Goal: Task Accomplishment & Management: Manage account settings

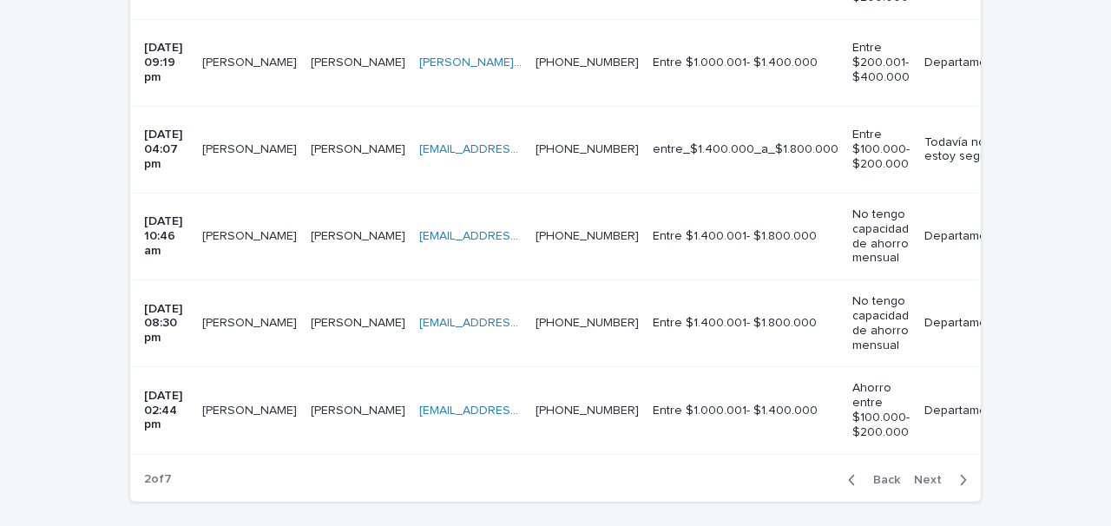
scroll to position [1807, 0]
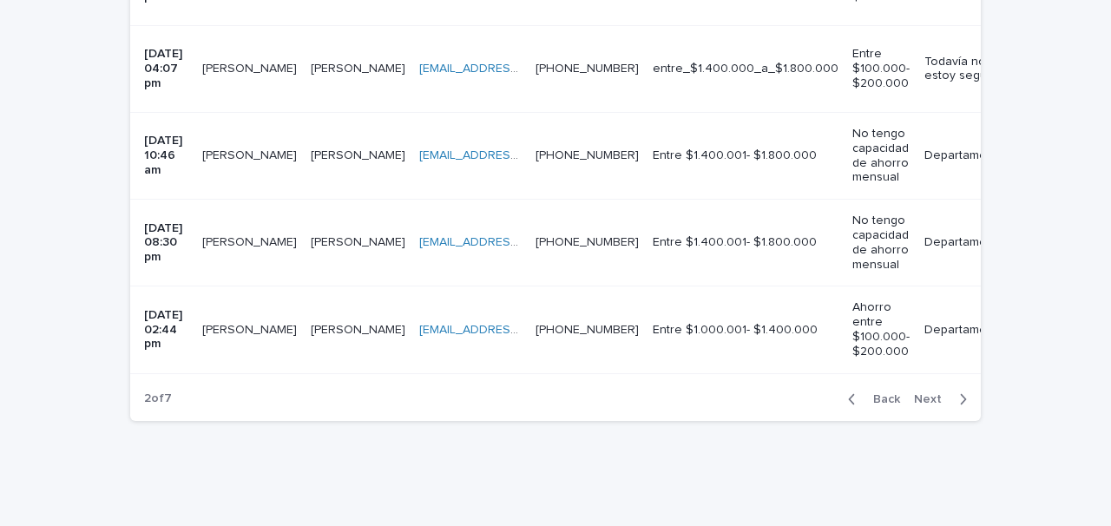
click at [884, 393] on span "Back" at bounding box center [881, 399] width 37 height 12
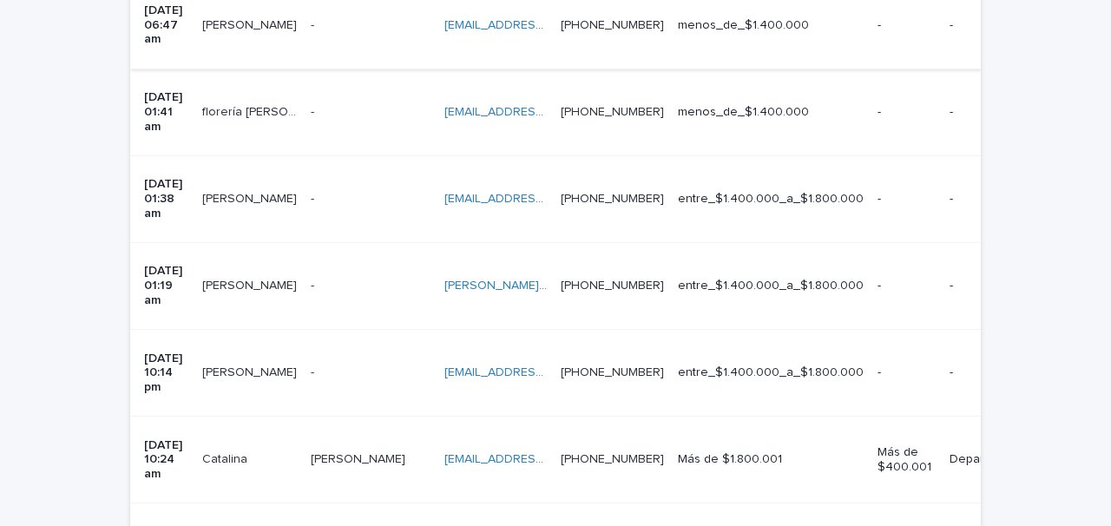
scroll to position [521, 0]
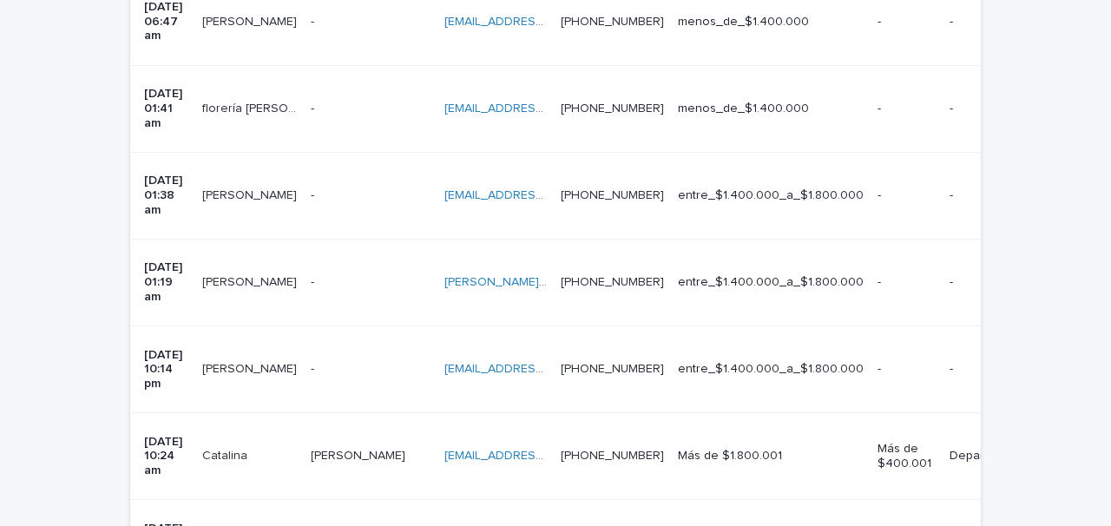
click at [355, 326] on td "- -" at bounding box center [371, 369] width 134 height 87
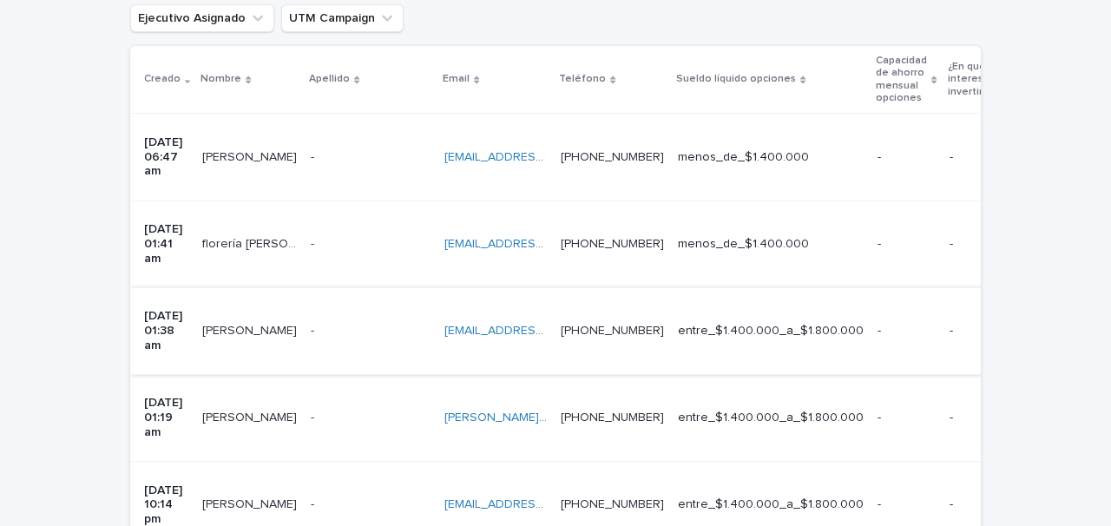
scroll to position [406, 0]
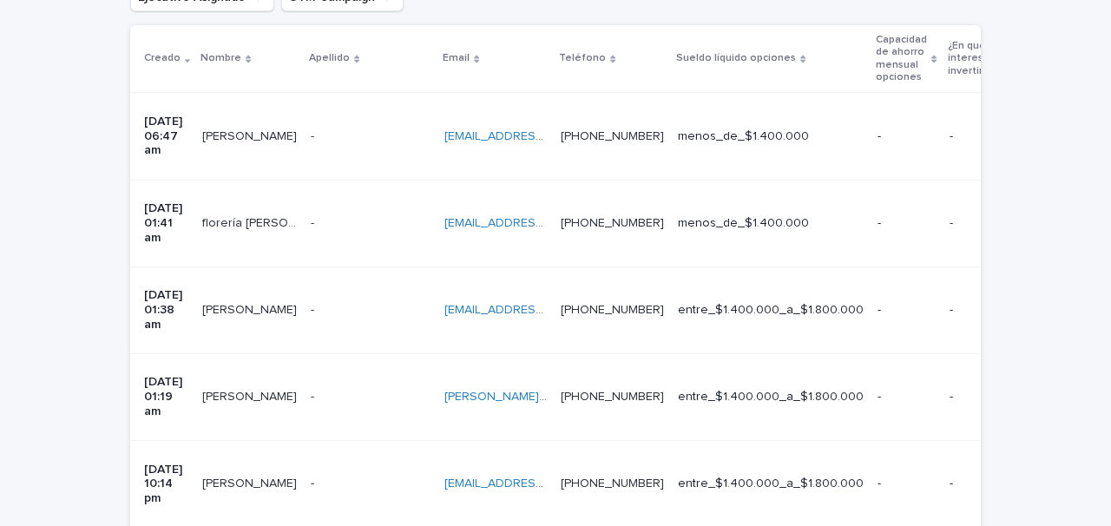
click at [344, 390] on p at bounding box center [371, 397] width 120 height 15
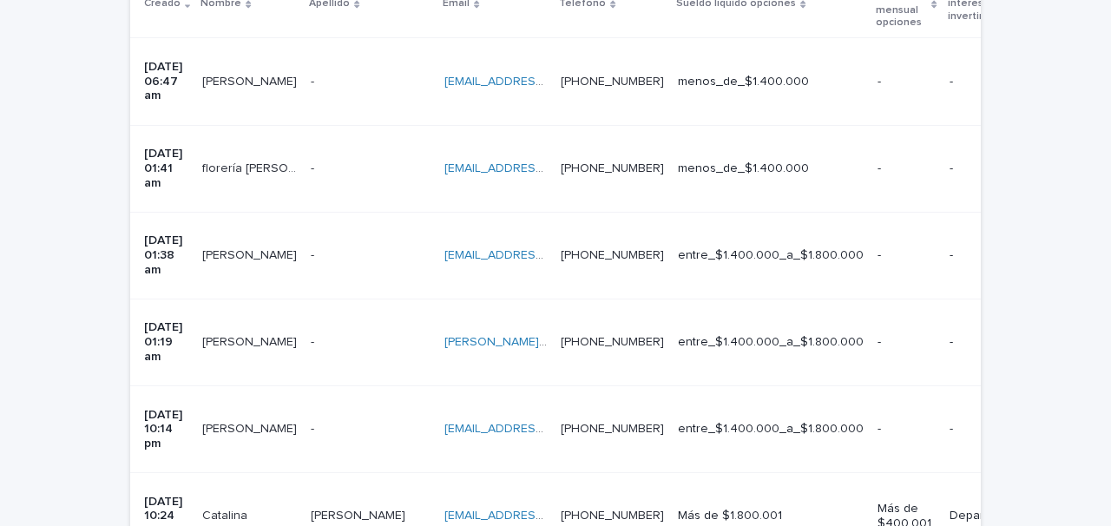
scroll to position [468, 0]
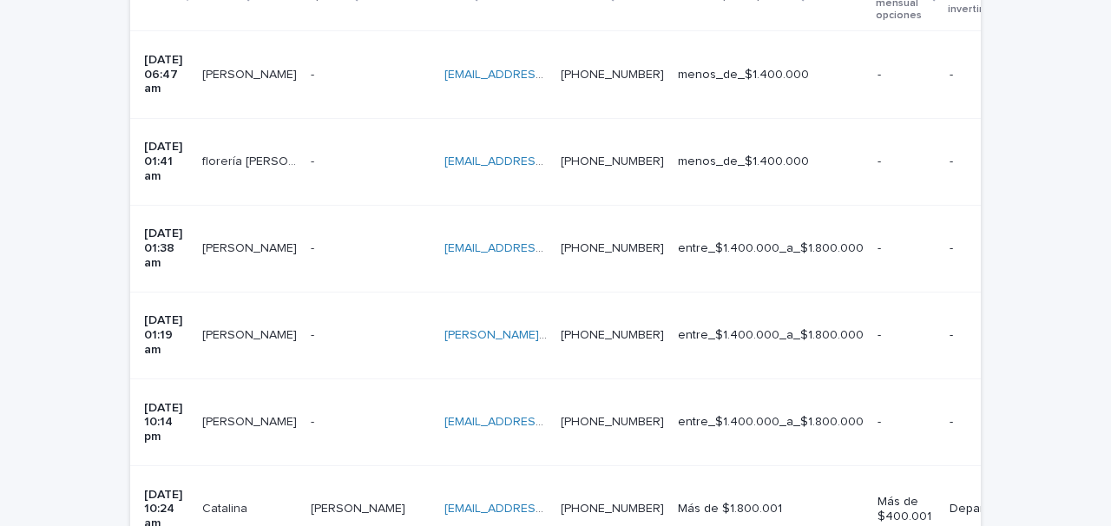
click at [353, 292] on td "- -" at bounding box center [371, 335] width 134 height 87
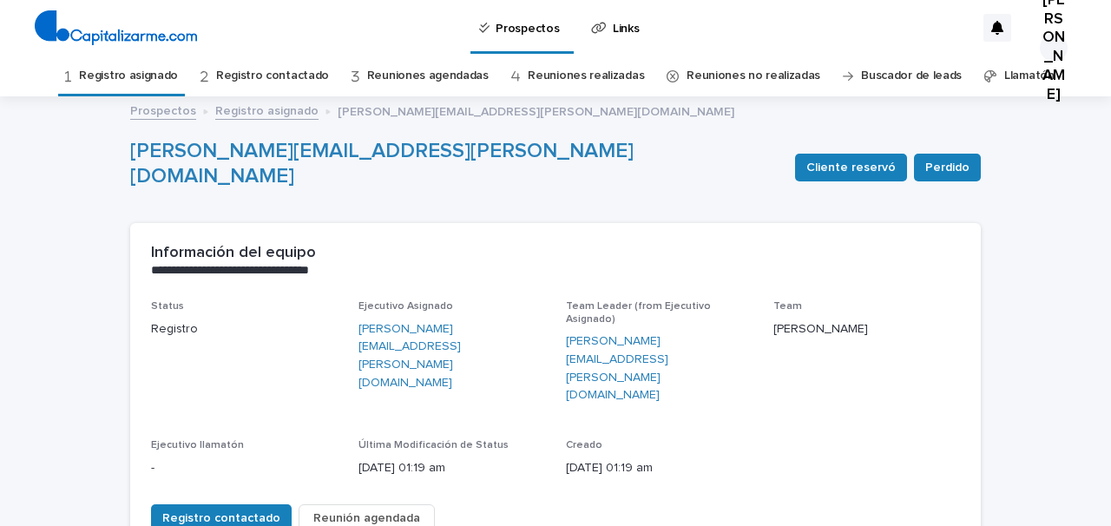
click at [170, 76] on link "Registro asignado" at bounding box center [128, 76] width 99 height 41
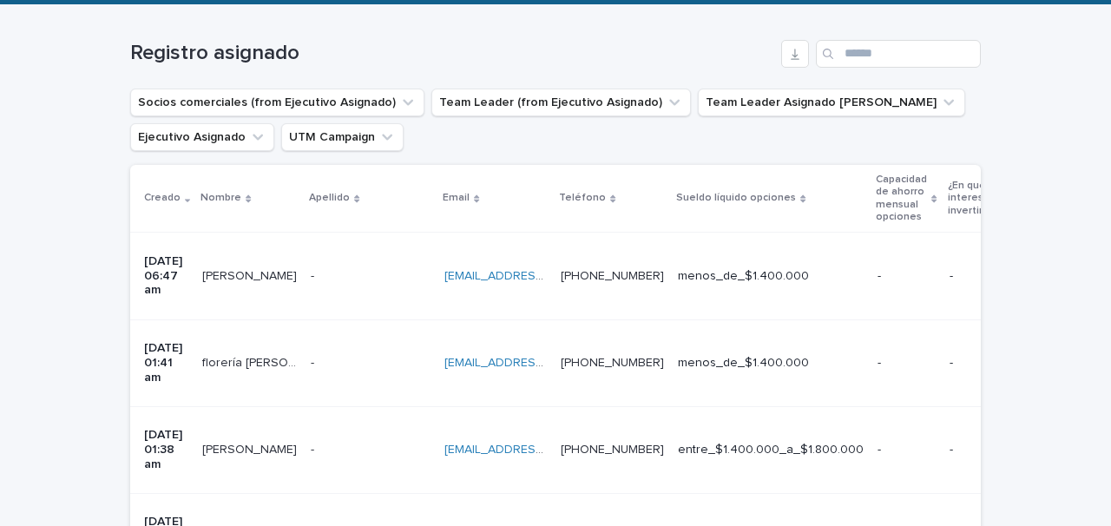
scroll to position [278, 0]
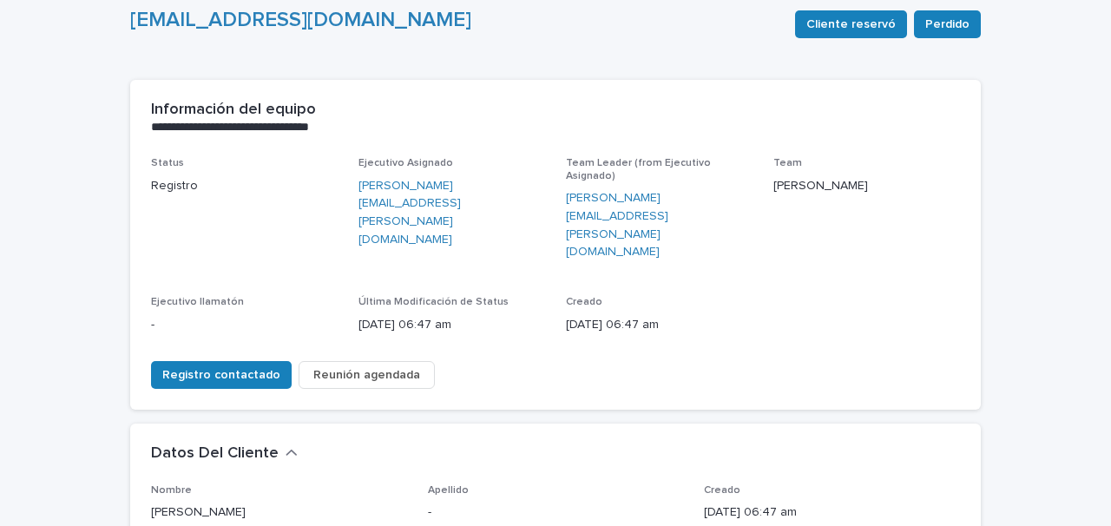
scroll to position [131, 0]
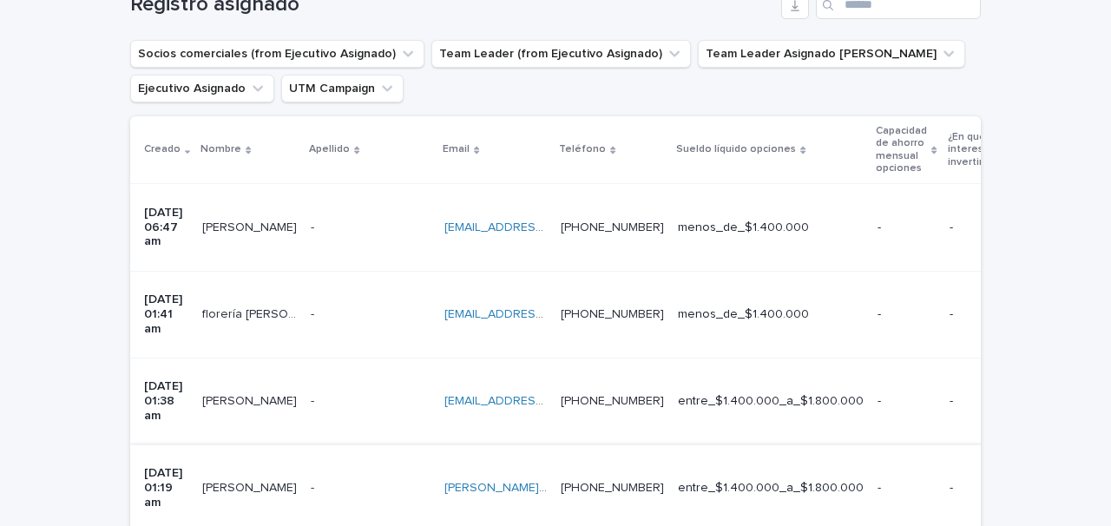
scroll to position [388, 0]
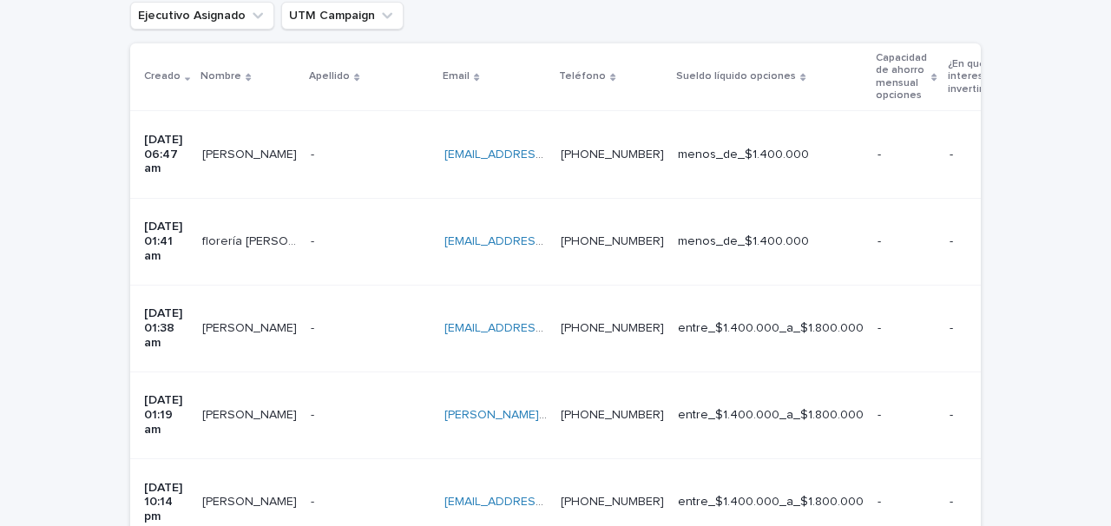
click at [338, 321] on p at bounding box center [371, 328] width 120 height 15
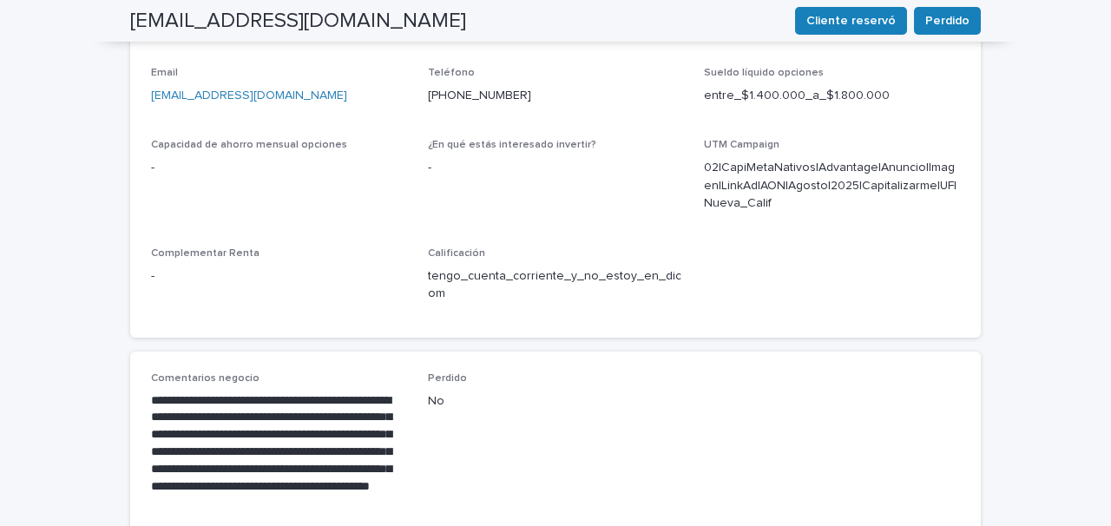
scroll to position [635, 0]
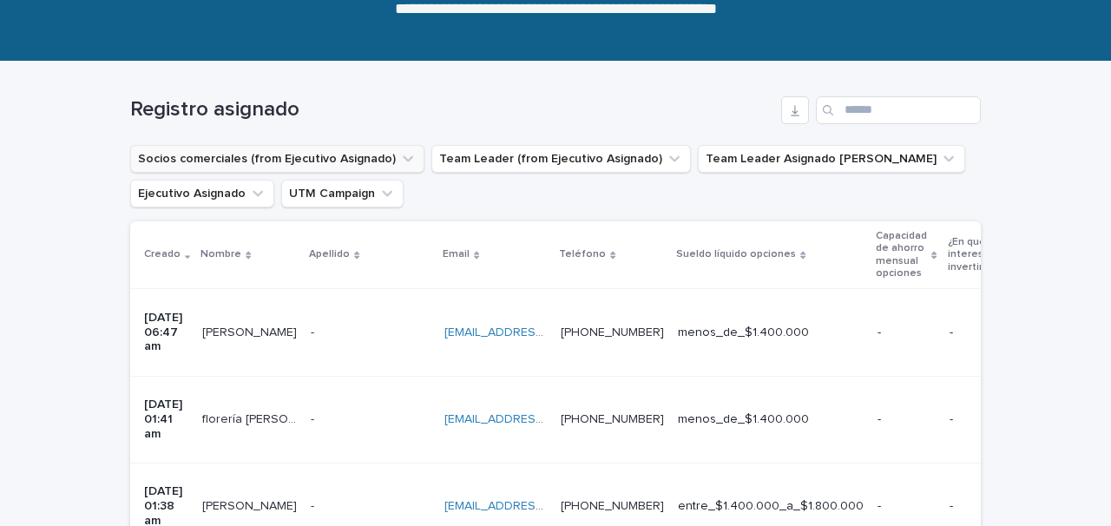
scroll to position [417, 0]
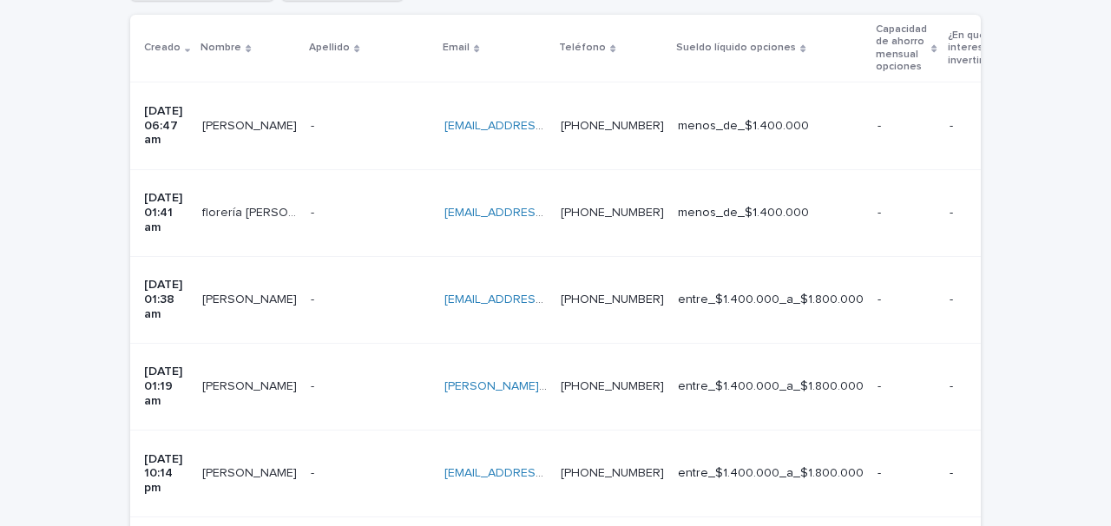
click at [338, 379] on p at bounding box center [371, 386] width 120 height 15
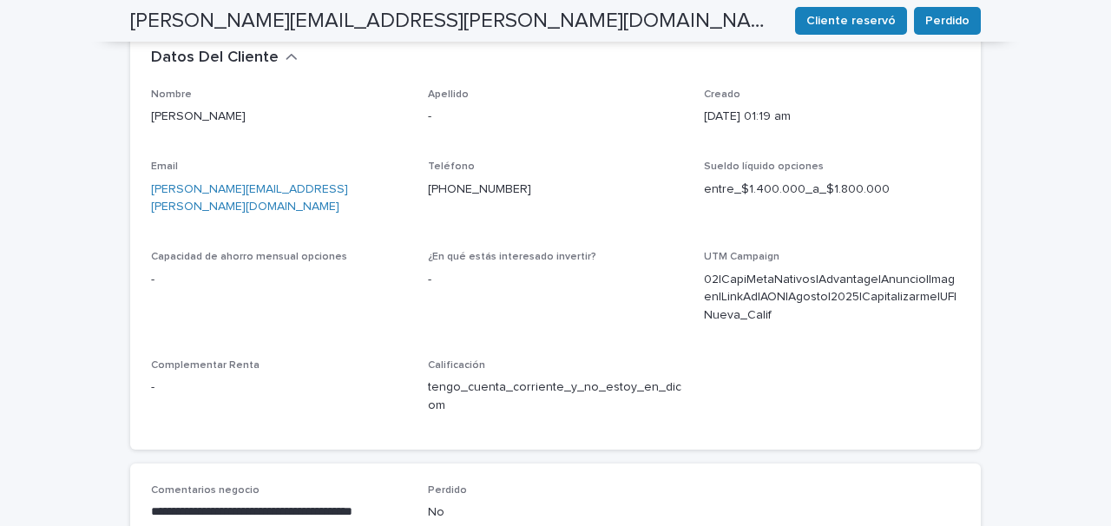
scroll to position [544, 0]
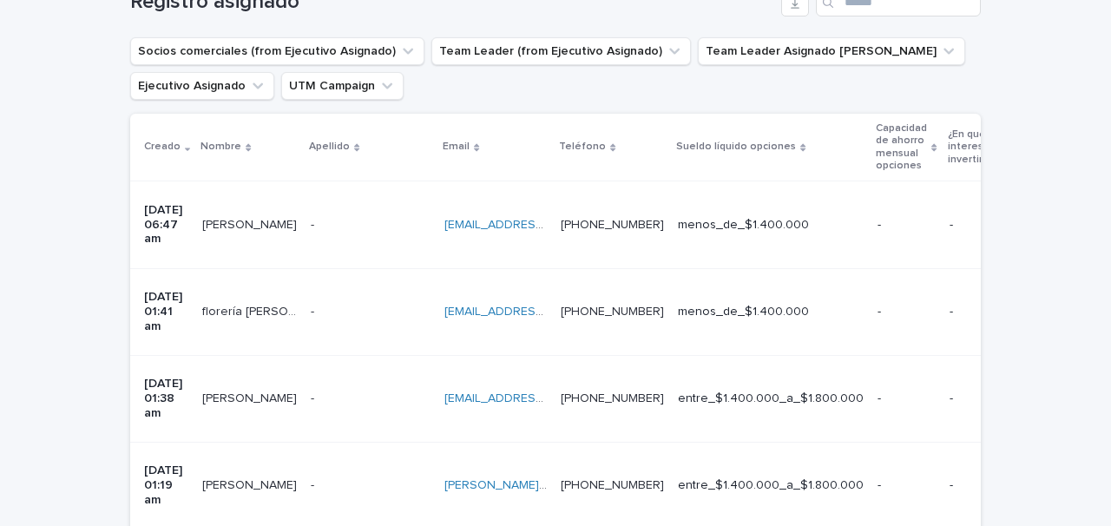
scroll to position [330, 0]
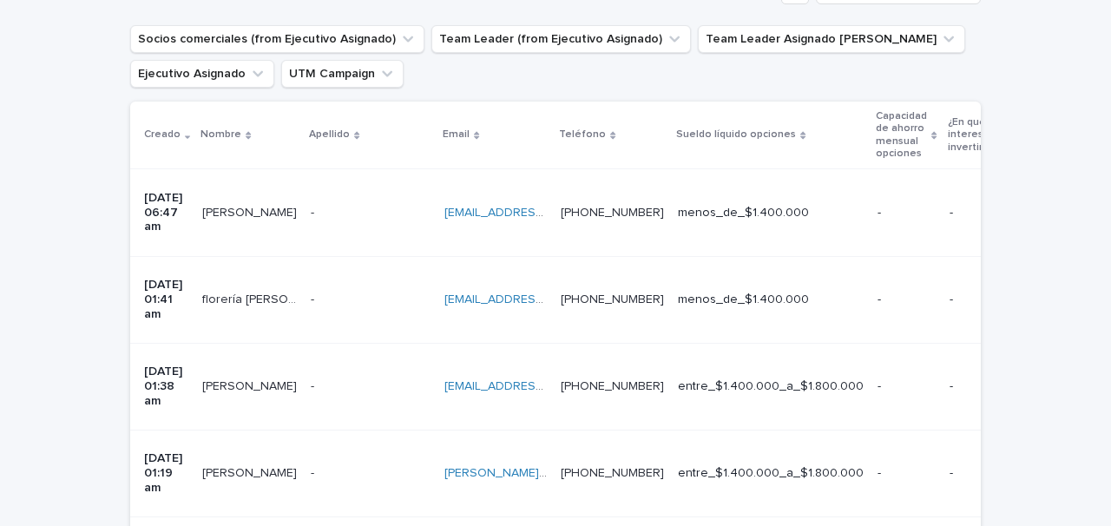
click at [371, 292] on p at bounding box center [371, 299] width 120 height 15
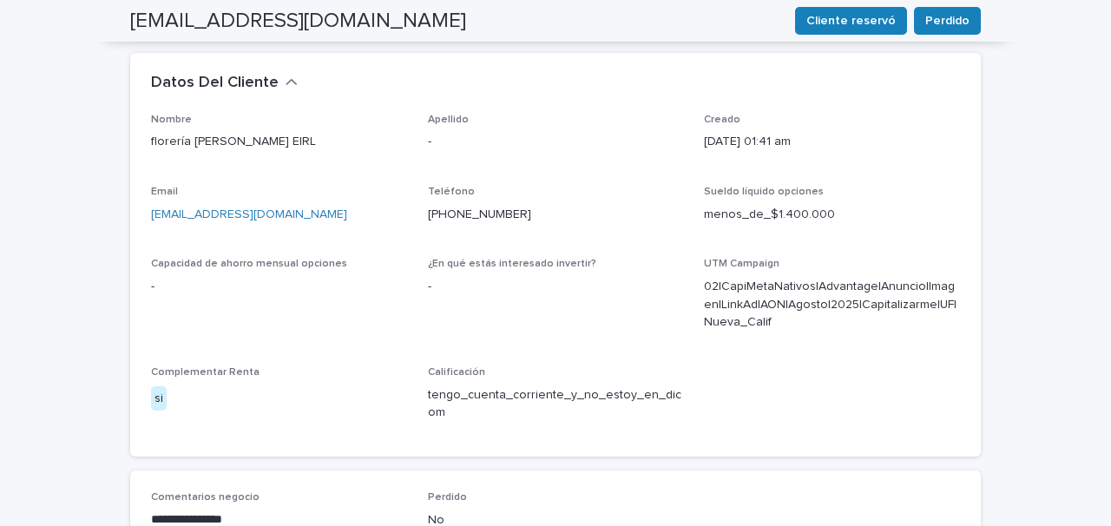
scroll to position [723, 0]
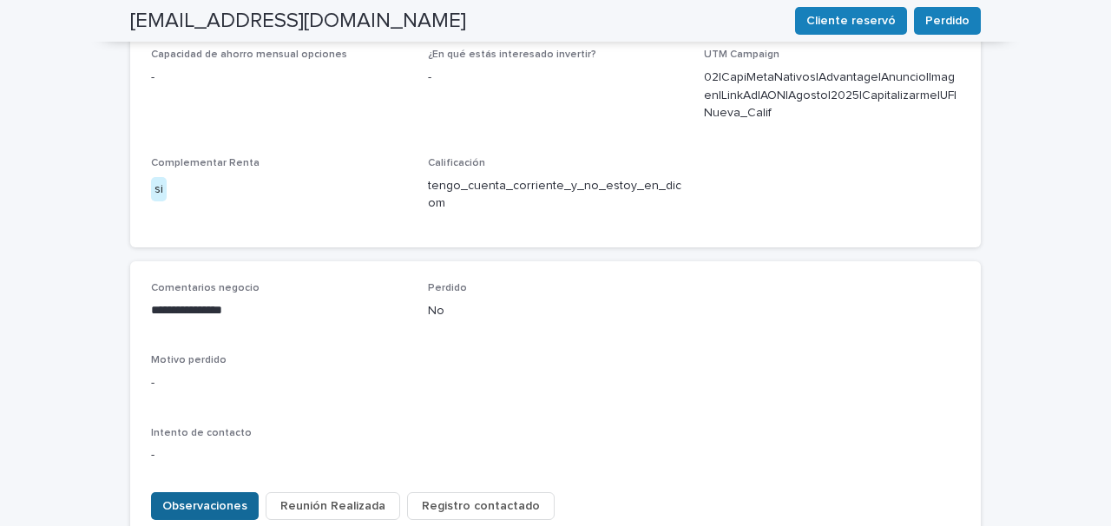
click at [181, 497] on span "Observaciones" at bounding box center [204, 505] width 85 height 17
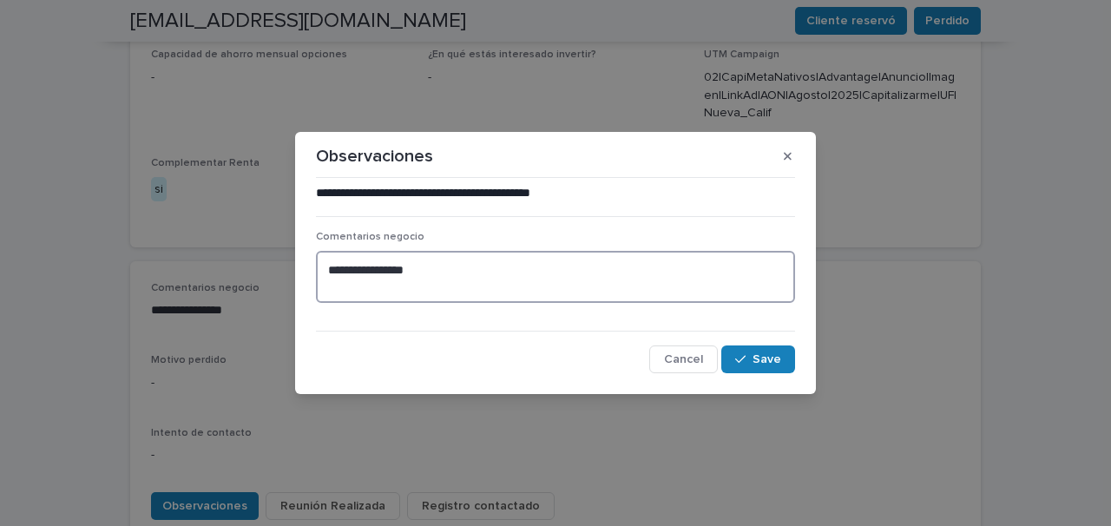
click at [327, 267] on textarea "**********" at bounding box center [555, 277] width 479 height 52
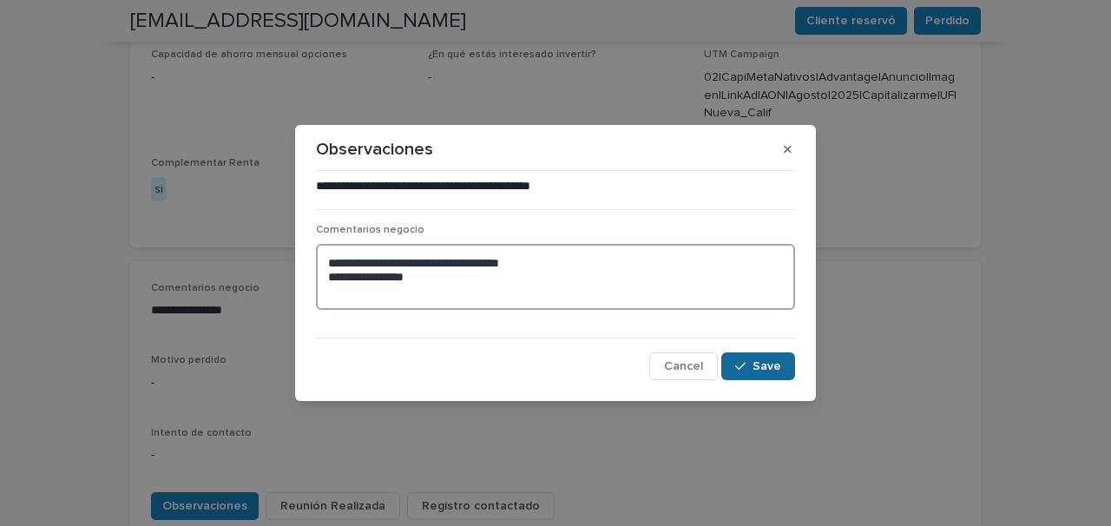
type textarea "**********"
click at [767, 365] on span "Save" at bounding box center [766, 366] width 29 height 12
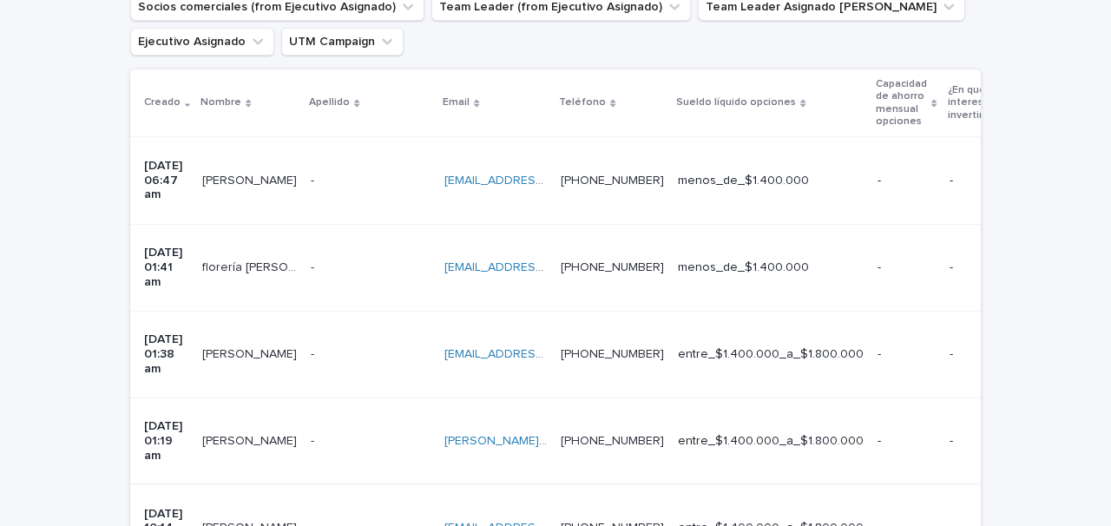
scroll to position [365, 0]
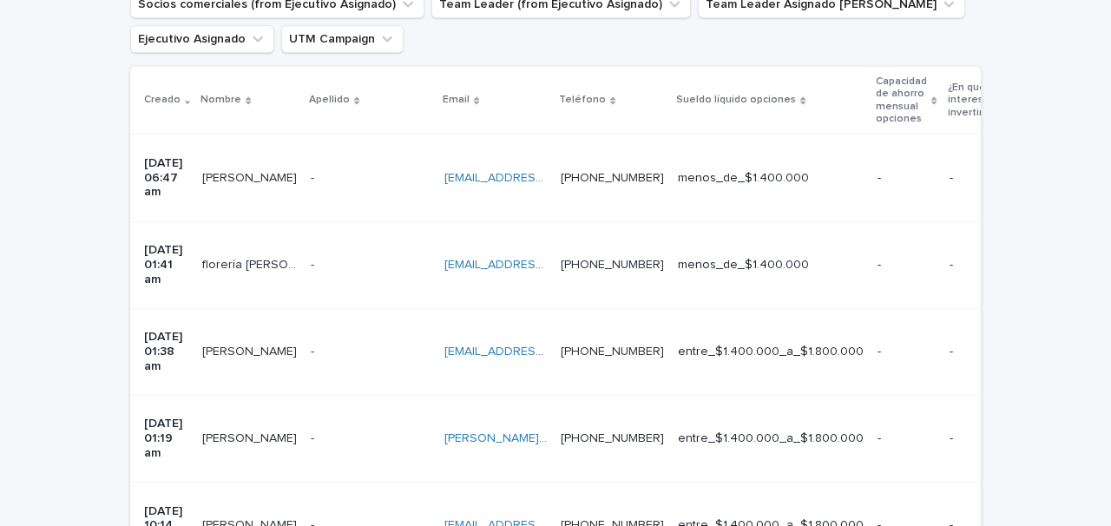
click at [348, 518] on p at bounding box center [371, 525] width 120 height 15
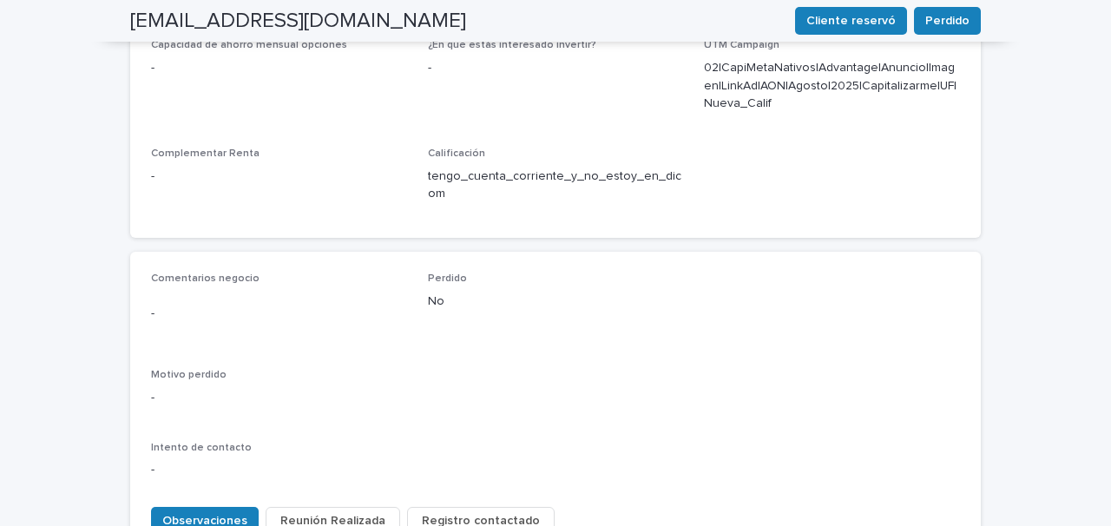
scroll to position [747, 0]
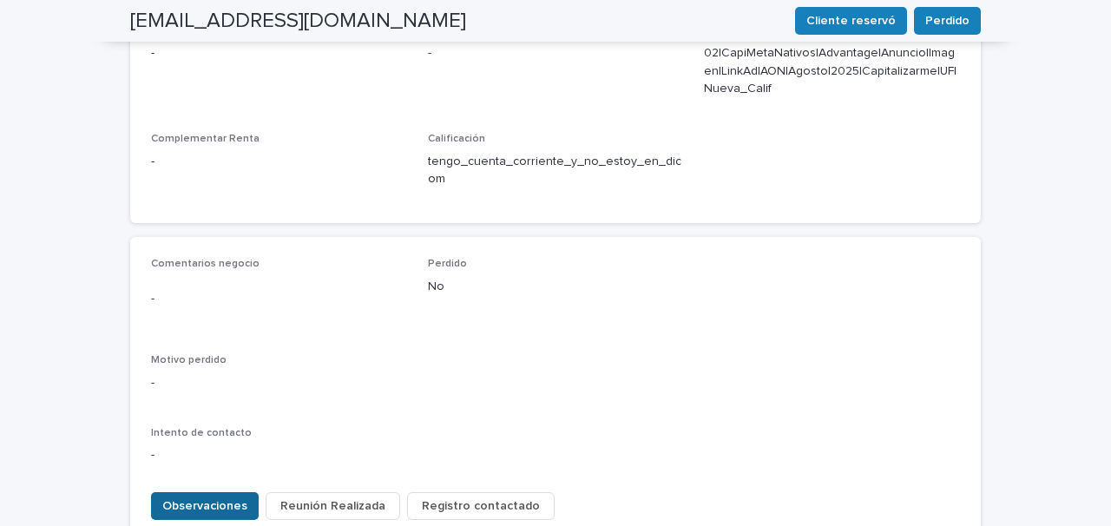
click at [201, 497] on span "Observaciones" at bounding box center [204, 505] width 85 height 17
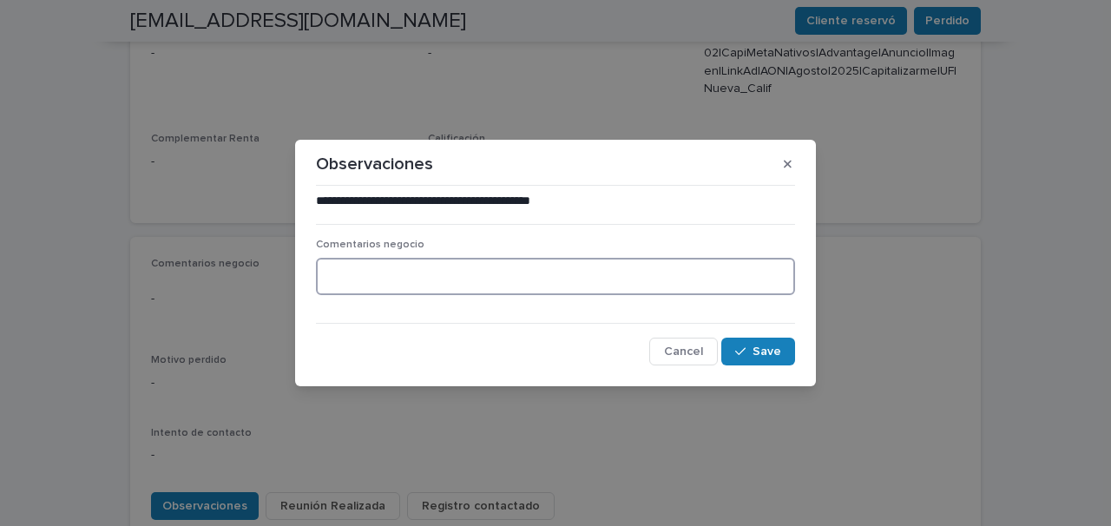
click at [341, 282] on textarea at bounding box center [555, 276] width 479 height 37
type textarea "**********"
click at [759, 347] on span "Save" at bounding box center [766, 351] width 29 height 12
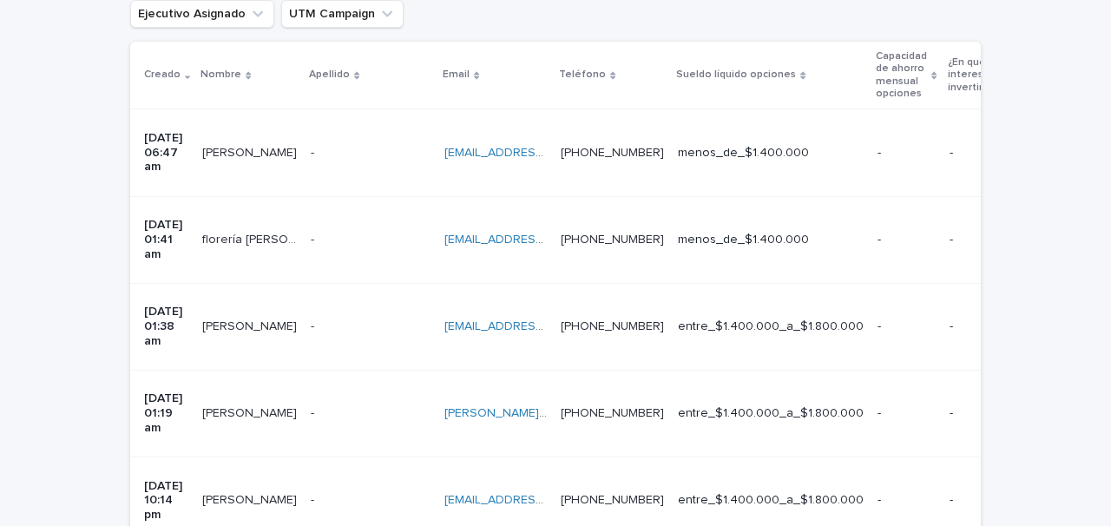
scroll to position [392, 0]
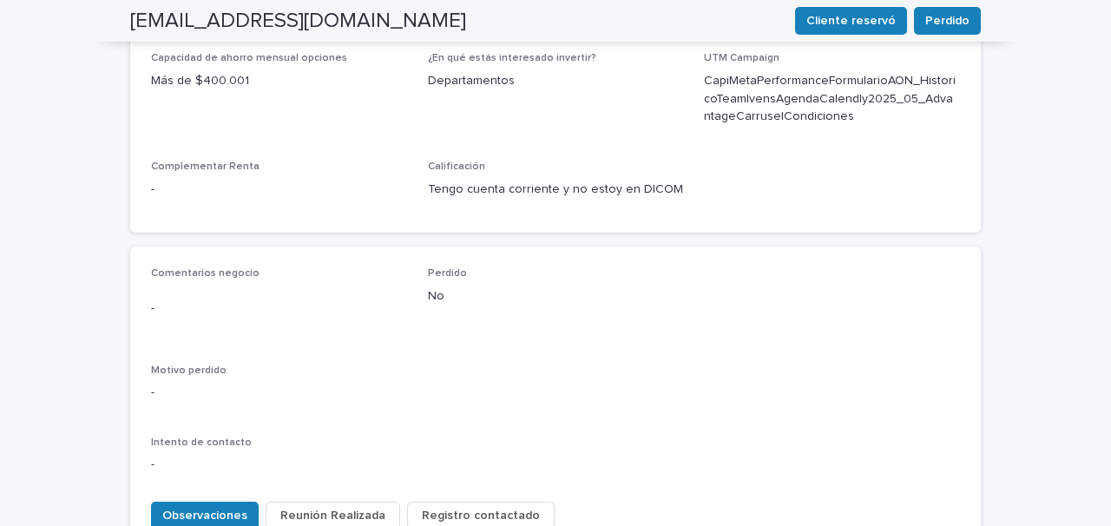
scroll to position [738, 0]
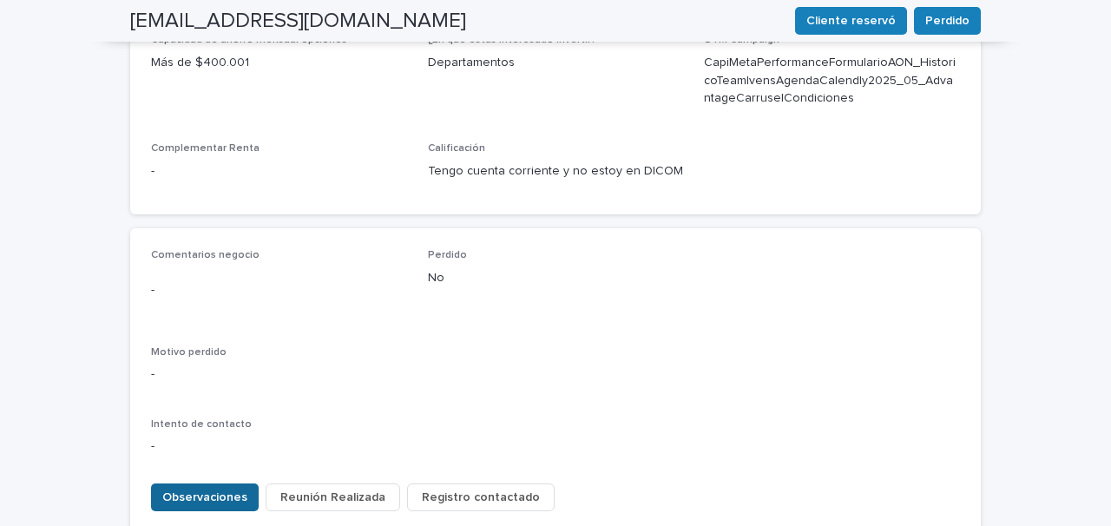
click at [201, 489] on span "Observaciones" at bounding box center [204, 497] width 85 height 17
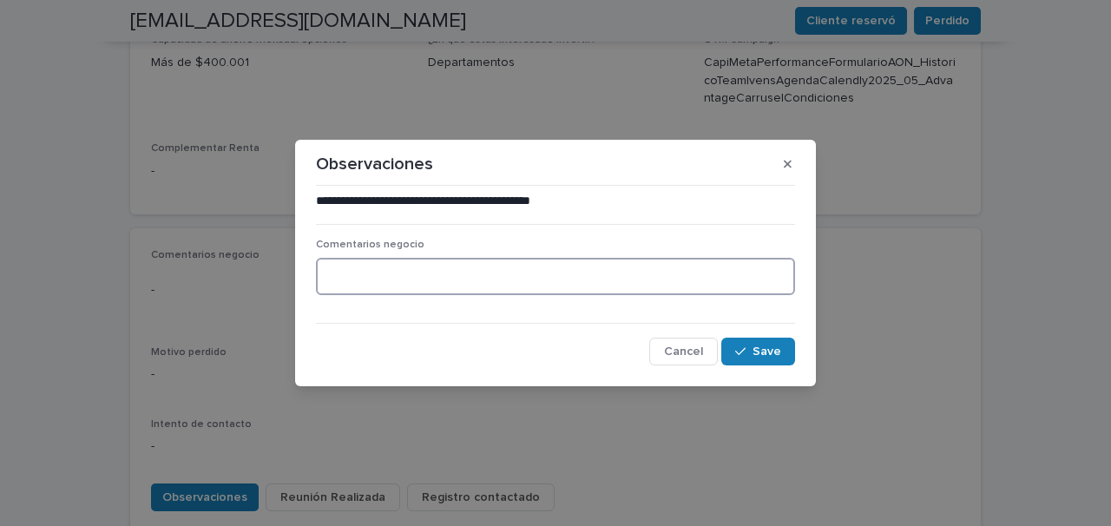
click at [332, 276] on textarea at bounding box center [555, 276] width 479 height 37
type textarea "**********"
click at [769, 359] on button "Save" at bounding box center [758, 352] width 74 height 28
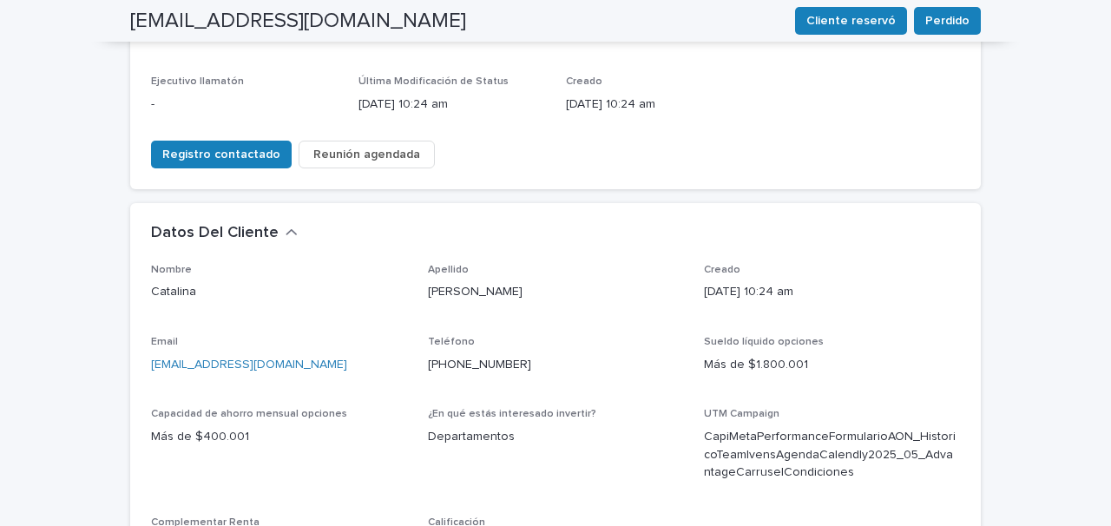
scroll to position [351, 0]
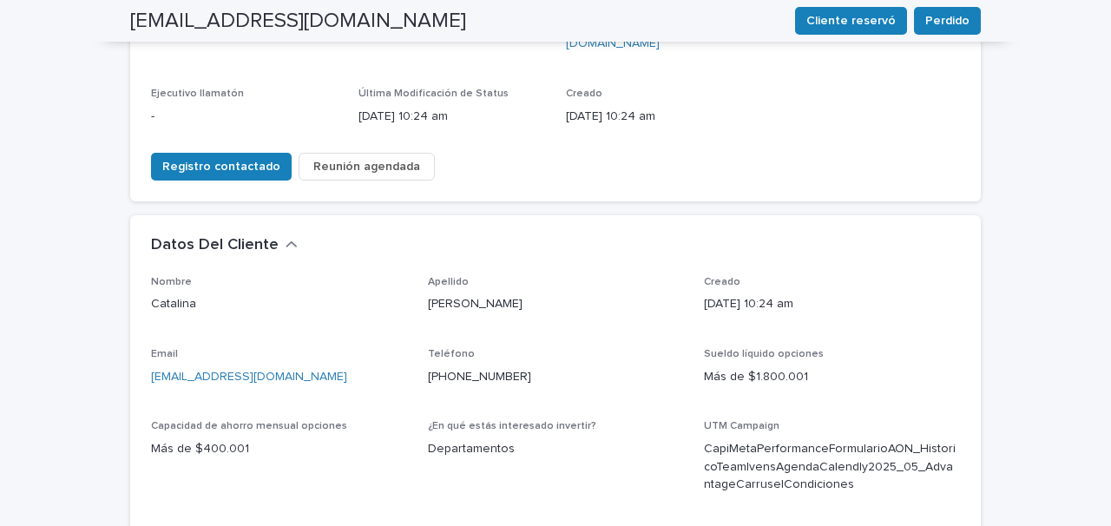
click at [357, 158] on span "Reunión agendada" at bounding box center [366, 166] width 107 height 17
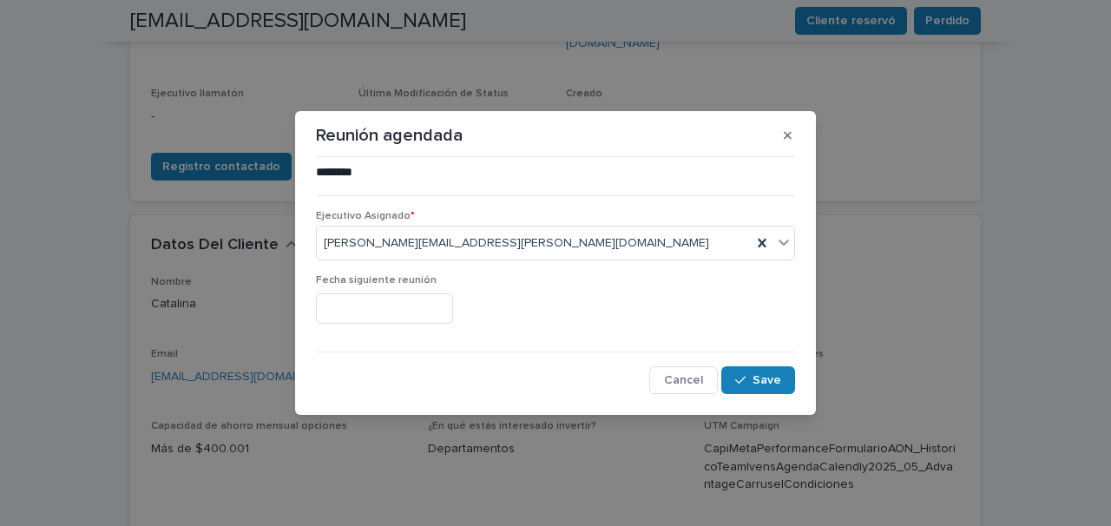
click at [402, 312] on input "text" at bounding box center [384, 308] width 137 height 30
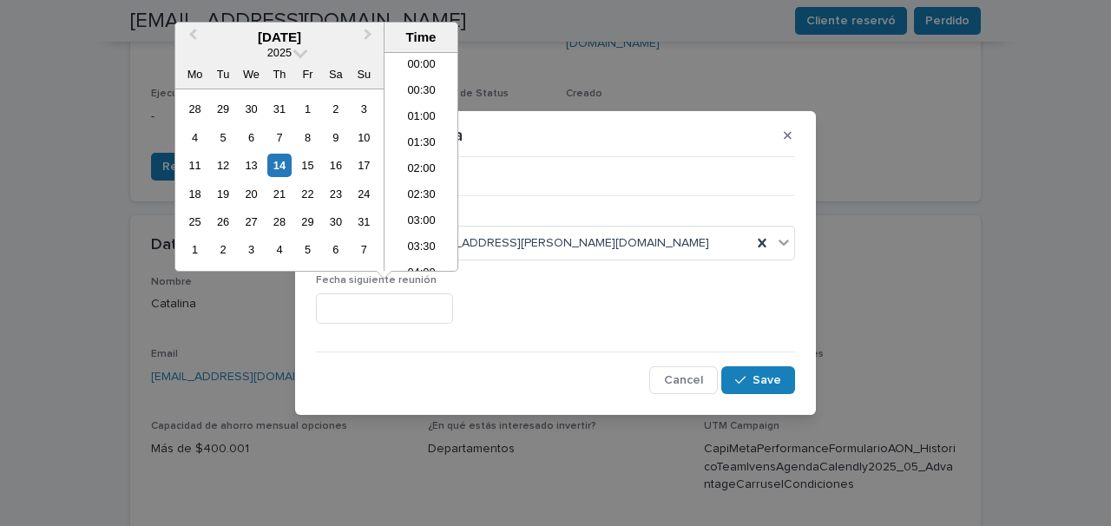
scroll to position [503, 0]
click at [283, 164] on div "14" at bounding box center [278, 165] width 23 height 23
click at [428, 202] on li "15:00" at bounding box center [421, 205] width 74 height 26
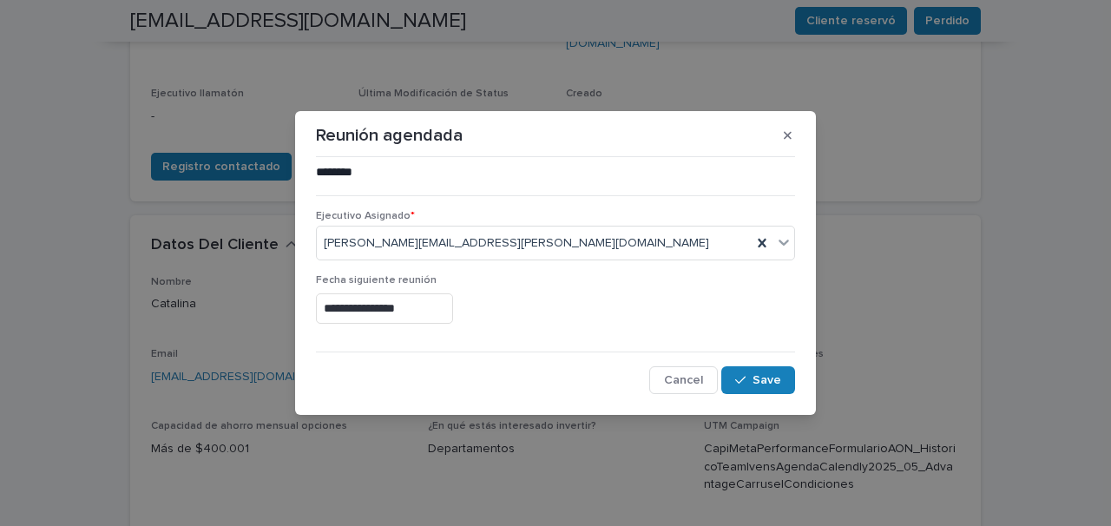
type input "**********"
click at [758, 378] on span "Save" at bounding box center [766, 380] width 29 height 12
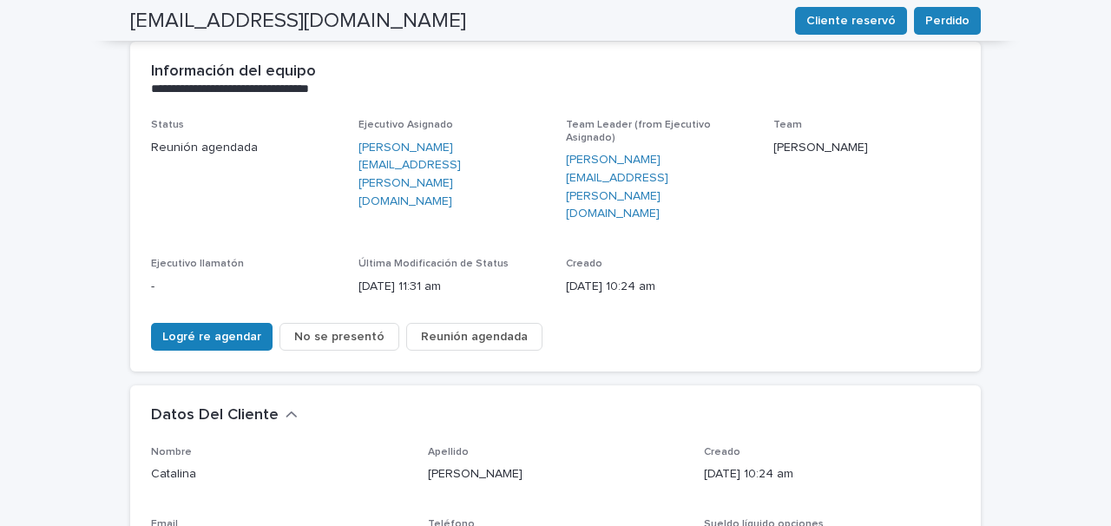
scroll to position [0, 0]
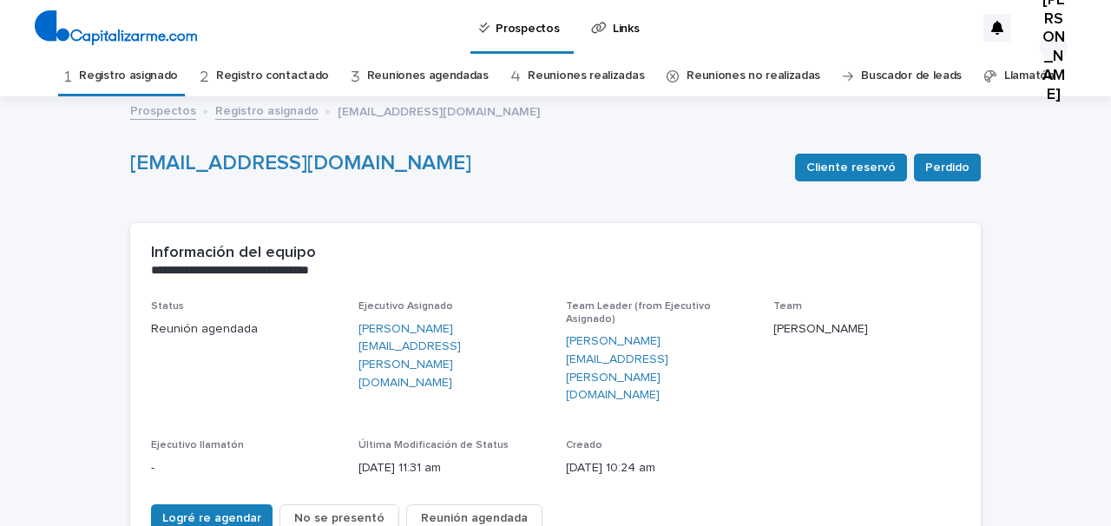
click at [450, 76] on link "Reuniones agendadas" at bounding box center [428, 76] width 122 height 41
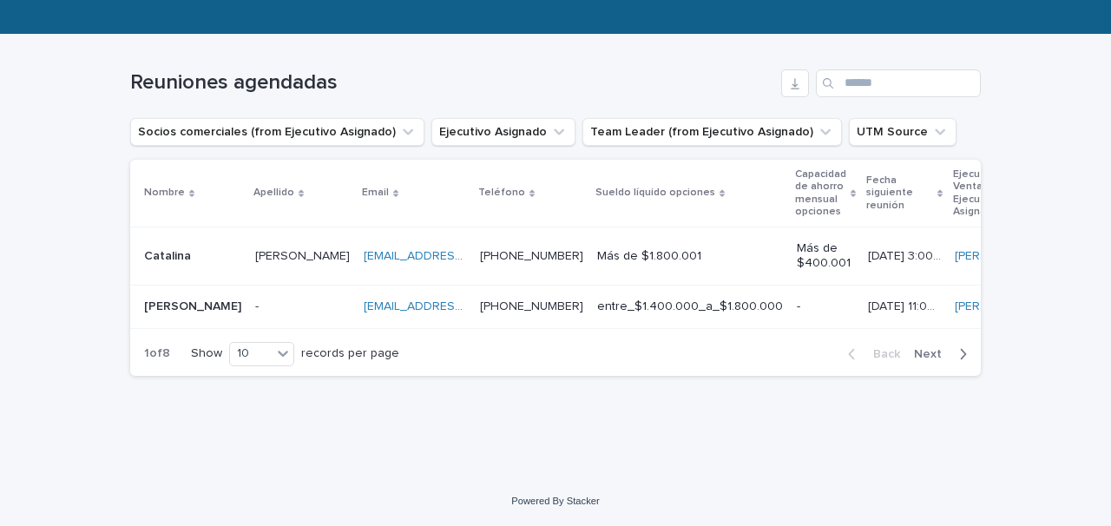
scroll to position [181, 0]
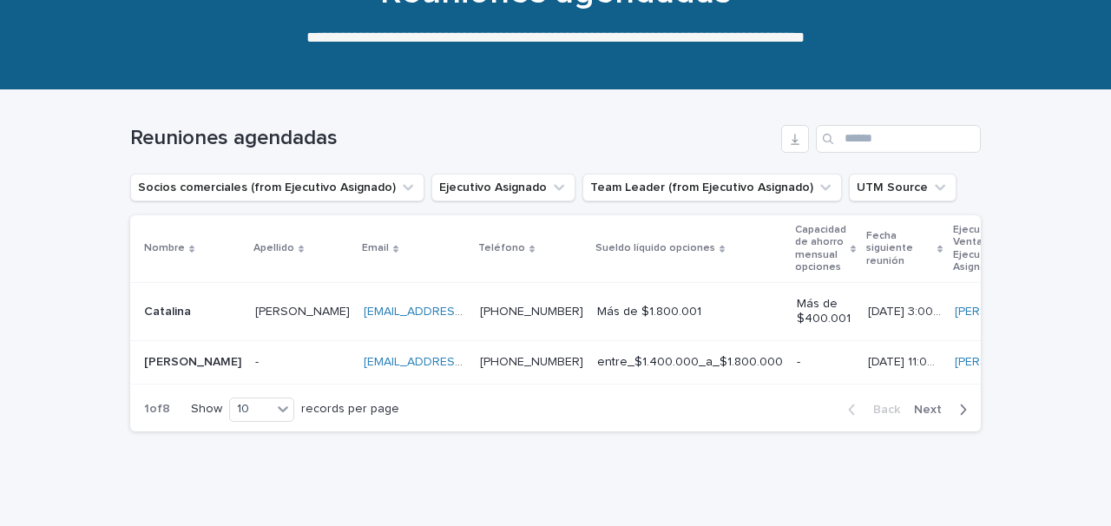
click at [681, 298] on div "Más de $1.800.001" at bounding box center [690, 312] width 186 height 29
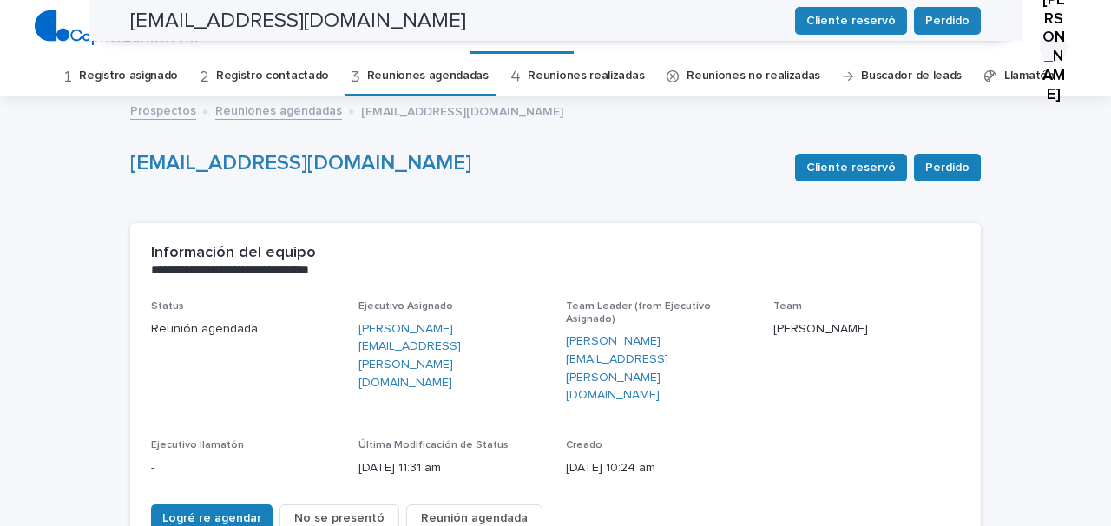
scroll to position [74, 0]
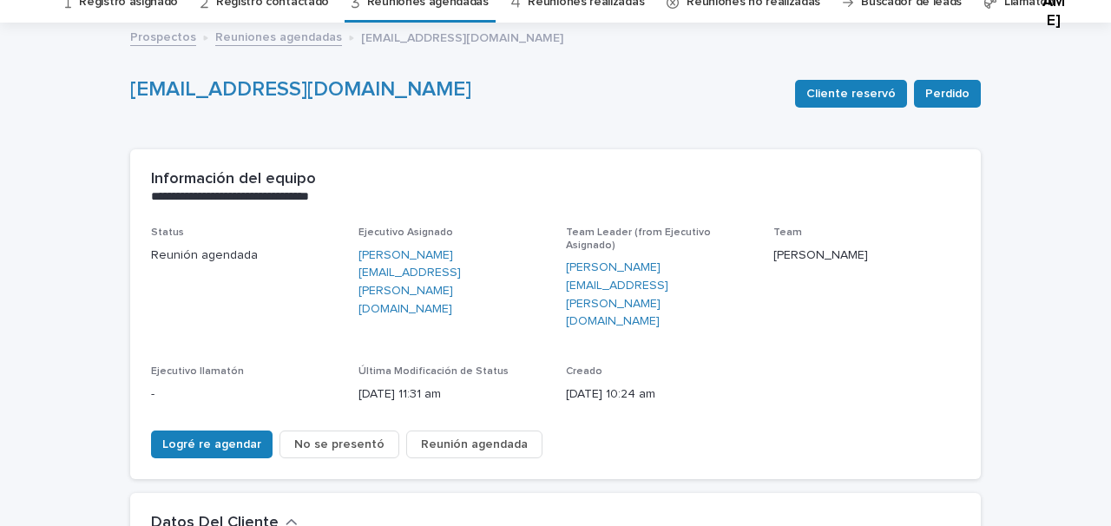
click at [347, 436] on span "No se presentó" at bounding box center [339, 444] width 90 height 17
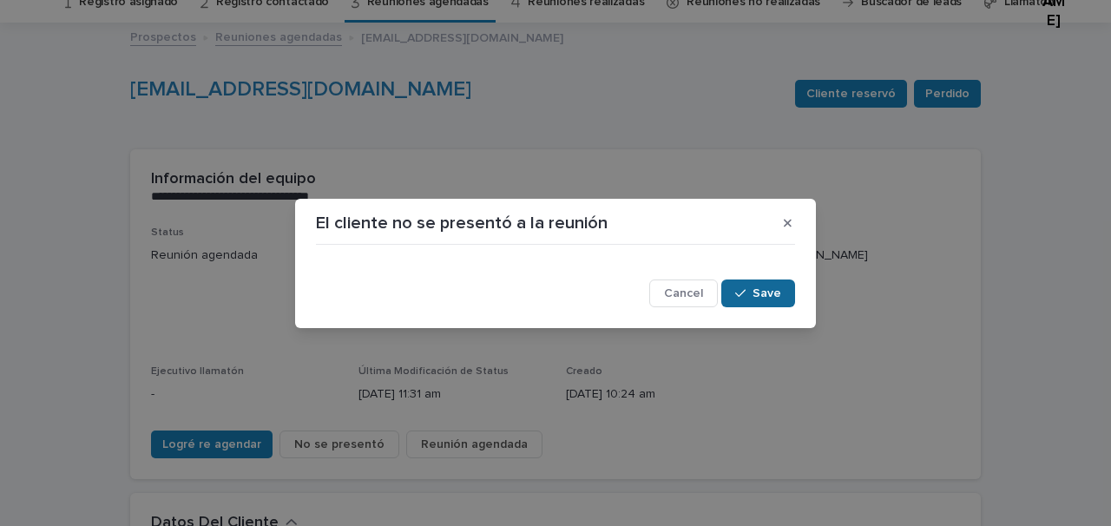
click at [769, 294] on span "Save" at bounding box center [766, 293] width 29 height 12
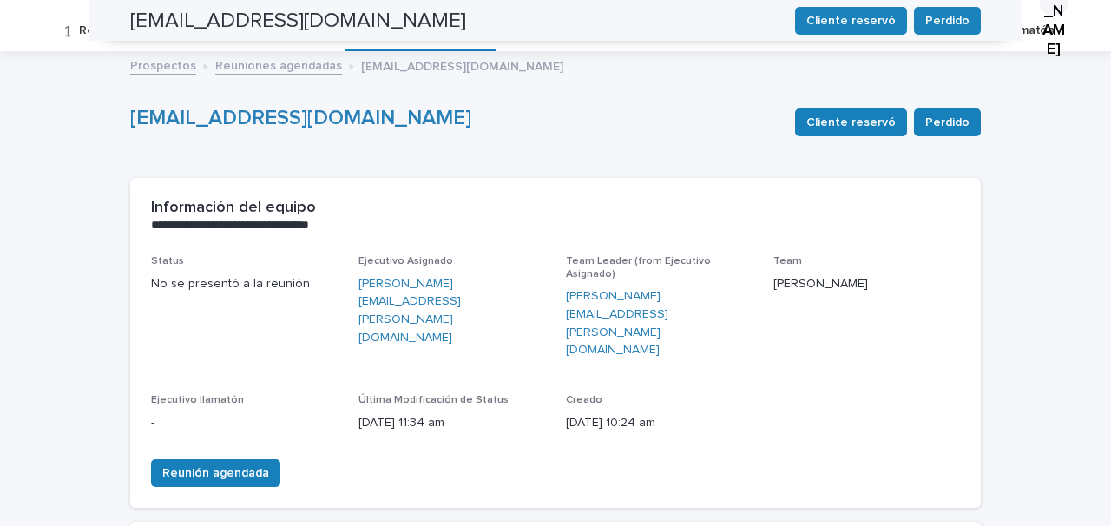
scroll to position [0, 0]
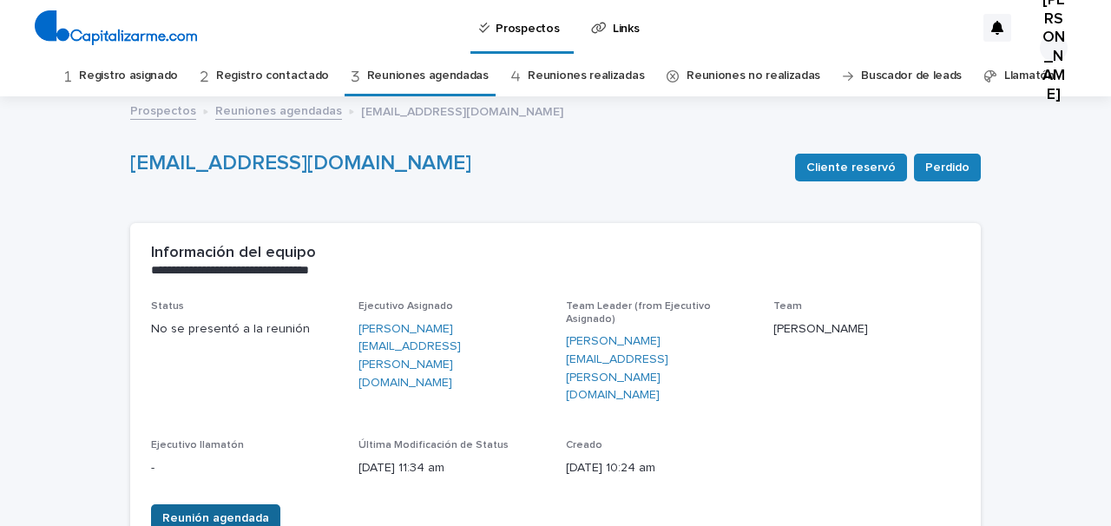
click at [237, 509] on span "Reunión agendada" at bounding box center [215, 517] width 107 height 17
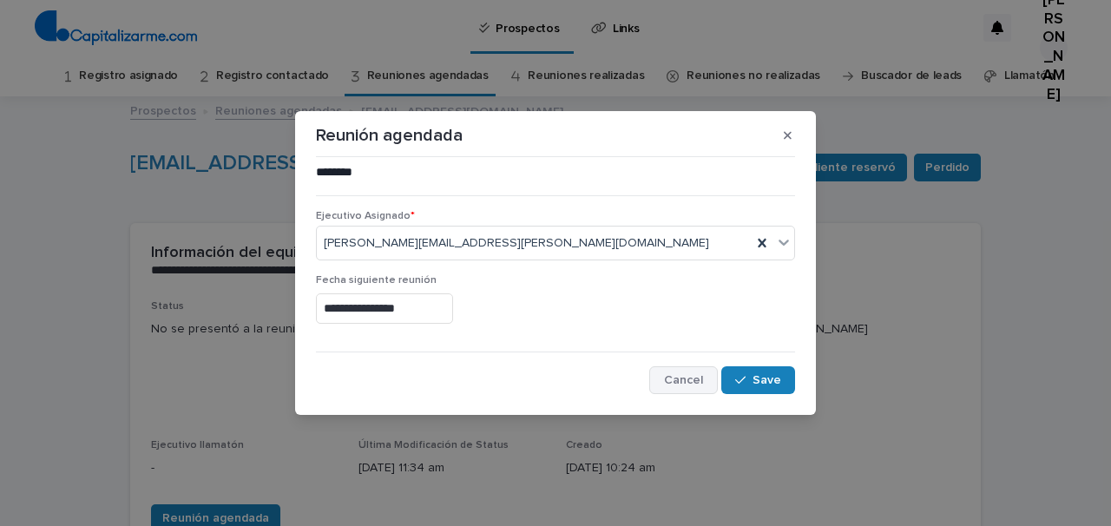
click at [690, 382] on span "Cancel" at bounding box center [683, 380] width 39 height 12
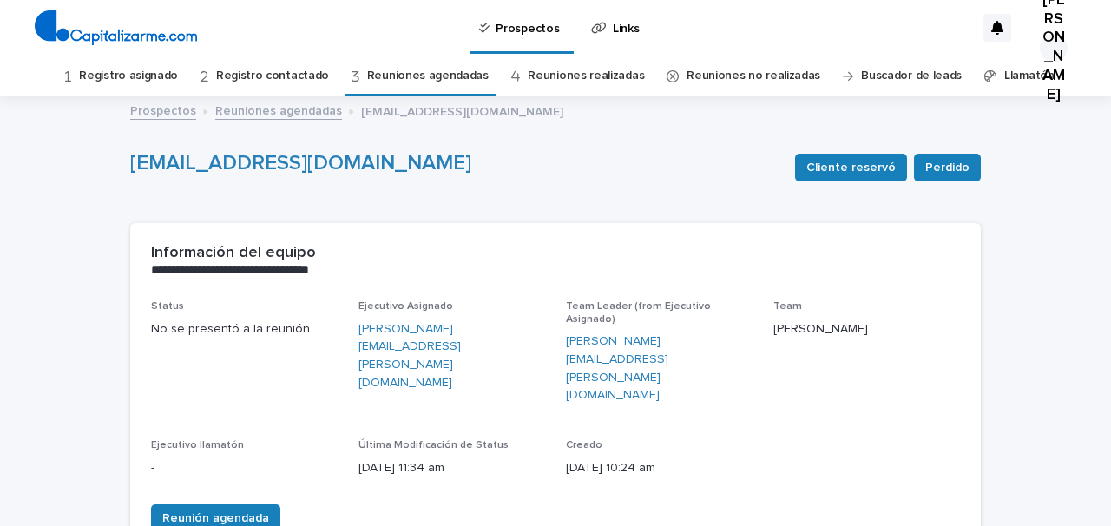
click at [426, 76] on link "Reuniones agendadas" at bounding box center [428, 76] width 122 height 41
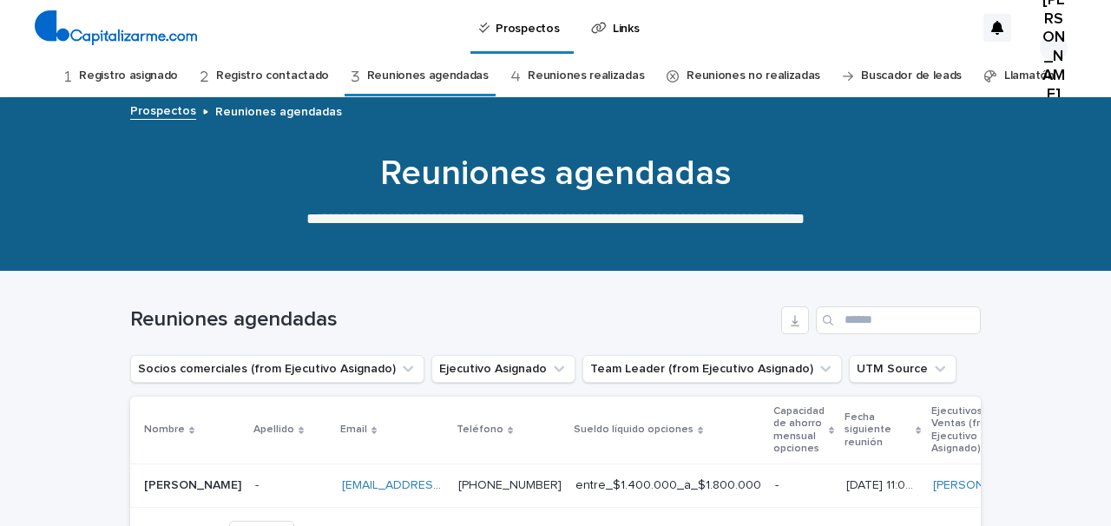
click at [152, 75] on link "Registro asignado" at bounding box center [128, 76] width 99 height 41
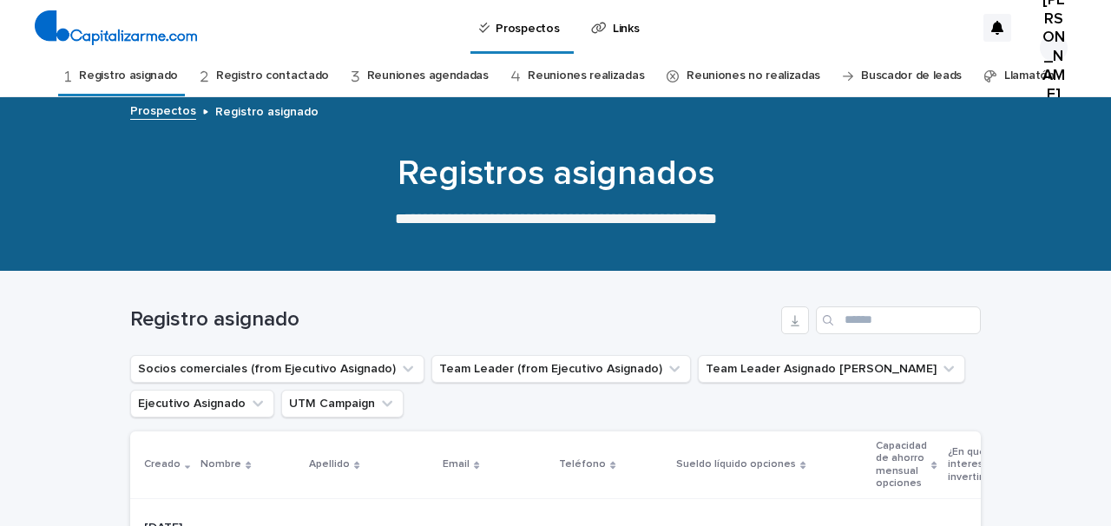
click at [712, 75] on link "Reuniones no realizadas" at bounding box center [754, 76] width 134 height 41
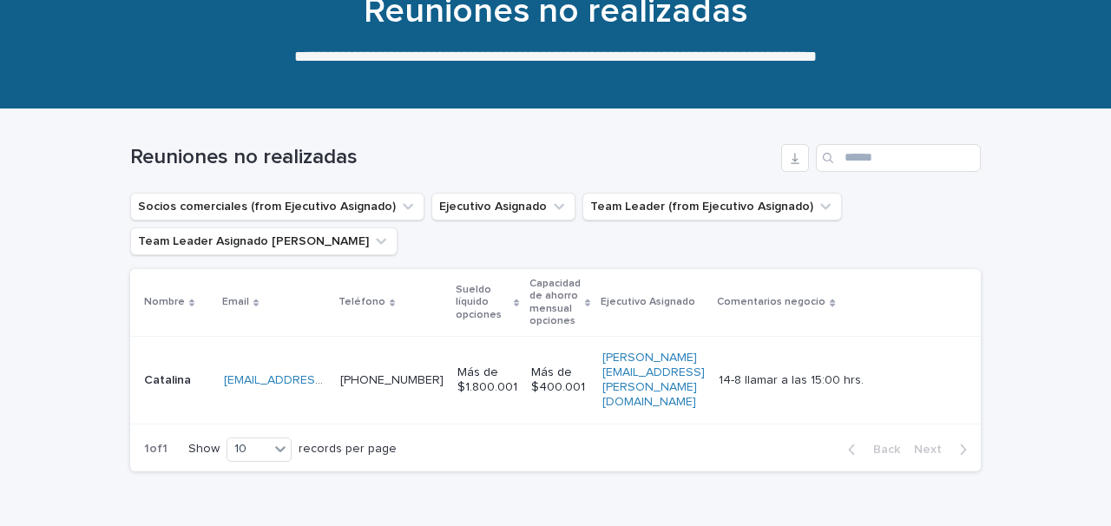
scroll to position [170, 0]
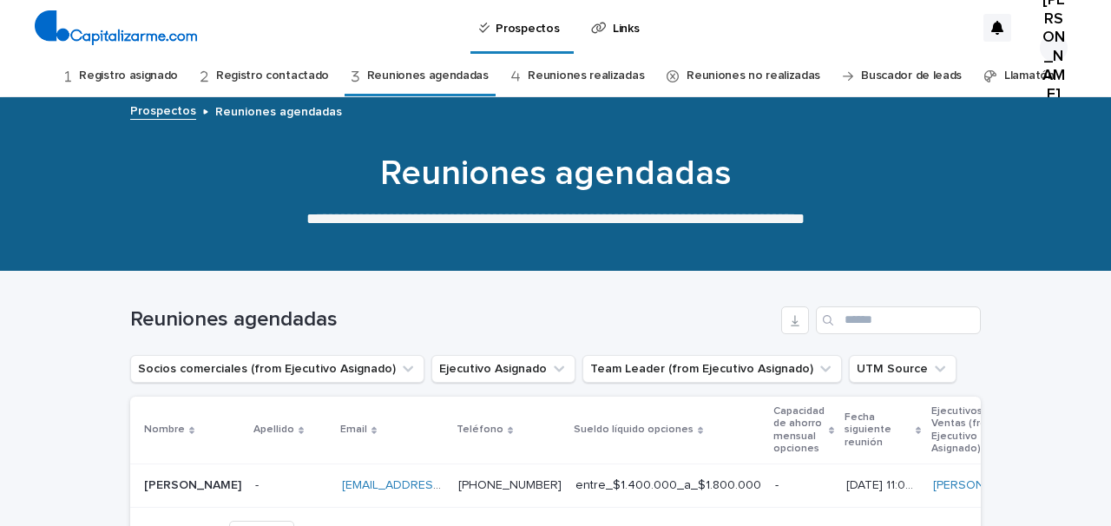
click at [400, 77] on link "Reuniones agendadas" at bounding box center [428, 76] width 122 height 41
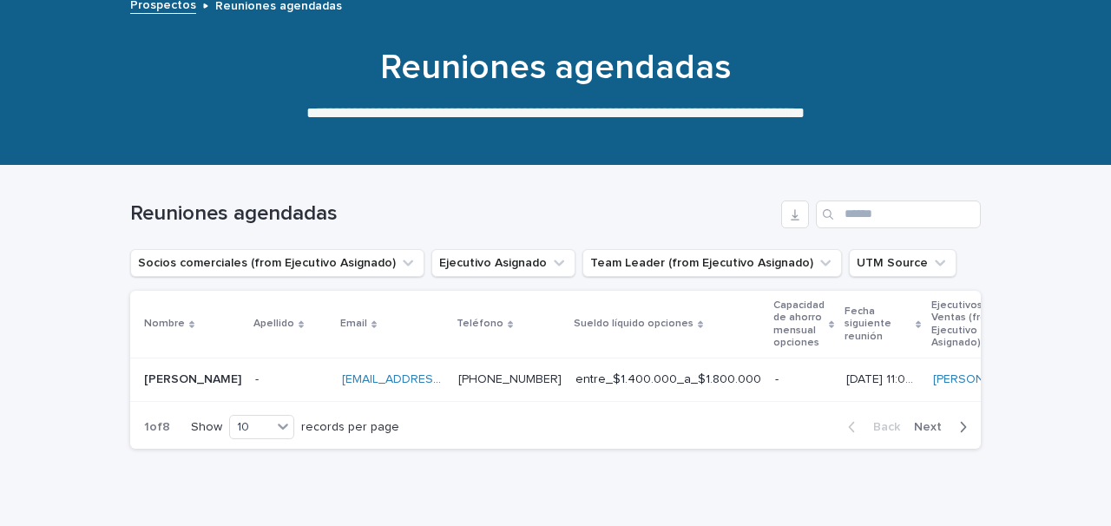
scroll to position [137, 0]
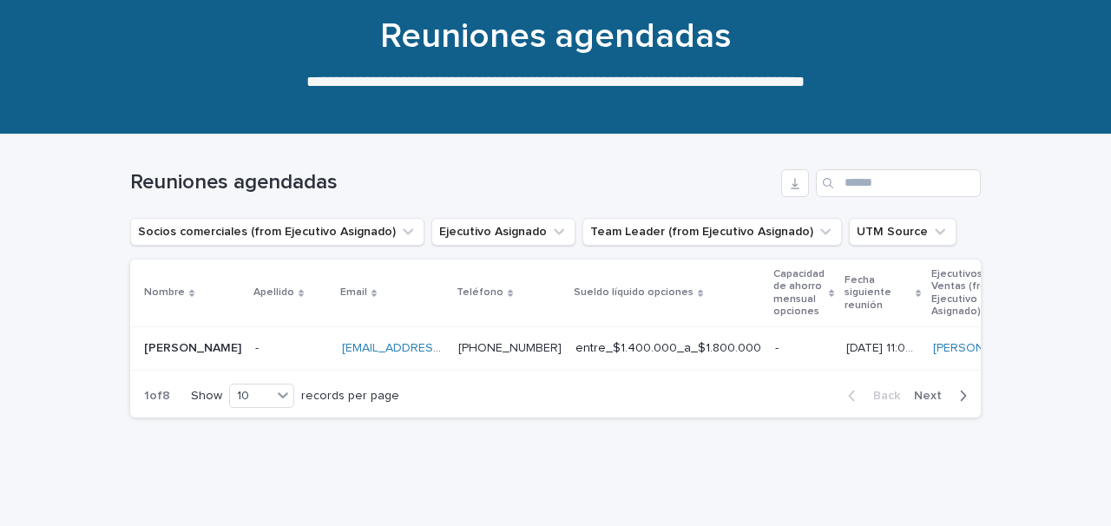
click at [292, 346] on p at bounding box center [291, 348] width 73 height 15
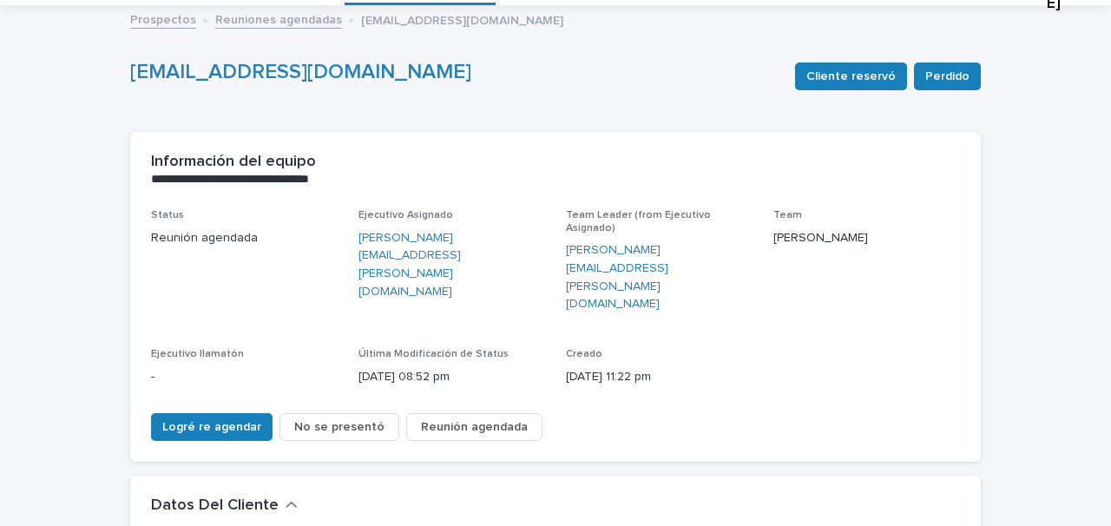
scroll to position [96, 0]
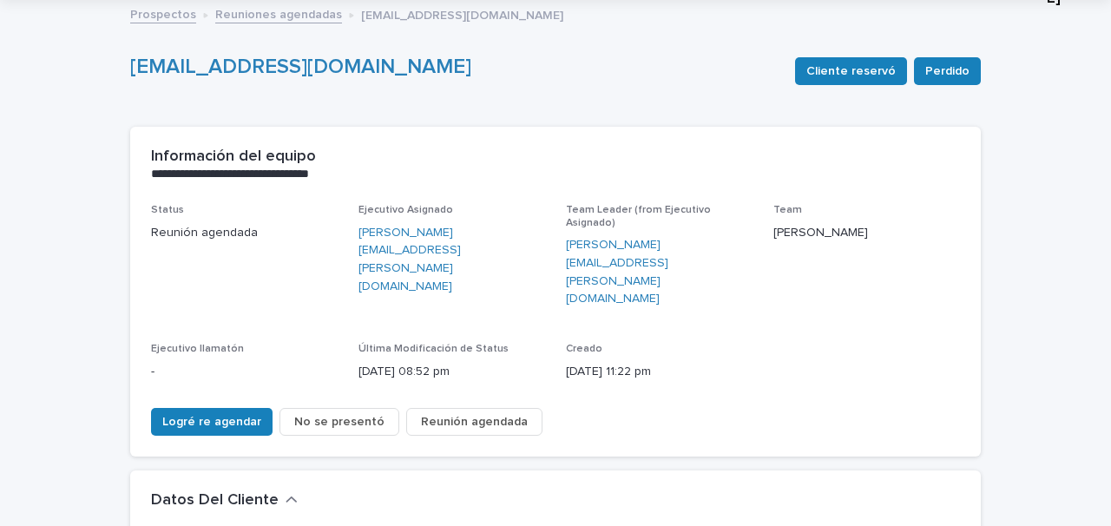
click at [456, 413] on span "Reunión agendada" at bounding box center [474, 421] width 107 height 17
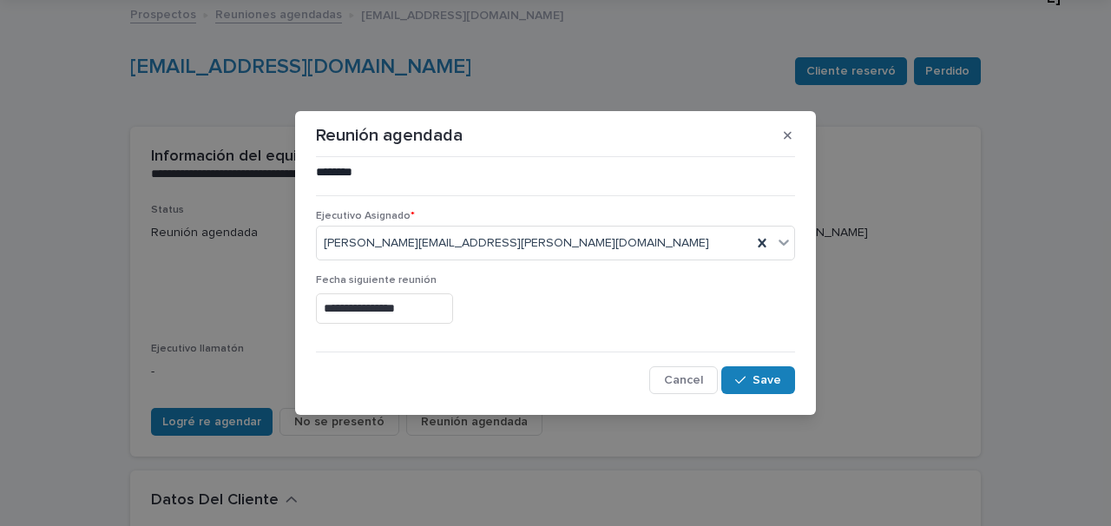
click at [341, 311] on input "**********" at bounding box center [384, 308] width 137 height 30
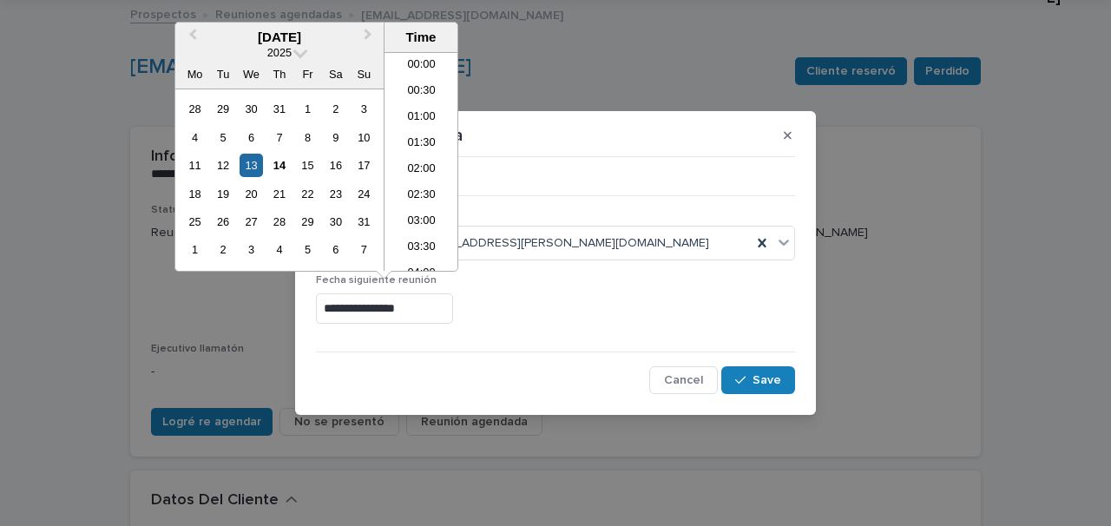
scroll to position [1032, 0]
click at [278, 166] on div "14" at bounding box center [278, 165] width 23 height 23
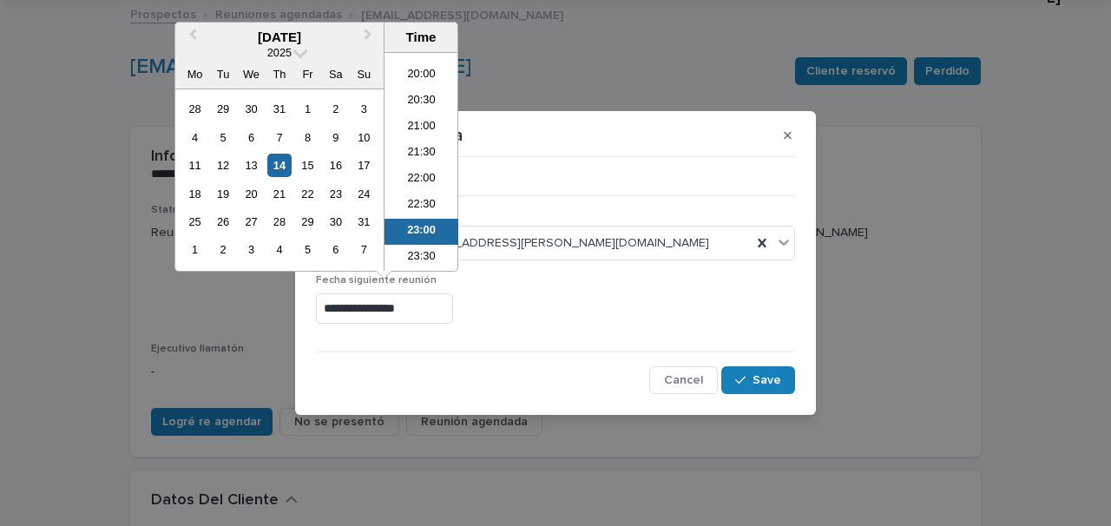
click at [399, 310] on input "**********" at bounding box center [384, 308] width 137 height 30
click at [427, 141] on li "14:30" at bounding box center [421, 149] width 74 height 26
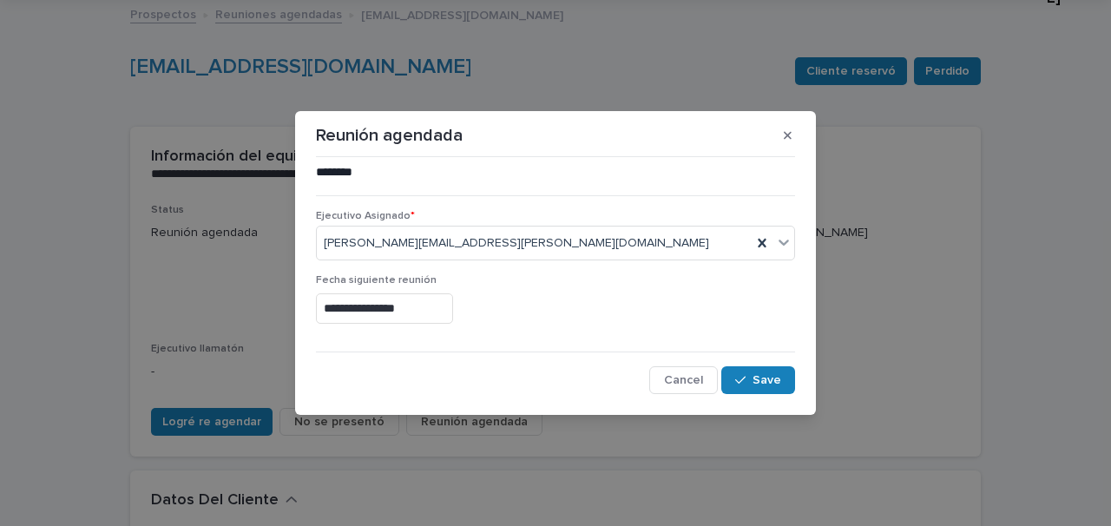
click at [419, 310] on input "**********" at bounding box center [384, 308] width 137 height 30
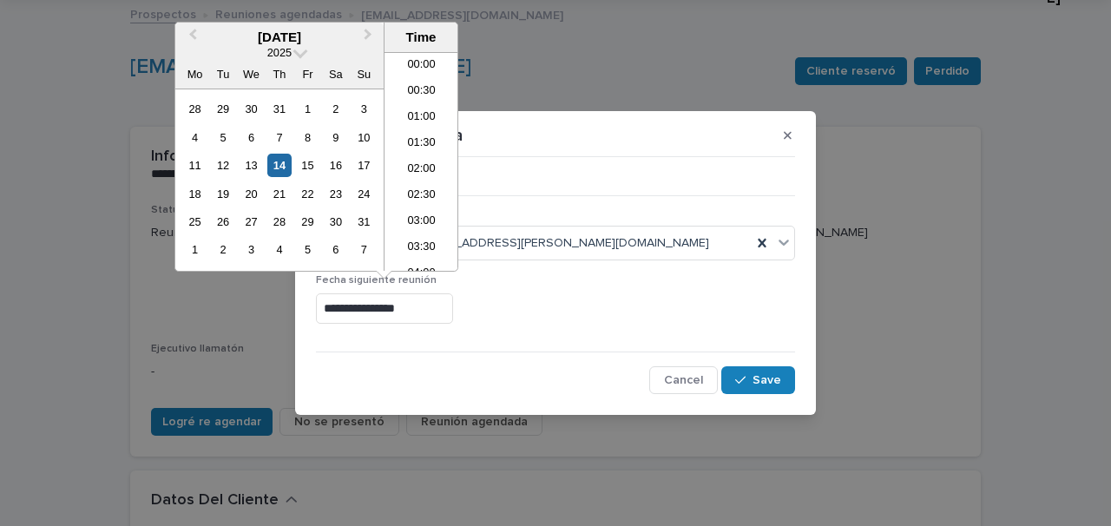
scroll to position [659, 0]
click at [425, 136] on li "14:00" at bounding box center [421, 136] width 74 height 26
click at [424, 311] on input "**********" at bounding box center [384, 308] width 137 height 30
click at [424, 183] on li "14:30" at bounding box center [421, 188] width 74 height 26
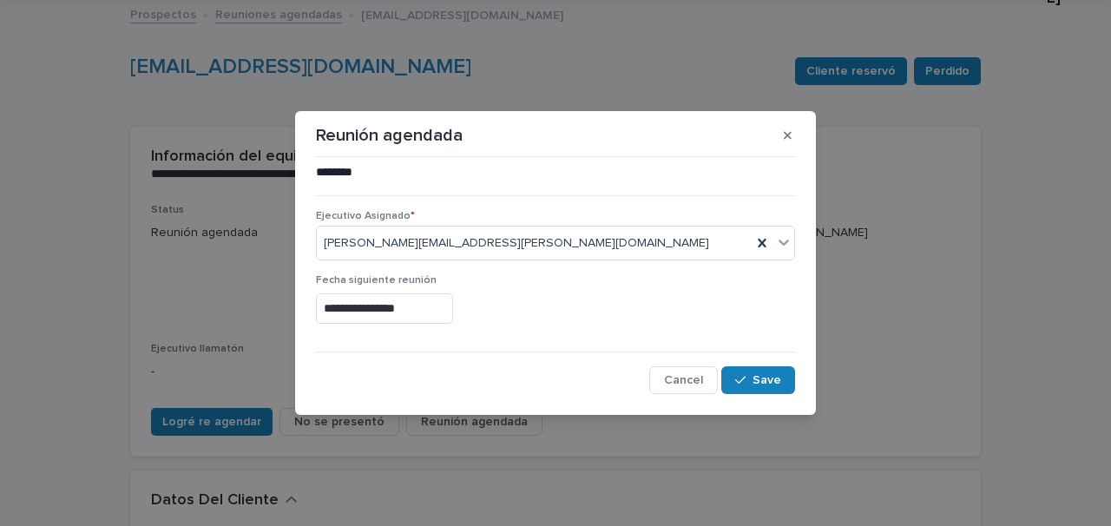
type input "**********"
click at [755, 382] on span "Save" at bounding box center [766, 380] width 29 height 12
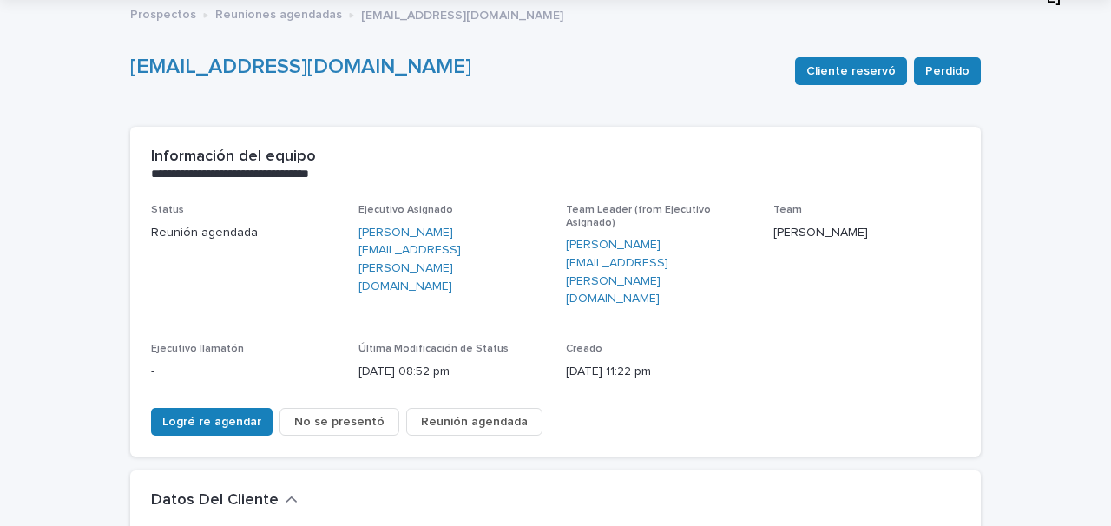
scroll to position [0, 0]
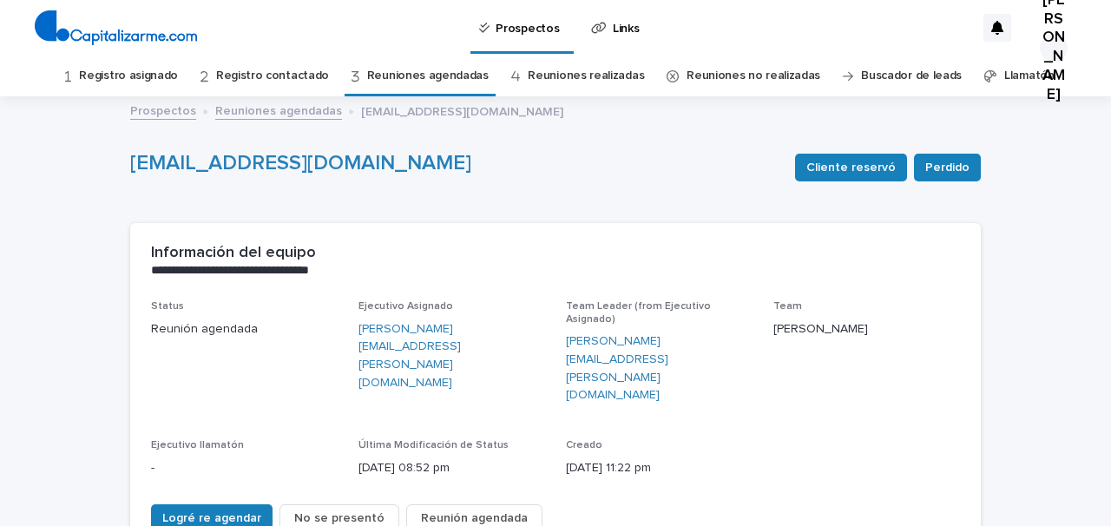
click at [418, 76] on link "Reuniones agendadas" at bounding box center [428, 76] width 122 height 41
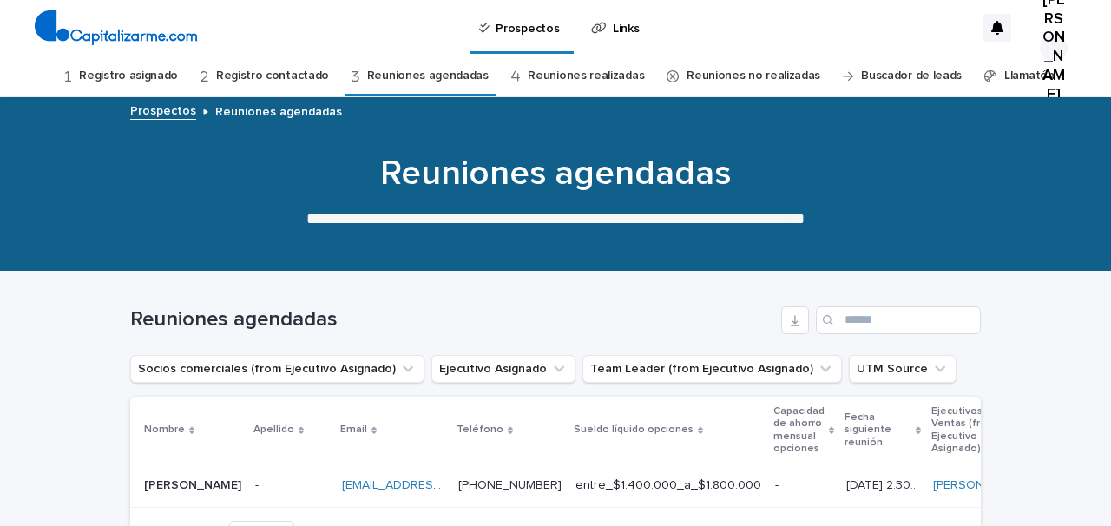
click at [573, 72] on link "Reuniones realizadas" at bounding box center [586, 76] width 116 height 41
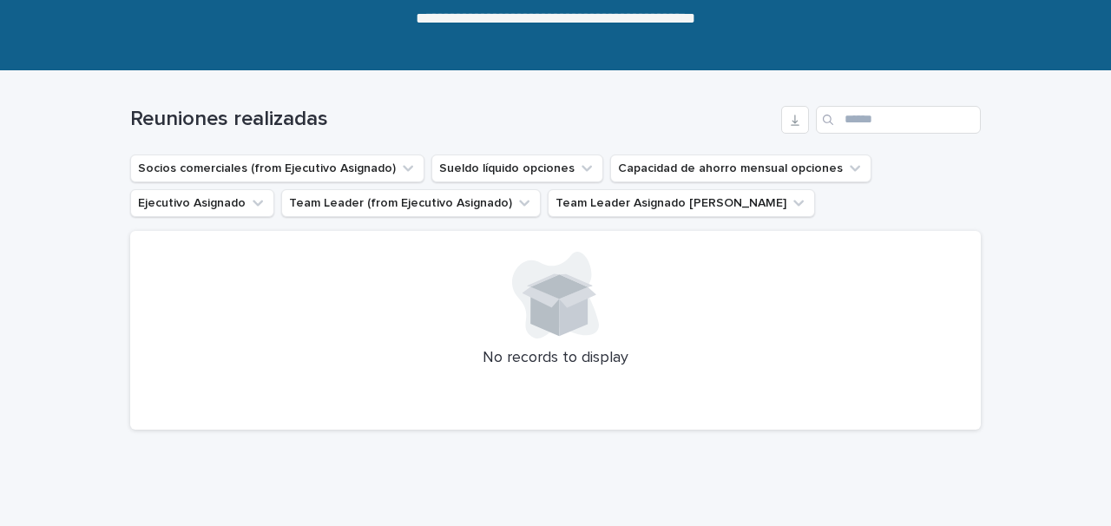
scroll to position [6, 0]
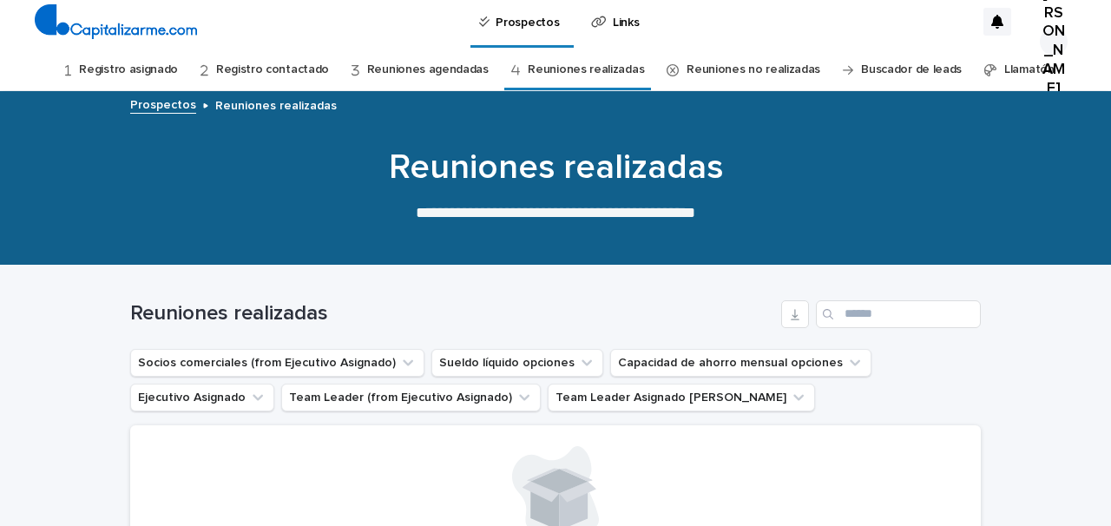
click at [448, 65] on link "Reuniones agendadas" at bounding box center [428, 69] width 122 height 41
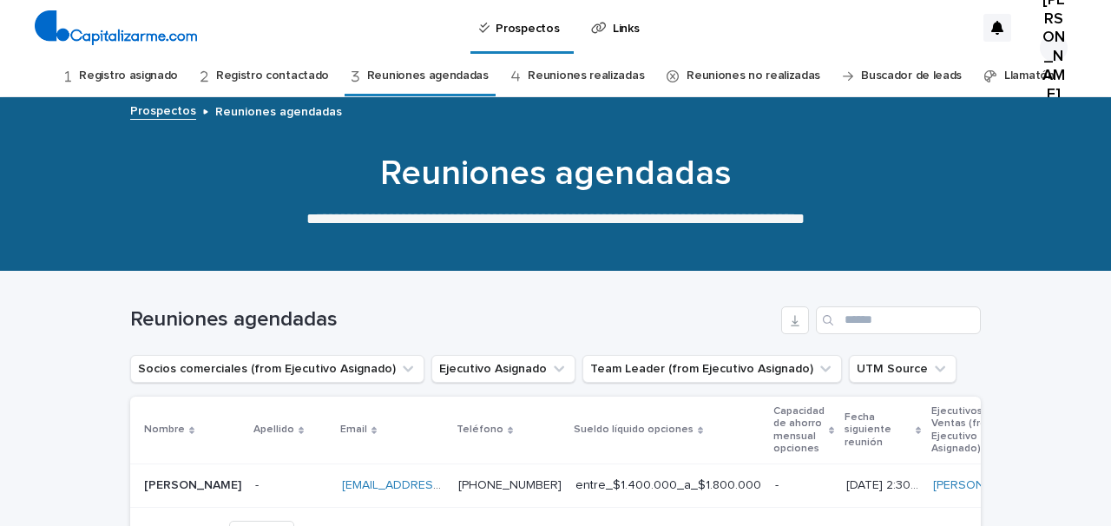
click at [549, 67] on link "Reuniones realizadas" at bounding box center [586, 76] width 116 height 41
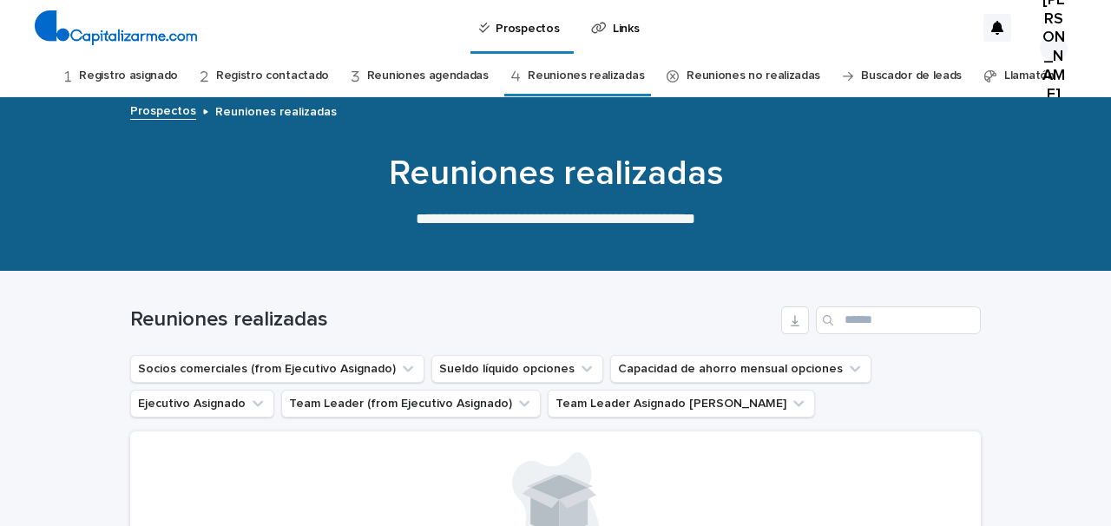
click at [704, 74] on link "Reuniones no realizadas" at bounding box center [754, 76] width 134 height 41
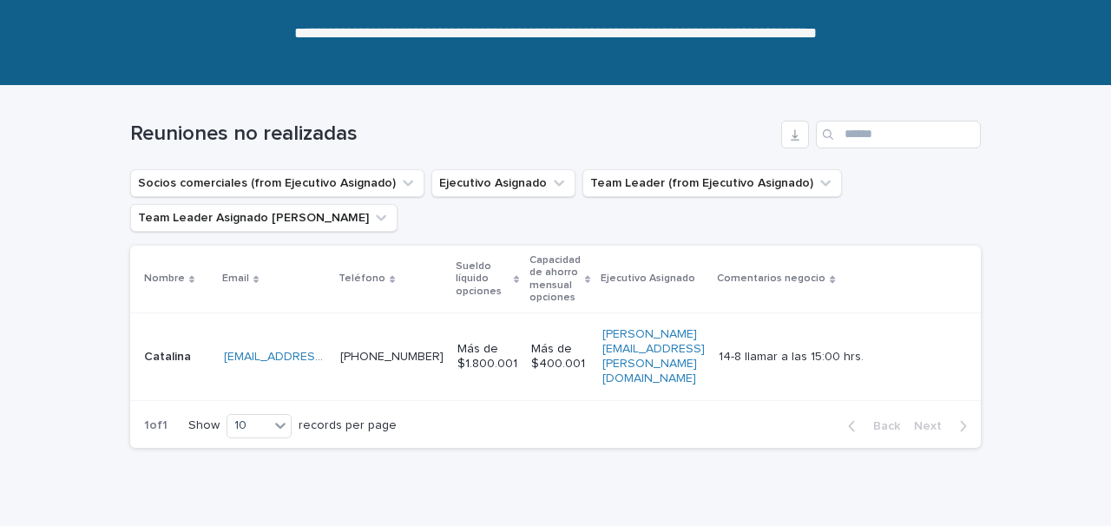
scroll to position [187, 0]
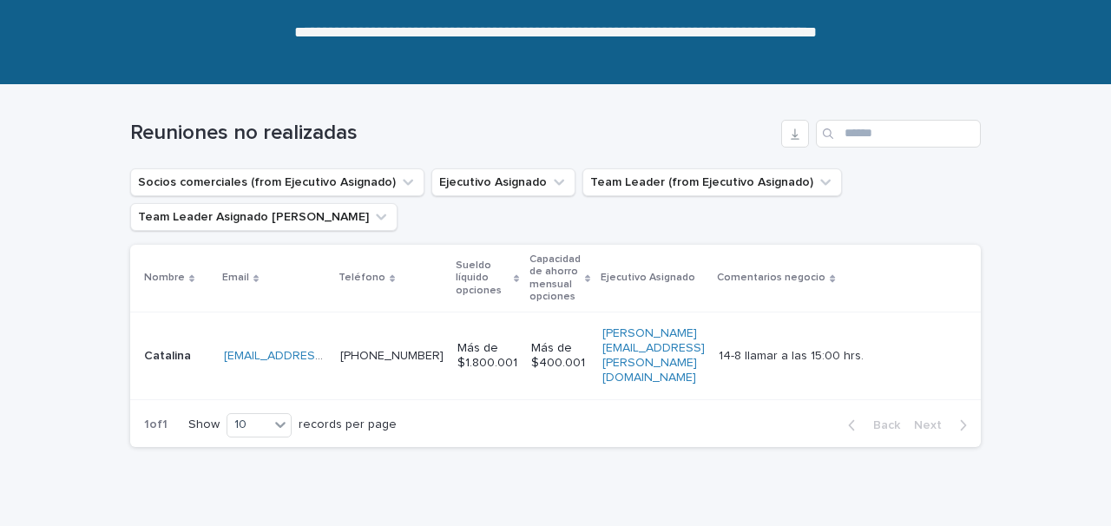
click at [386, 361] on td "[PHONE_NUMBER] [PHONE_NUMBER]" at bounding box center [391, 355] width 117 height 87
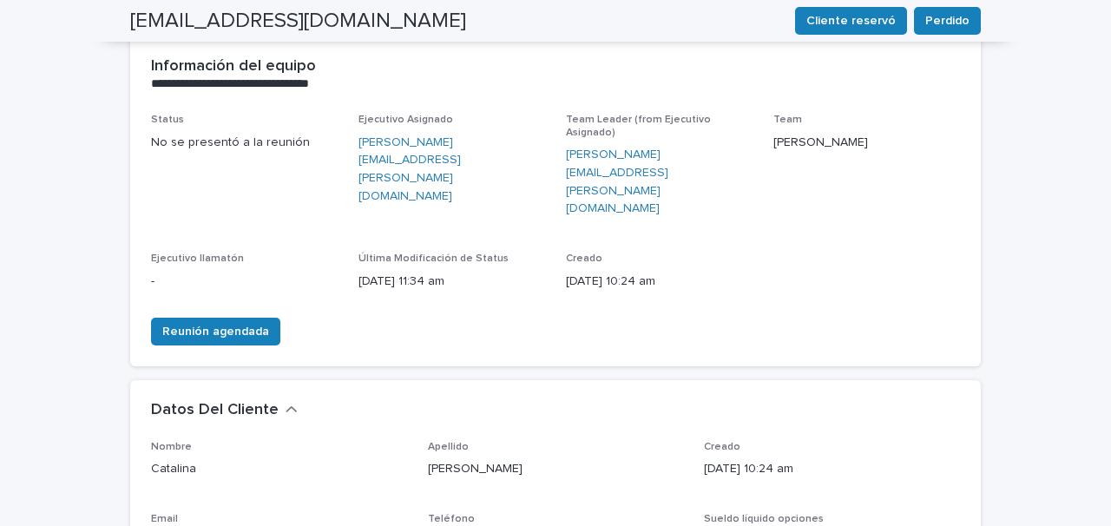
scroll to position [188, 0]
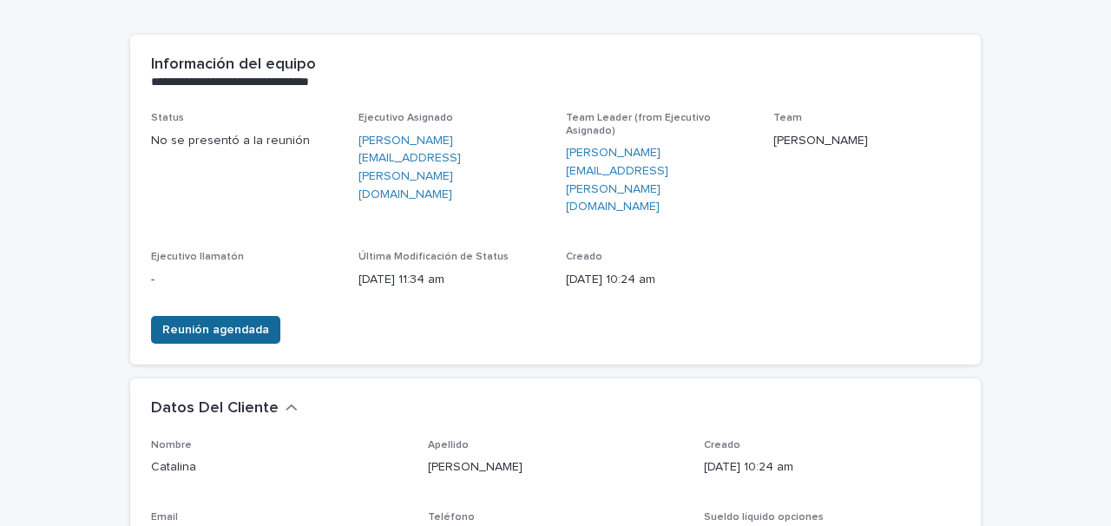
click at [250, 321] on span "Reunión agendada" at bounding box center [215, 329] width 107 height 17
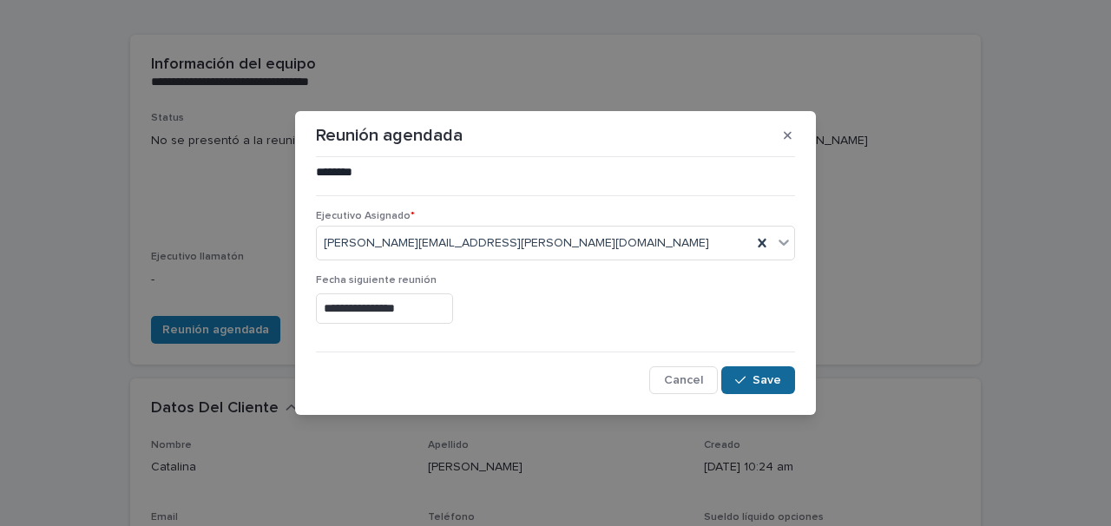
click at [762, 379] on span "Save" at bounding box center [766, 380] width 29 height 12
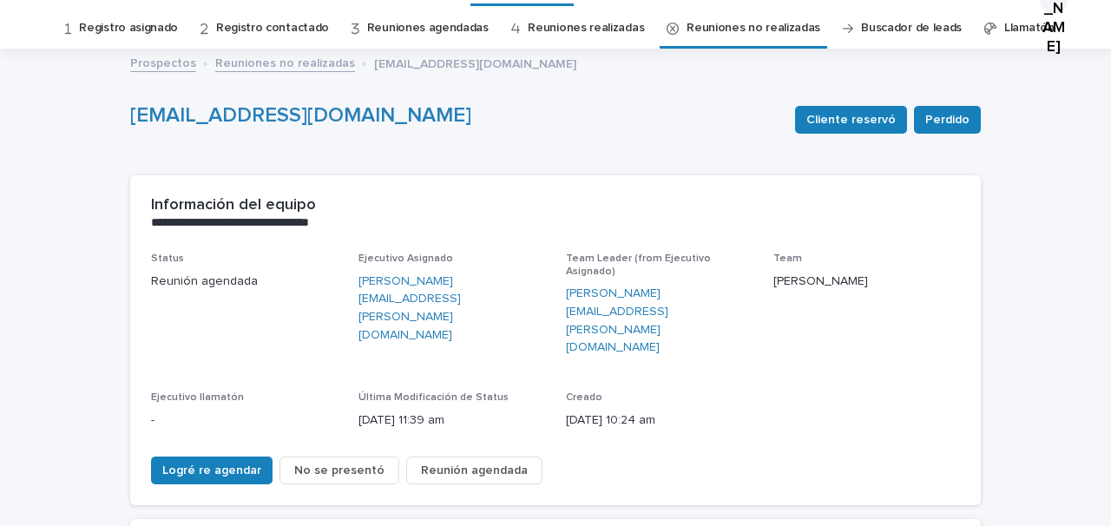
scroll to position [0, 0]
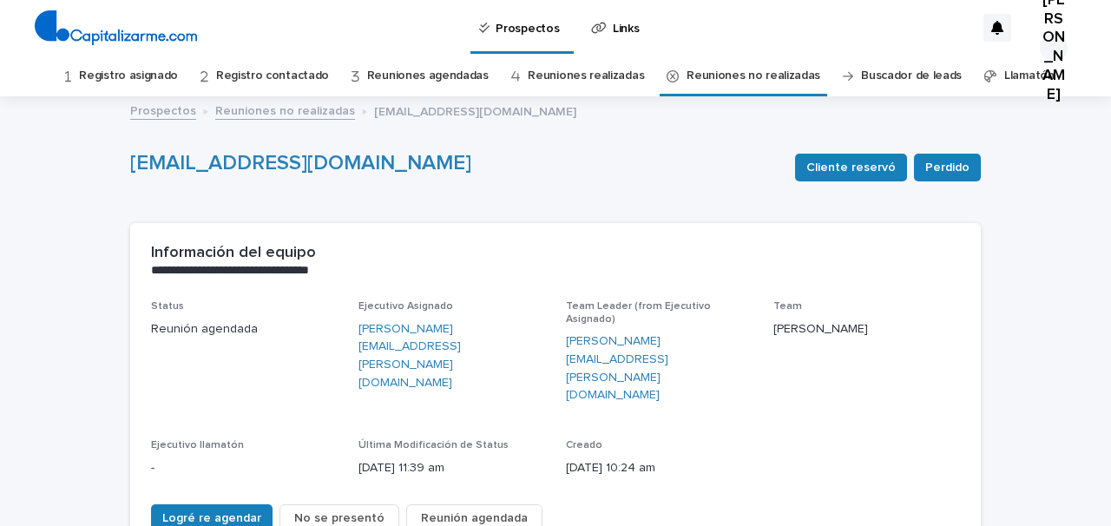
click at [404, 70] on link "Reuniones agendadas" at bounding box center [428, 76] width 122 height 41
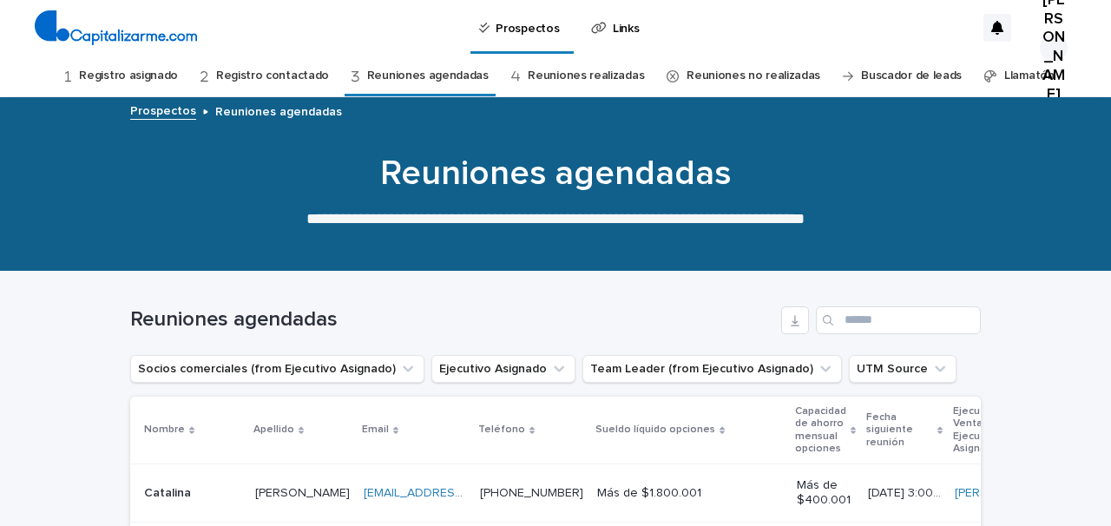
click at [713, 80] on link "Reuniones no realizadas" at bounding box center [754, 76] width 134 height 41
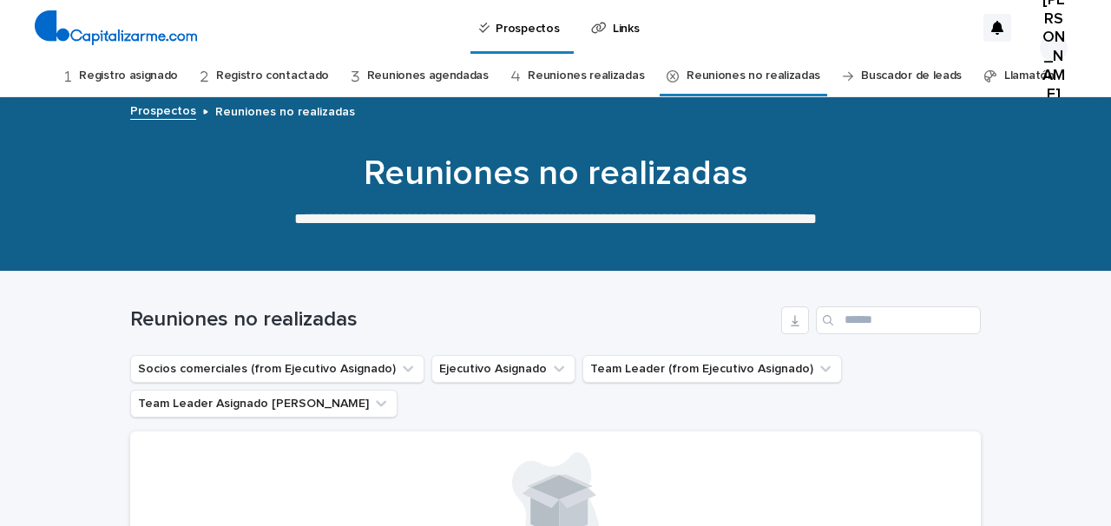
click at [708, 78] on link "Reuniones no realizadas" at bounding box center [754, 76] width 134 height 41
click at [160, 77] on link "Registro asignado" at bounding box center [128, 76] width 99 height 41
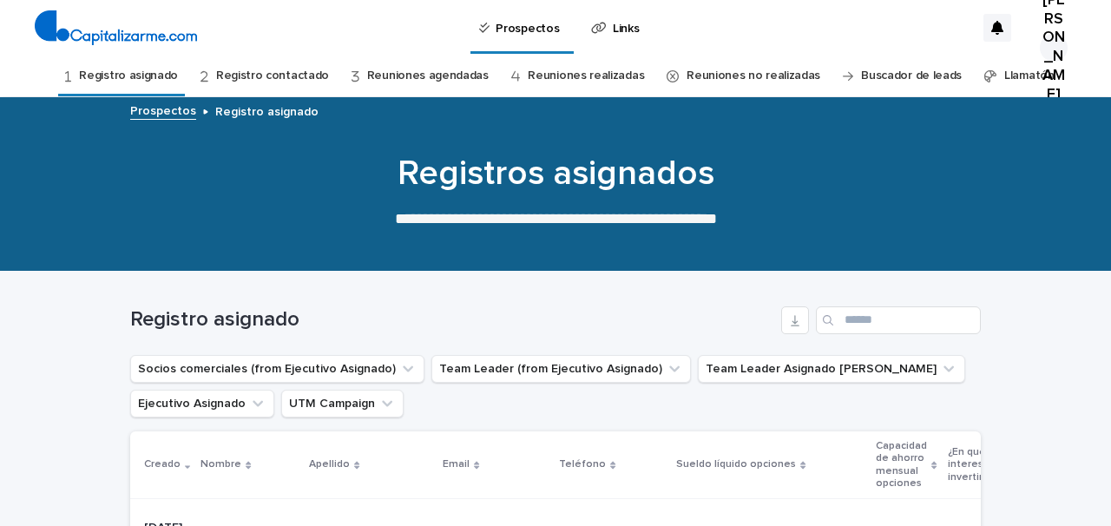
click at [402, 76] on link "Reuniones agendadas" at bounding box center [428, 76] width 122 height 41
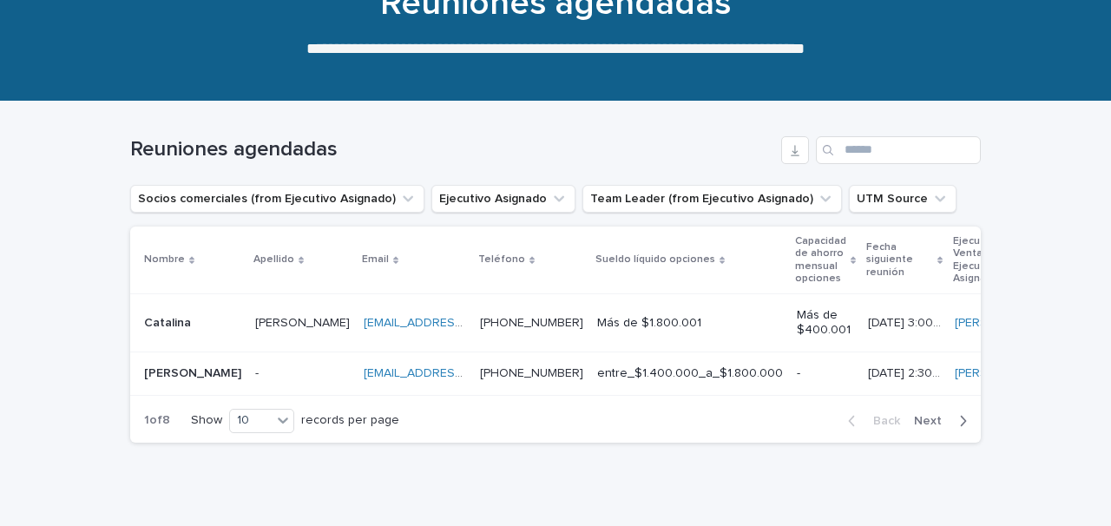
scroll to position [171, 0]
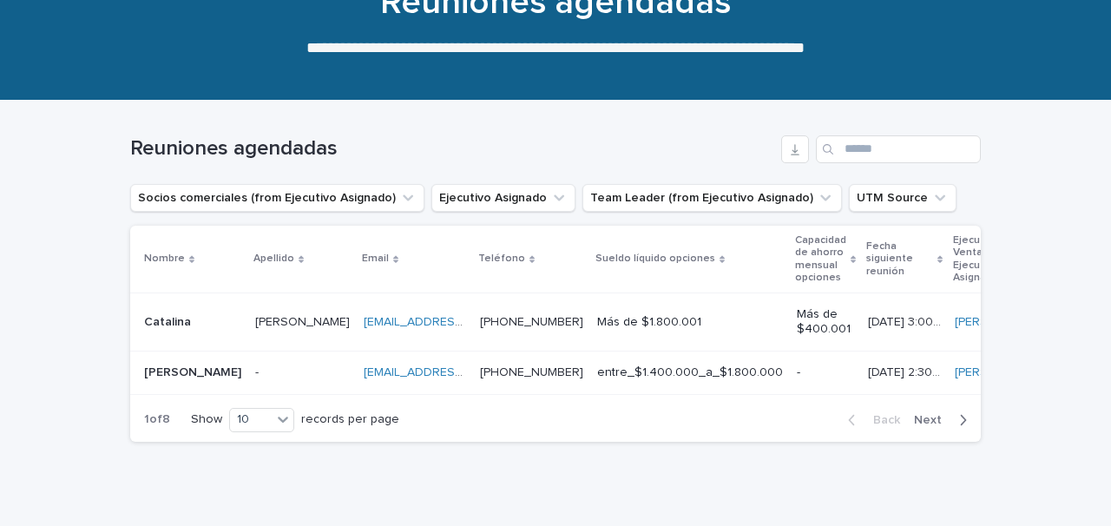
click at [293, 334] on div "[PERSON_NAME]" at bounding box center [302, 322] width 95 height 29
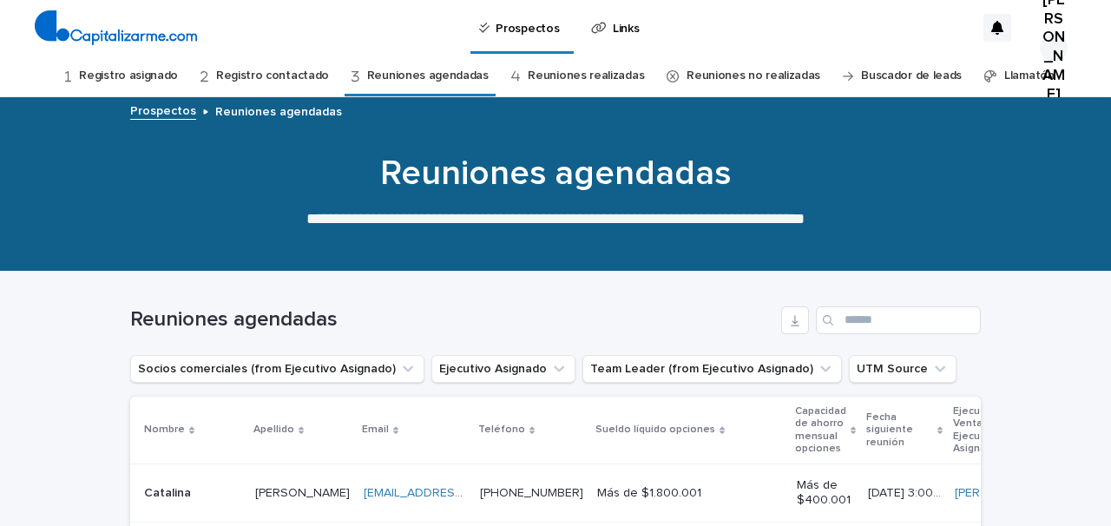
click at [157, 73] on link "Registro asignado" at bounding box center [128, 76] width 99 height 41
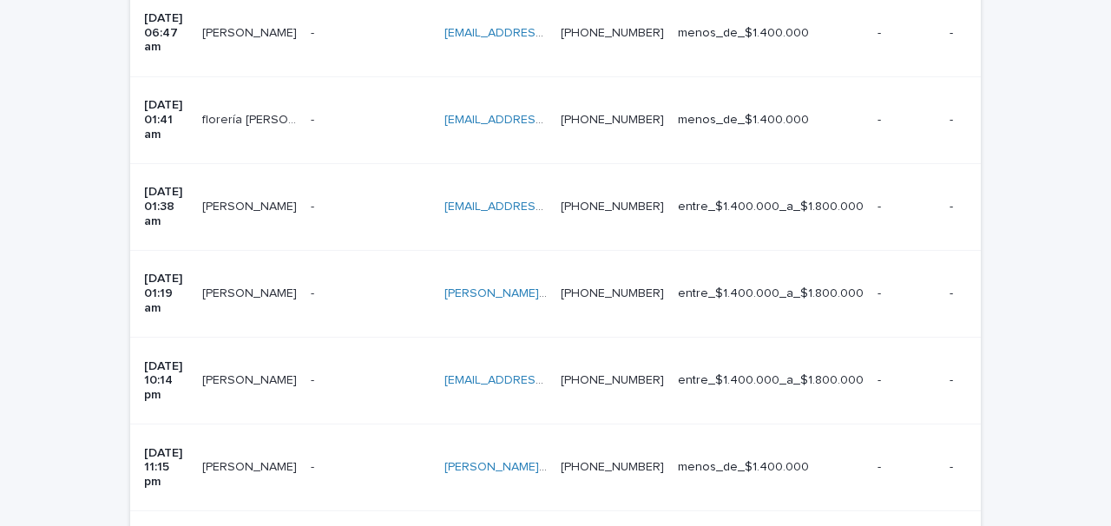
scroll to position [510, 0]
click at [355, 372] on p at bounding box center [371, 379] width 120 height 15
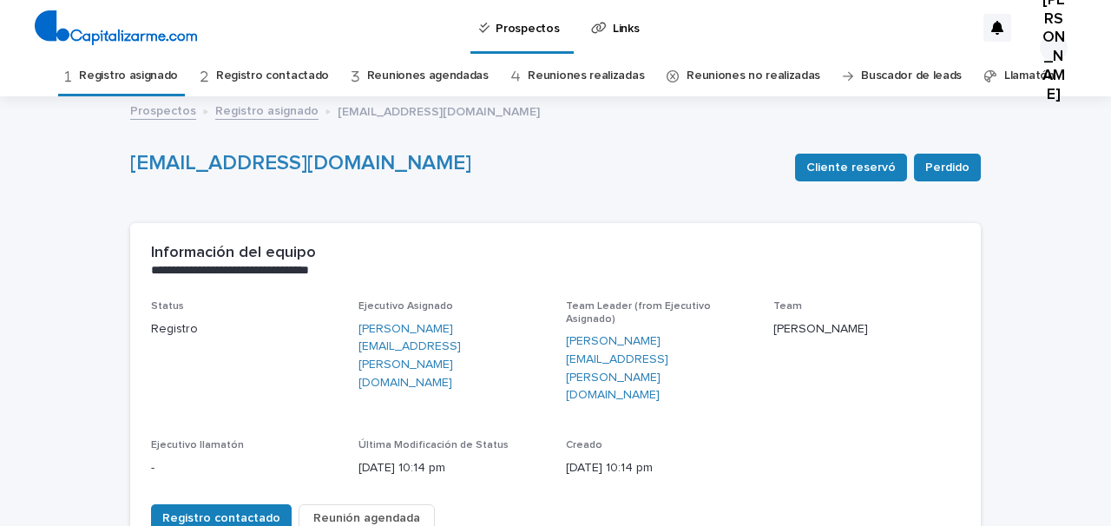
click at [146, 74] on link "Registro asignado" at bounding box center [128, 76] width 99 height 41
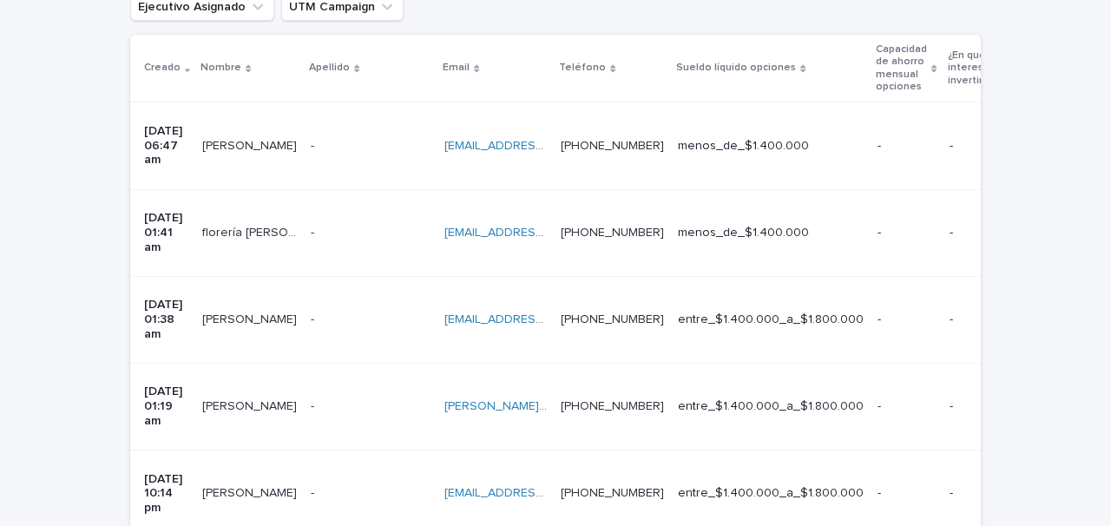
scroll to position [483, 0]
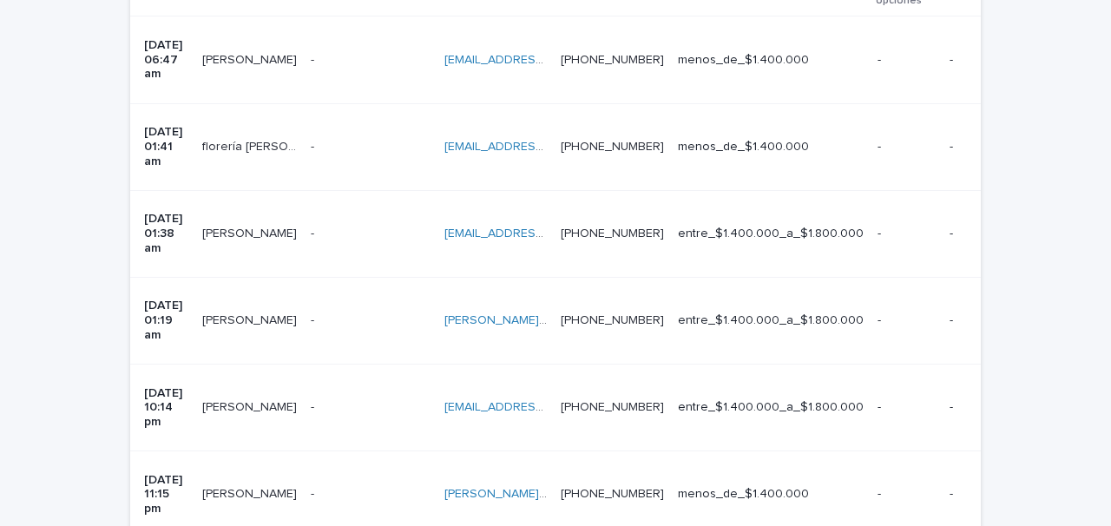
click at [363, 487] on p at bounding box center [371, 494] width 120 height 15
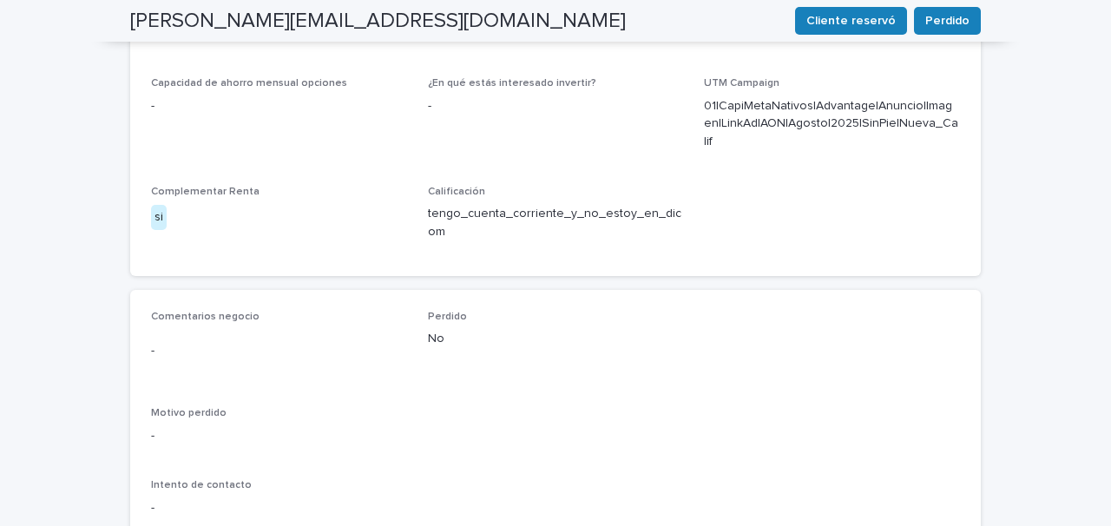
scroll to position [718, 0]
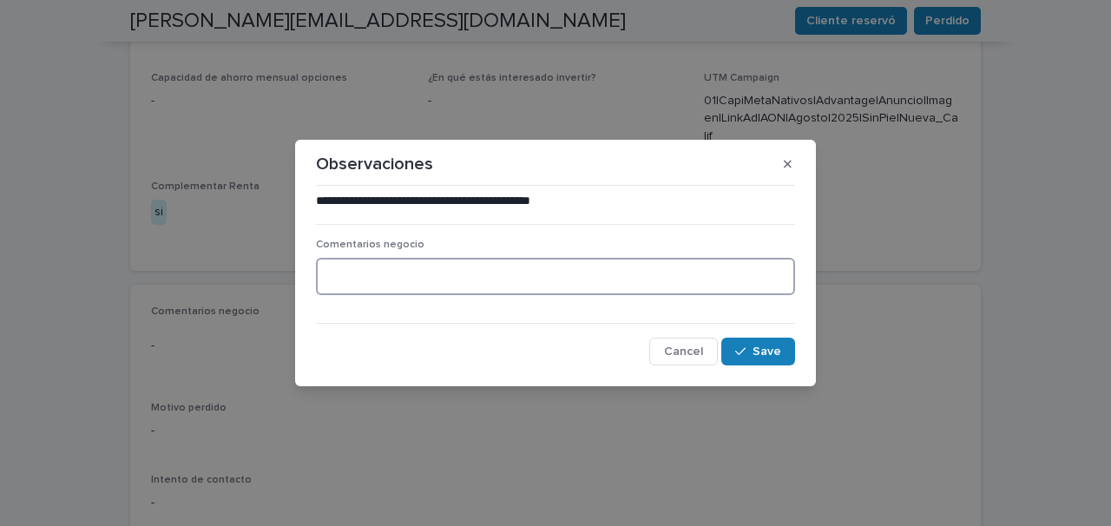
click at [348, 272] on textarea at bounding box center [555, 276] width 479 height 37
click at [445, 277] on textarea "**********" at bounding box center [555, 276] width 479 height 37
type textarea "**********"
click at [758, 350] on span "Save" at bounding box center [766, 351] width 29 height 12
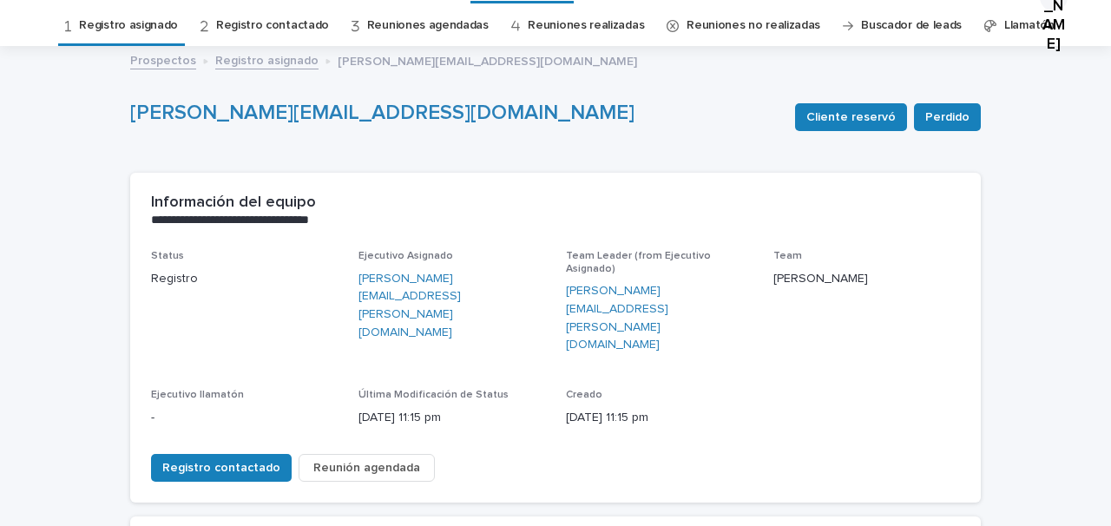
scroll to position [0, 0]
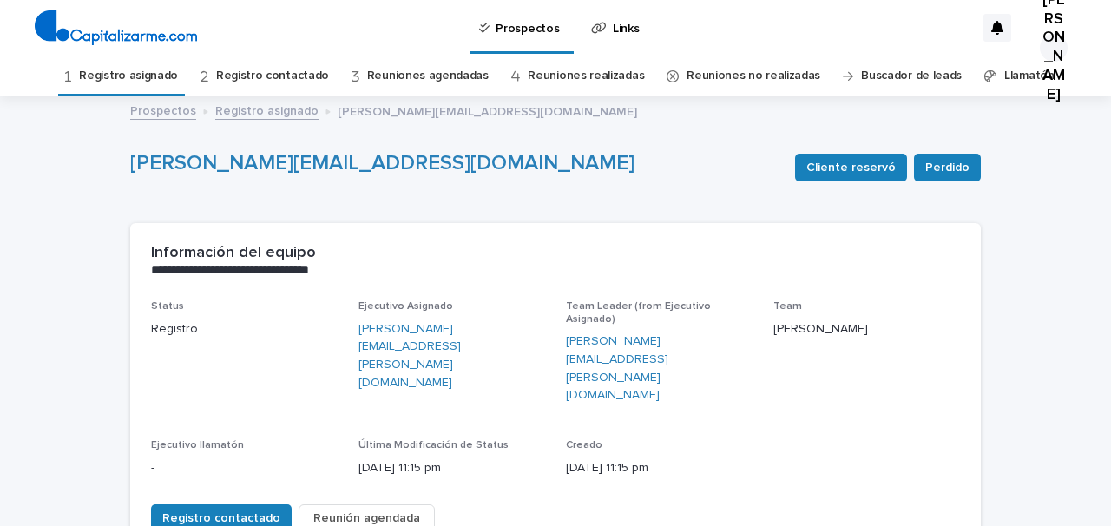
click at [161, 74] on link "Registro asignado" at bounding box center [128, 76] width 99 height 41
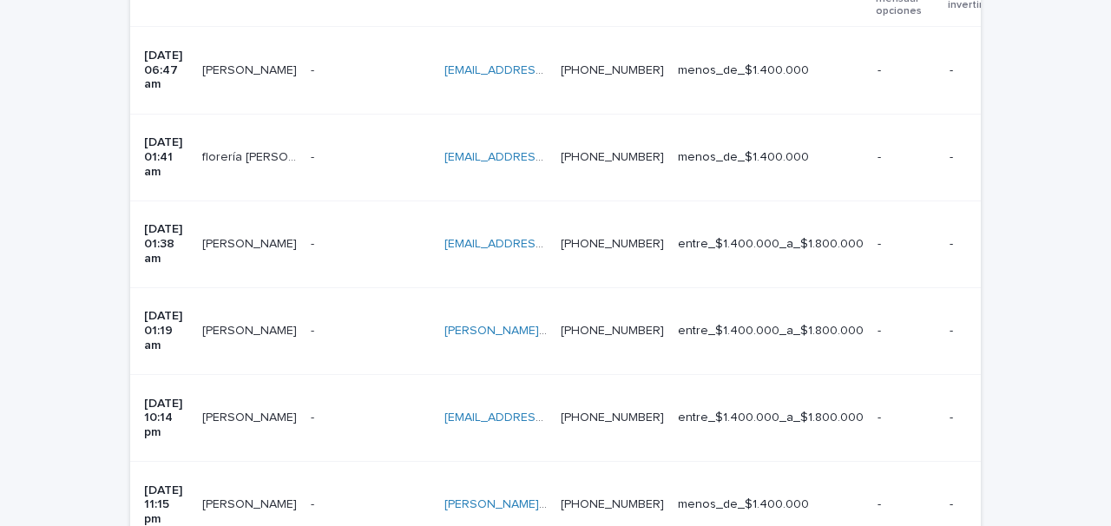
scroll to position [537, 0]
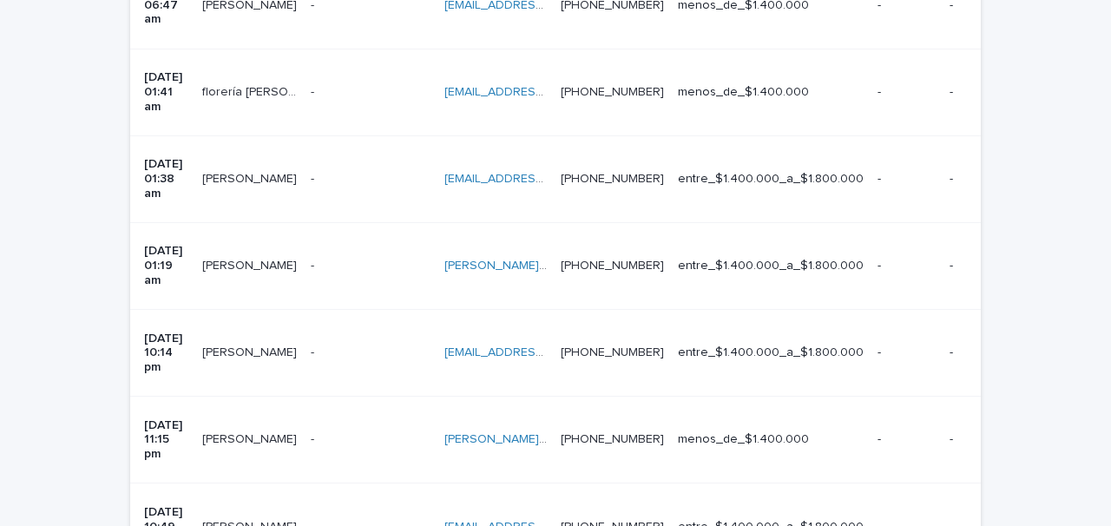
click at [340, 513] on div "- -" at bounding box center [371, 527] width 120 height 29
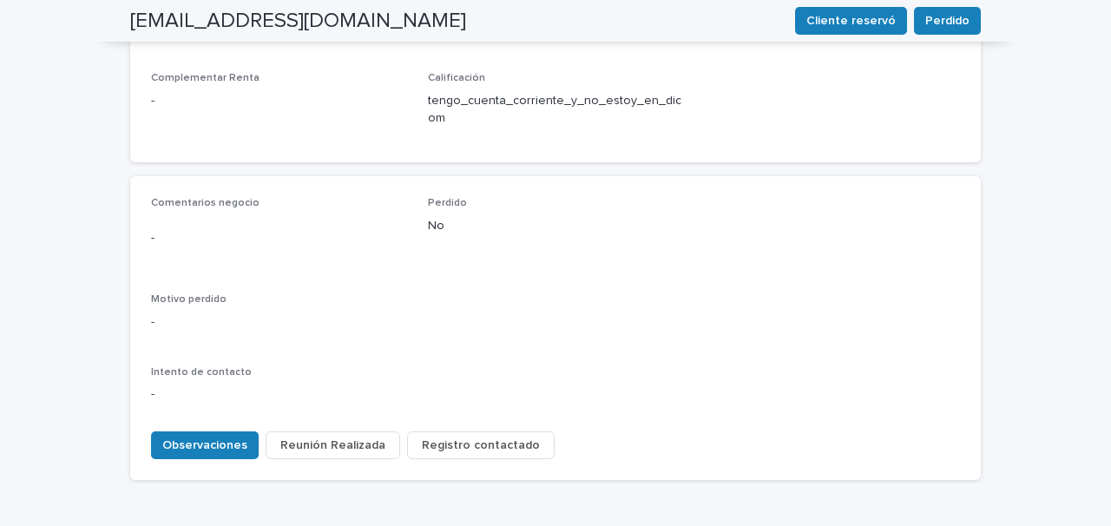
scroll to position [810, 0]
click at [210, 430] on button "Observaciones" at bounding box center [205, 444] width 108 height 28
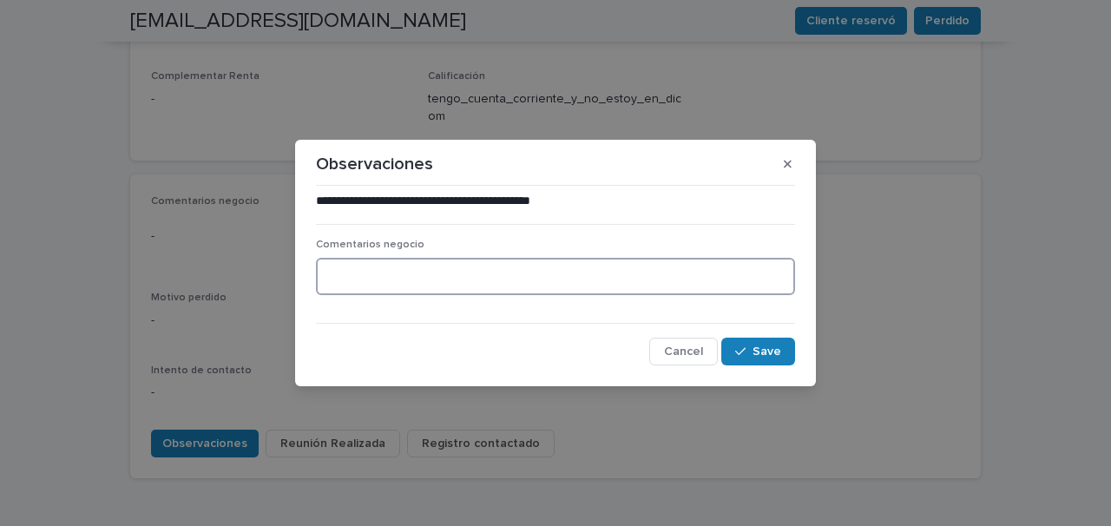
click at [339, 275] on textarea at bounding box center [555, 276] width 479 height 37
type textarea "**********"
click at [749, 347] on div "button" at bounding box center [743, 351] width 17 height 12
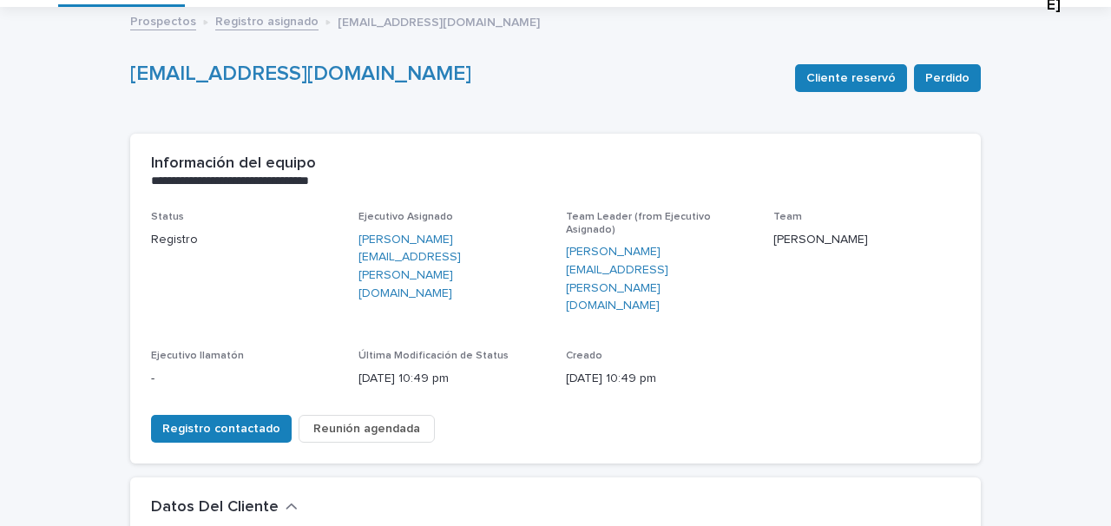
scroll to position [0, 0]
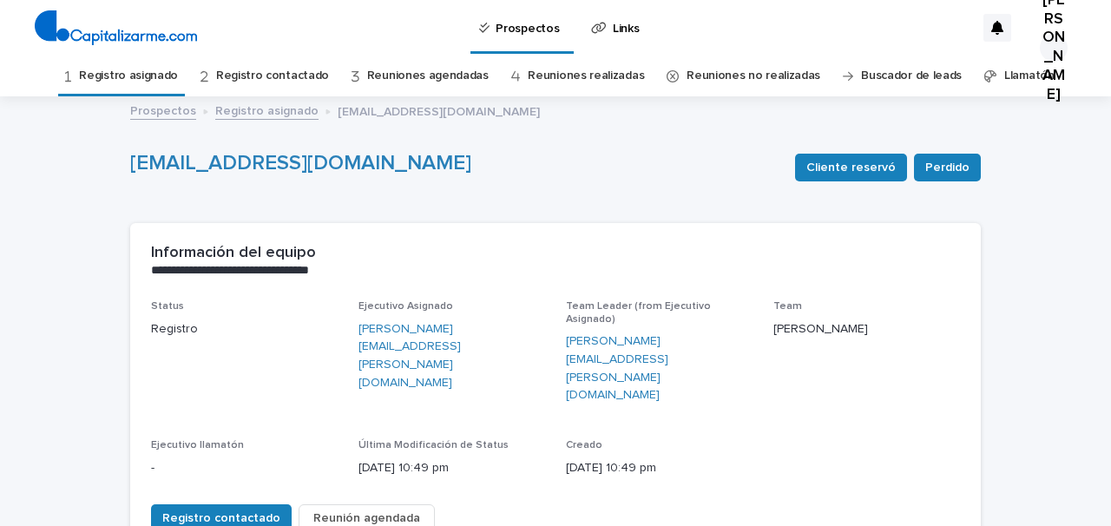
click at [164, 76] on link "Registro asignado" at bounding box center [128, 76] width 99 height 41
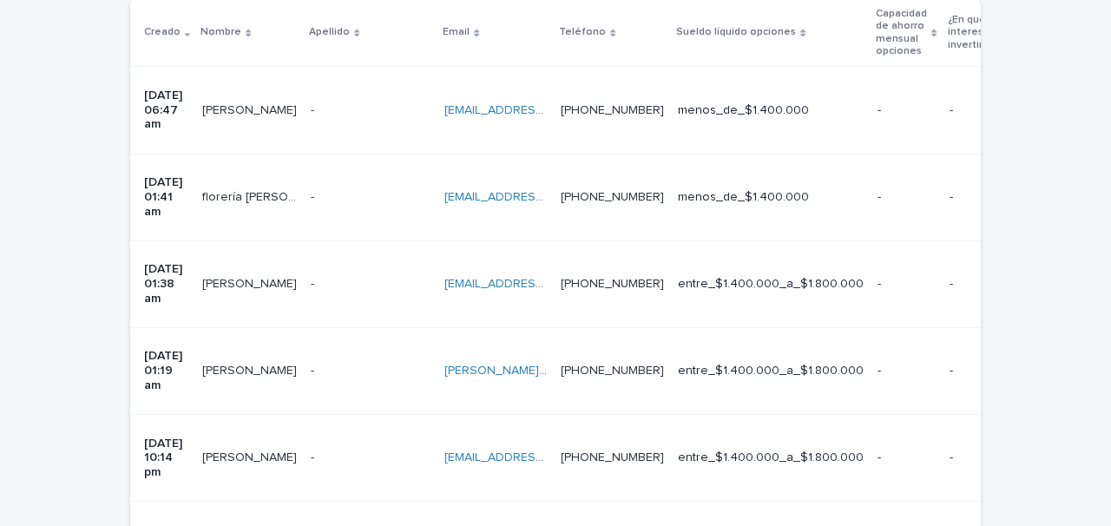
scroll to position [537, 0]
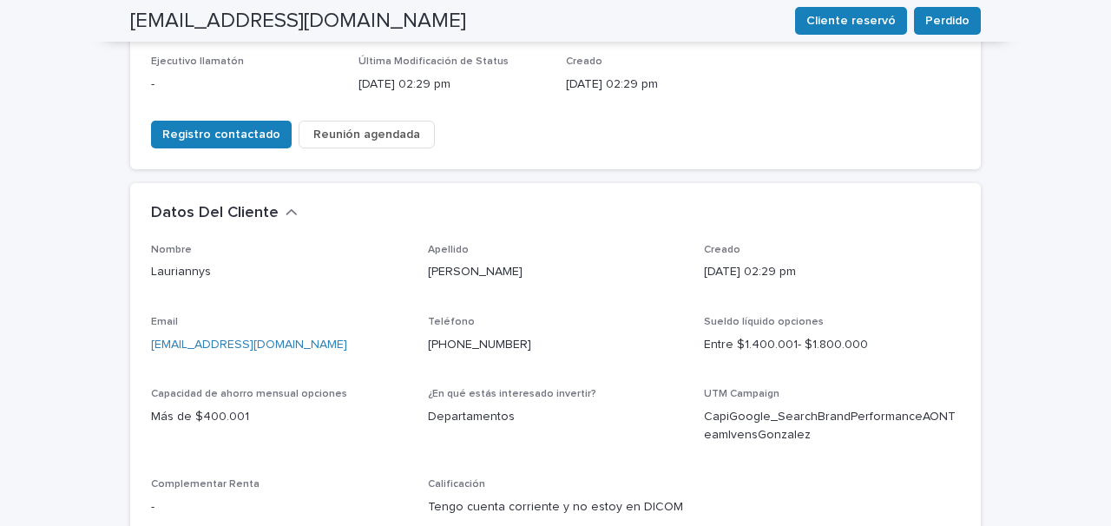
scroll to position [383, 0]
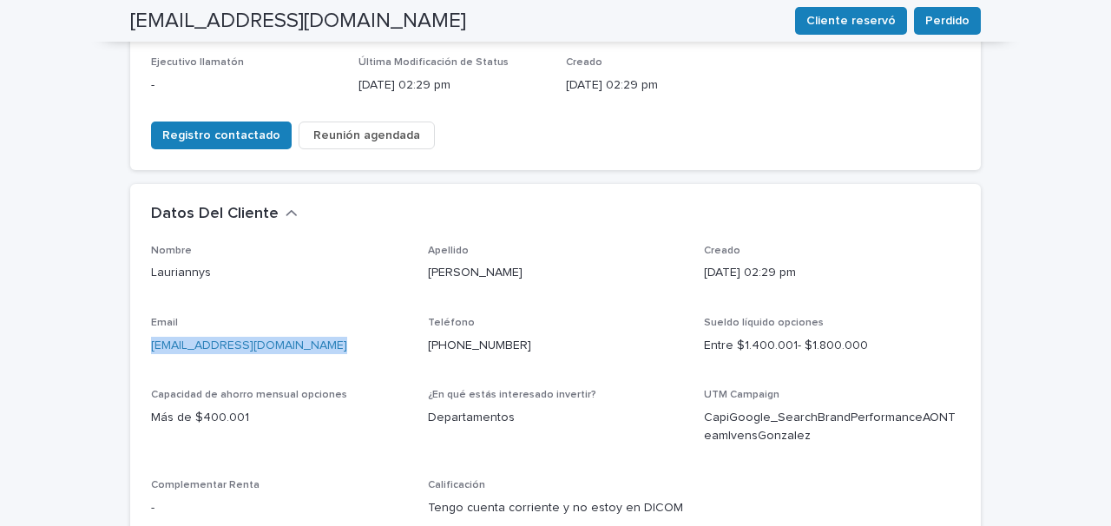
drag, startPoint x: 309, startPoint y: 280, endPoint x: 145, endPoint y: 279, distance: 164.0
click at [145, 279] on div "Nombre [PERSON_NAME] Apellido [PERSON_NAME] Creado [DATE] 02:29 pm Email [EMAIL…" at bounding box center [555, 398] width 851 height 307
copy link "[EMAIL_ADDRESS][DOMAIN_NAME]"
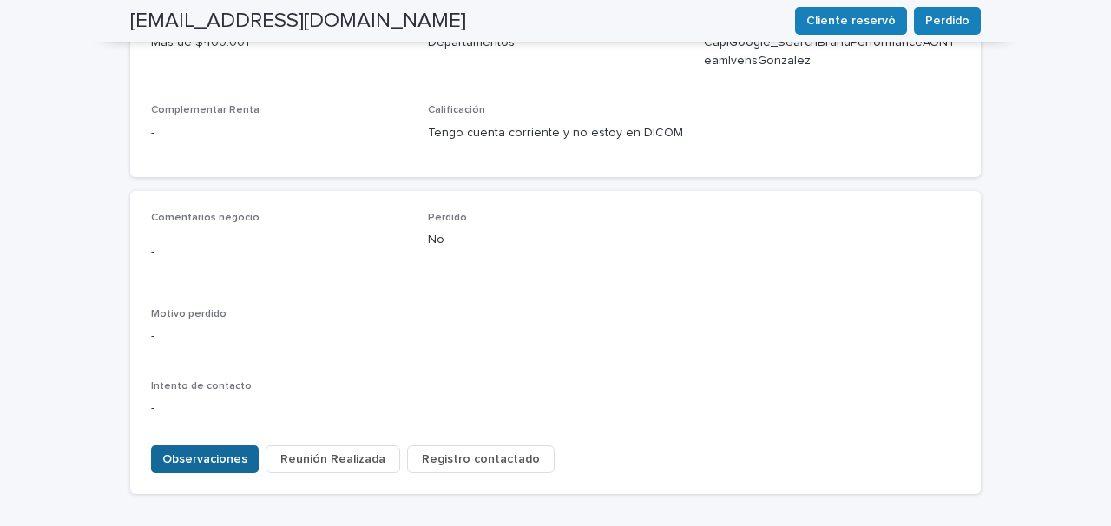
click at [212, 450] on span "Observaciones" at bounding box center [204, 458] width 85 height 17
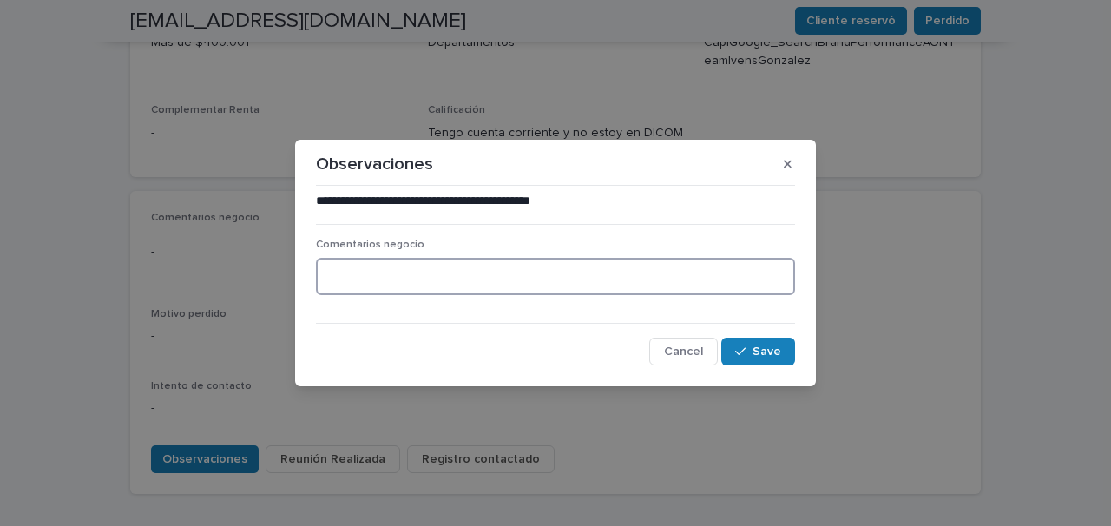
click at [356, 284] on textarea at bounding box center [555, 276] width 479 height 37
type textarea "**********"
click at [741, 347] on icon "button" at bounding box center [740, 351] width 10 height 12
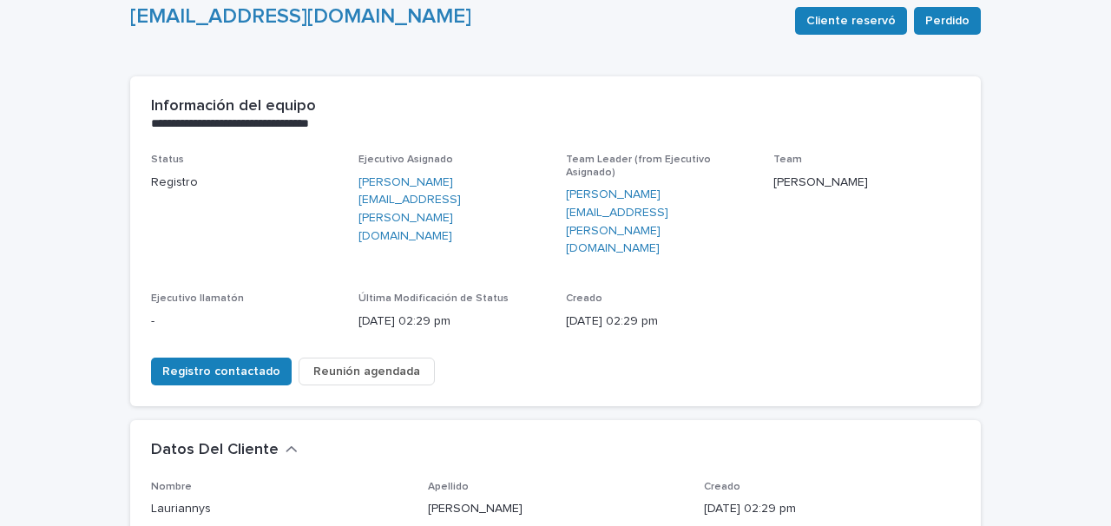
scroll to position [0, 0]
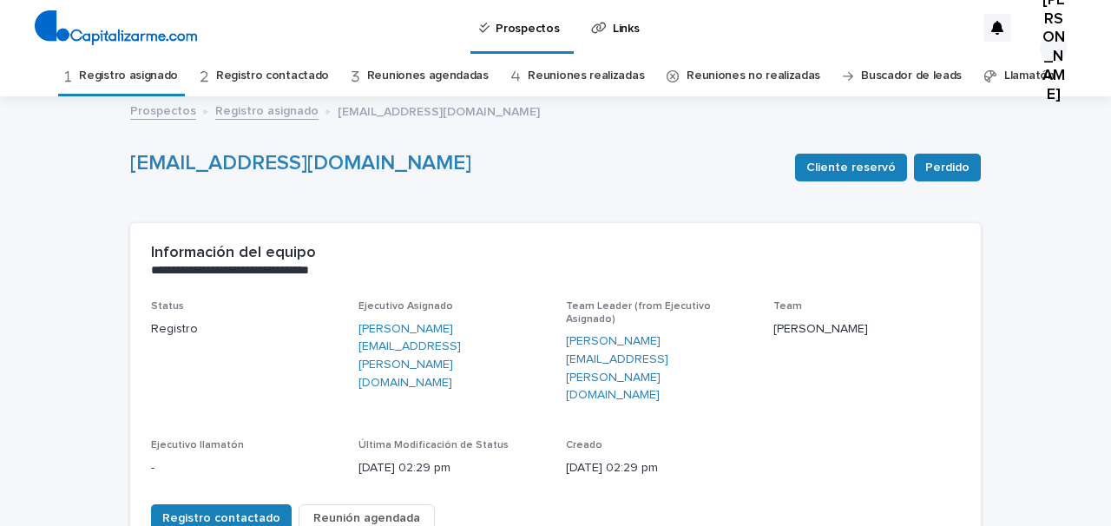
click at [141, 79] on link "Registro asignado" at bounding box center [128, 76] width 99 height 41
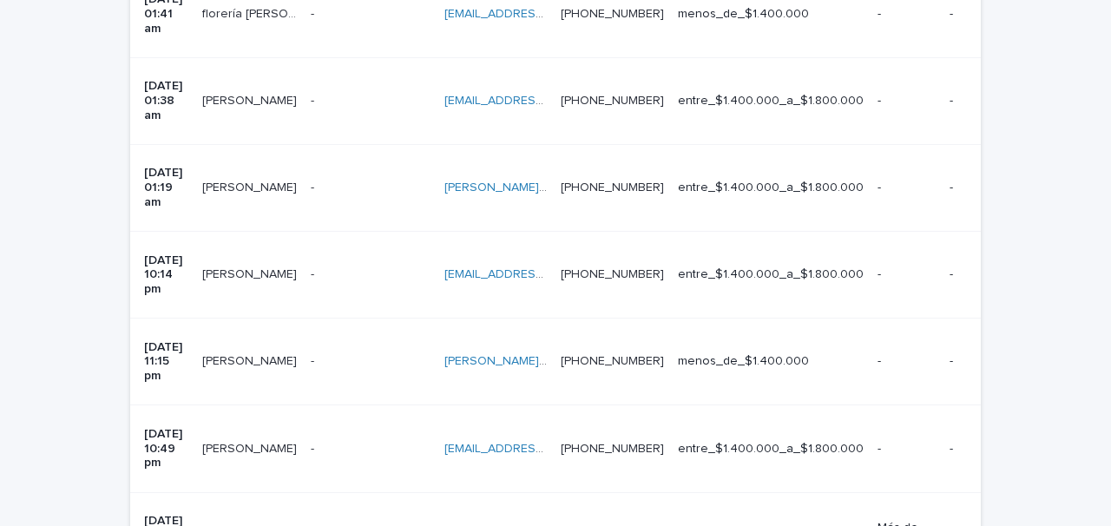
scroll to position [638, 0]
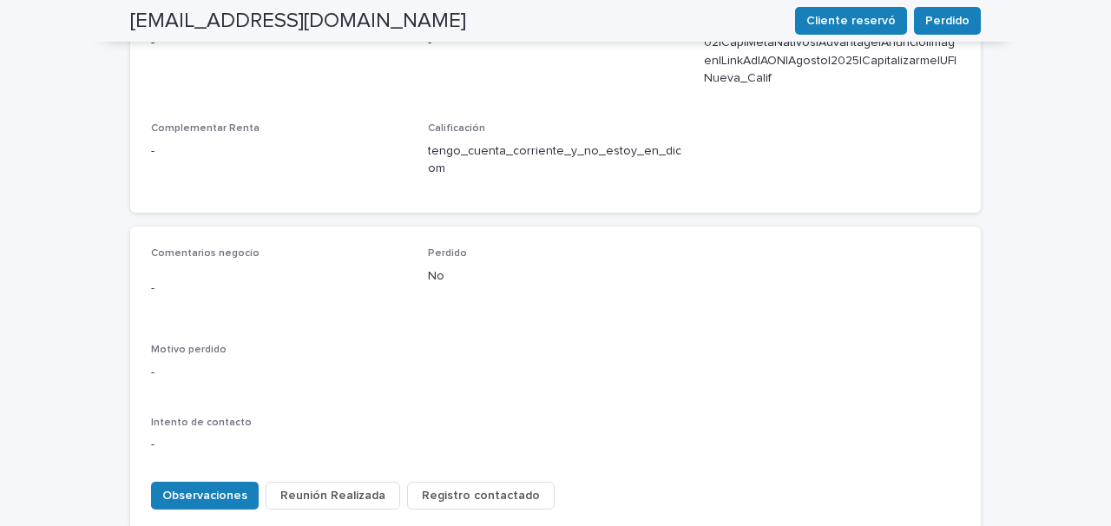
scroll to position [785, 0]
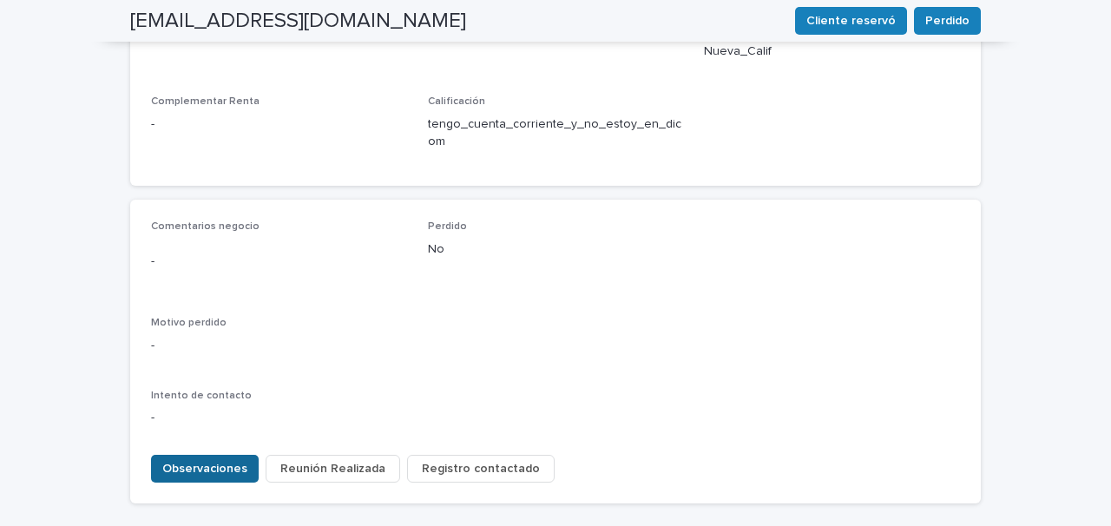
click at [213, 455] on button "Observaciones" at bounding box center [205, 469] width 108 height 28
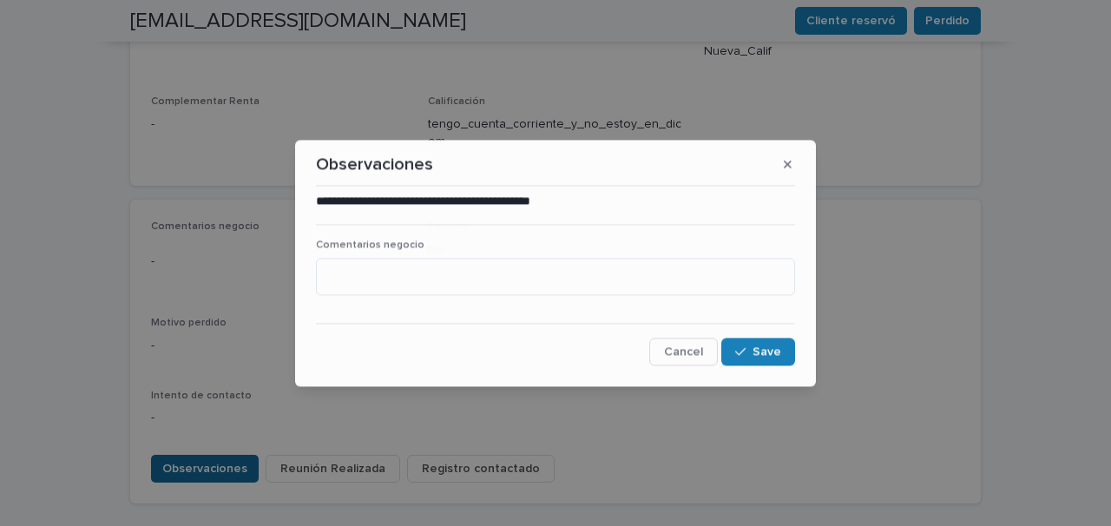
click at [213, 391] on div "**********" at bounding box center [555, 263] width 1111 height 526
click at [342, 264] on textarea at bounding box center [555, 276] width 479 height 37
type textarea "****"
click at [784, 161] on icon "button" at bounding box center [788, 164] width 8 height 8
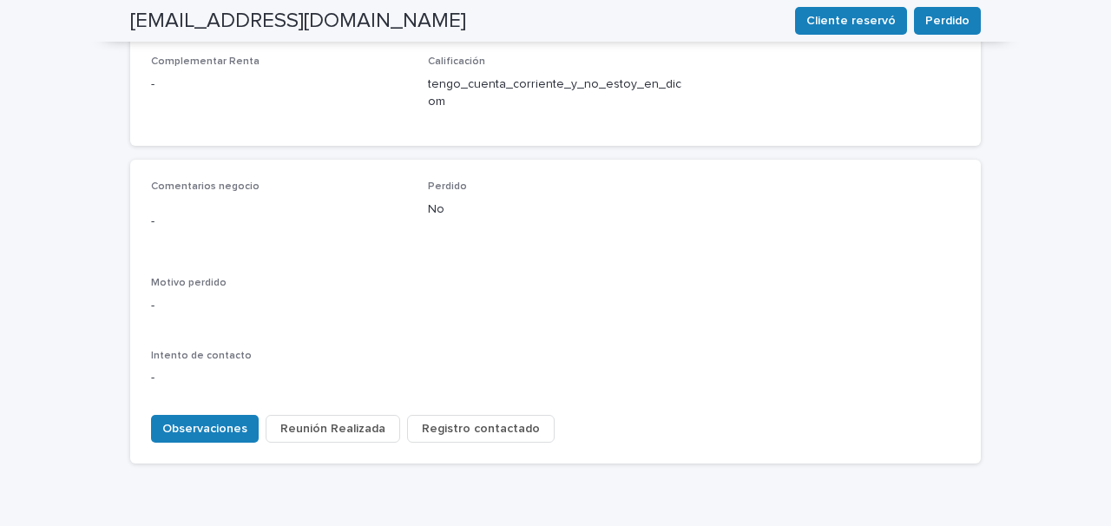
scroll to position [844, 0]
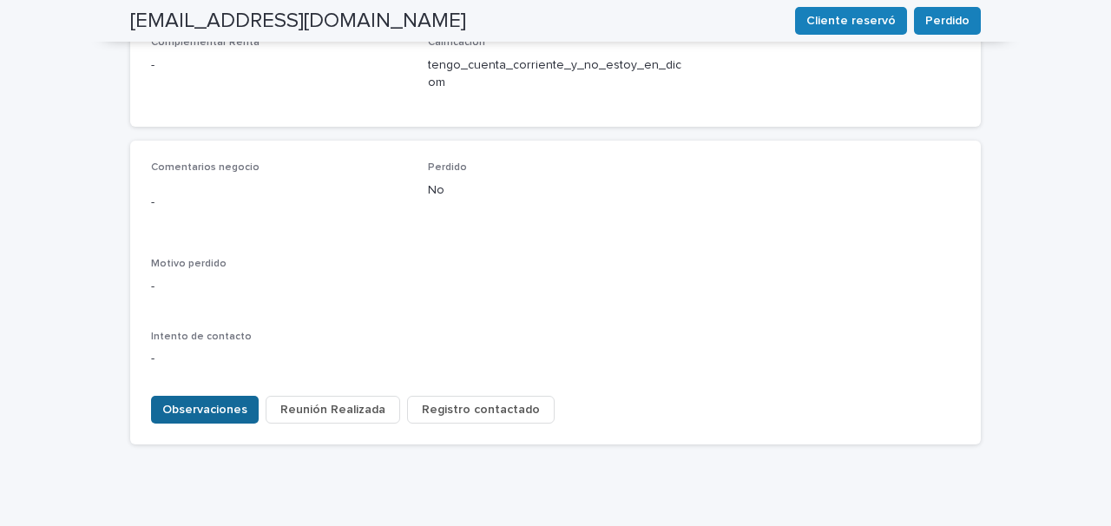
click at [188, 396] on button "Observaciones" at bounding box center [205, 410] width 108 height 28
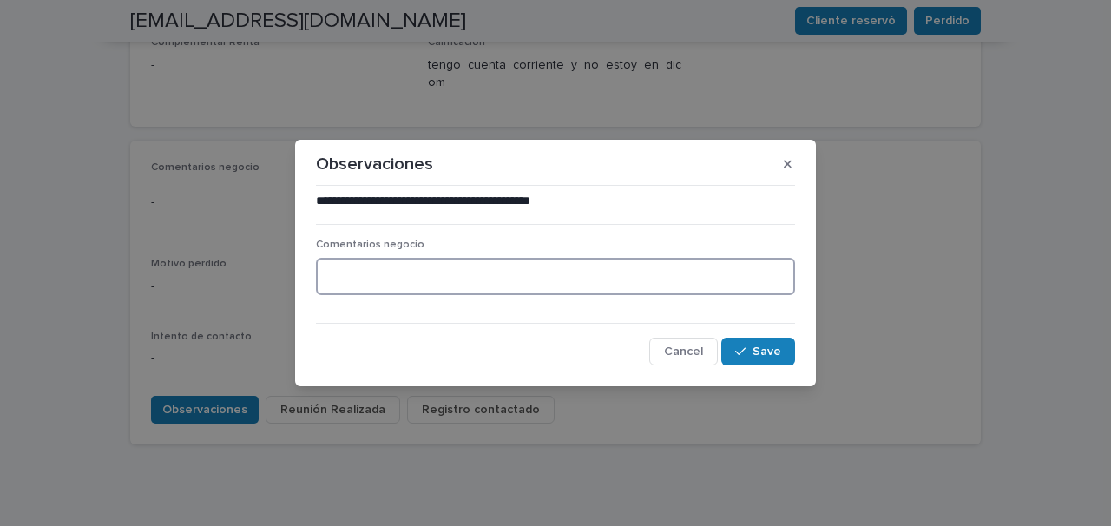
click at [361, 290] on textarea at bounding box center [555, 276] width 479 height 37
click at [326, 276] on textarea "**********" at bounding box center [555, 276] width 479 height 37
click at [522, 279] on textarea "**********" at bounding box center [555, 276] width 479 height 37
click at [1008, 178] on div "**********" at bounding box center [555, 263] width 1111 height 526
click at [540, 280] on textarea "**********" at bounding box center [555, 276] width 479 height 37
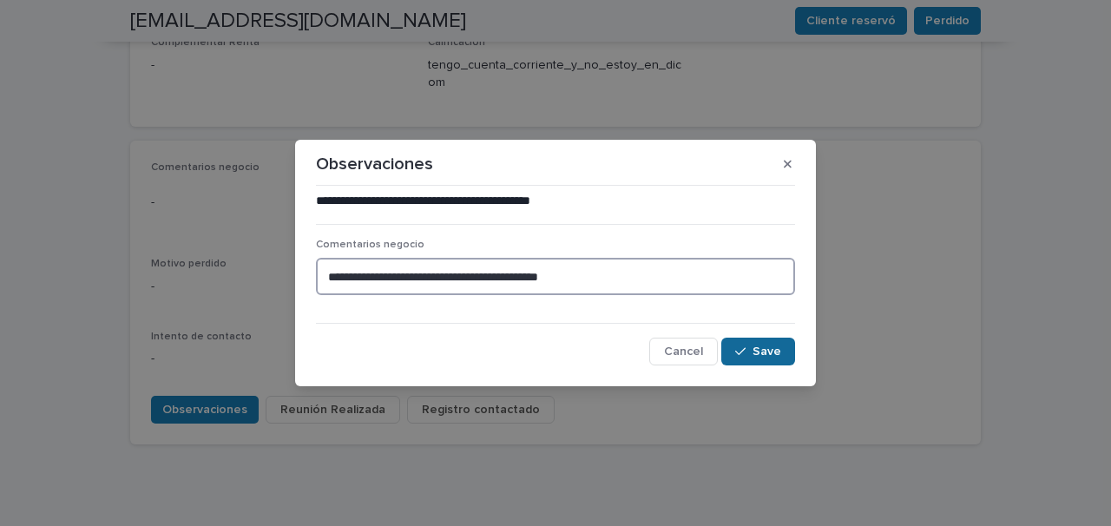
type textarea "**********"
click at [768, 351] on span "Save" at bounding box center [766, 351] width 29 height 12
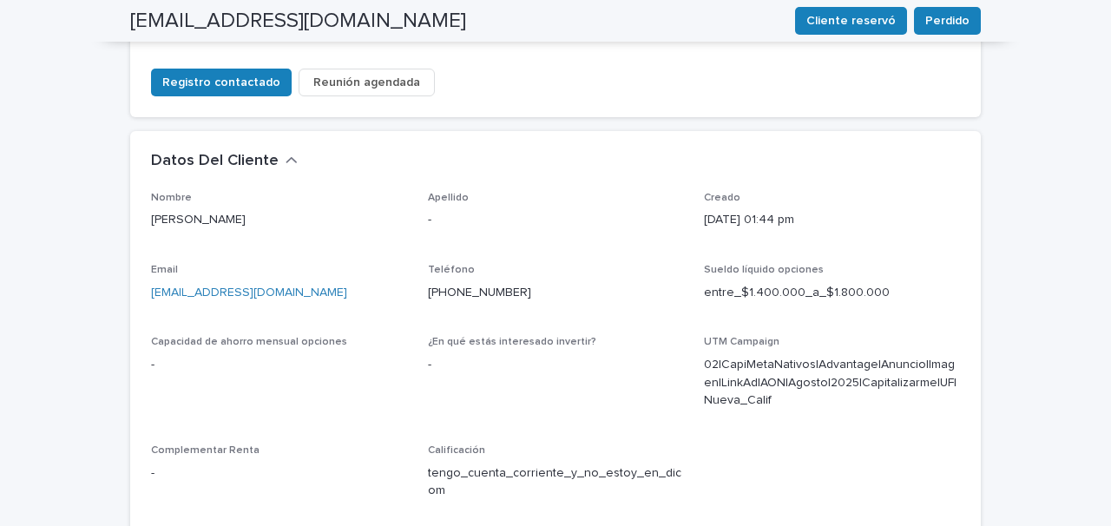
scroll to position [0, 0]
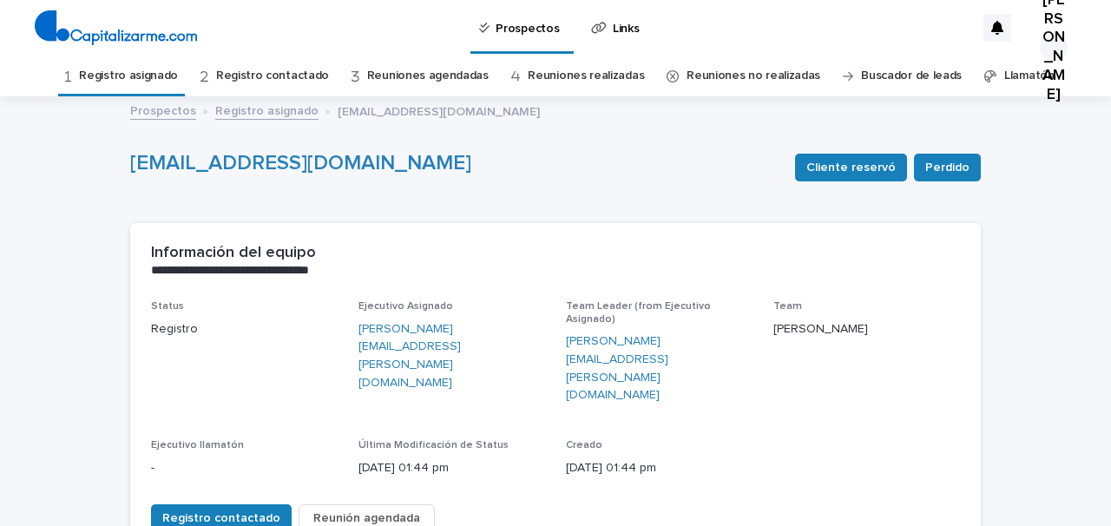
click at [174, 75] on link "Registro asignado" at bounding box center [128, 76] width 99 height 41
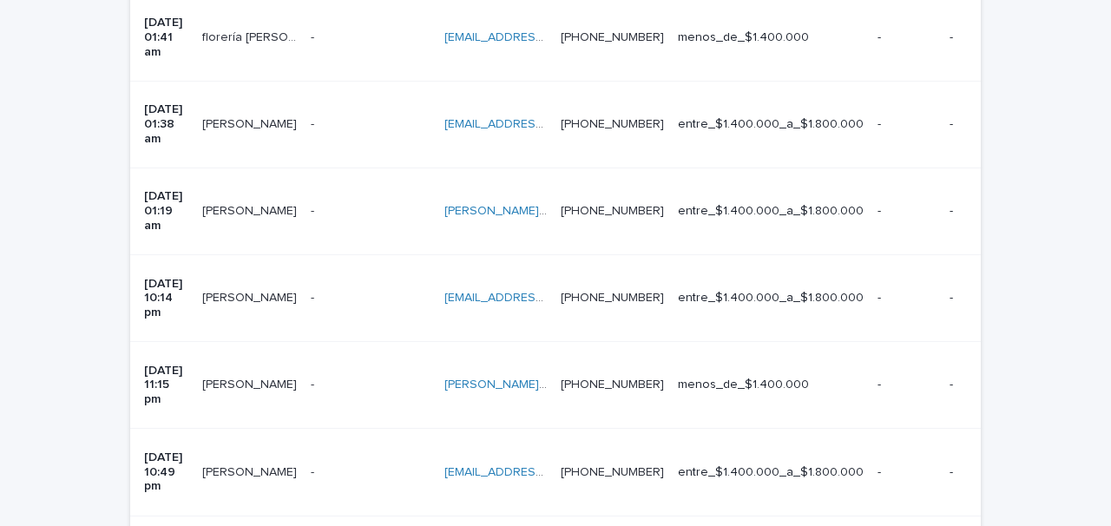
scroll to position [627, 0]
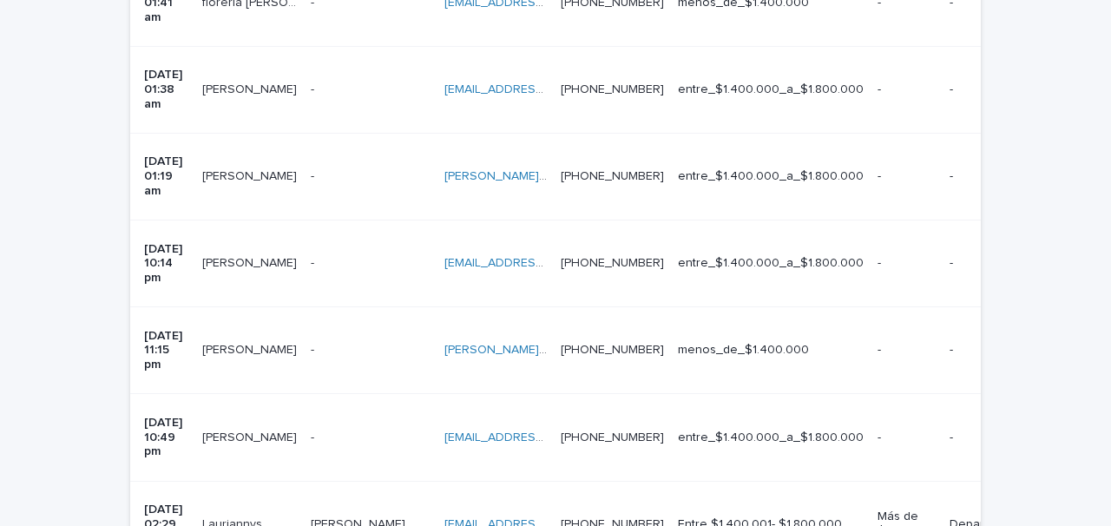
click at [355, 430] on p at bounding box center [371, 437] width 120 height 15
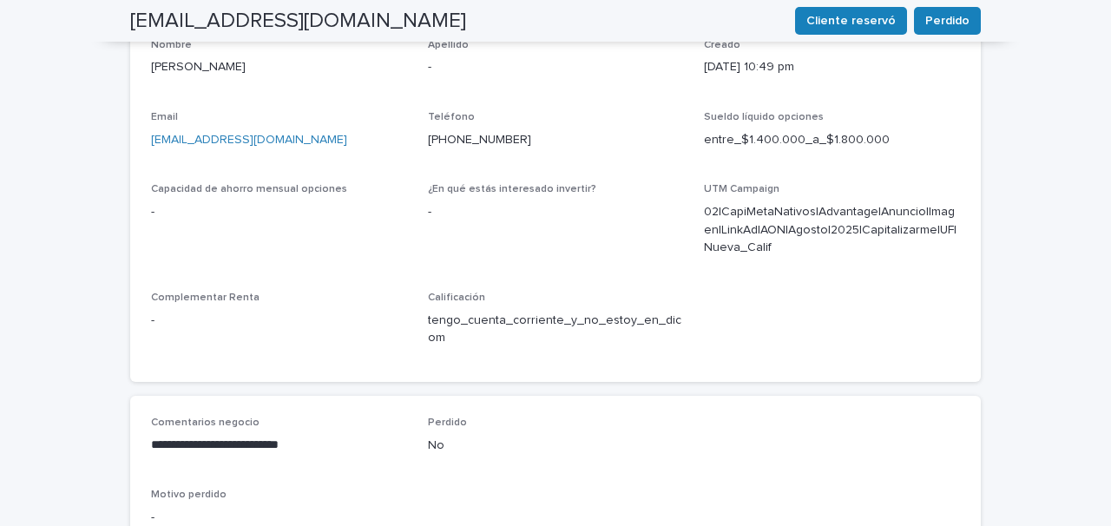
scroll to position [762, 0]
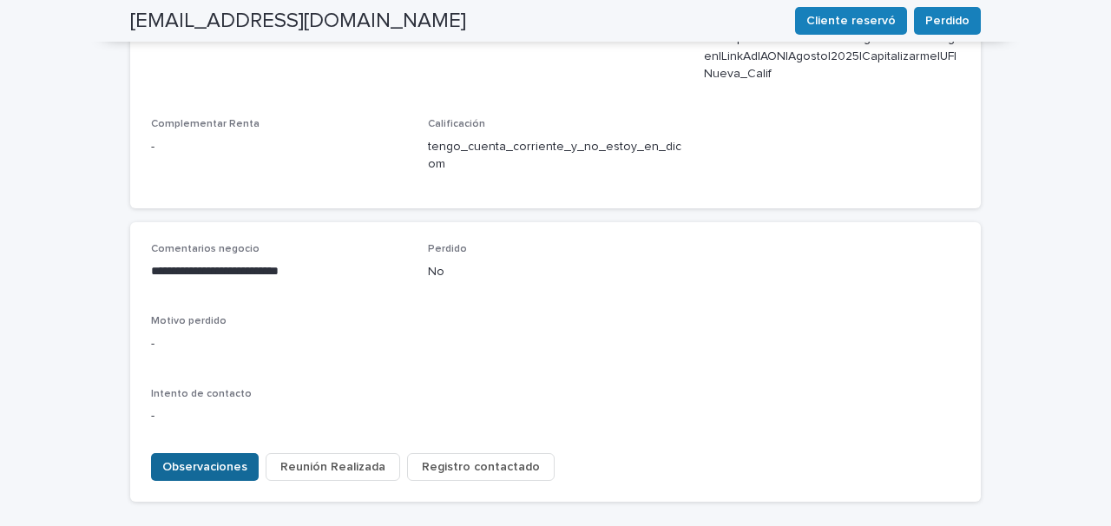
click at [206, 458] on span "Observaciones" at bounding box center [204, 466] width 85 height 17
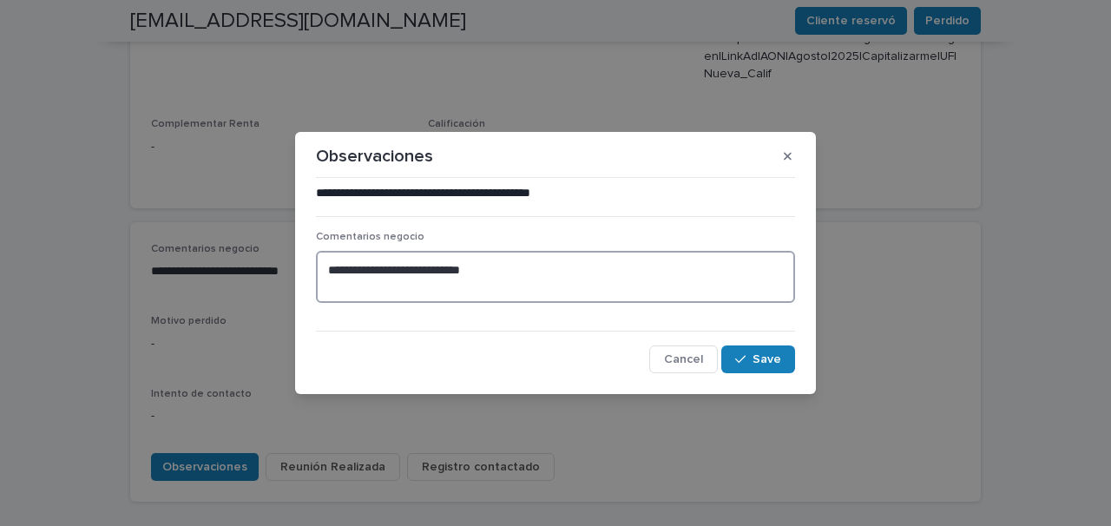
click at [327, 268] on textarea "**********" at bounding box center [555, 277] width 479 height 52
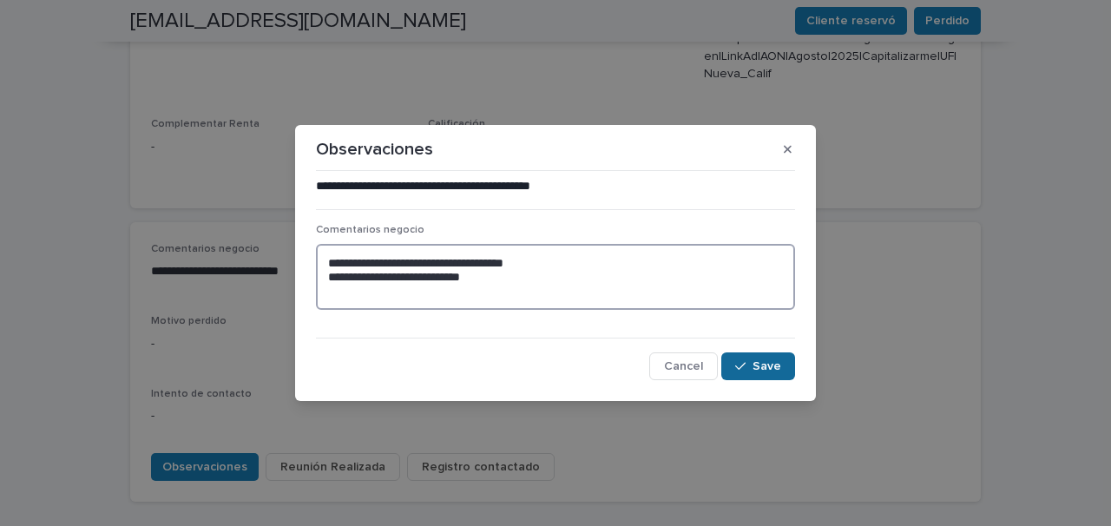
type textarea "**********"
click at [759, 371] on span "Save" at bounding box center [766, 366] width 29 height 12
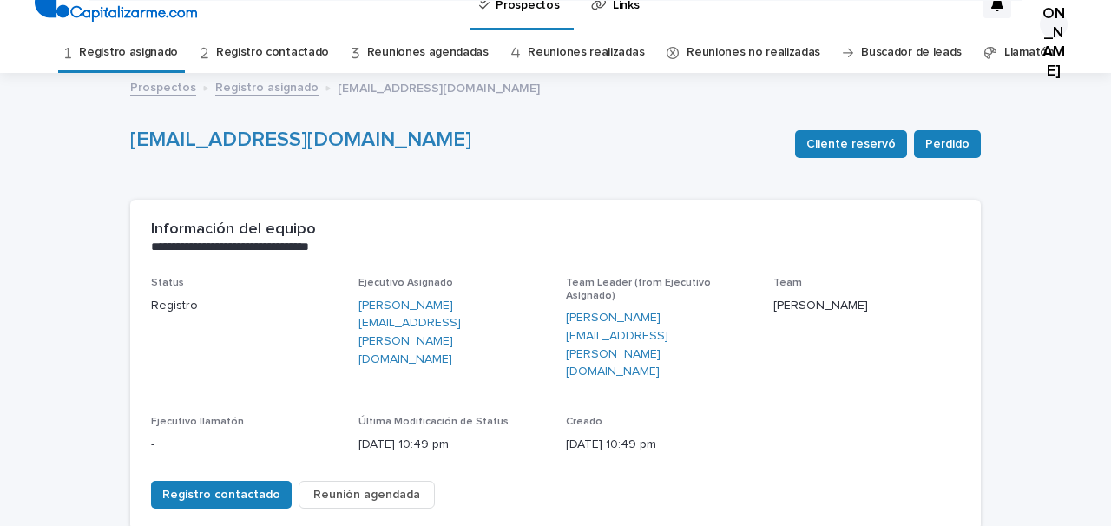
scroll to position [0, 0]
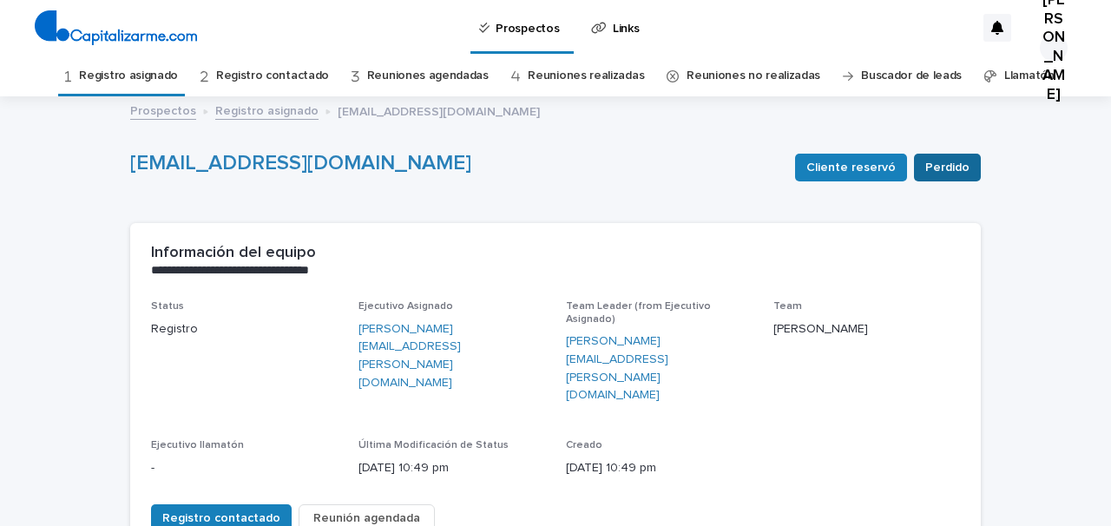
click at [939, 170] on span "Perdido" at bounding box center [947, 167] width 44 height 17
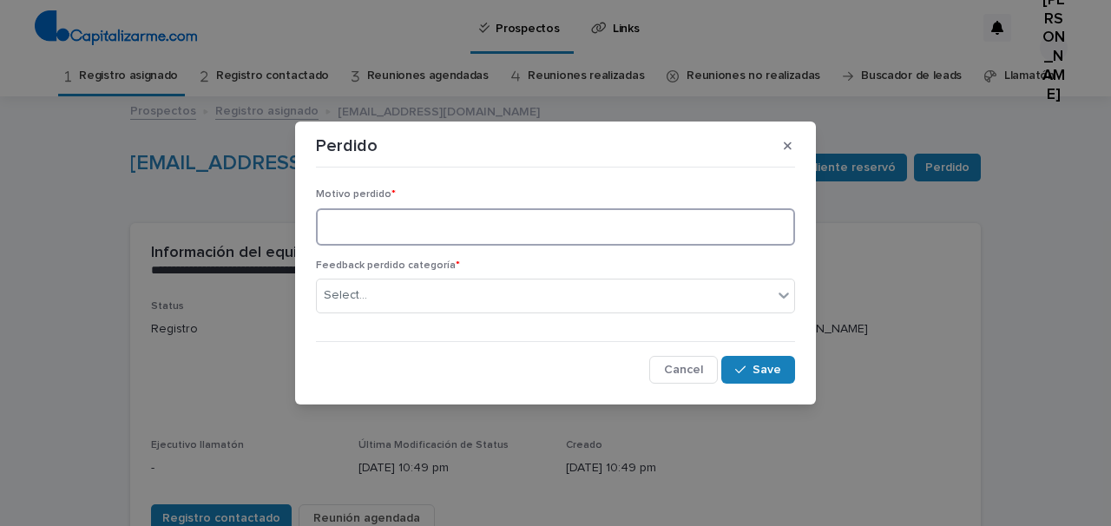
click at [585, 234] on textarea at bounding box center [555, 226] width 479 height 37
type textarea "*"
type textarea "**********"
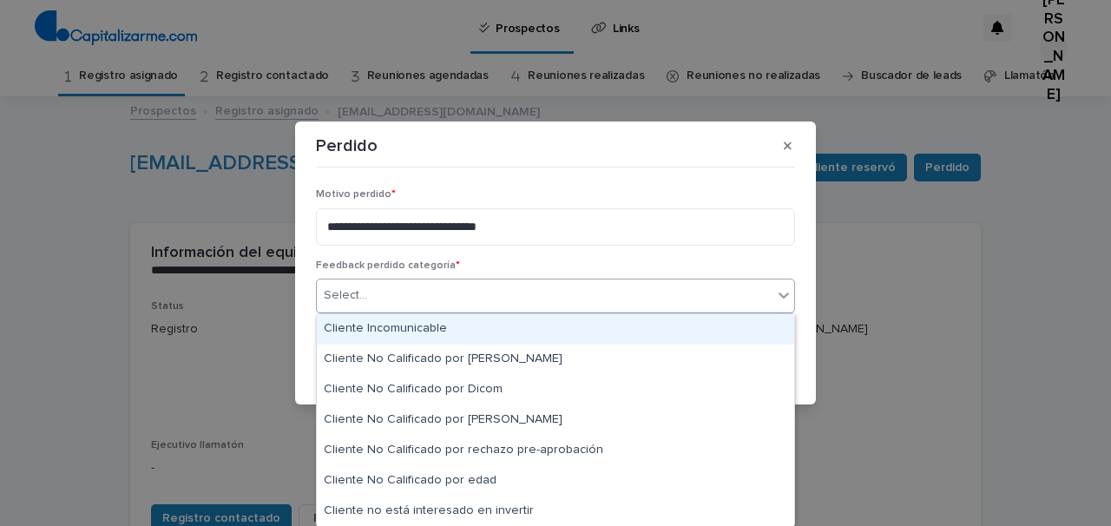
click at [643, 299] on div "Select..." at bounding box center [545, 295] width 456 height 29
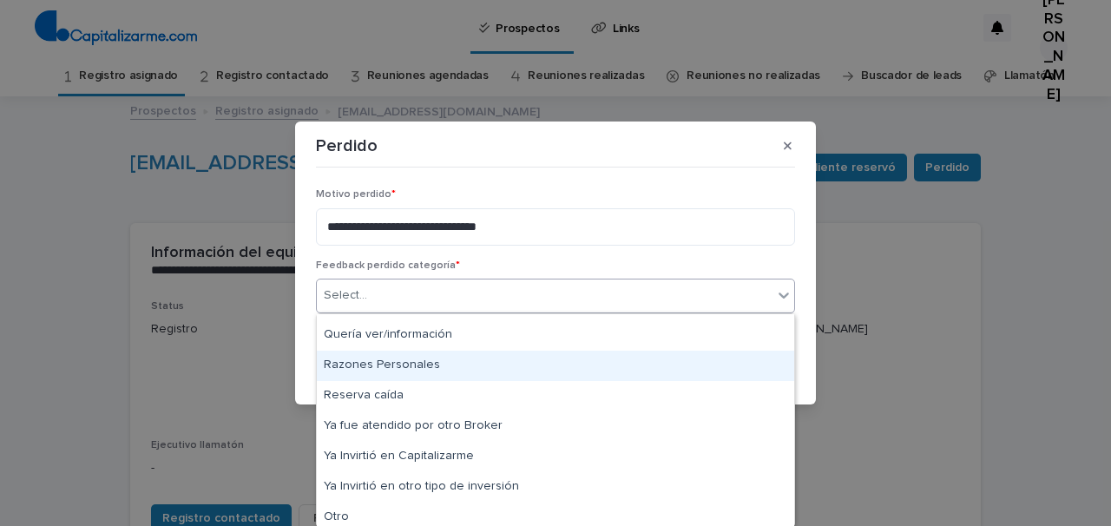
scroll to position [334, 0]
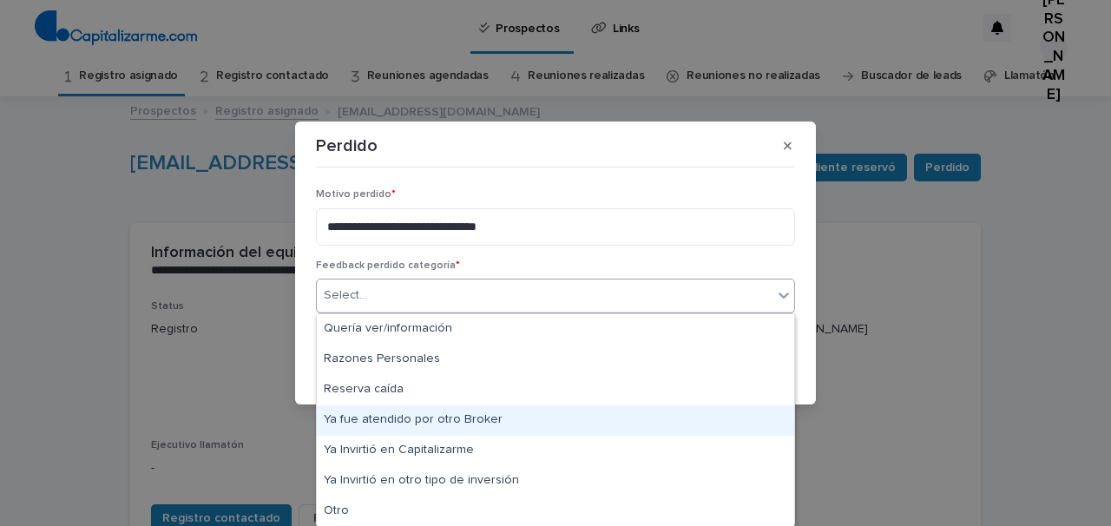
click at [519, 417] on div "Ya fue atendido por otro Broker" at bounding box center [555, 420] width 477 height 30
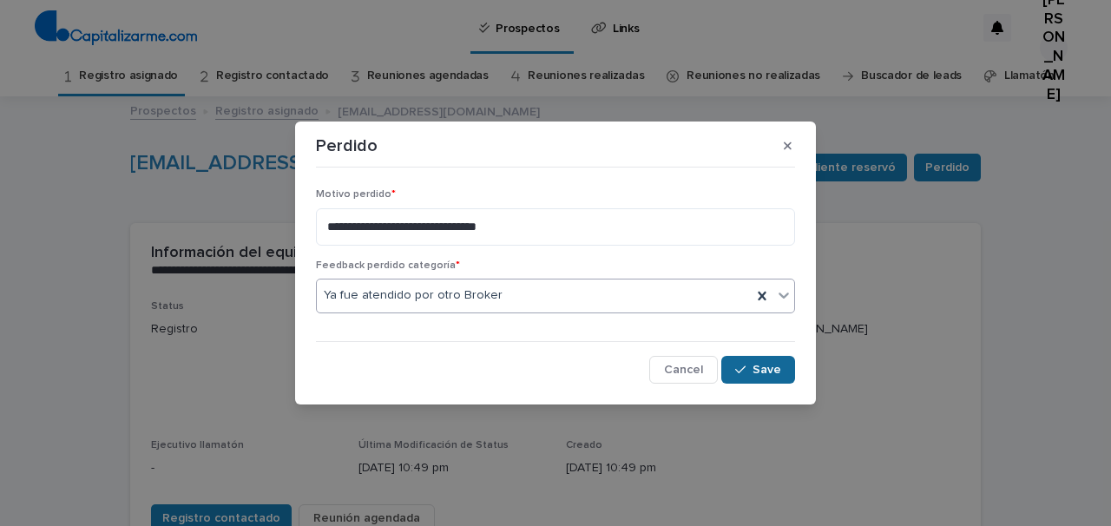
click at [759, 365] on span "Save" at bounding box center [766, 370] width 29 height 12
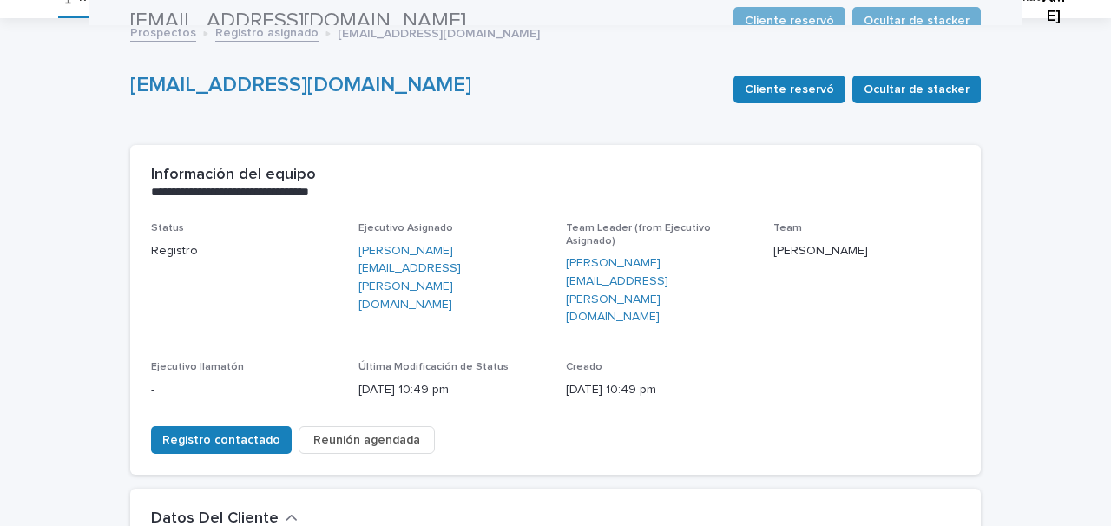
scroll to position [0, 0]
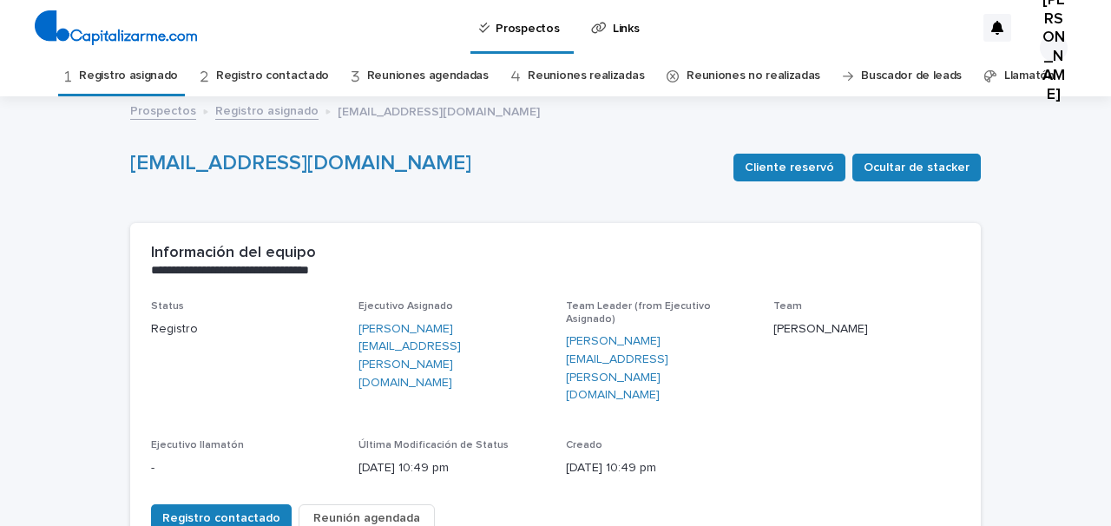
click at [163, 79] on link "Registro asignado" at bounding box center [128, 76] width 99 height 41
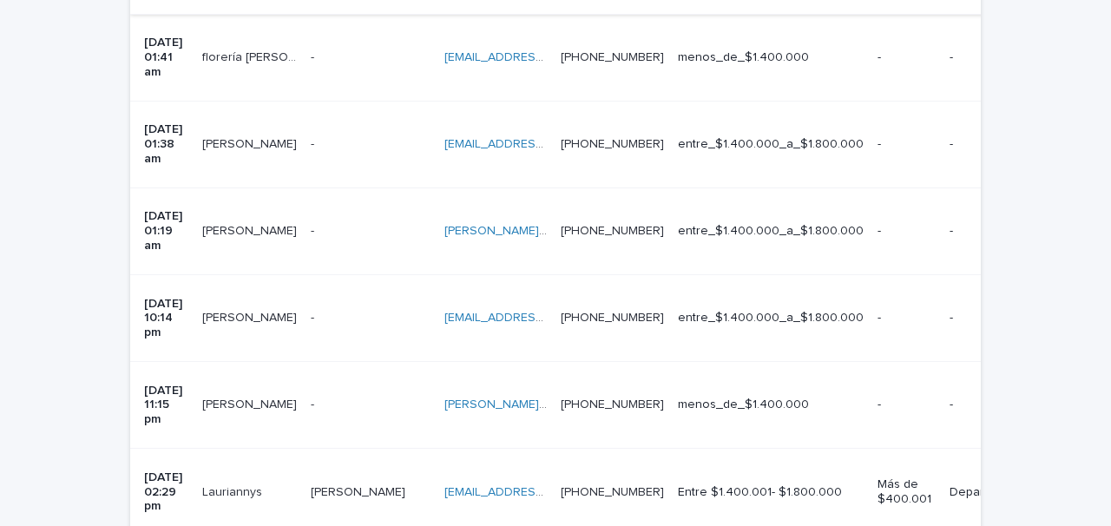
scroll to position [601, 0]
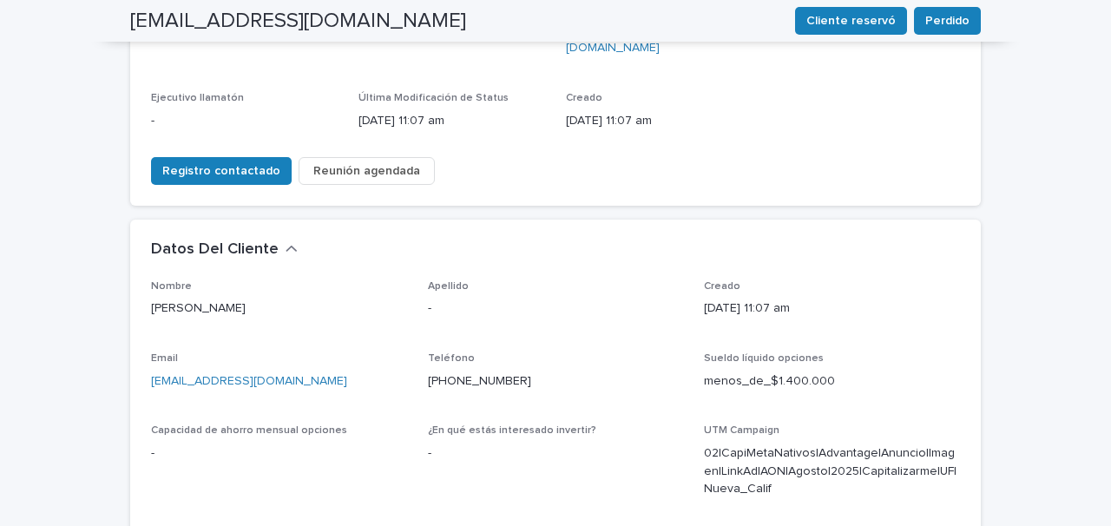
scroll to position [346, 0]
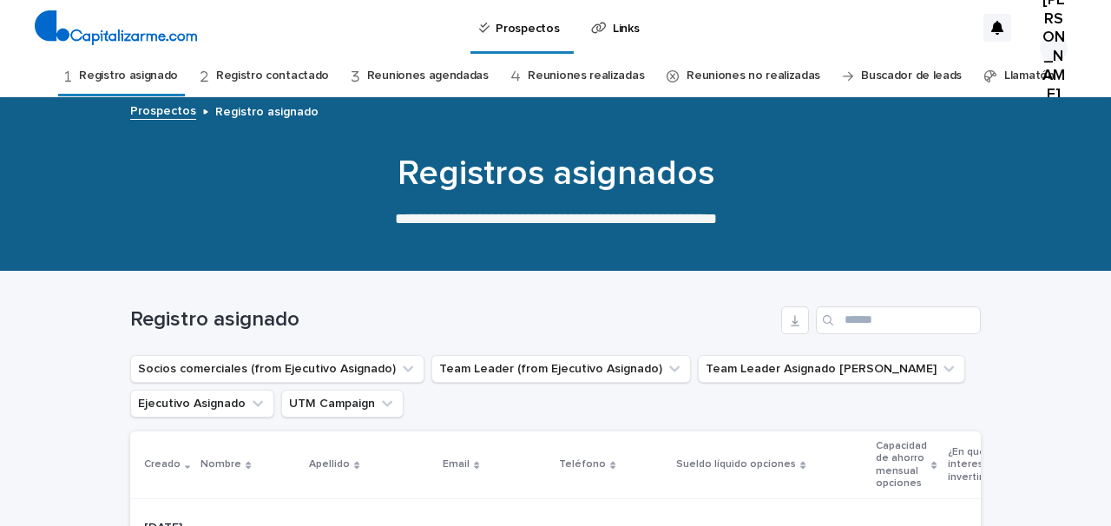
click at [128, 75] on link "Registro asignado" at bounding box center [128, 76] width 99 height 41
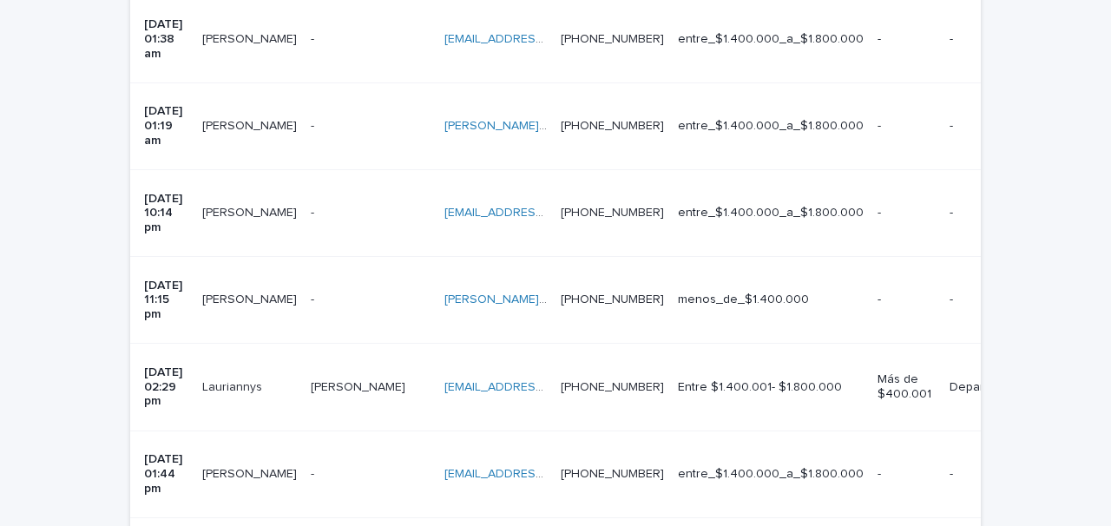
scroll to position [682, 0]
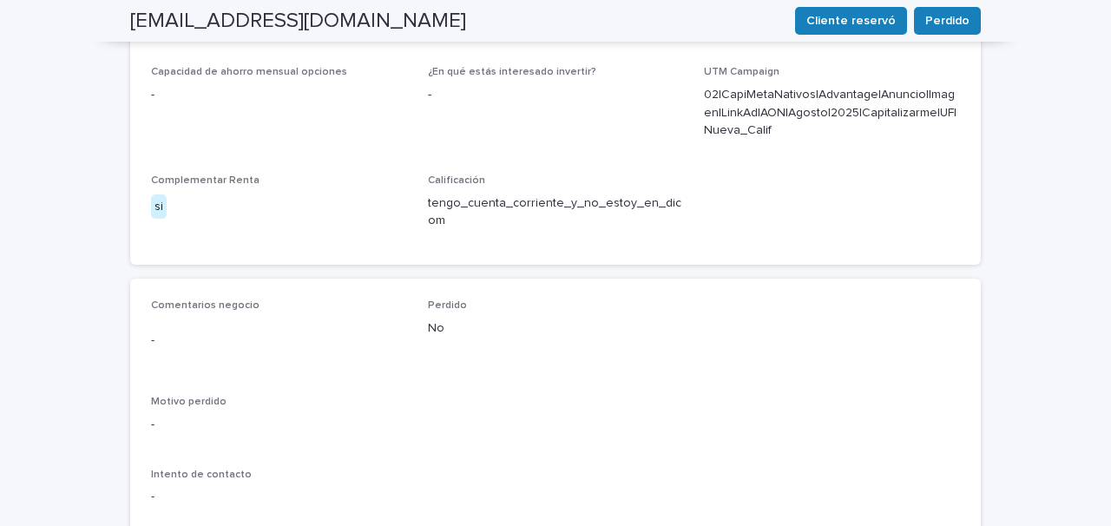
scroll to position [710, 0]
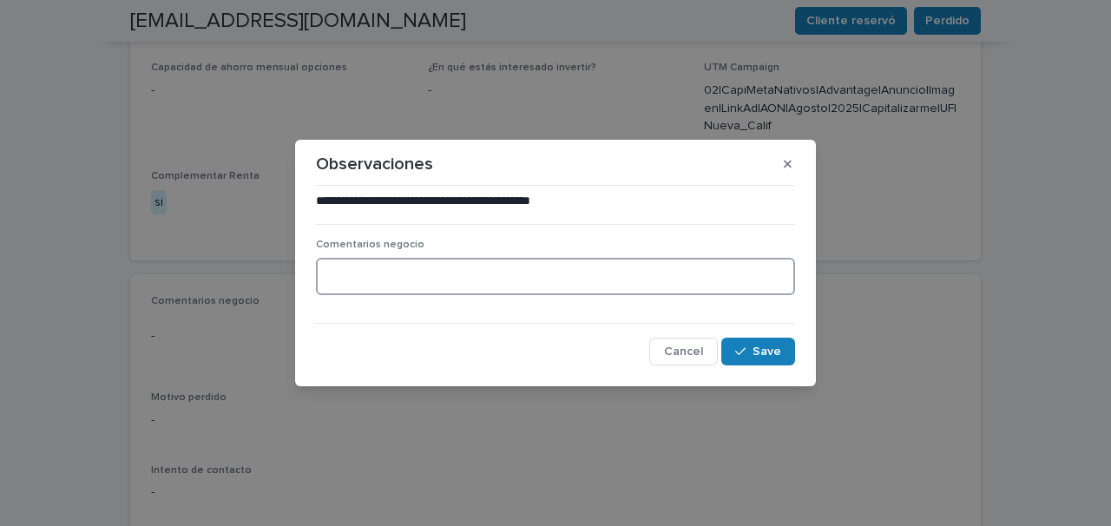
click at [361, 282] on textarea at bounding box center [555, 276] width 479 height 37
type textarea "**********"
click at [750, 358] on button "Save" at bounding box center [758, 352] width 74 height 28
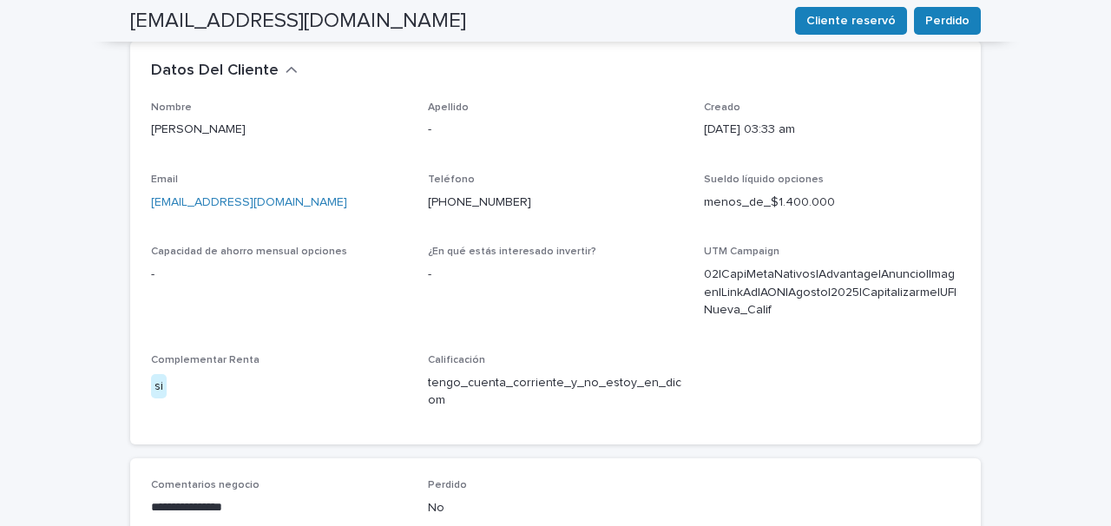
scroll to position [513, 0]
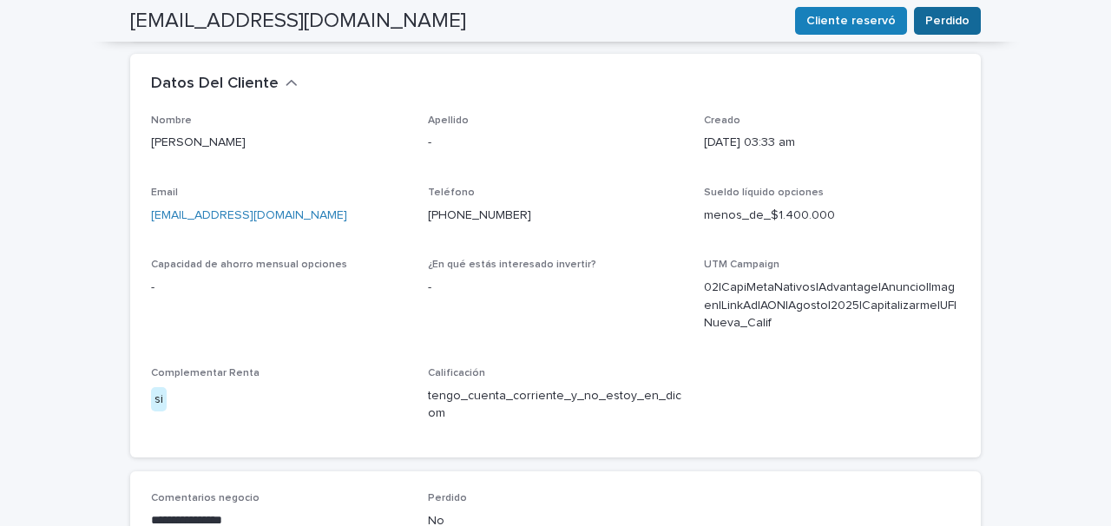
click at [943, 19] on span "Perdido" at bounding box center [947, 20] width 44 height 17
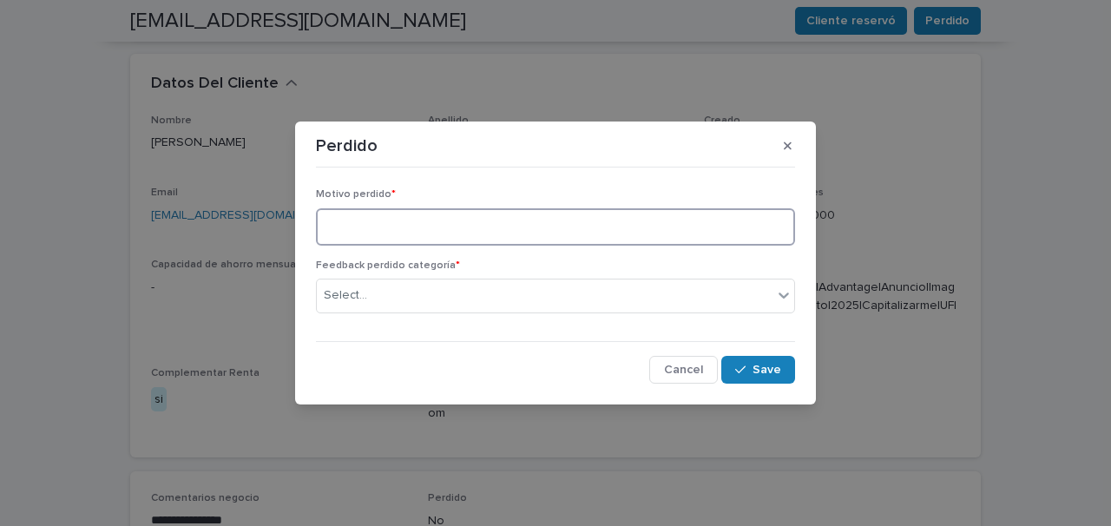
click at [581, 235] on textarea at bounding box center [555, 226] width 479 height 37
type textarea "**********"
click at [566, 298] on div "Select..." at bounding box center [545, 295] width 456 height 29
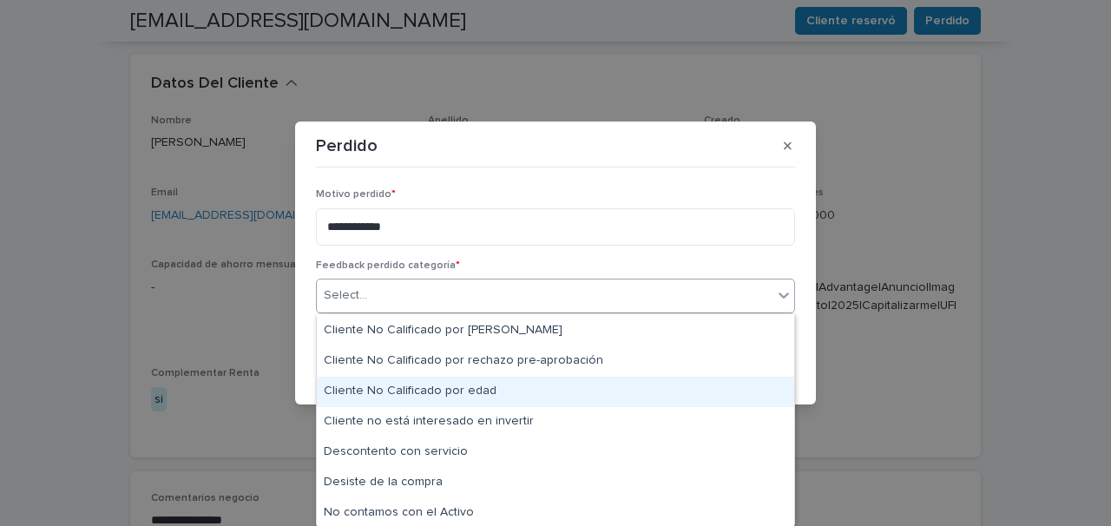
scroll to position [0, 0]
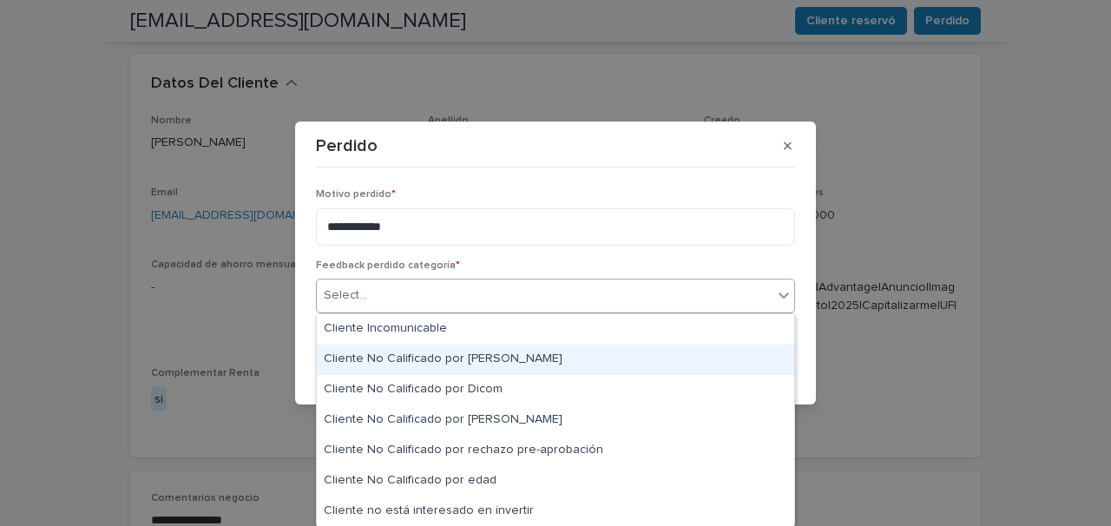
click at [467, 362] on div "Cliente No Calificado por [PERSON_NAME]" at bounding box center [555, 360] width 477 height 30
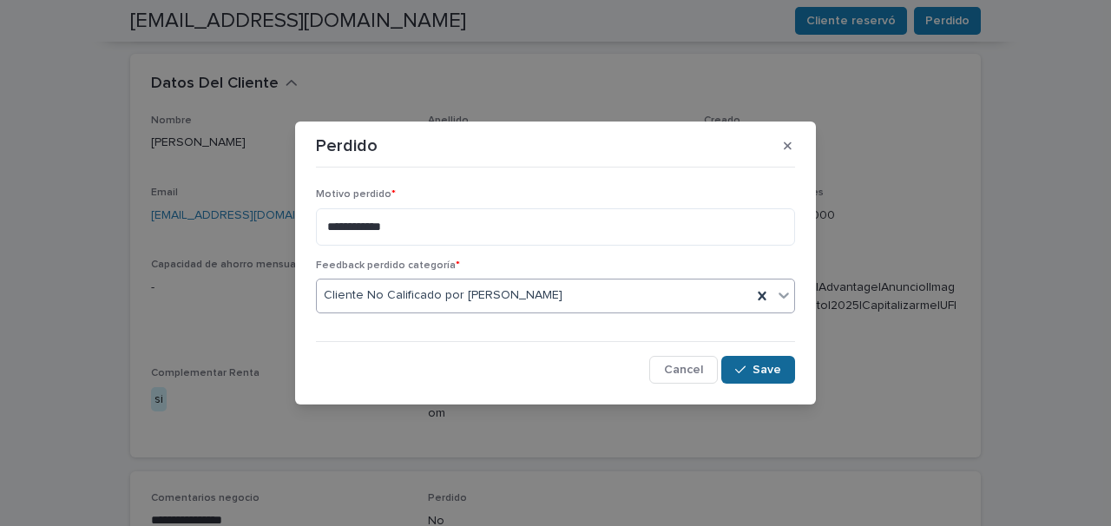
click at [764, 364] on span "Save" at bounding box center [766, 370] width 29 height 12
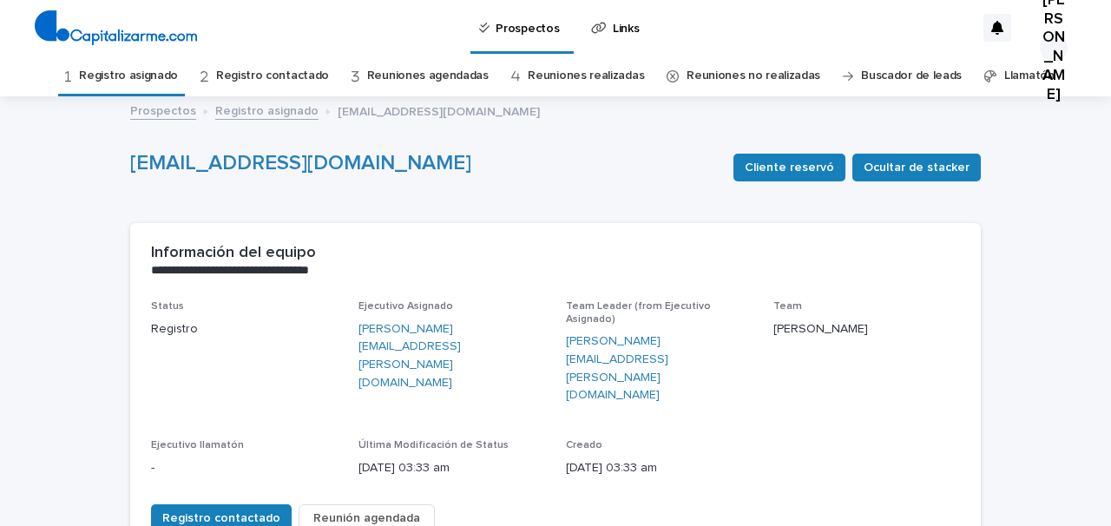
click at [170, 76] on link "Registro asignado" at bounding box center [128, 76] width 99 height 41
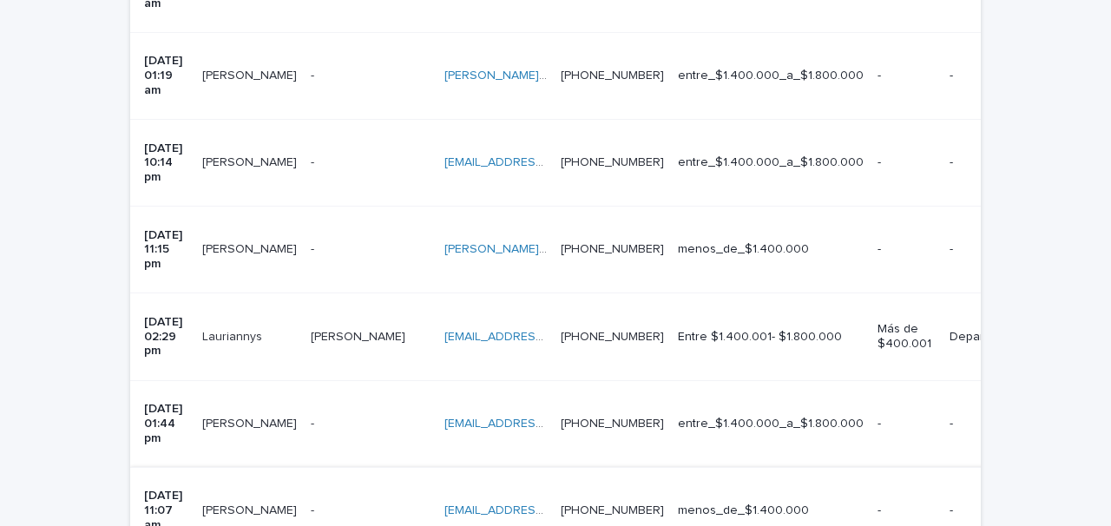
scroll to position [711, 0]
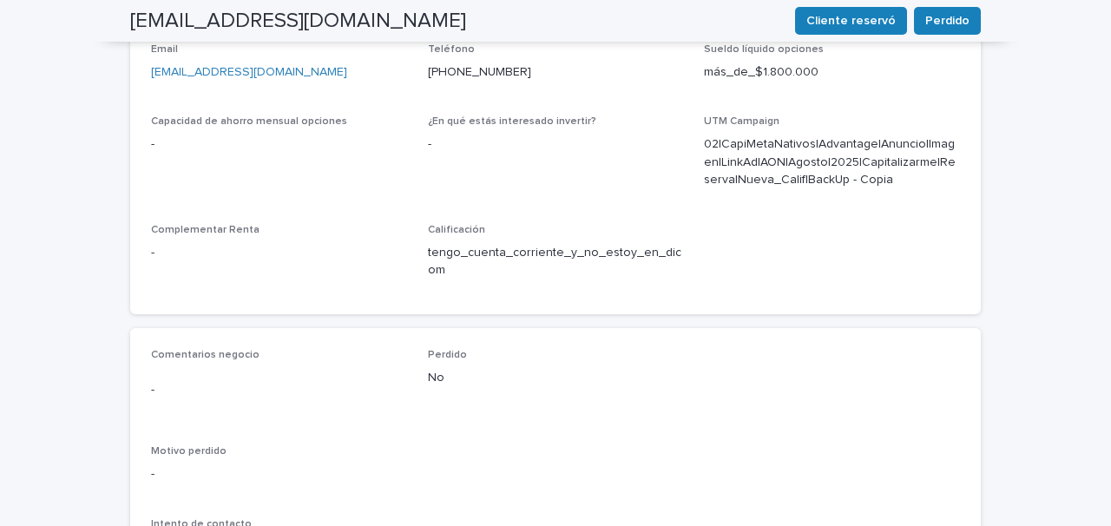
scroll to position [767, 0]
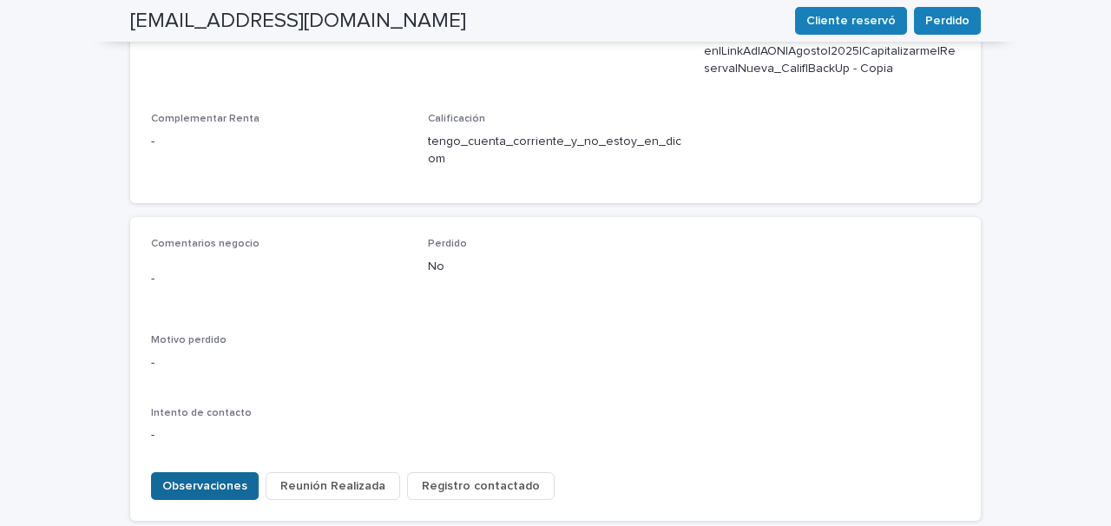
click at [216, 477] on span "Observaciones" at bounding box center [204, 485] width 85 height 17
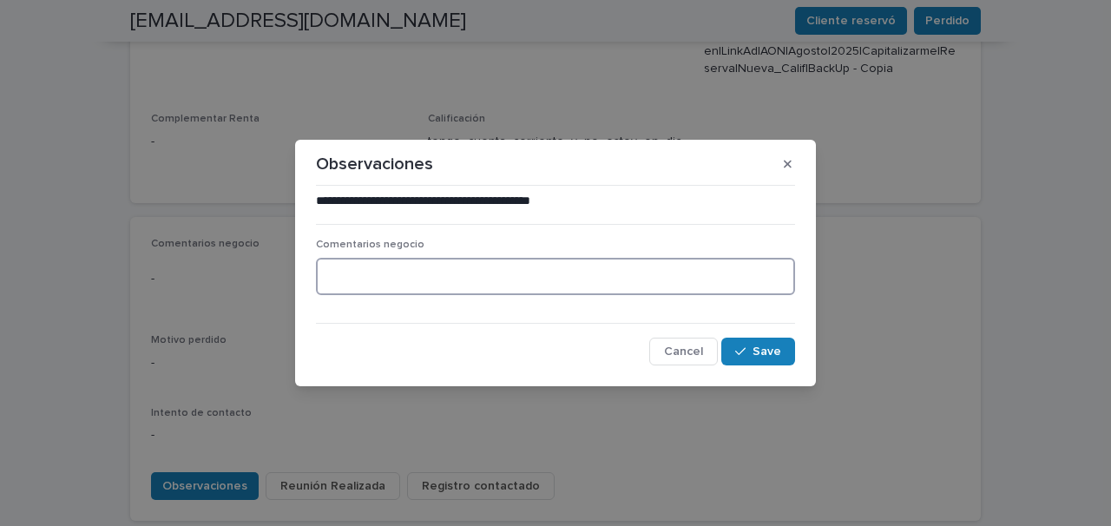
click at [333, 273] on textarea at bounding box center [555, 276] width 479 height 37
type textarea "**********"
click at [763, 344] on button "Save" at bounding box center [758, 352] width 74 height 28
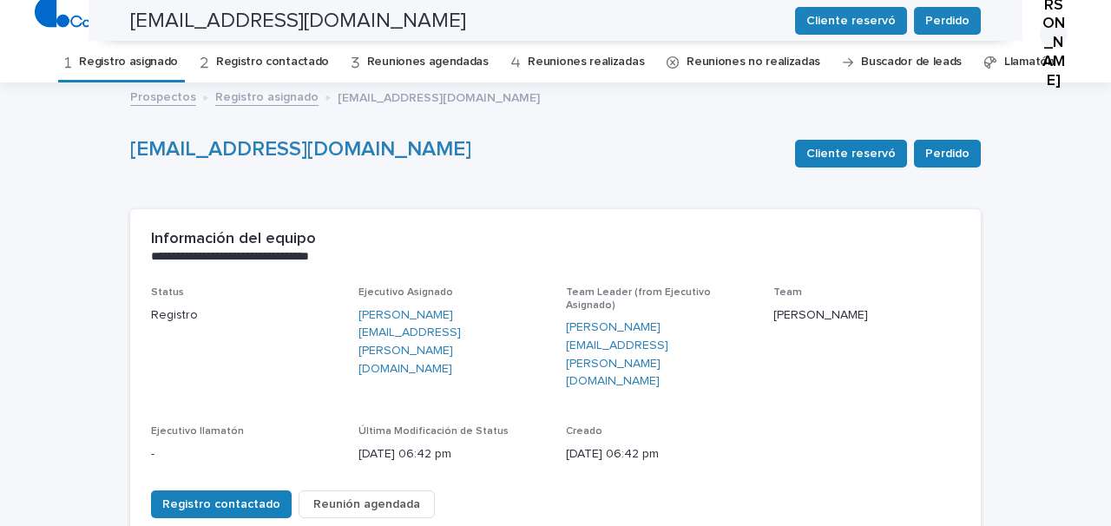
scroll to position [0, 0]
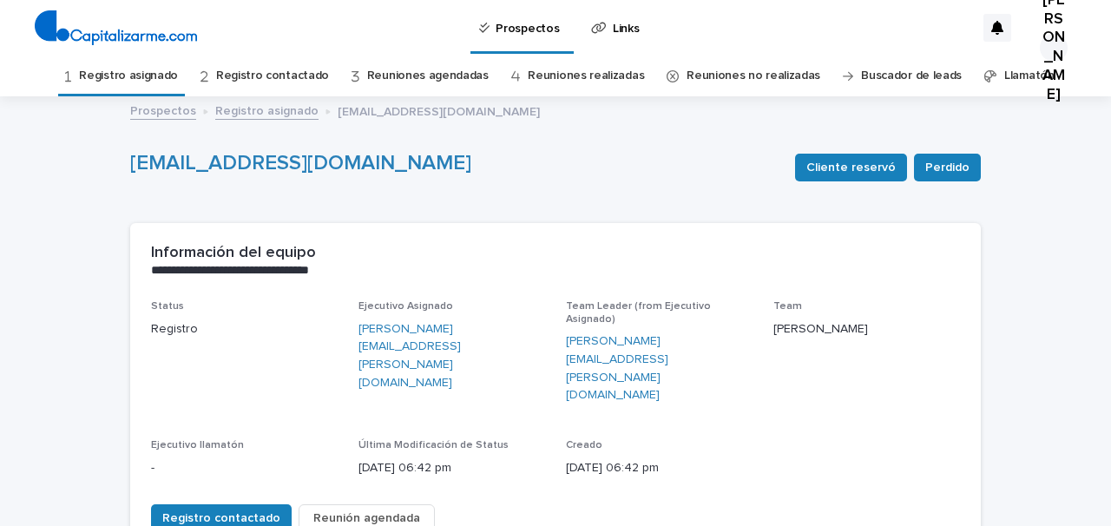
click at [173, 73] on link "Registro asignado" at bounding box center [128, 76] width 99 height 41
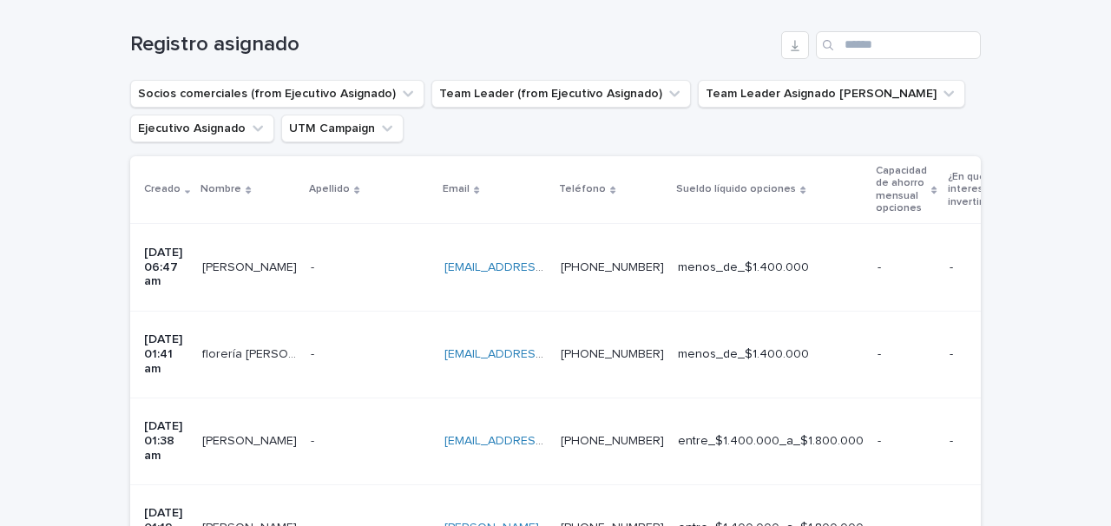
scroll to position [278, 0]
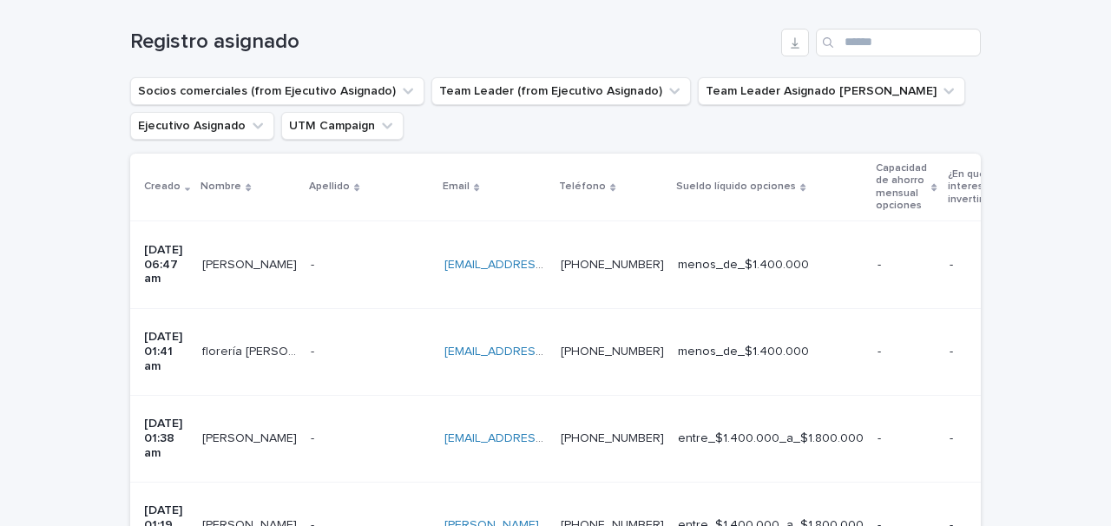
click at [366, 258] on p at bounding box center [371, 265] width 120 height 15
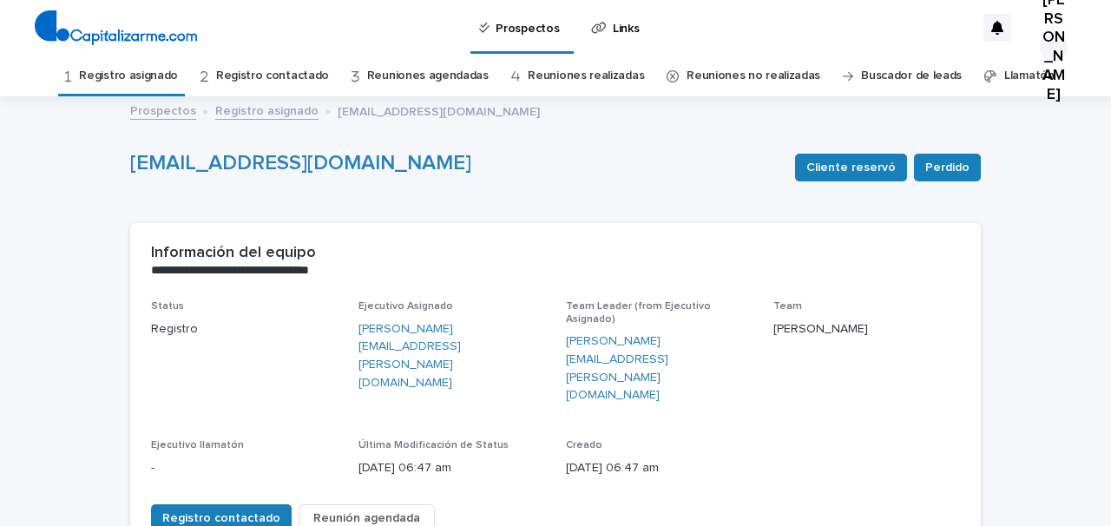
click at [174, 69] on link "Registro asignado" at bounding box center [128, 76] width 99 height 41
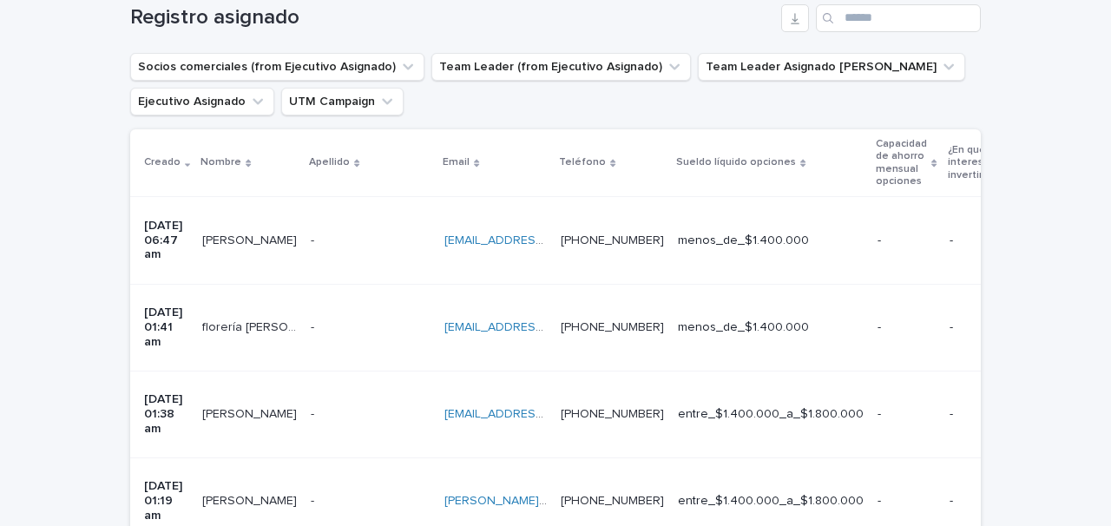
scroll to position [305, 0]
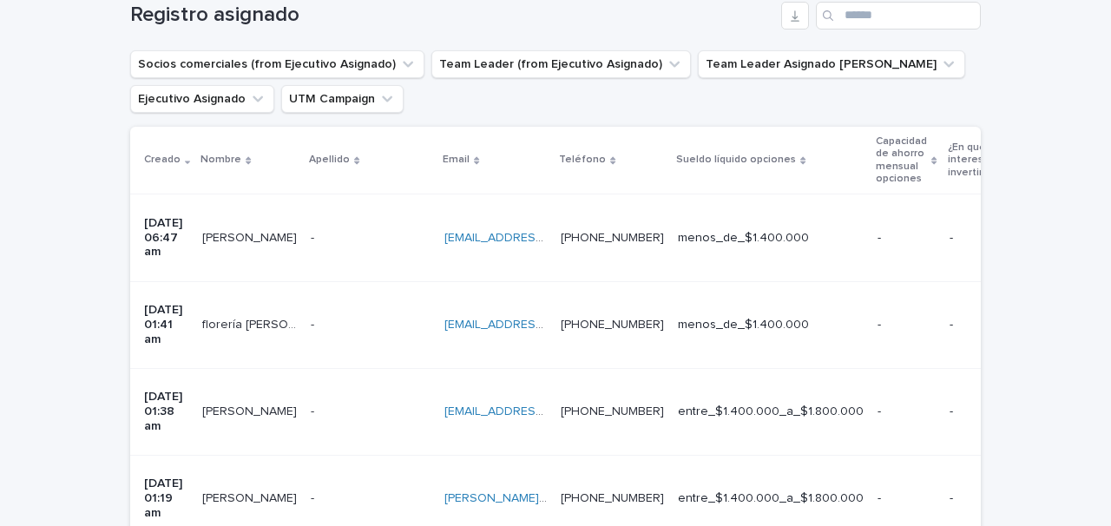
click at [357, 404] on p at bounding box center [371, 411] width 120 height 15
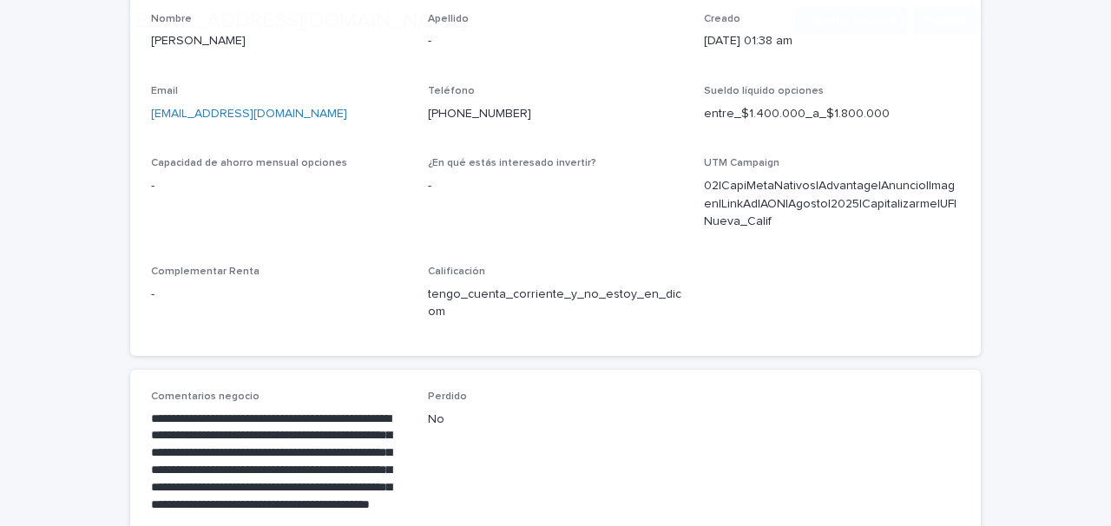
scroll to position [923, 0]
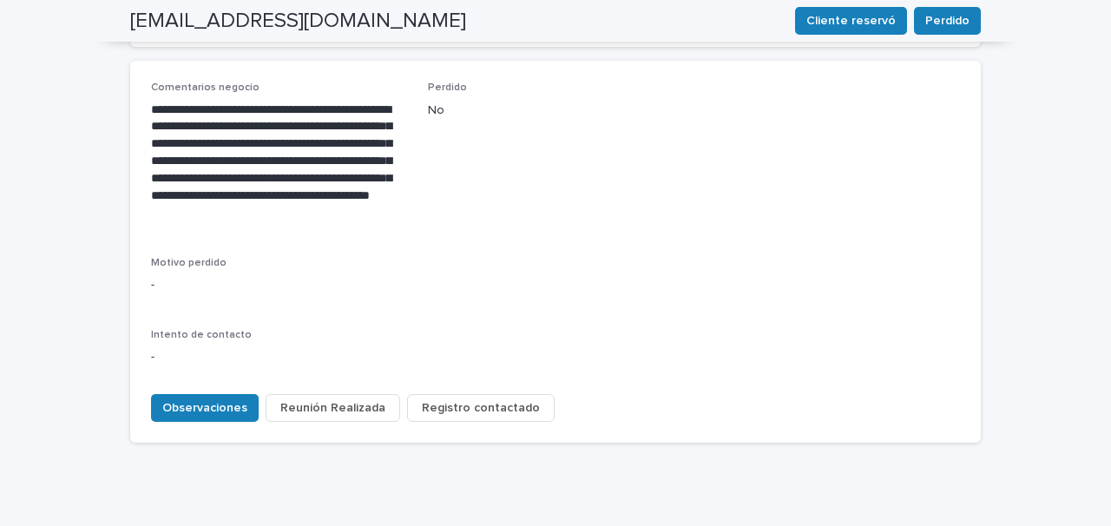
click at [478, 399] on span "Registro contactado" at bounding box center [481, 407] width 118 height 17
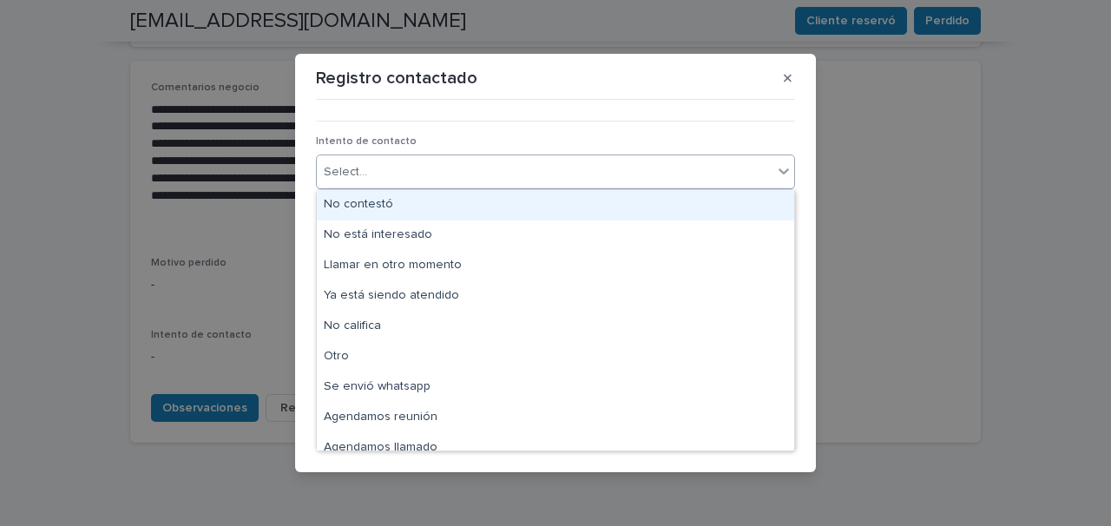
click at [502, 175] on div "Select..." at bounding box center [545, 172] width 456 height 29
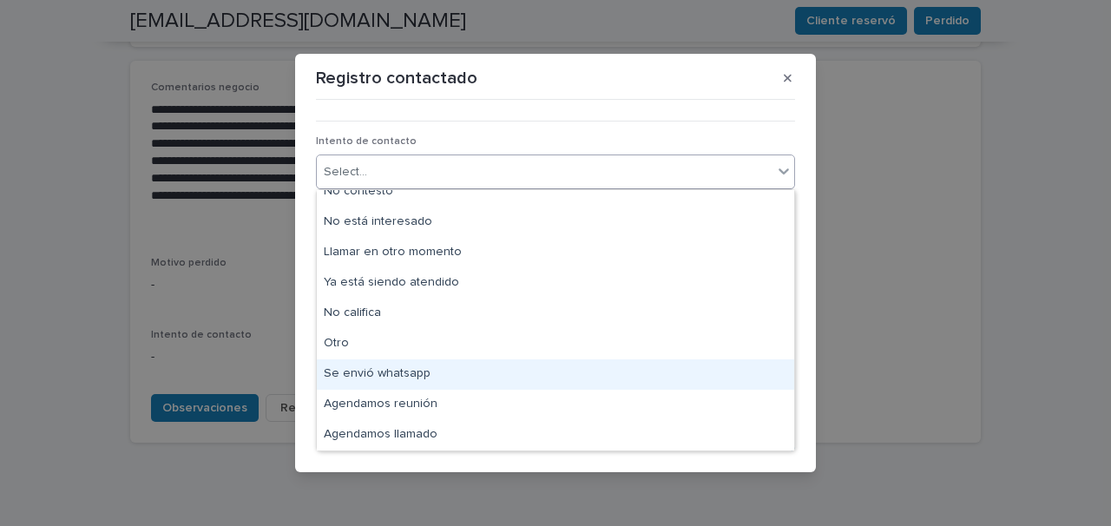
scroll to position [0, 0]
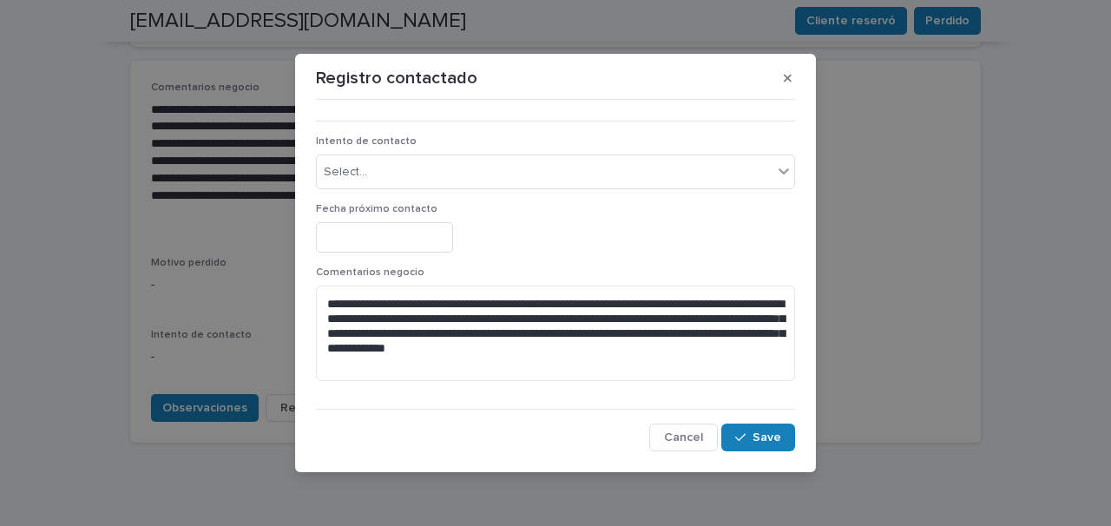
click at [236, 435] on div "**********" at bounding box center [555, 263] width 1111 height 526
click at [783, 175] on icon at bounding box center [783, 170] width 17 height 17
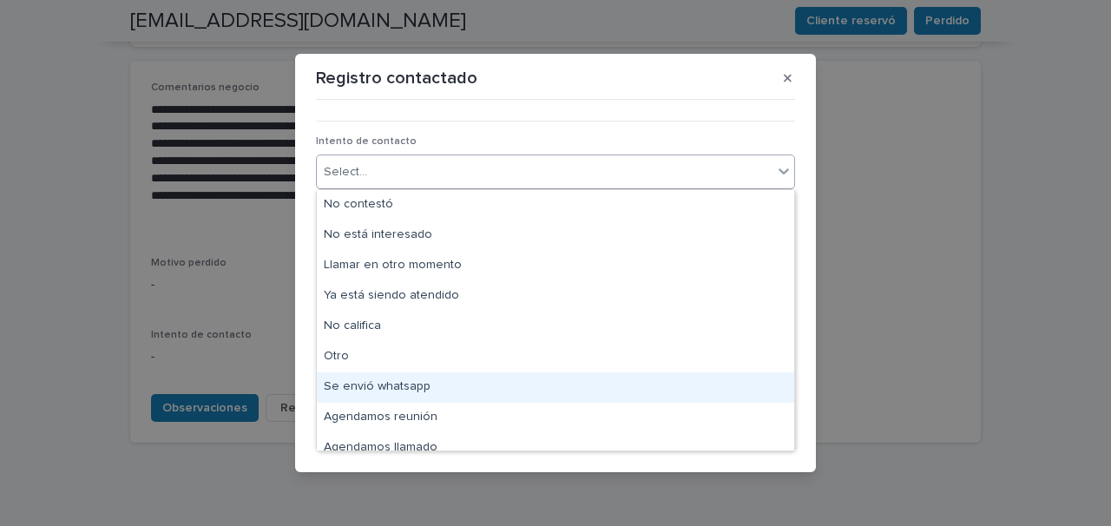
scroll to position [13, 0]
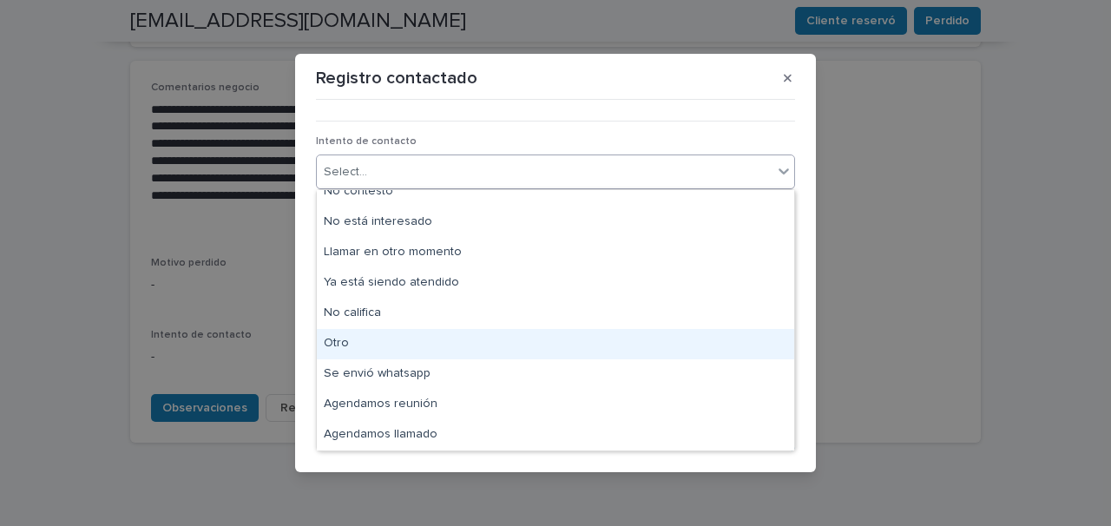
click at [340, 342] on div "Otro" at bounding box center [555, 344] width 477 height 30
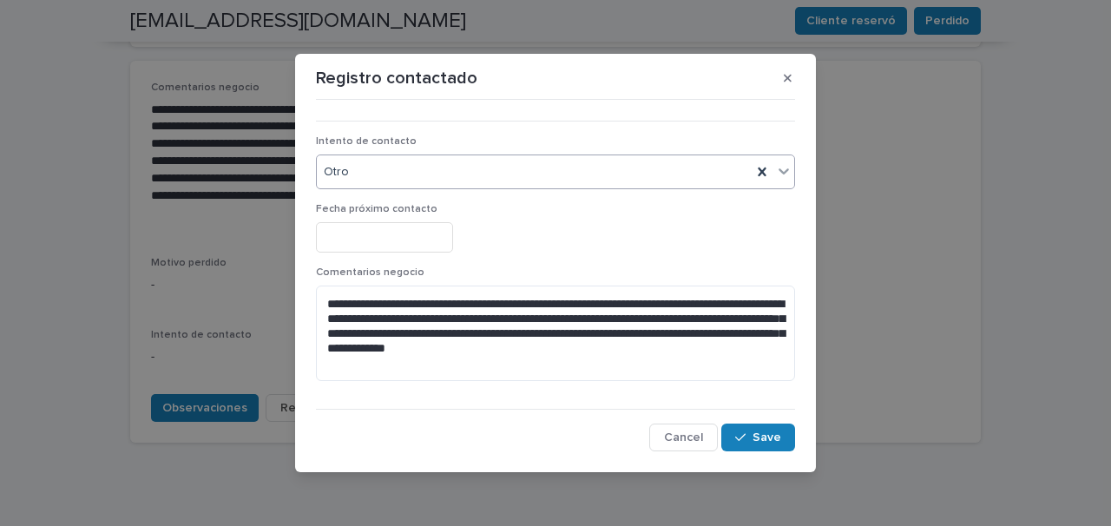
click at [362, 235] on input "text" at bounding box center [384, 237] width 137 height 30
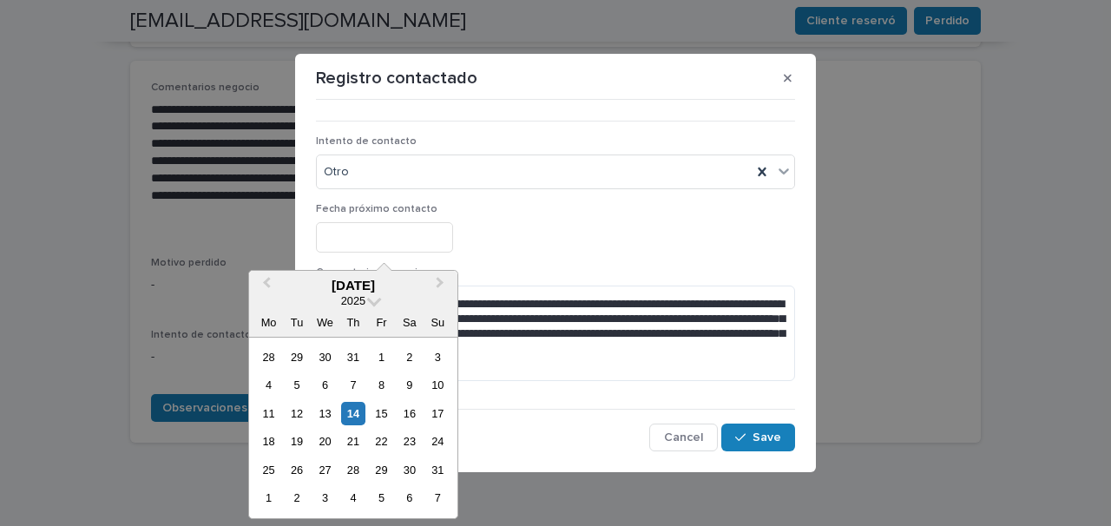
click at [552, 222] on div at bounding box center [555, 237] width 479 height 30
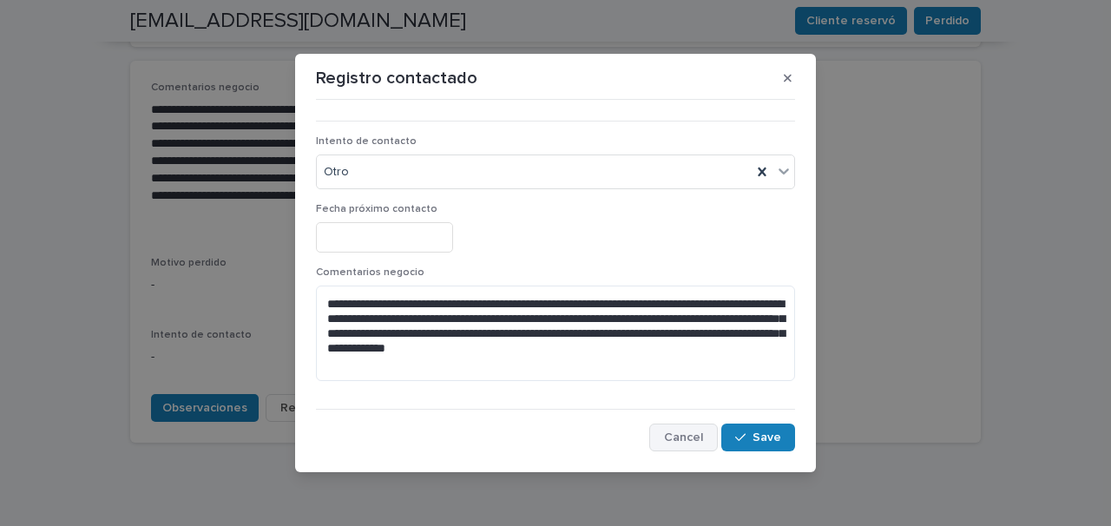
click at [682, 443] on button "Cancel" at bounding box center [683, 438] width 69 height 28
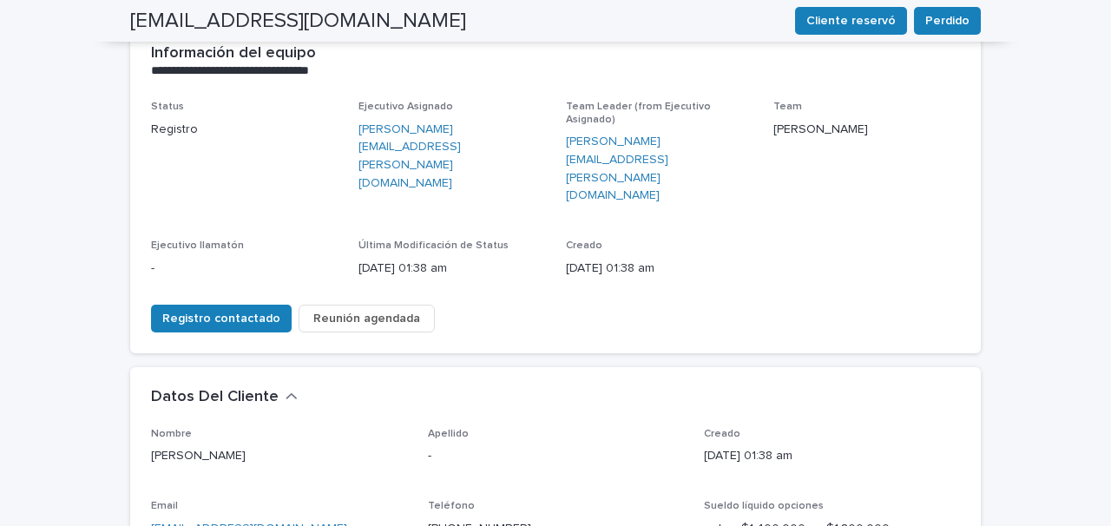
scroll to position [0, 0]
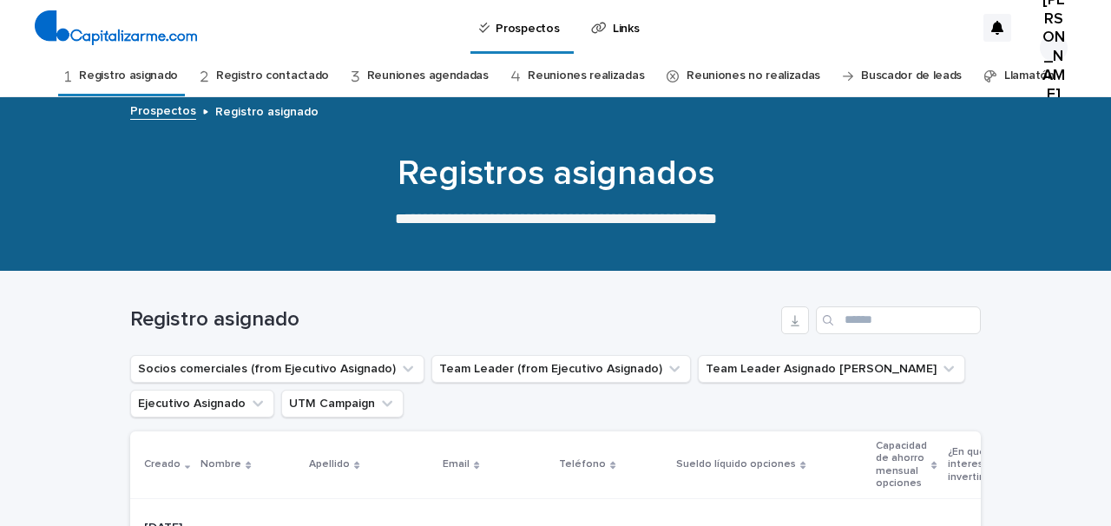
click at [161, 74] on link "Registro asignado" at bounding box center [128, 76] width 99 height 41
click at [458, 73] on link "Reuniones agendadas" at bounding box center [428, 76] width 122 height 41
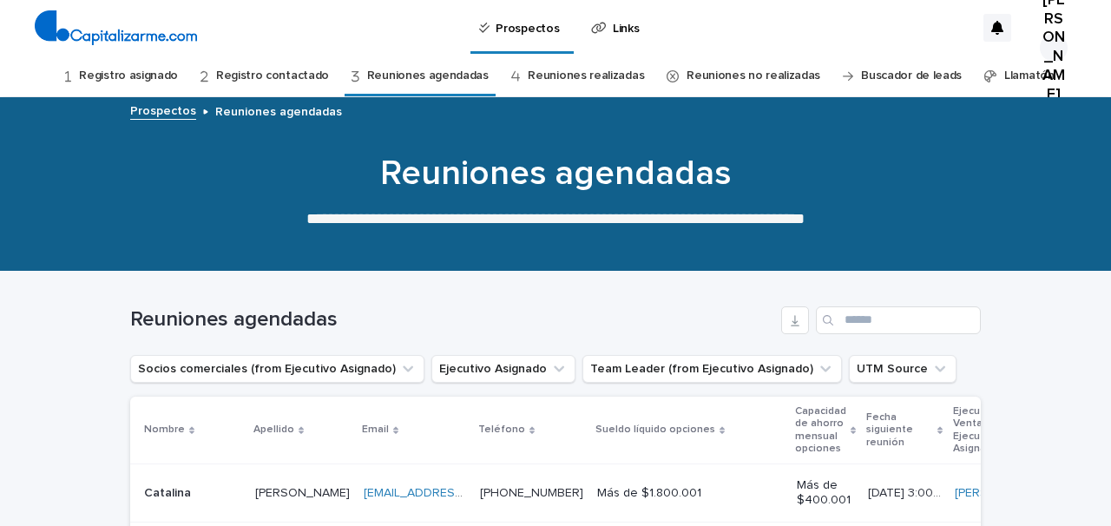
click at [173, 76] on link "Registro asignado" at bounding box center [128, 76] width 99 height 41
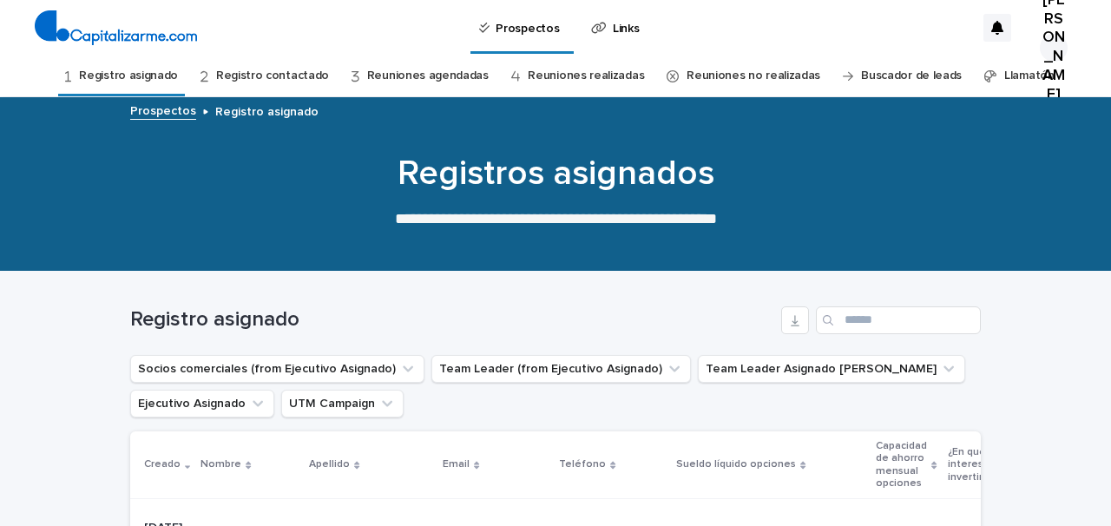
click at [713, 72] on link "Reuniones no realizadas" at bounding box center [754, 76] width 134 height 41
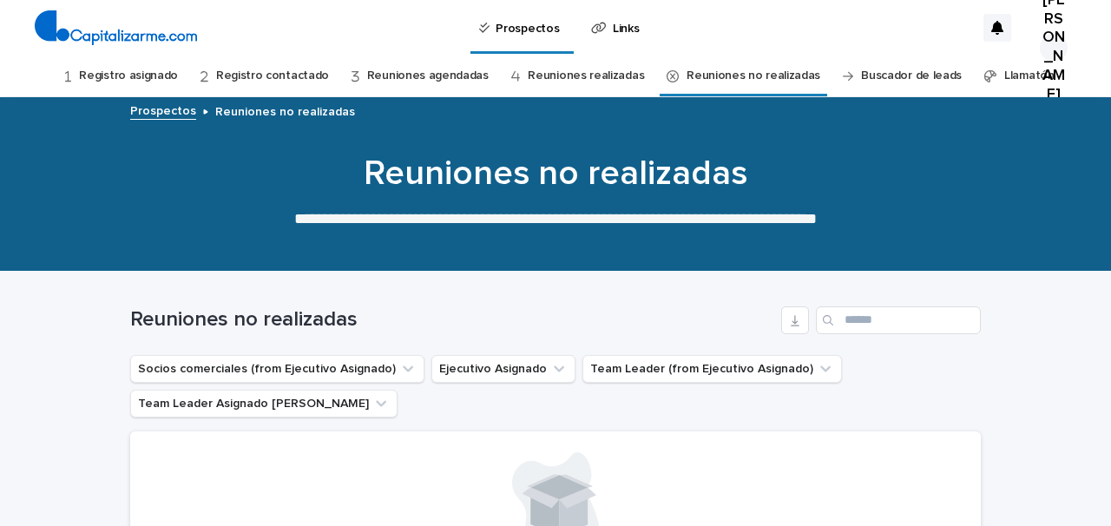
click at [574, 81] on link "Reuniones realizadas" at bounding box center [586, 76] width 116 height 41
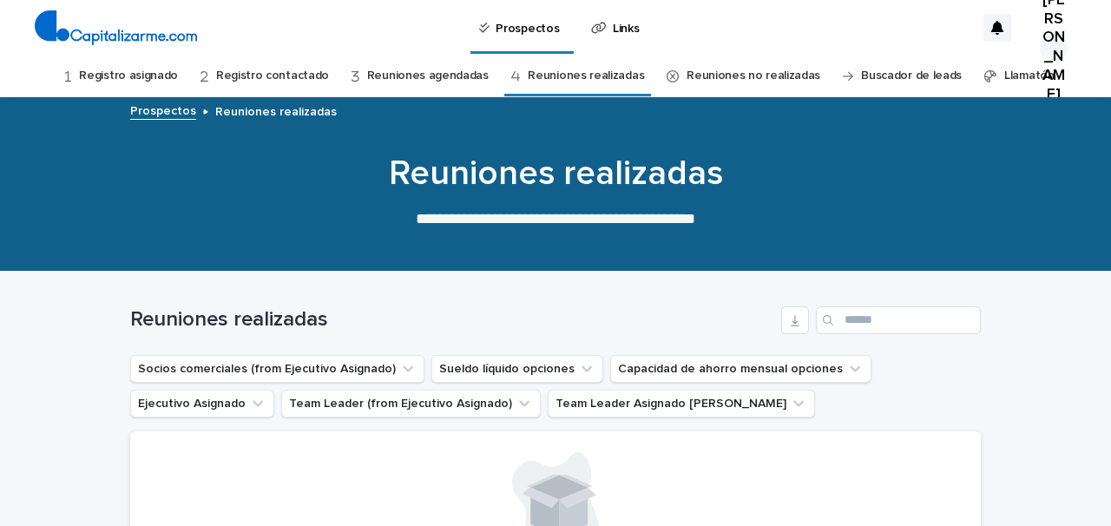
click at [292, 74] on link "Registro contactado" at bounding box center [272, 76] width 113 height 41
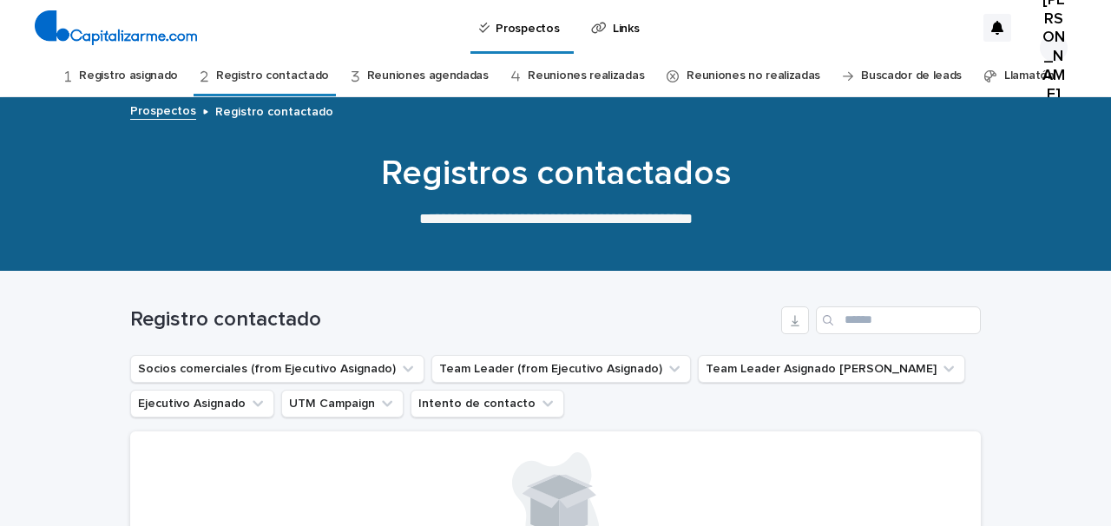
click at [170, 72] on link "Registro asignado" at bounding box center [128, 76] width 99 height 41
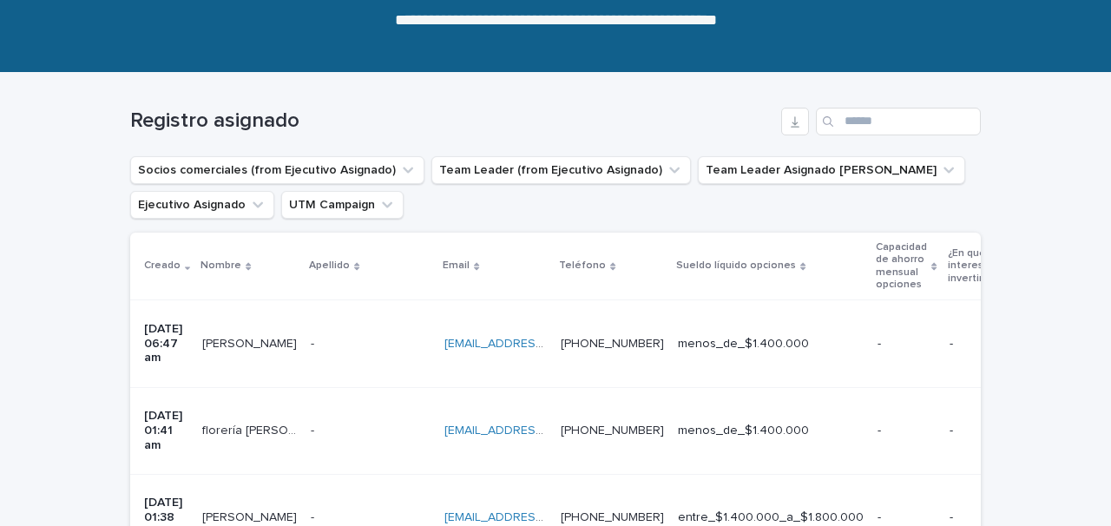
scroll to position [200, 0]
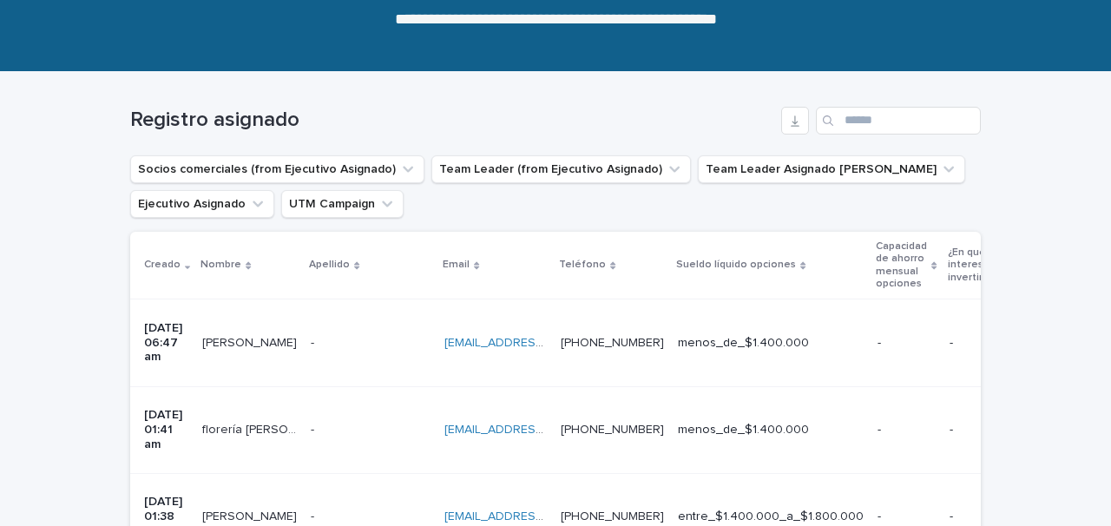
click at [276, 338] on div "[PERSON_NAME] [PERSON_NAME]" at bounding box center [249, 343] width 95 height 29
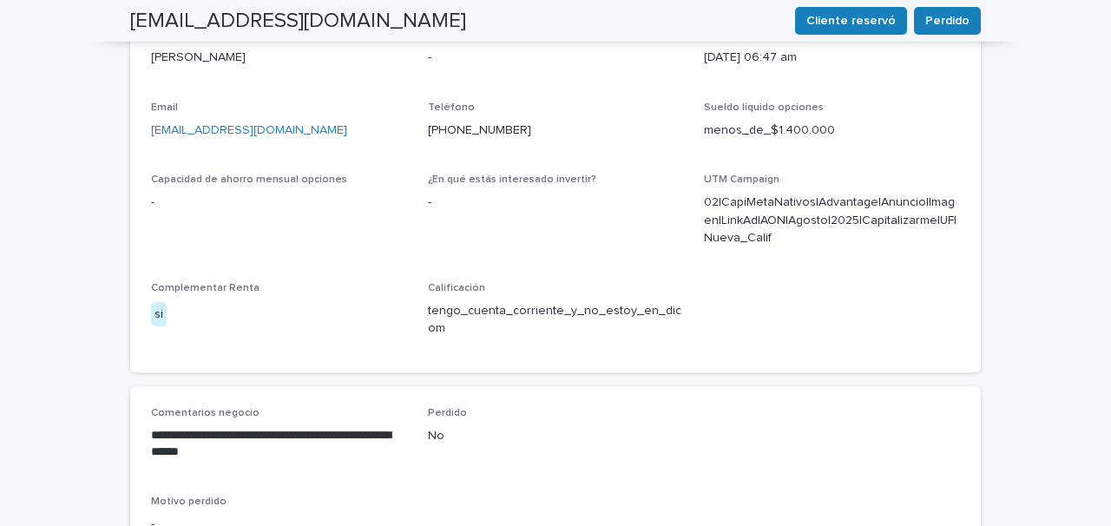
scroll to position [683, 0]
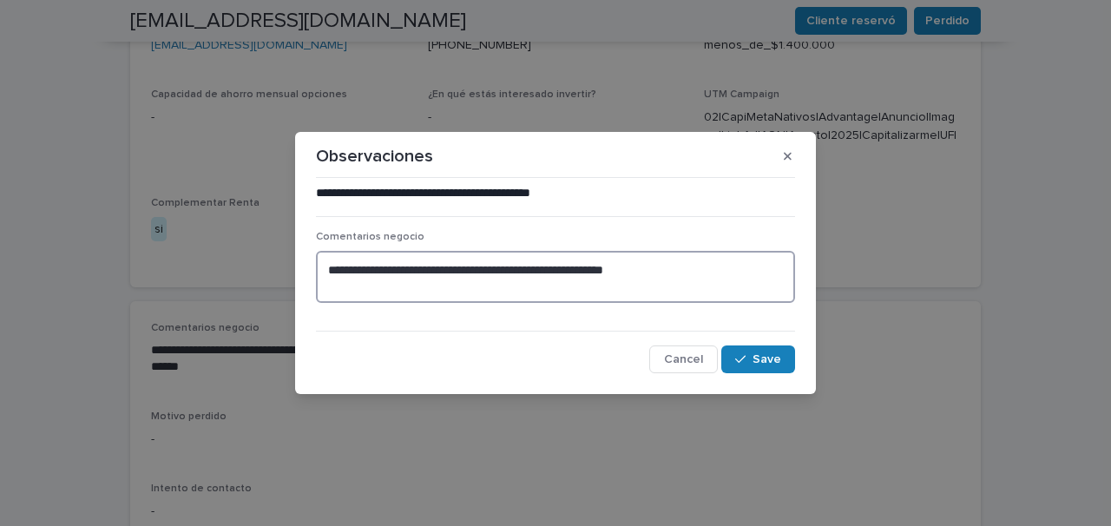
click at [325, 269] on textarea "**********" at bounding box center [555, 277] width 479 height 52
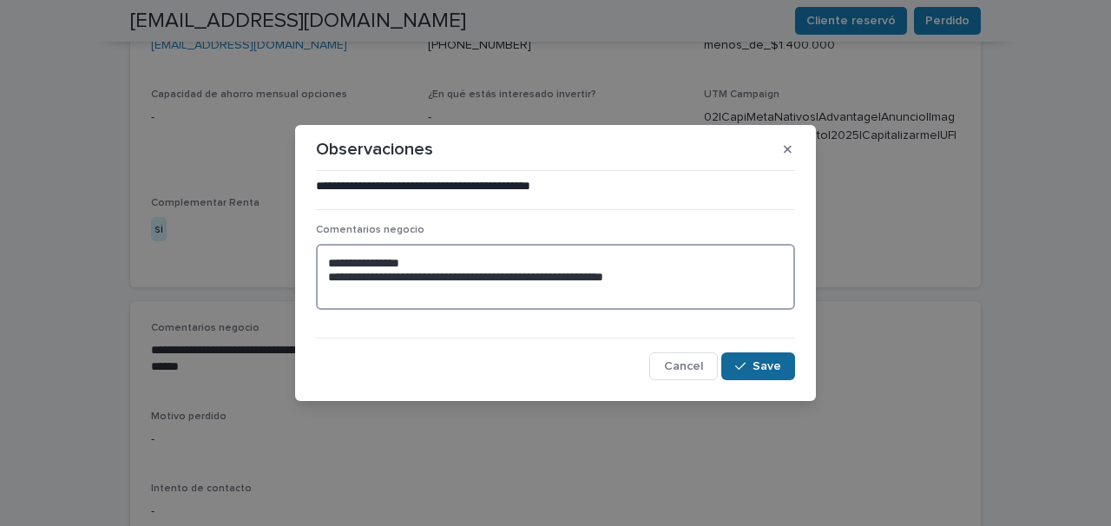
type textarea "**********"
click at [758, 363] on span "Save" at bounding box center [766, 366] width 29 height 12
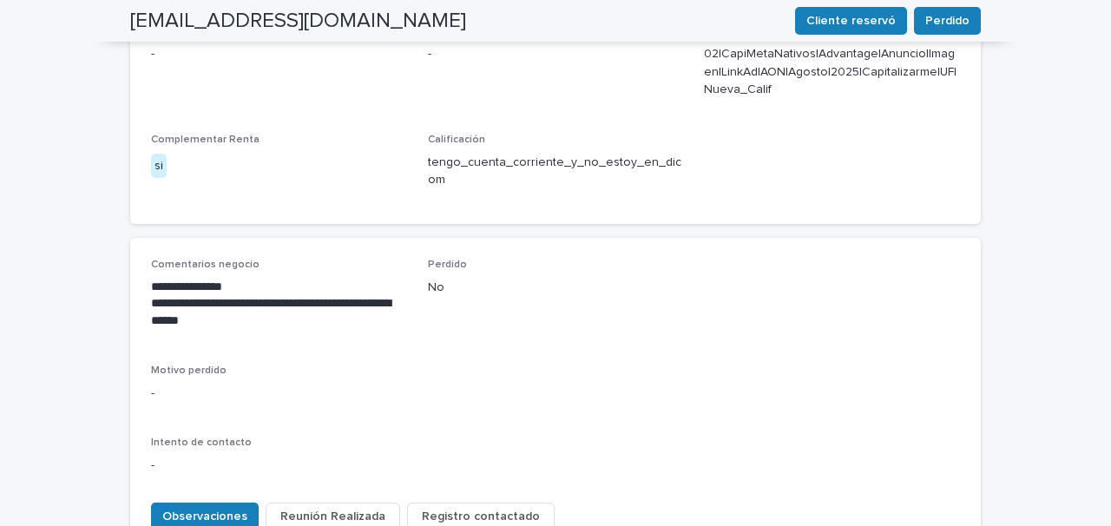
scroll to position [855, 0]
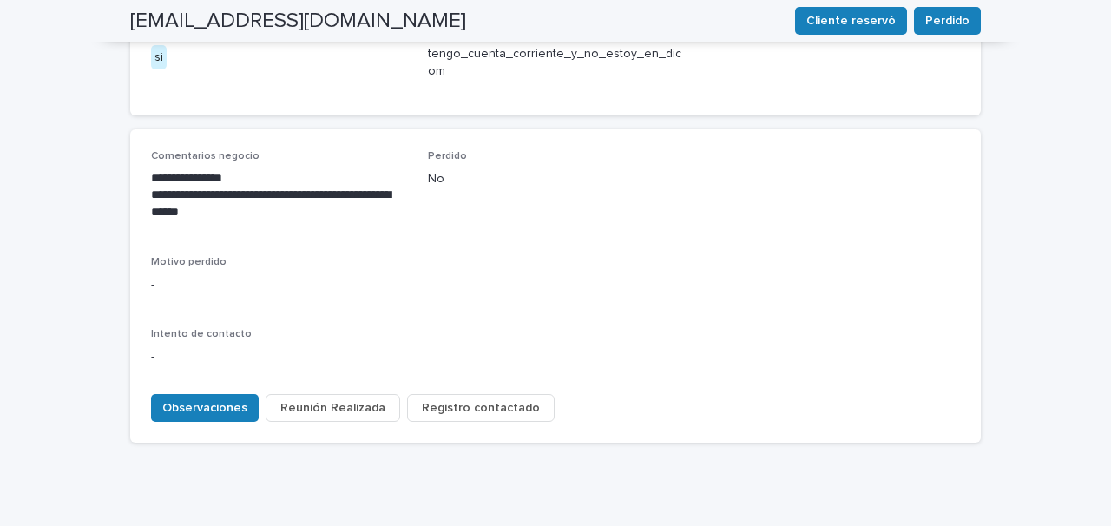
click at [481, 399] on span "Registro contactado" at bounding box center [481, 407] width 118 height 17
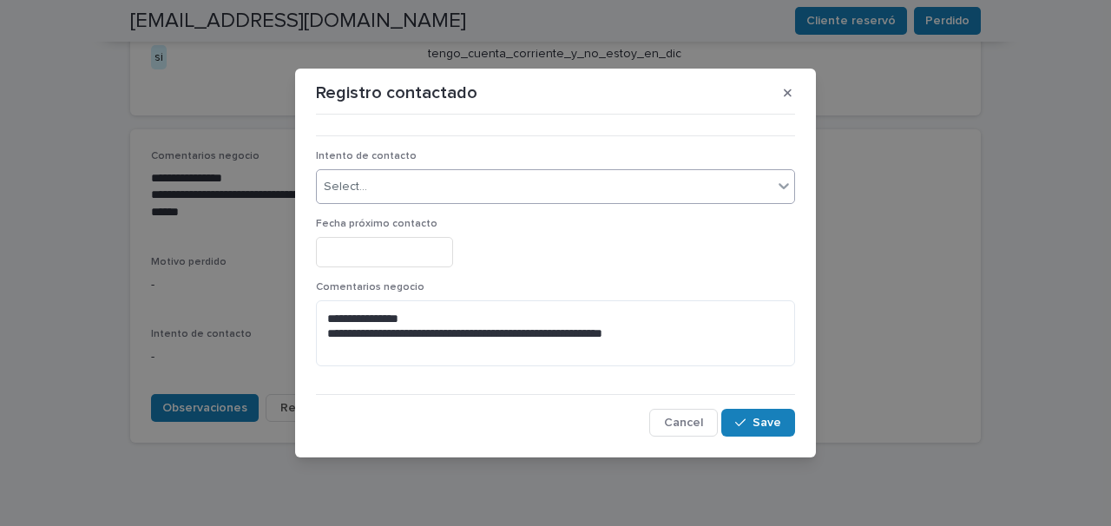
click at [431, 184] on div "Select..." at bounding box center [545, 187] width 456 height 29
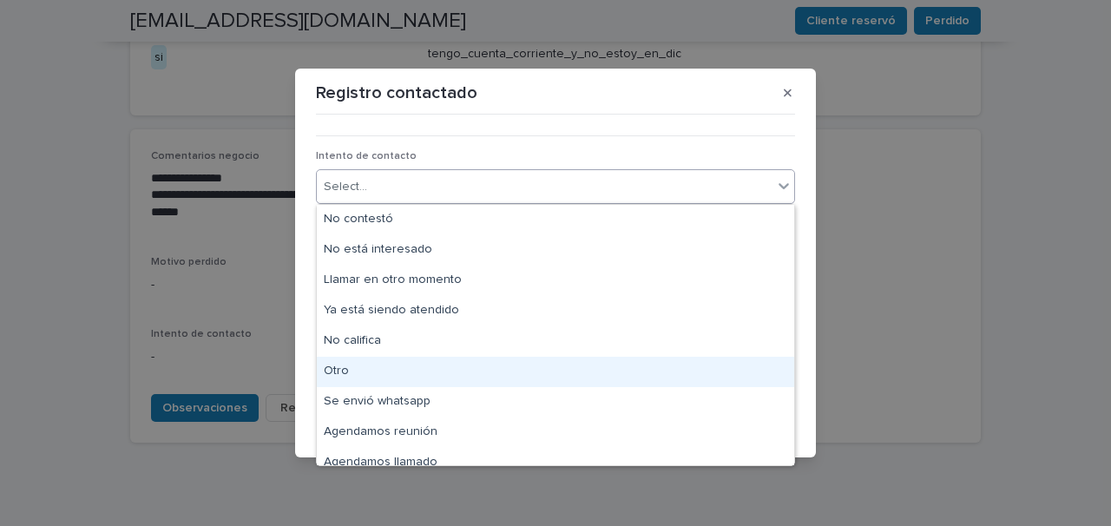
scroll to position [13, 0]
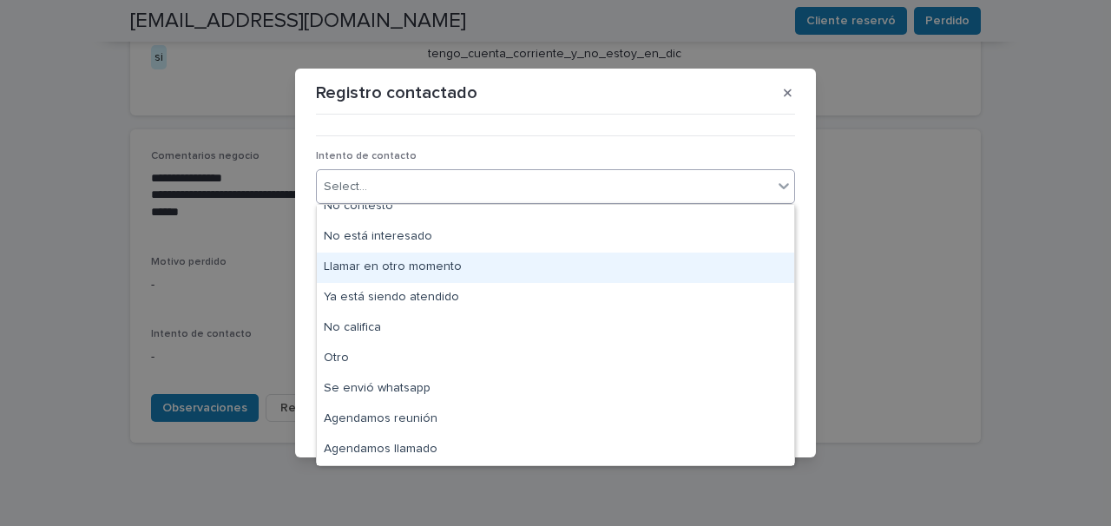
click at [482, 275] on div "Llamar en otro momento" at bounding box center [555, 268] width 477 height 30
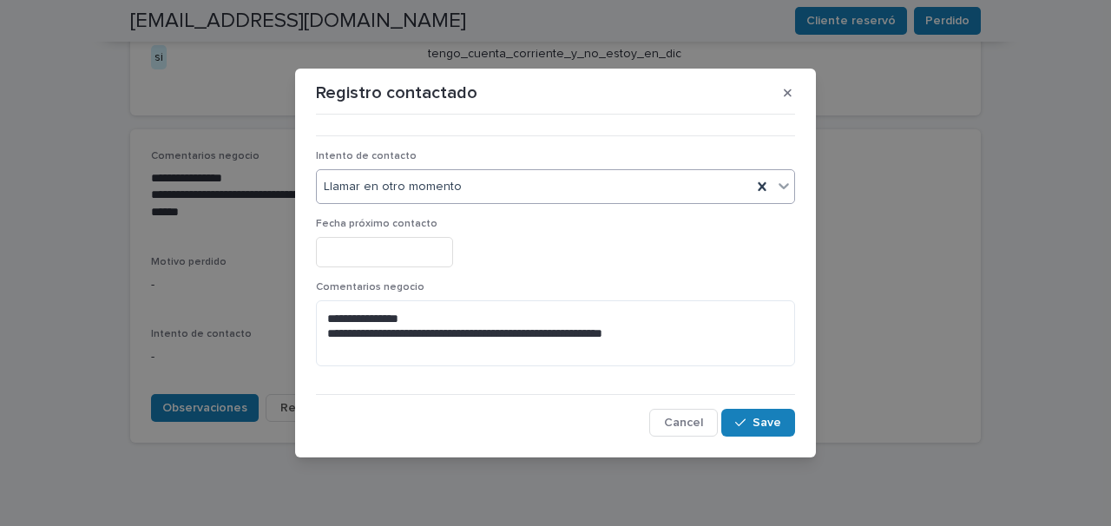
click at [418, 258] on input "text" at bounding box center [384, 252] width 137 height 30
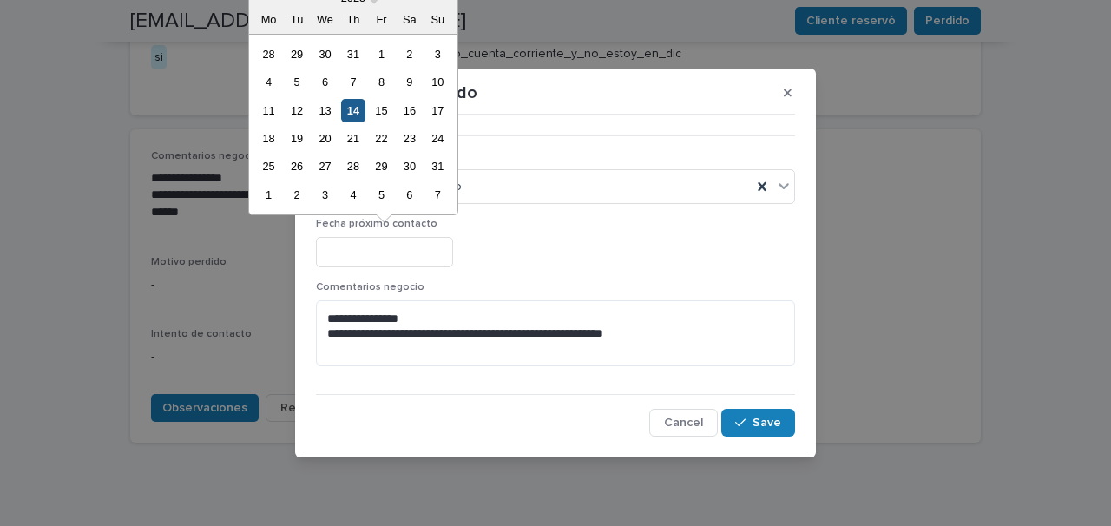
click at [356, 114] on div "14" at bounding box center [352, 110] width 23 height 23
type input "**********"
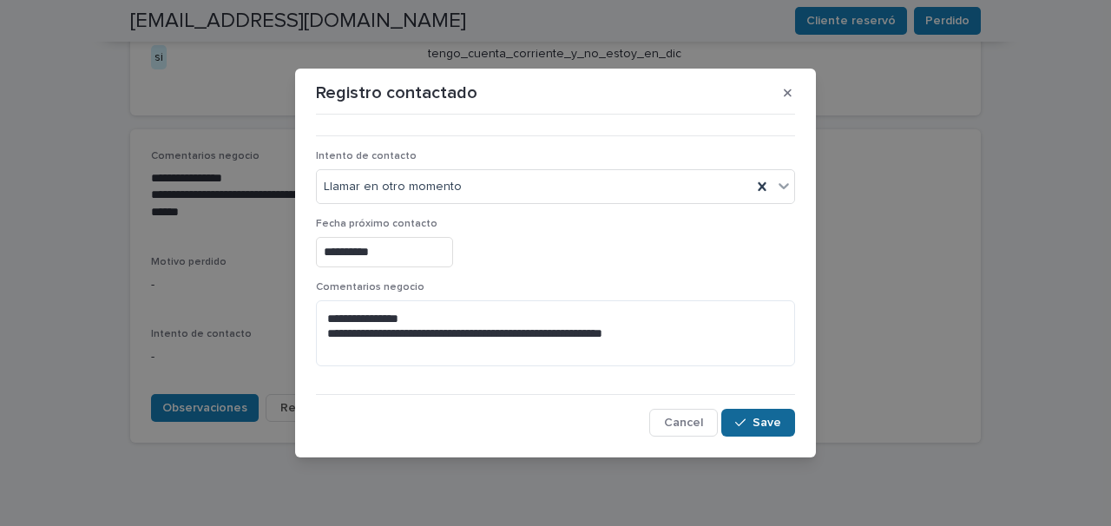
click at [748, 415] on button "Save" at bounding box center [758, 423] width 74 height 28
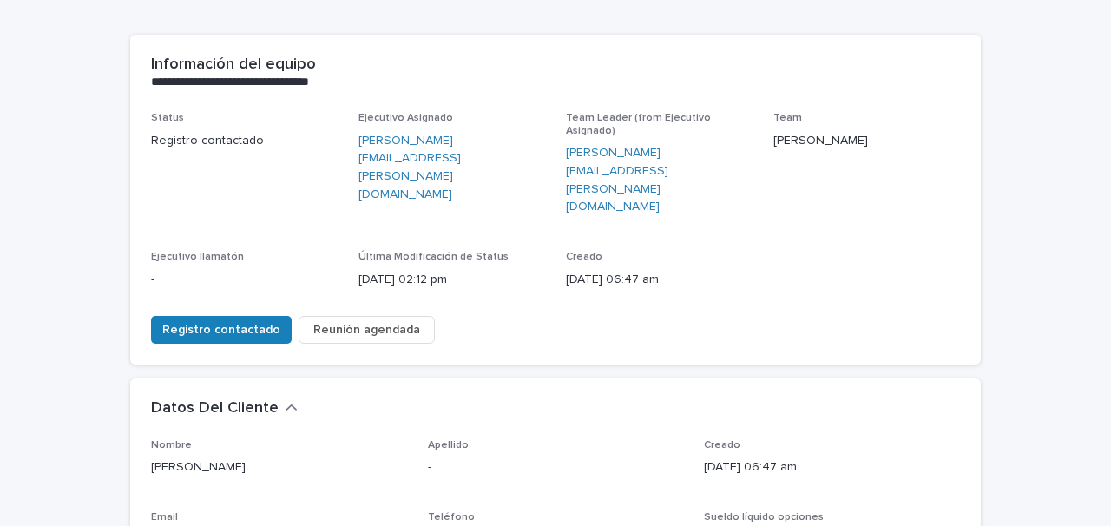
scroll to position [0, 0]
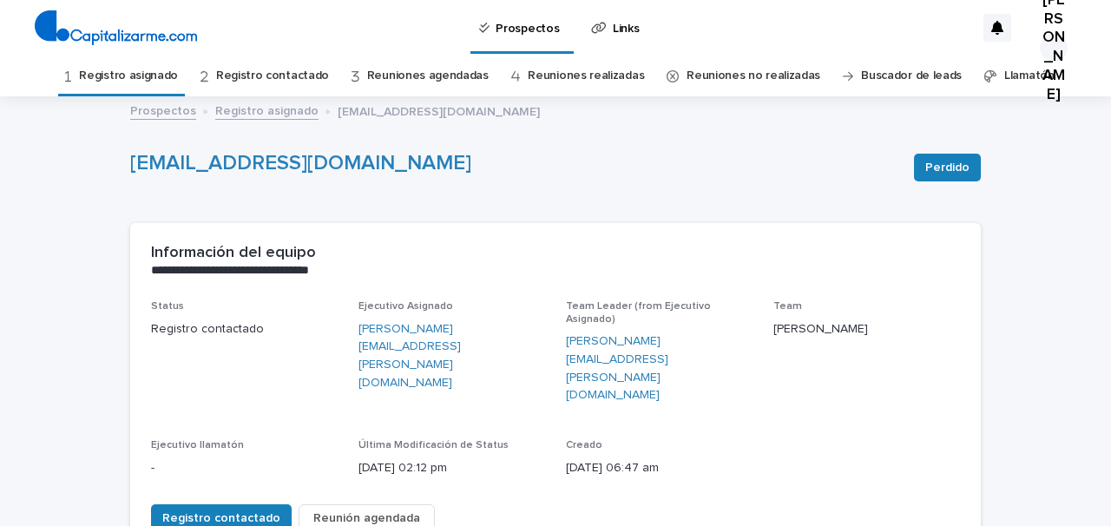
click at [168, 76] on link "Registro asignado" at bounding box center [128, 76] width 99 height 41
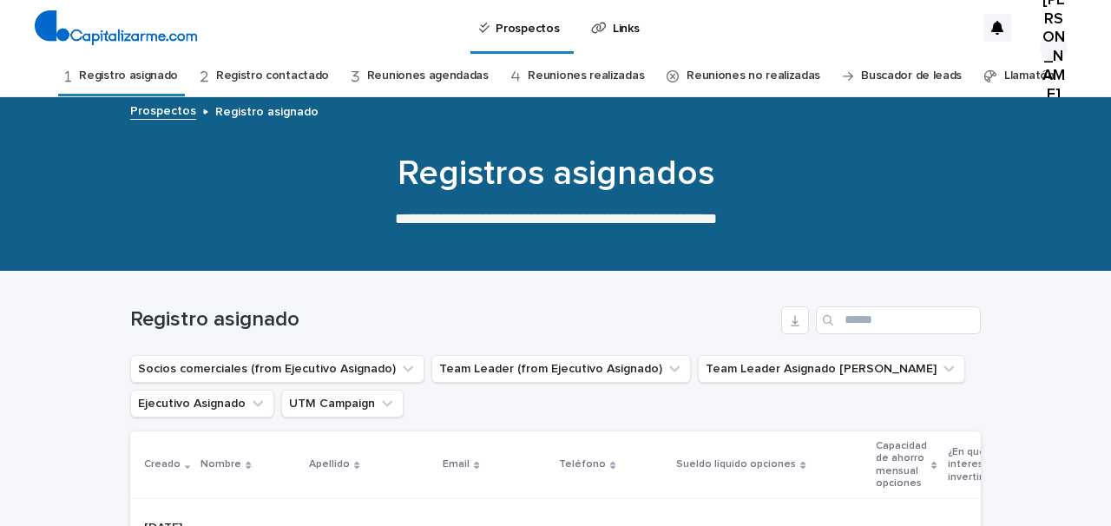
click at [282, 76] on link "Registro contactado" at bounding box center [272, 76] width 113 height 41
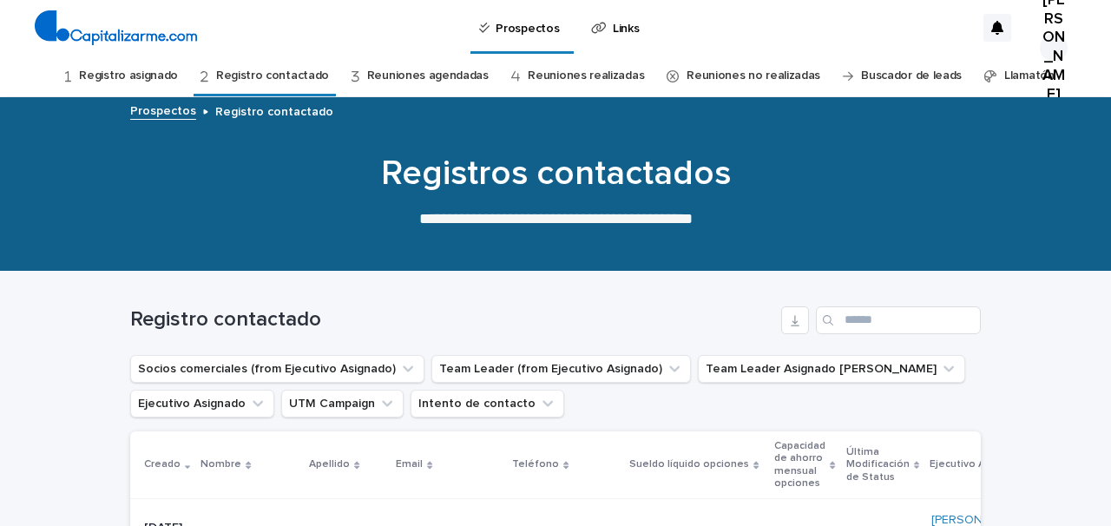
click at [169, 72] on link "Registro asignado" at bounding box center [128, 76] width 99 height 41
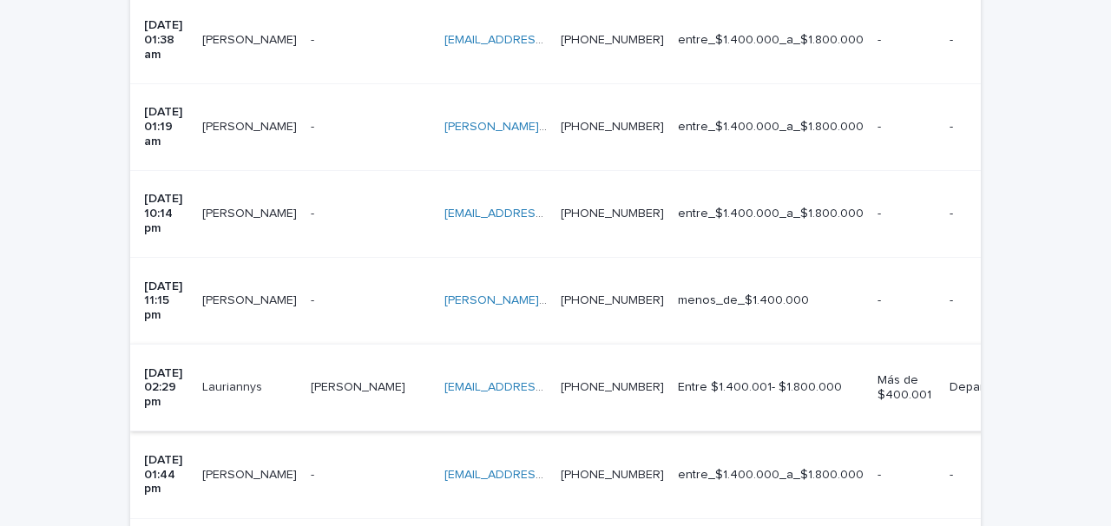
scroll to position [592, 0]
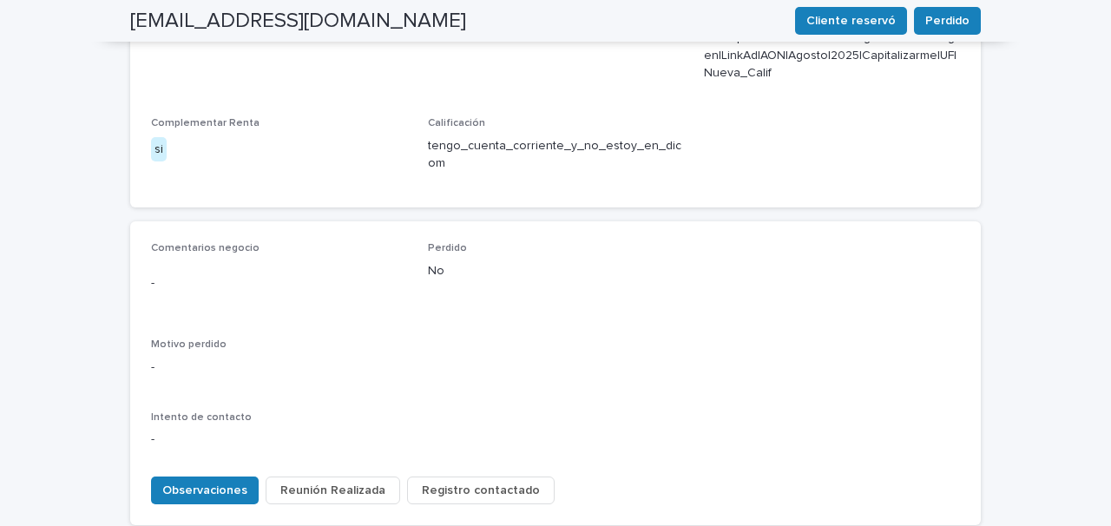
scroll to position [764, 0]
click at [207, 481] on span "Observaciones" at bounding box center [204, 489] width 85 height 17
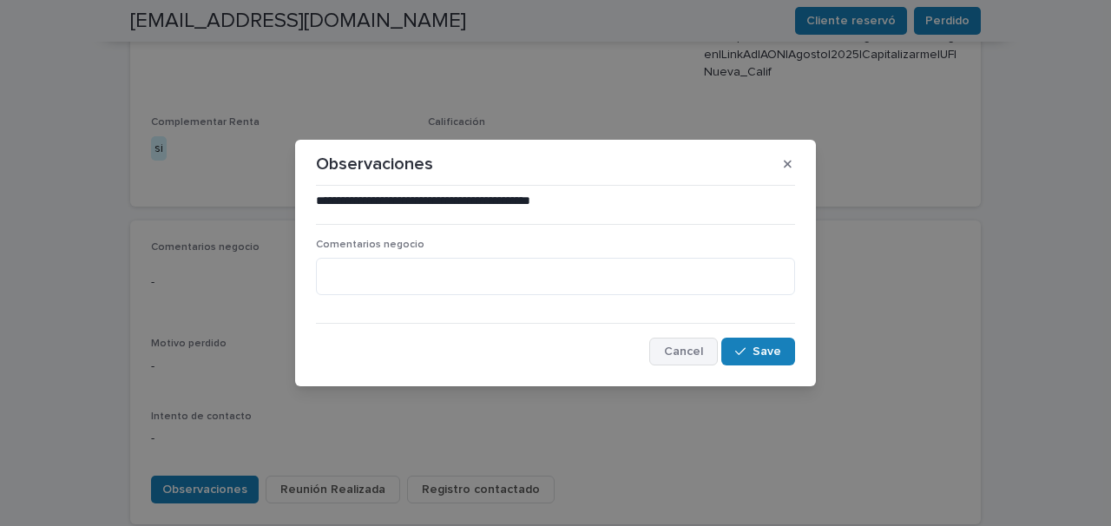
click at [680, 349] on span "Cancel" at bounding box center [683, 351] width 39 height 12
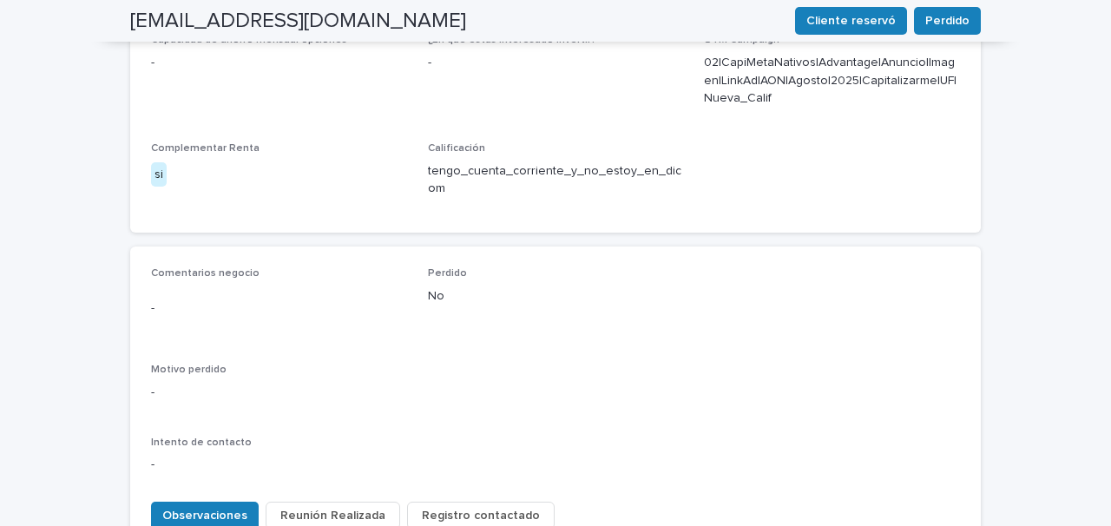
scroll to position [845, 0]
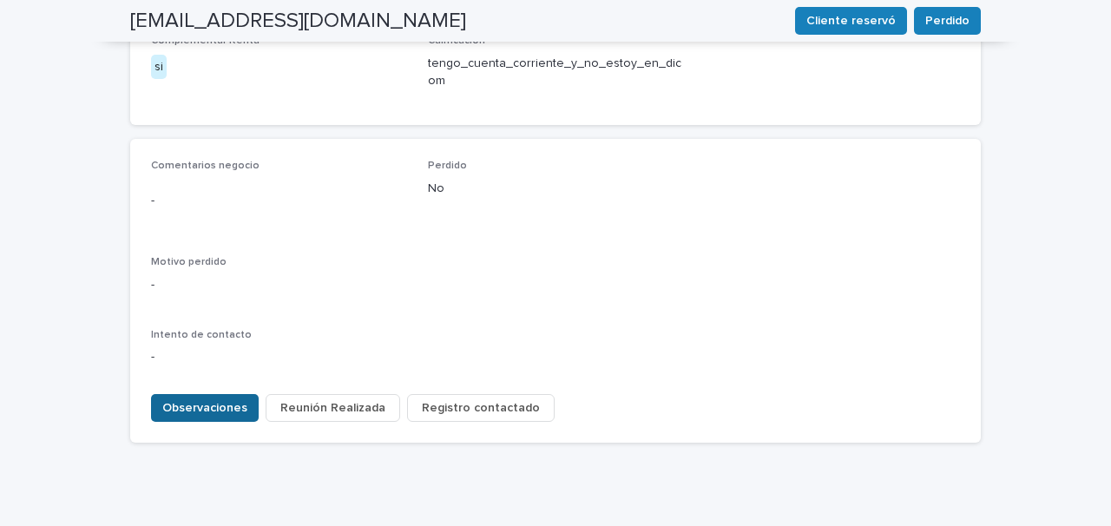
click at [199, 399] on span "Observaciones" at bounding box center [204, 407] width 85 height 17
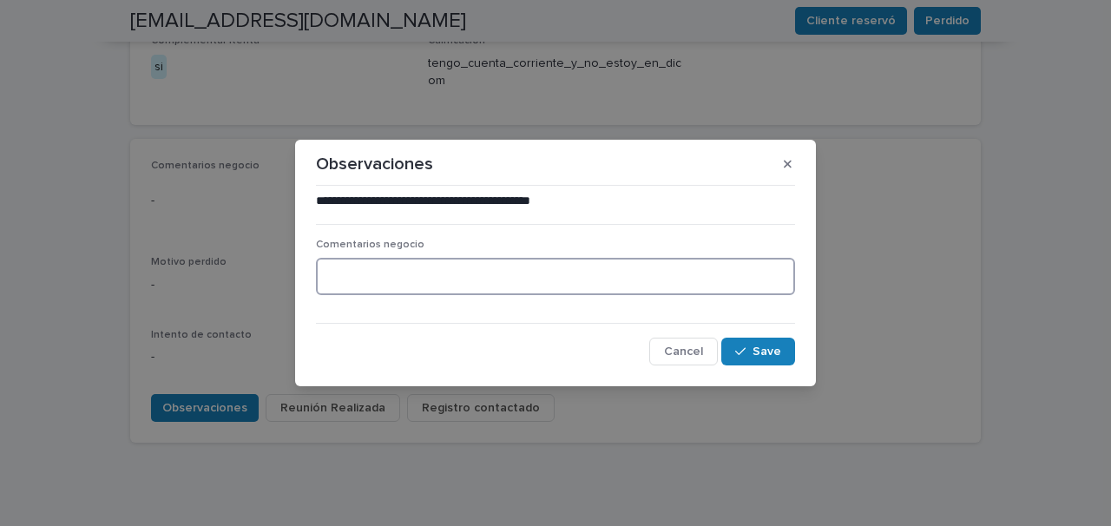
click at [338, 285] on textarea at bounding box center [555, 276] width 479 height 37
click at [451, 276] on textarea "**********" at bounding box center [555, 276] width 479 height 37
click at [411, 279] on textarea "**********" at bounding box center [555, 276] width 479 height 37
click at [538, 280] on textarea "**********" at bounding box center [555, 276] width 479 height 37
click at [577, 273] on textarea "**********" at bounding box center [555, 276] width 479 height 37
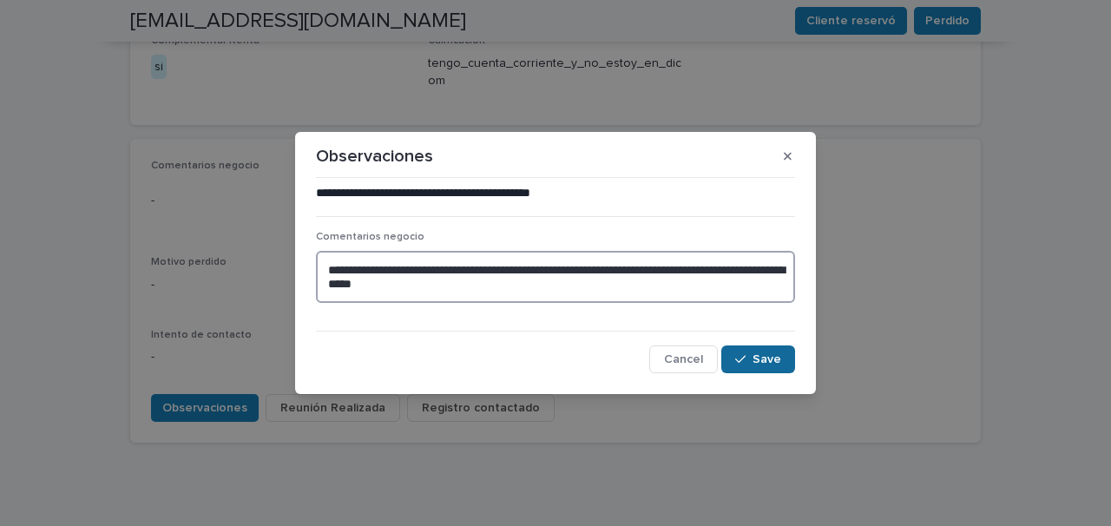
type textarea "**********"
click at [759, 358] on span "Save" at bounding box center [766, 359] width 29 height 12
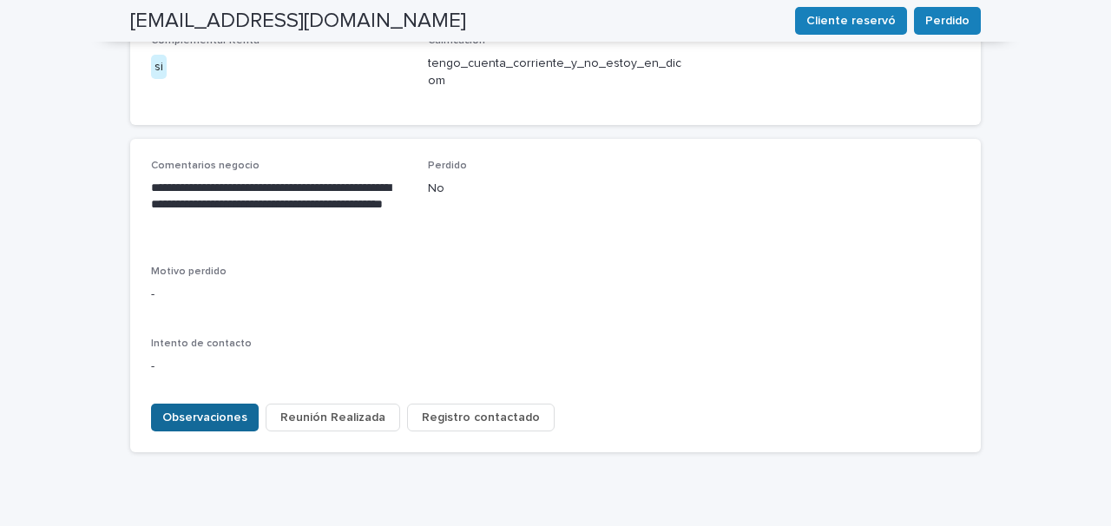
click at [215, 409] on span "Observaciones" at bounding box center [204, 417] width 85 height 17
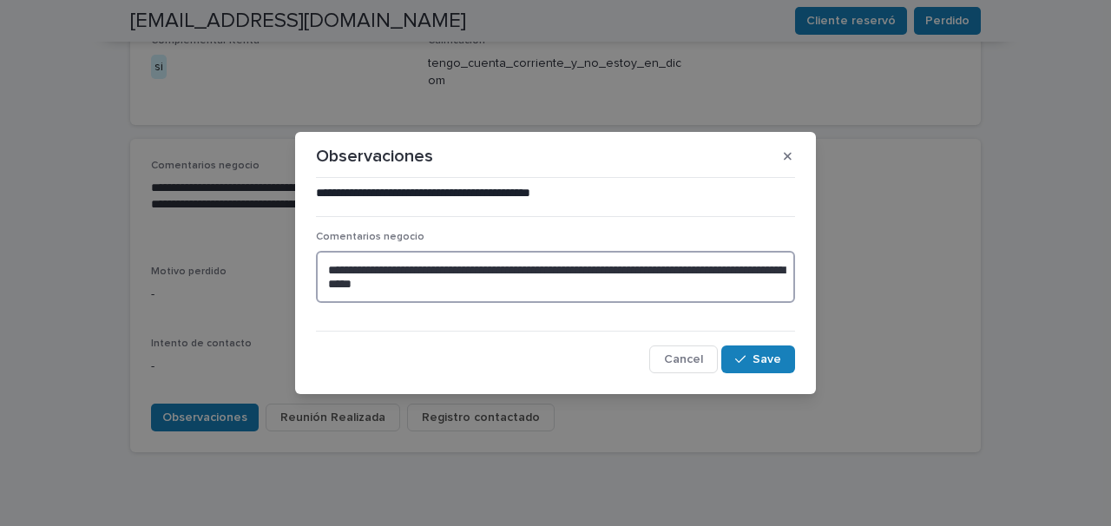
click at [475, 285] on textarea "**********" at bounding box center [555, 277] width 479 height 52
type textarea "**********"
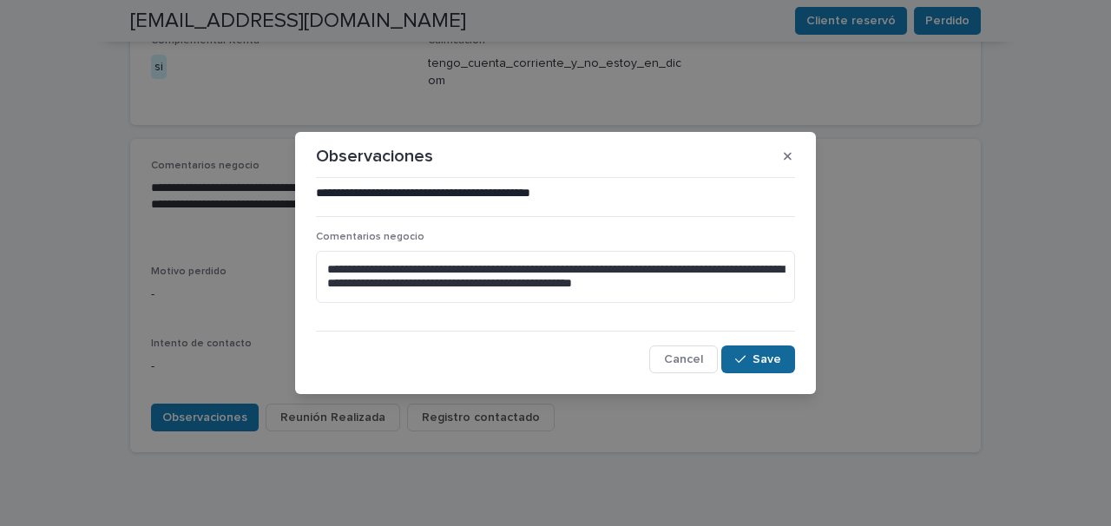
click at [765, 358] on span "Save" at bounding box center [766, 359] width 29 height 12
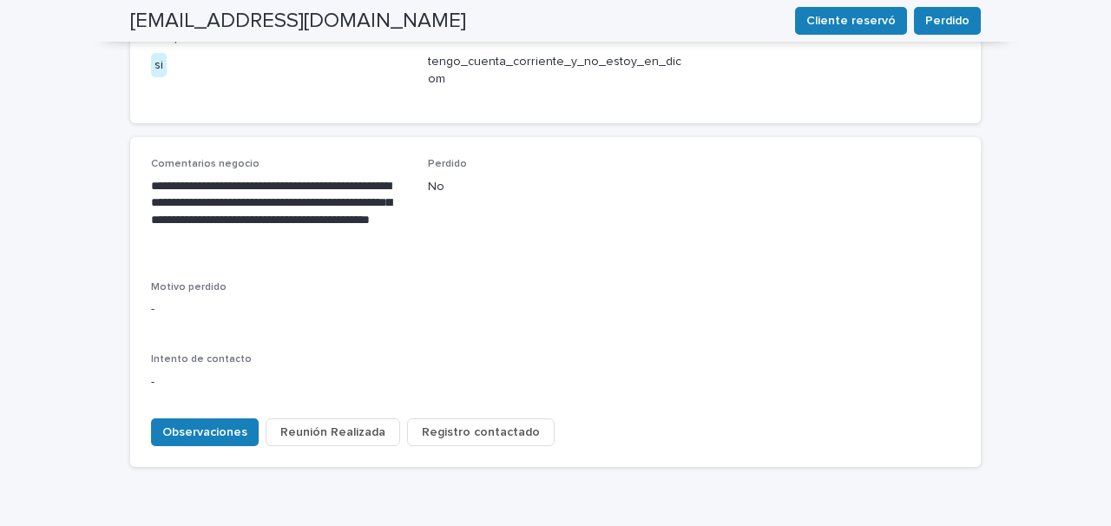
scroll to position [871, 0]
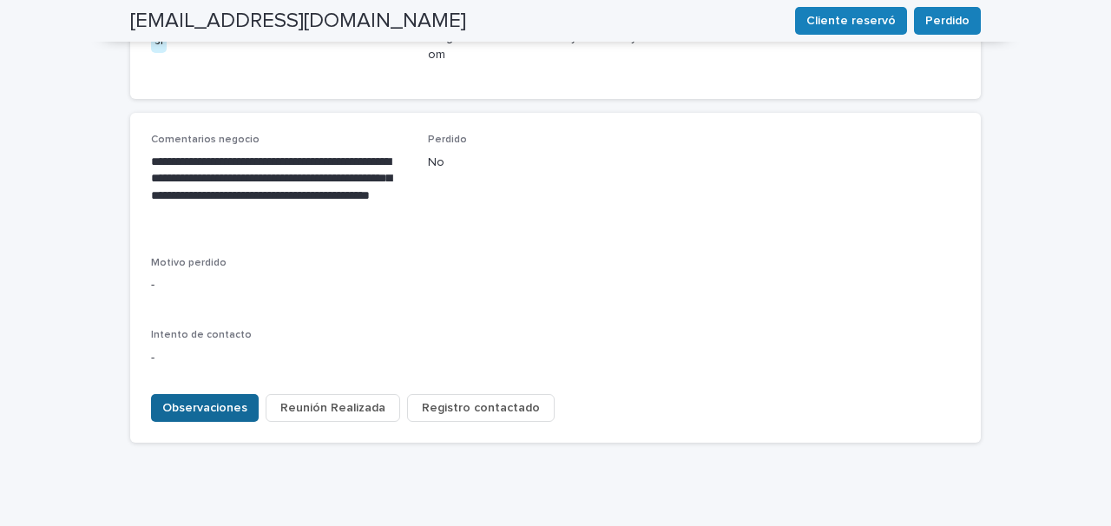
click at [224, 399] on span "Observaciones" at bounding box center [204, 407] width 85 height 17
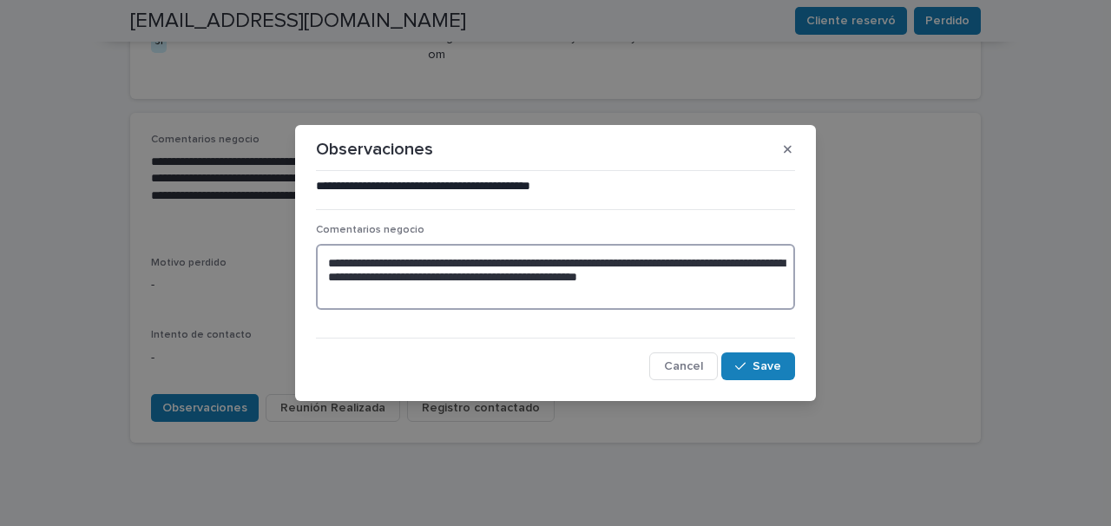
click at [741, 282] on textarea "**********" at bounding box center [555, 277] width 479 height 66
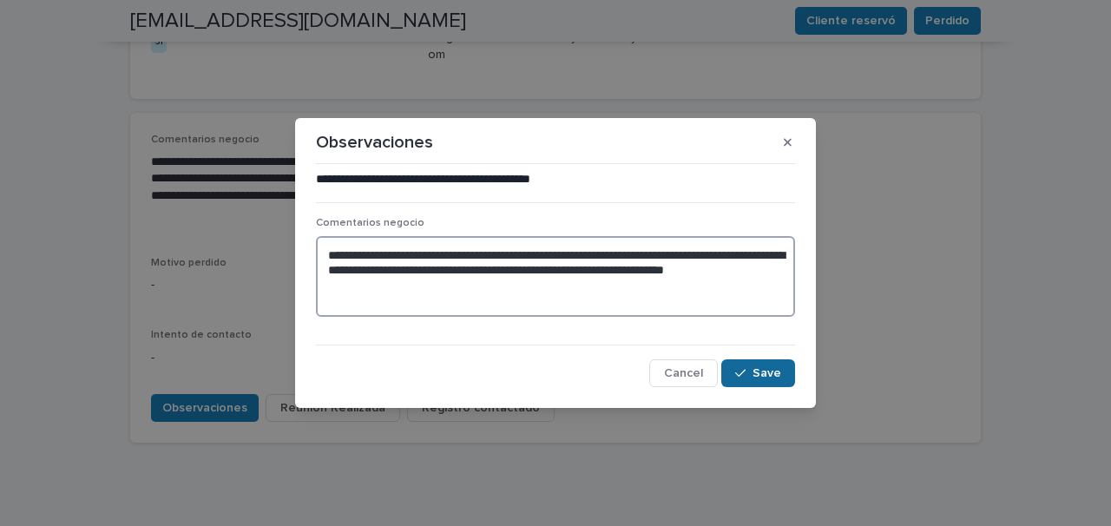
type textarea "**********"
click at [776, 381] on button "Save" at bounding box center [758, 373] width 74 height 28
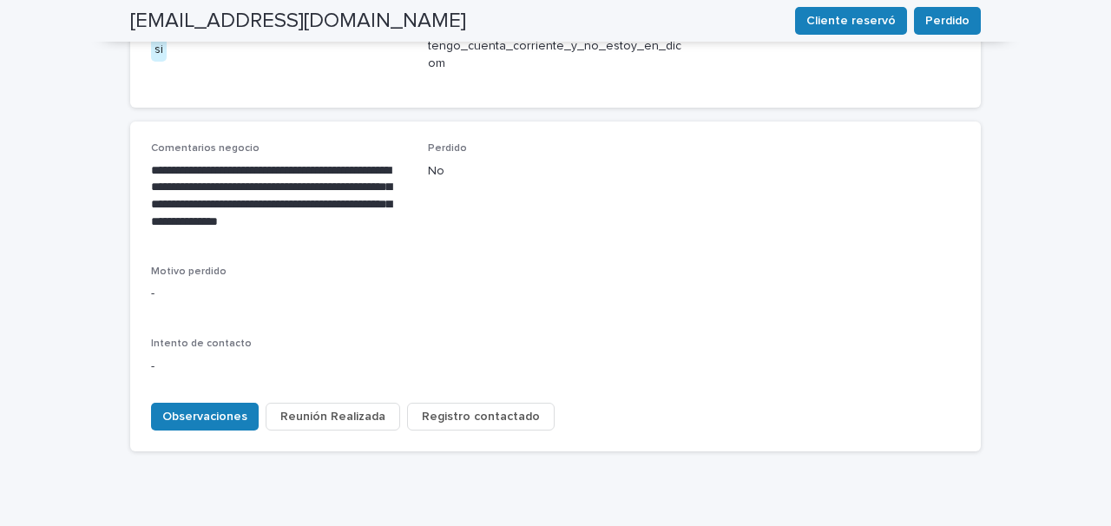
scroll to position [866, 0]
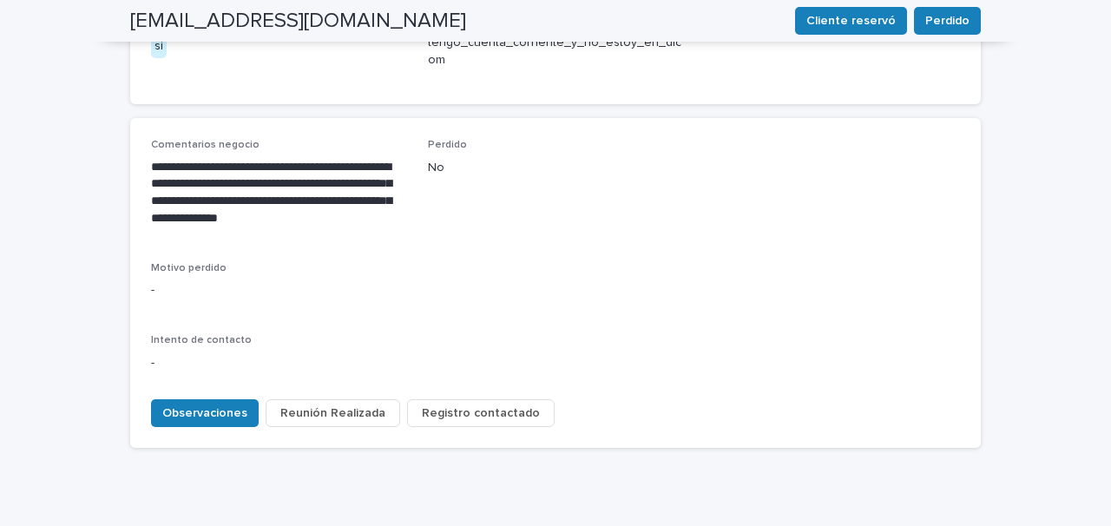
click at [484, 404] on span "Registro contactado" at bounding box center [481, 412] width 118 height 17
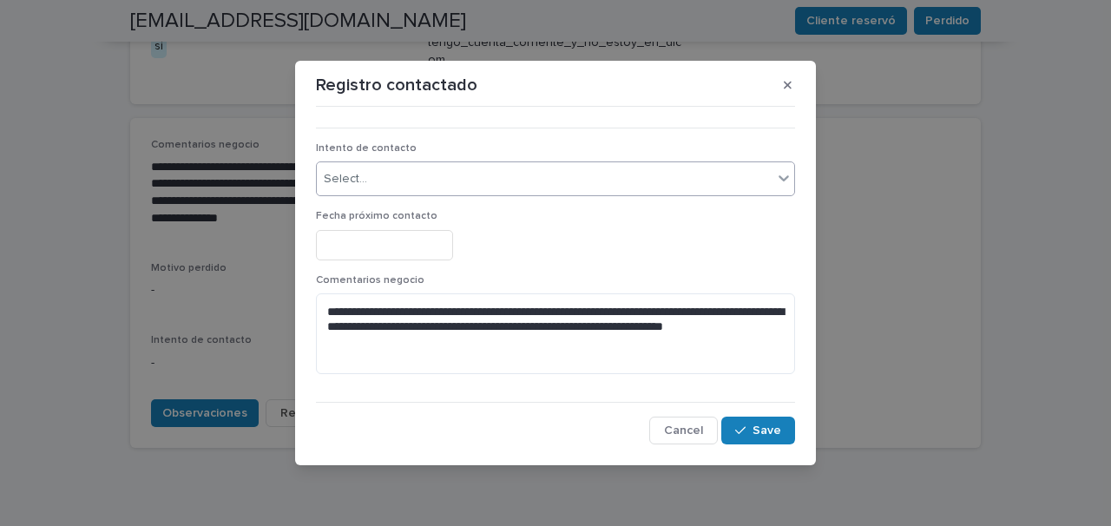
click at [436, 189] on div "Select..." at bounding box center [545, 179] width 456 height 29
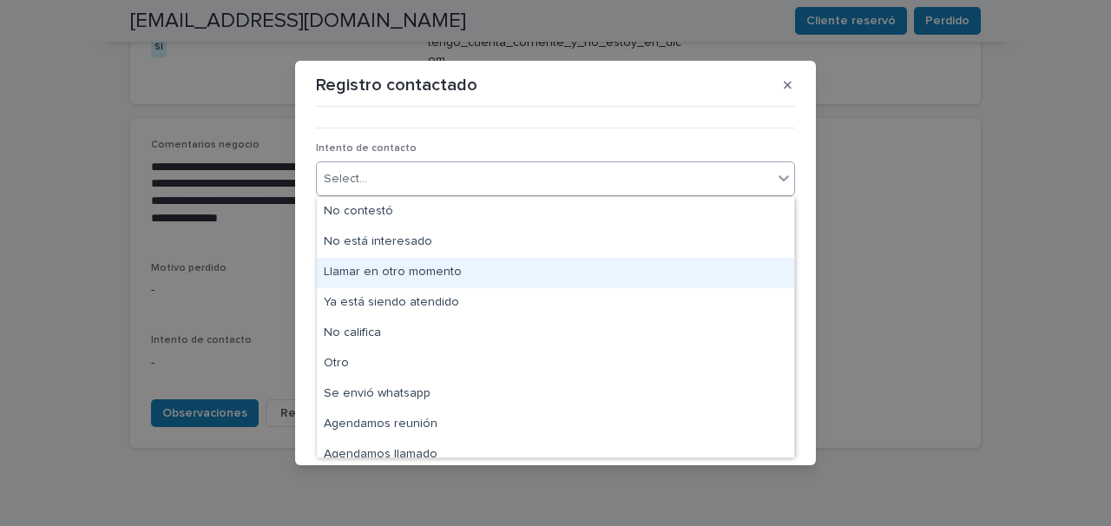
click at [435, 270] on div "Llamar en otro momento" at bounding box center [555, 273] width 477 height 30
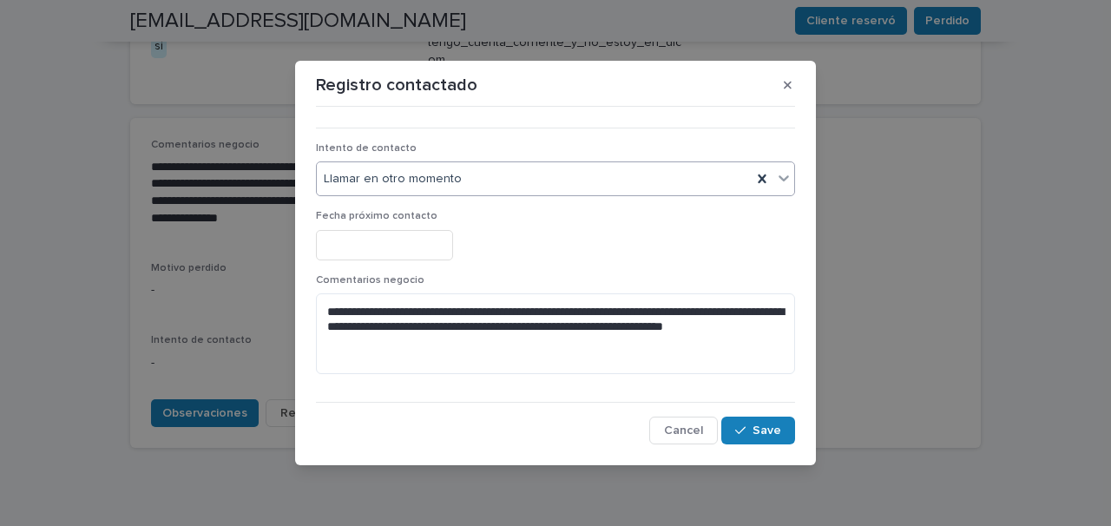
click at [396, 253] on input "text" at bounding box center [384, 245] width 137 height 30
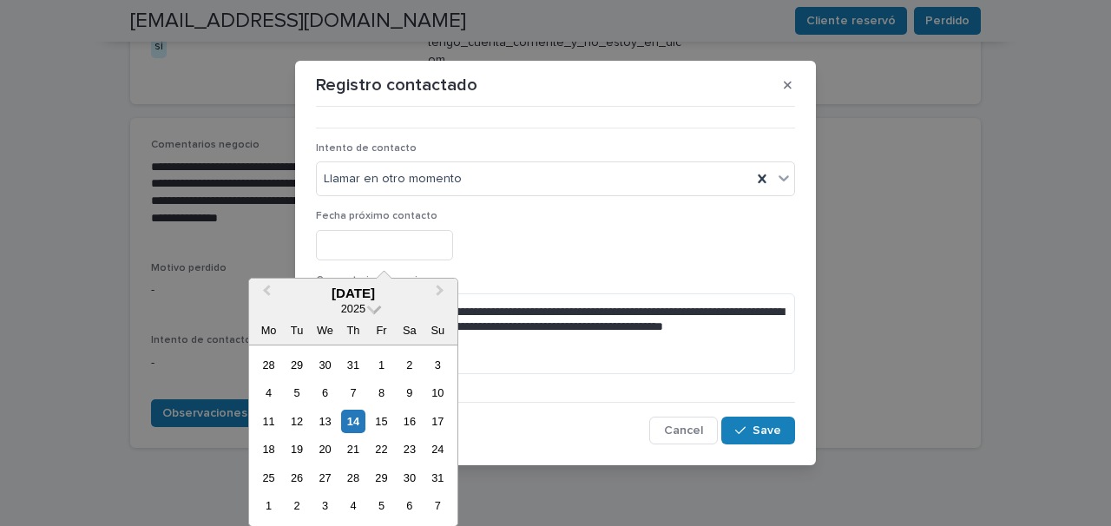
click at [372, 309] on span at bounding box center [374, 307] width 15 height 15
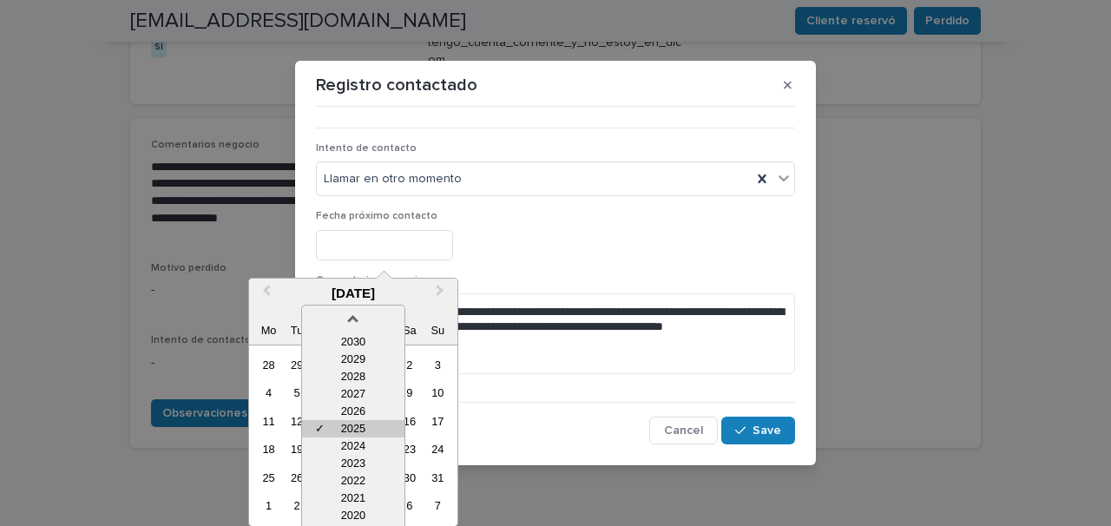
click at [359, 430] on div "✓ 2025" at bounding box center [353, 428] width 102 height 17
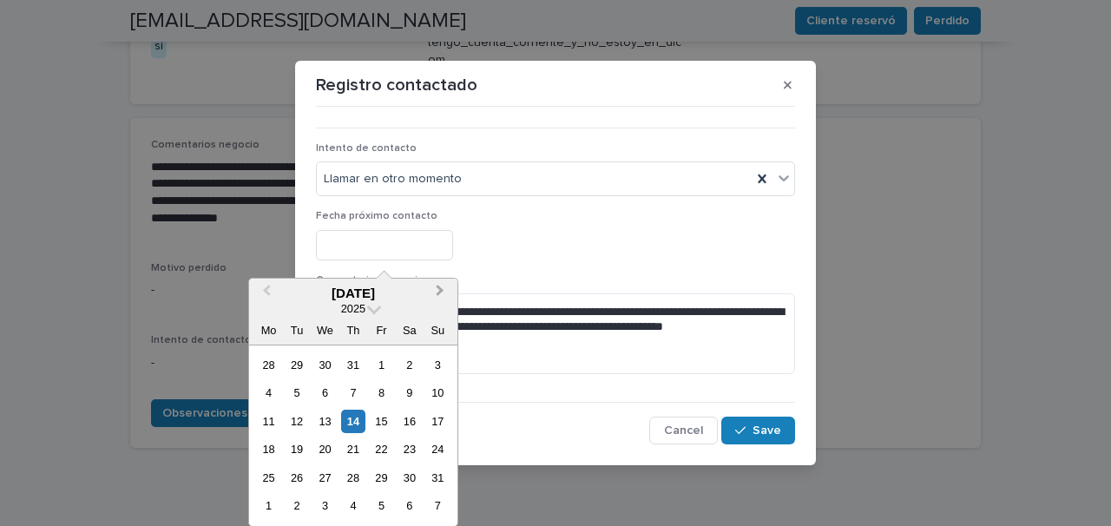
click at [443, 287] on button "Next Month" at bounding box center [442, 294] width 28 height 28
click at [390, 425] on div "14" at bounding box center [381, 421] width 23 height 23
type input "**********"
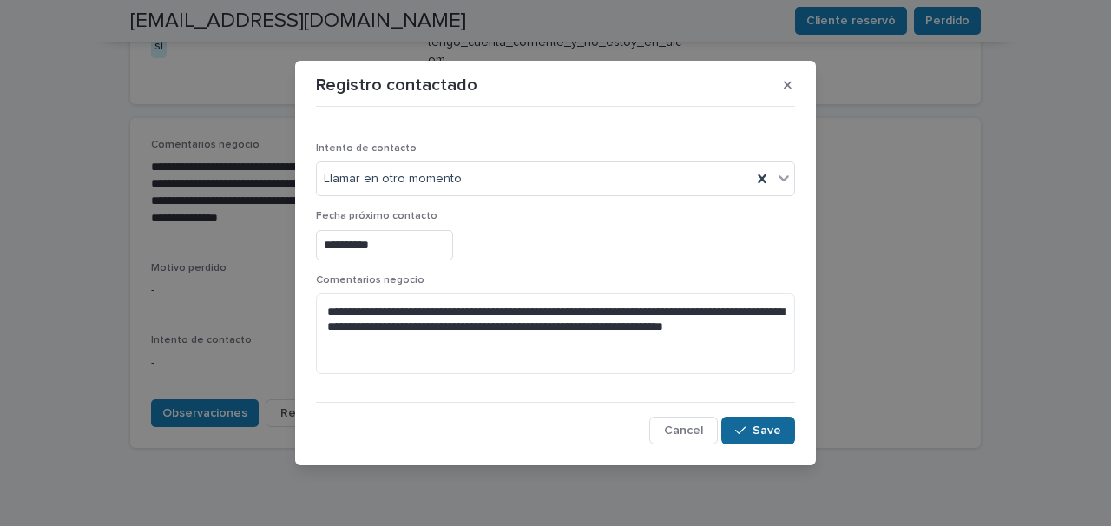
click at [754, 431] on span "Save" at bounding box center [766, 430] width 29 height 12
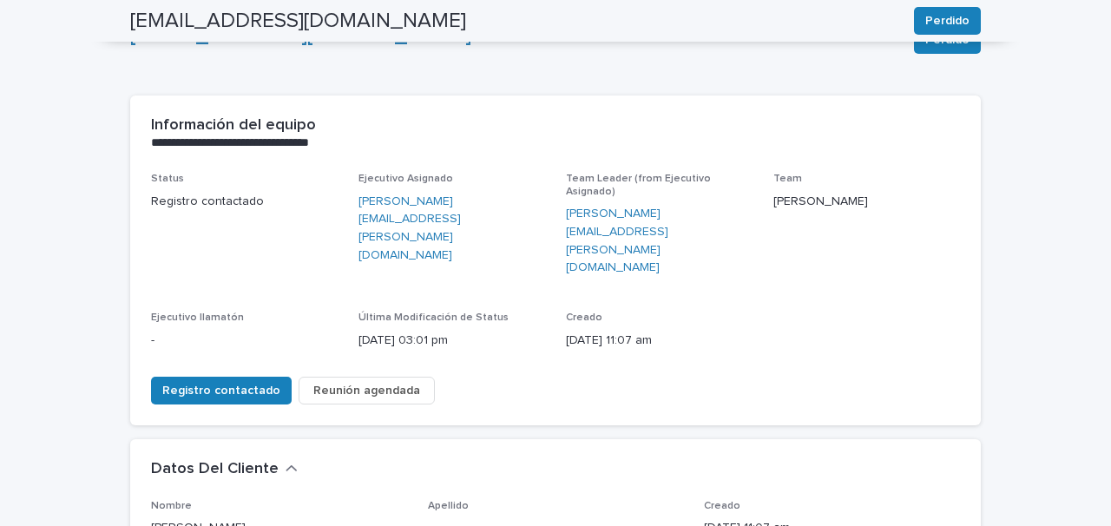
scroll to position [0, 0]
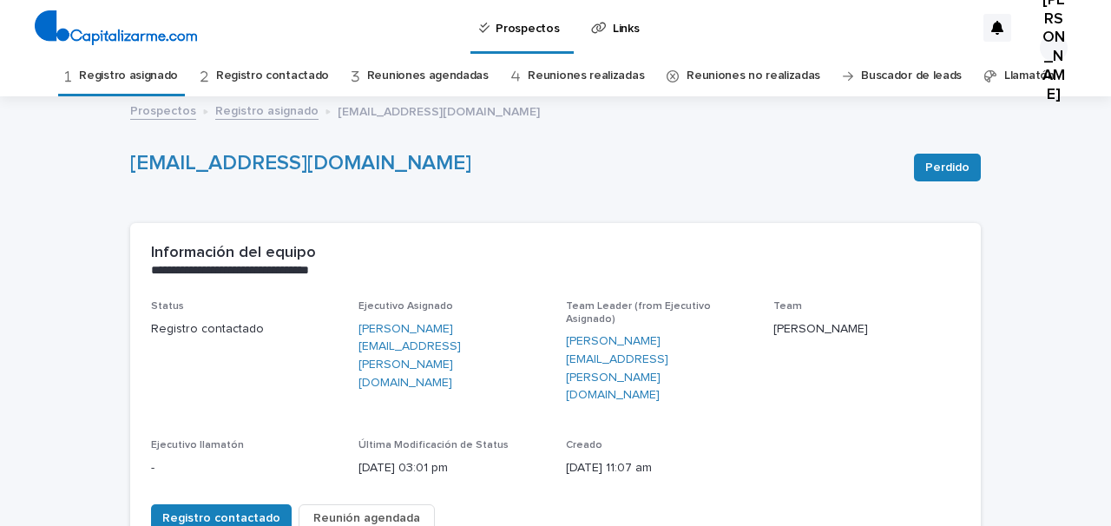
click at [132, 75] on link "Registro asignado" at bounding box center [128, 76] width 99 height 41
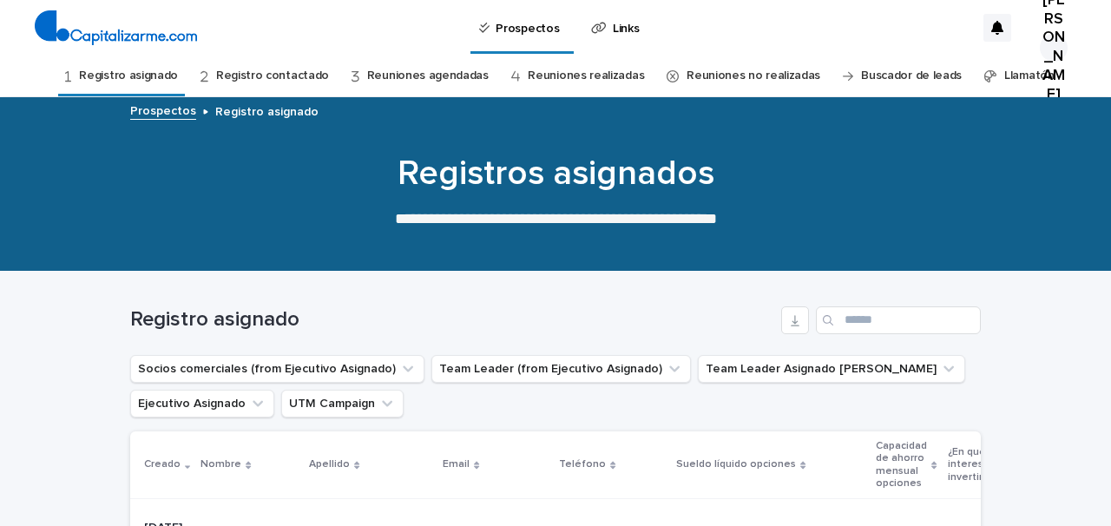
click at [464, 70] on link "Reuniones agendadas" at bounding box center [428, 76] width 122 height 41
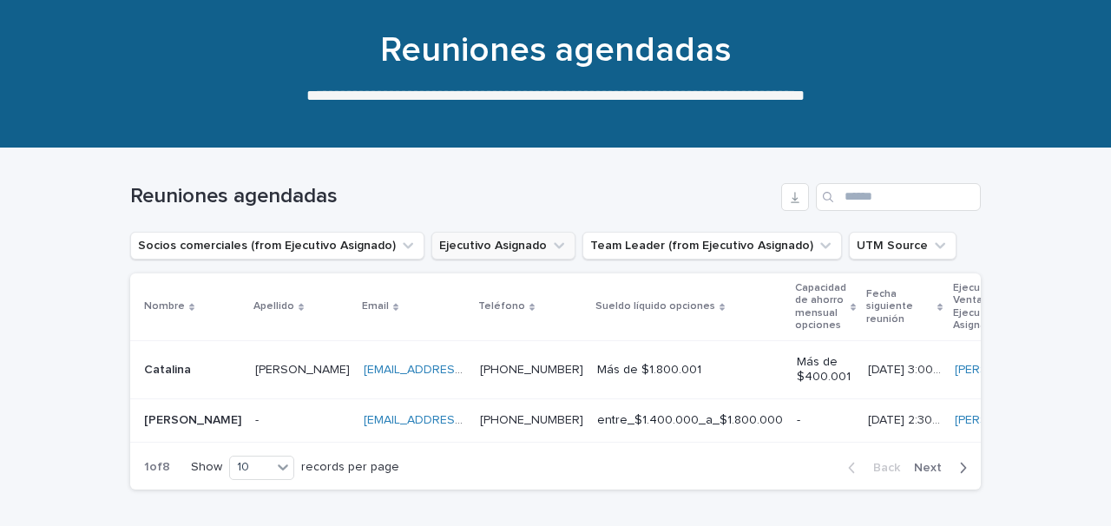
scroll to position [141, 0]
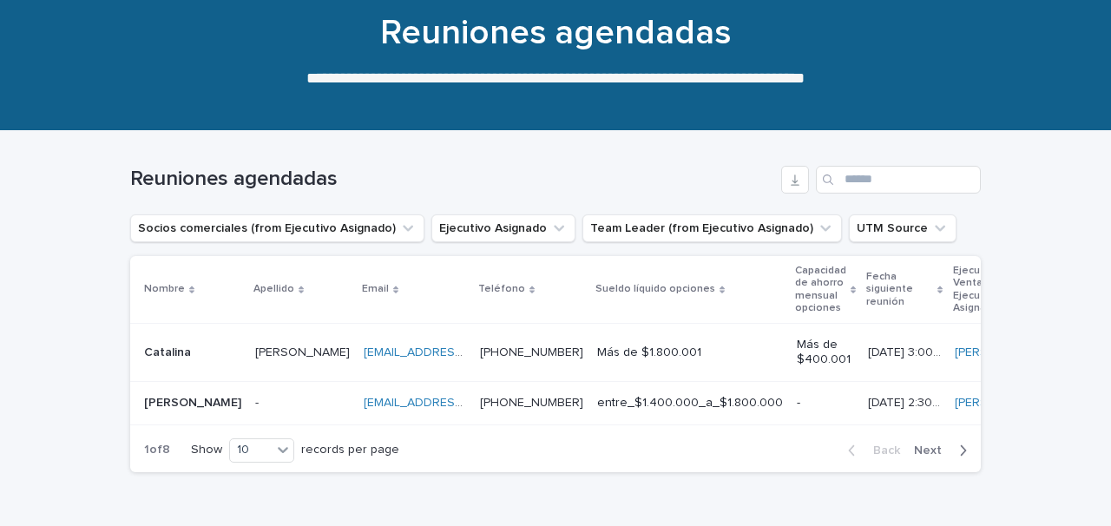
click at [364, 391] on div "[EMAIL_ADDRESS][DOMAIN_NAME] [EMAIL_ADDRESS][DOMAIN_NAME]" at bounding box center [415, 403] width 102 height 29
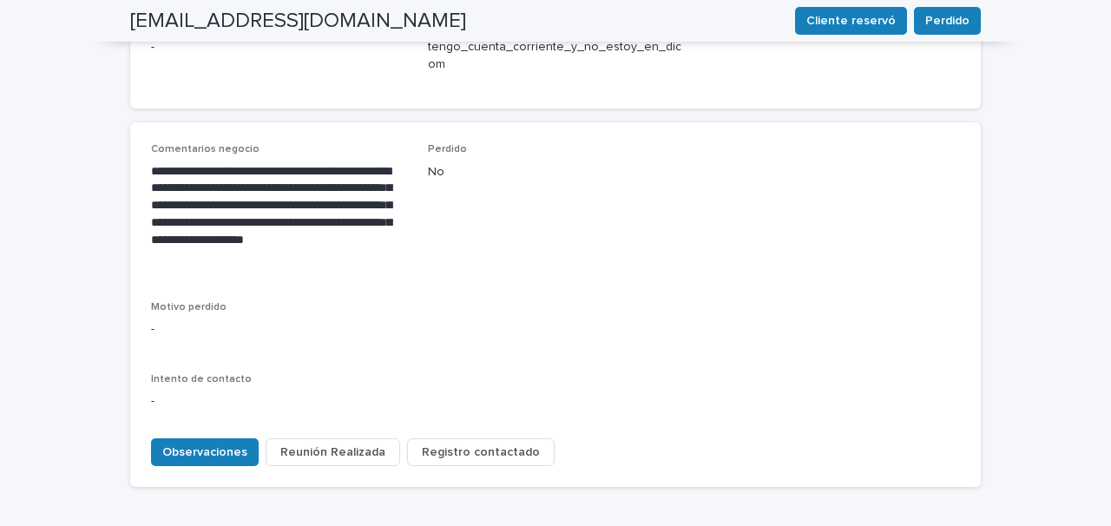
scroll to position [906, 0]
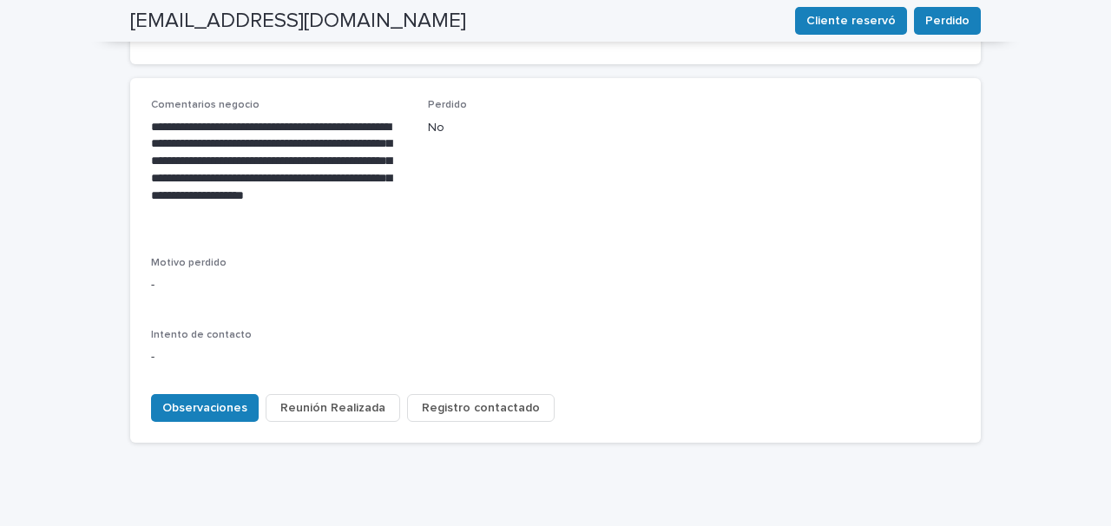
click at [470, 399] on span "Registro contactado" at bounding box center [481, 407] width 118 height 17
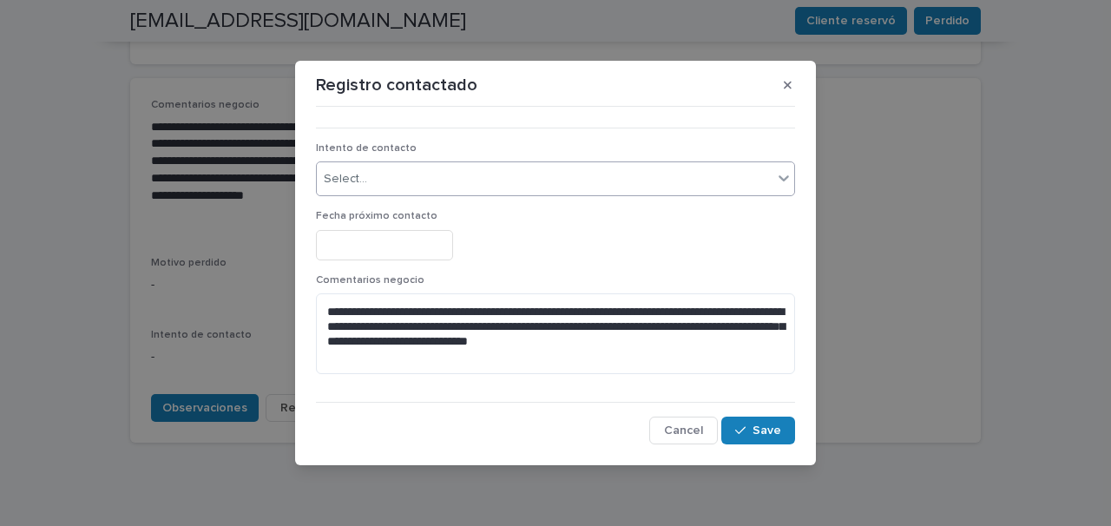
click at [403, 178] on div "Select..." at bounding box center [545, 179] width 456 height 29
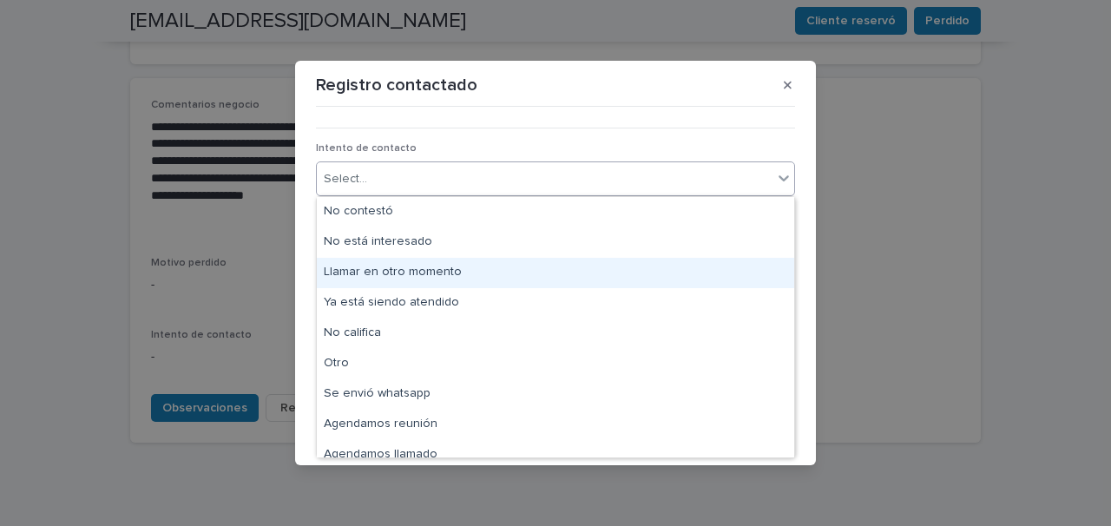
click at [406, 273] on div "Llamar en otro momento" at bounding box center [555, 273] width 477 height 30
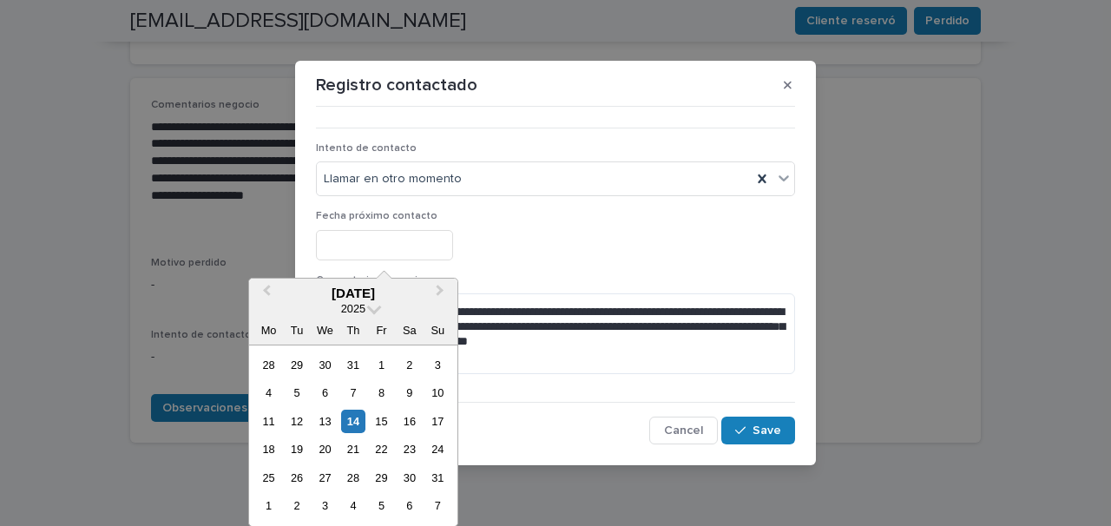
click at [415, 248] on input "text" at bounding box center [384, 245] width 137 height 30
click at [266, 452] on div "18" at bounding box center [268, 448] width 23 height 23
type input "**********"
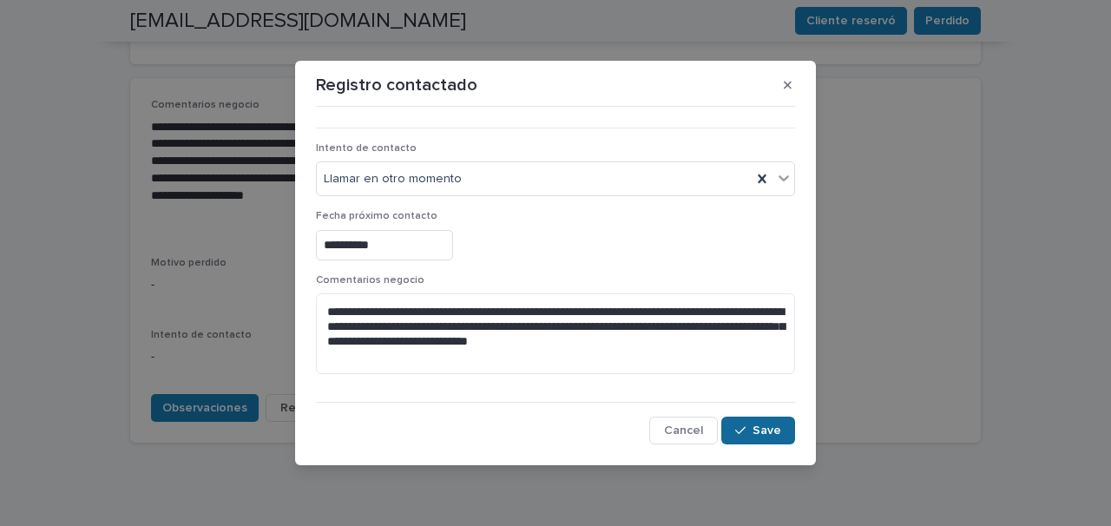
click at [759, 430] on span "Save" at bounding box center [766, 430] width 29 height 12
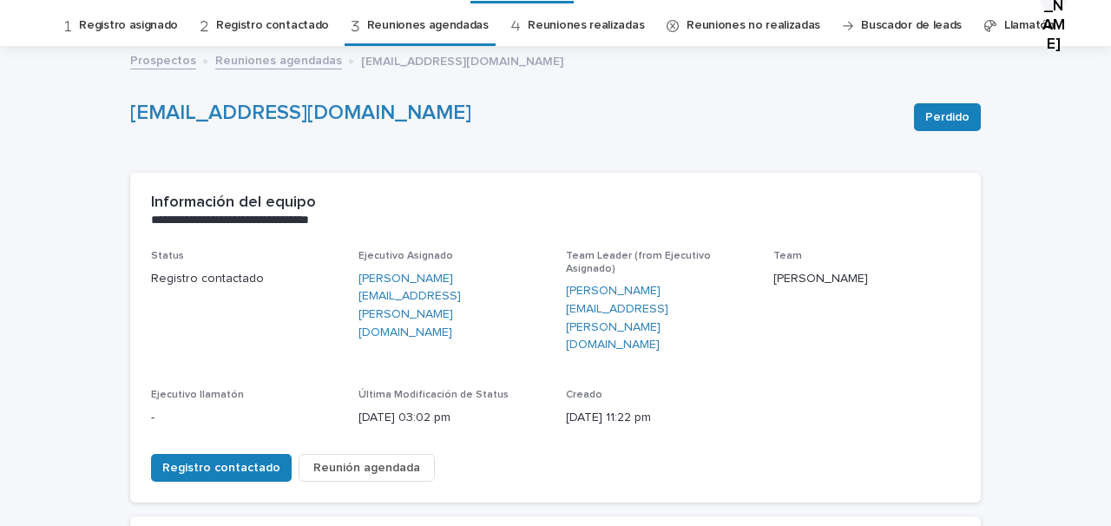
scroll to position [0, 0]
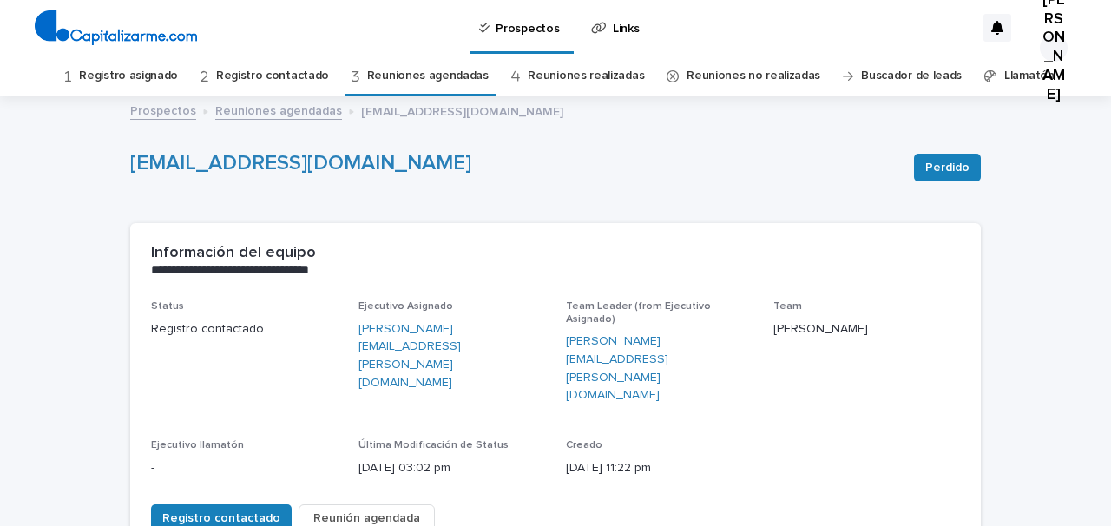
click at [463, 76] on link "Reuniones agendadas" at bounding box center [428, 76] width 122 height 41
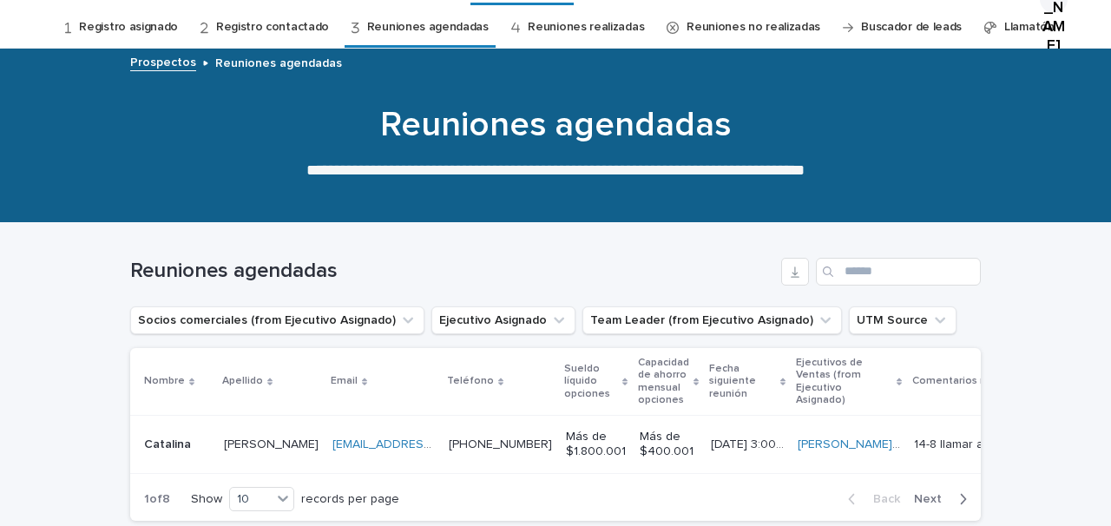
scroll to position [7, 0]
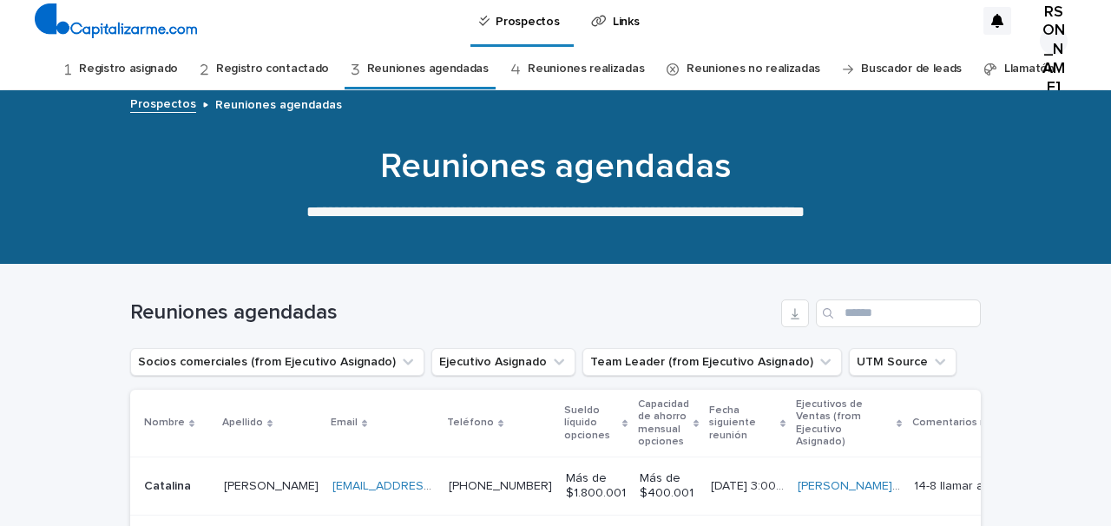
click at [297, 68] on link "Registro contactado" at bounding box center [272, 69] width 113 height 41
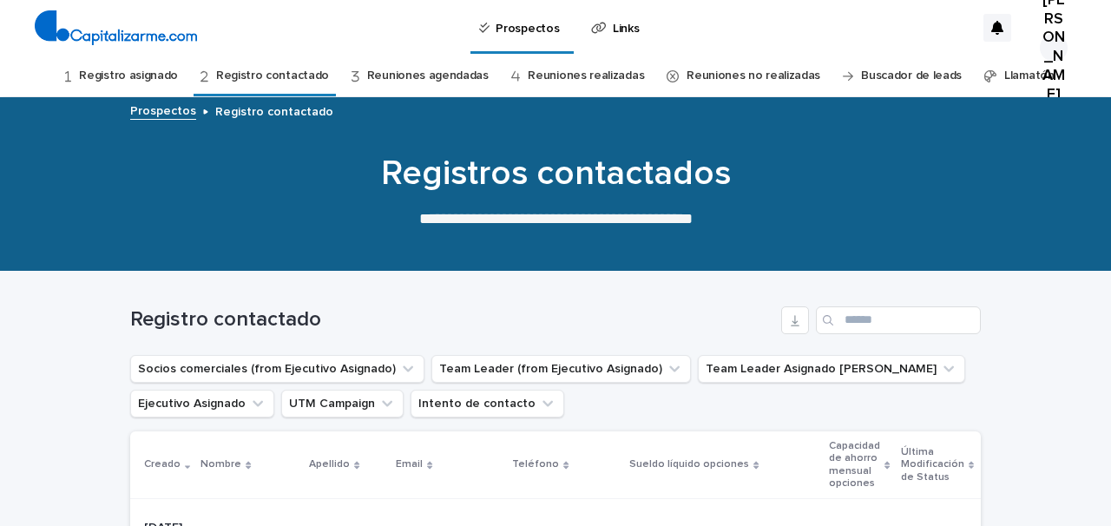
click at [463, 75] on link "Reuniones agendadas" at bounding box center [428, 76] width 122 height 41
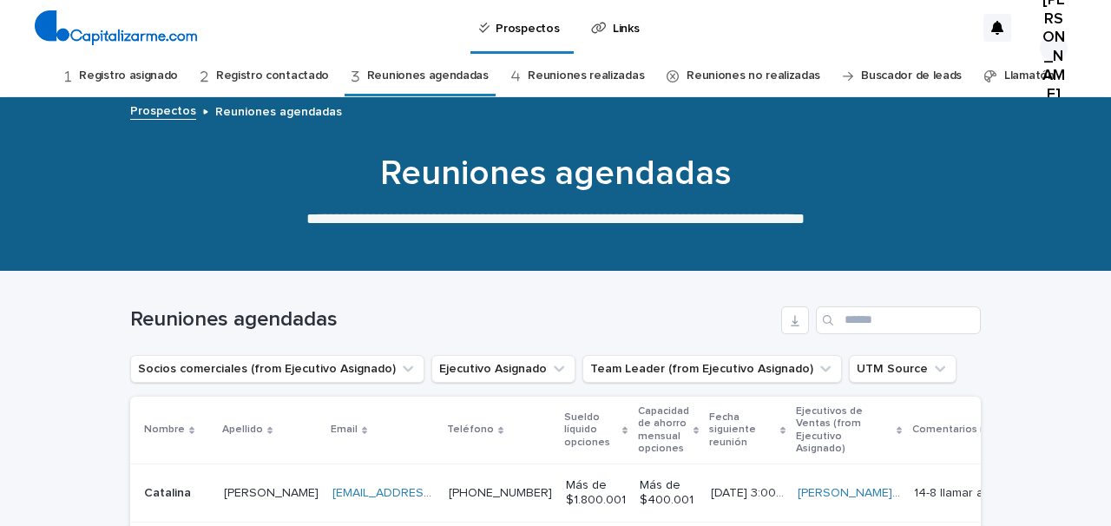
click at [452, 78] on link "Reuniones agendadas" at bounding box center [428, 76] width 122 height 41
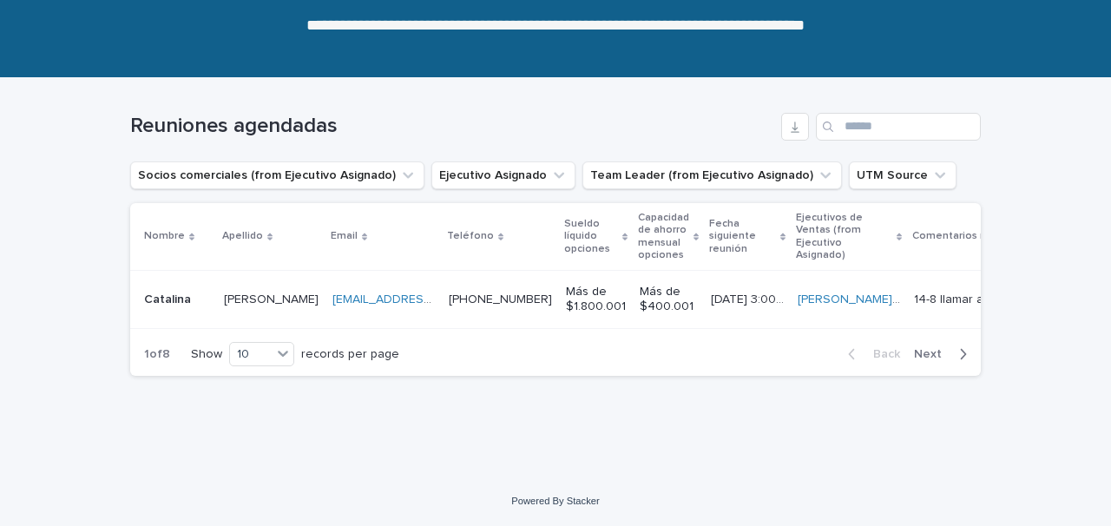
scroll to position [207, 0]
click at [299, 284] on td "[PERSON_NAME]" at bounding box center [271, 300] width 108 height 58
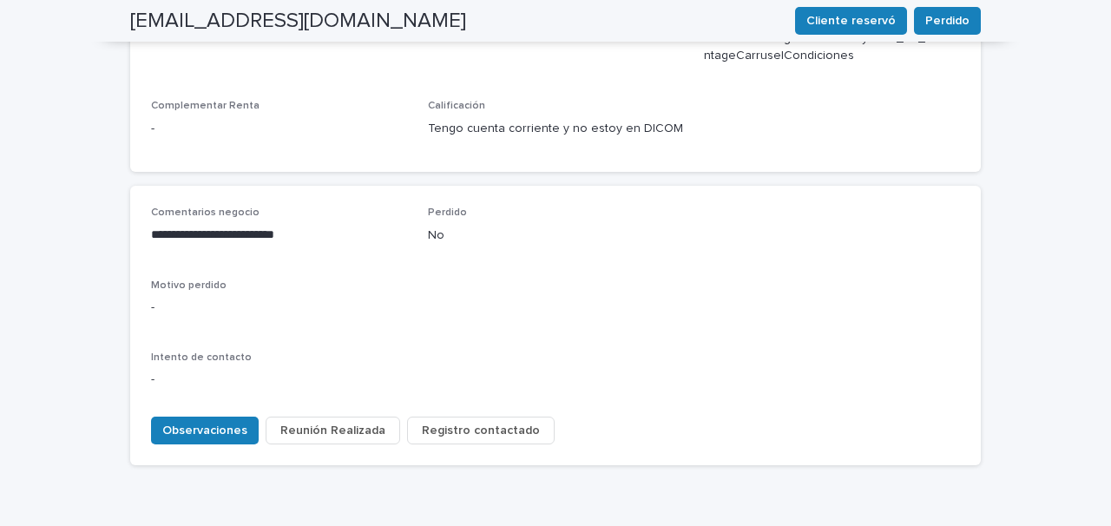
scroll to position [781, 0]
click at [196, 421] on span "Observaciones" at bounding box center [204, 429] width 85 height 17
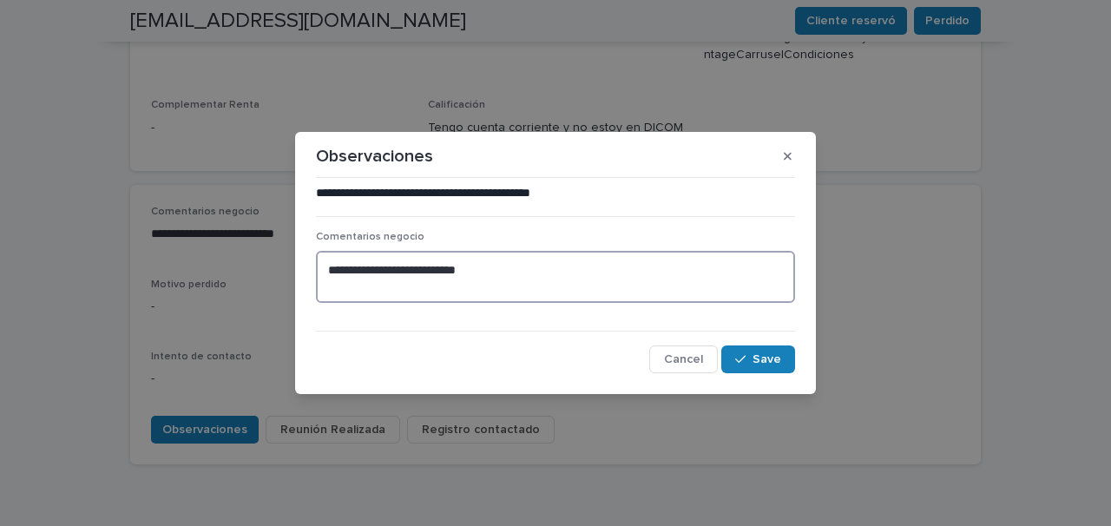
click at [328, 271] on textarea "**********" at bounding box center [555, 277] width 479 height 52
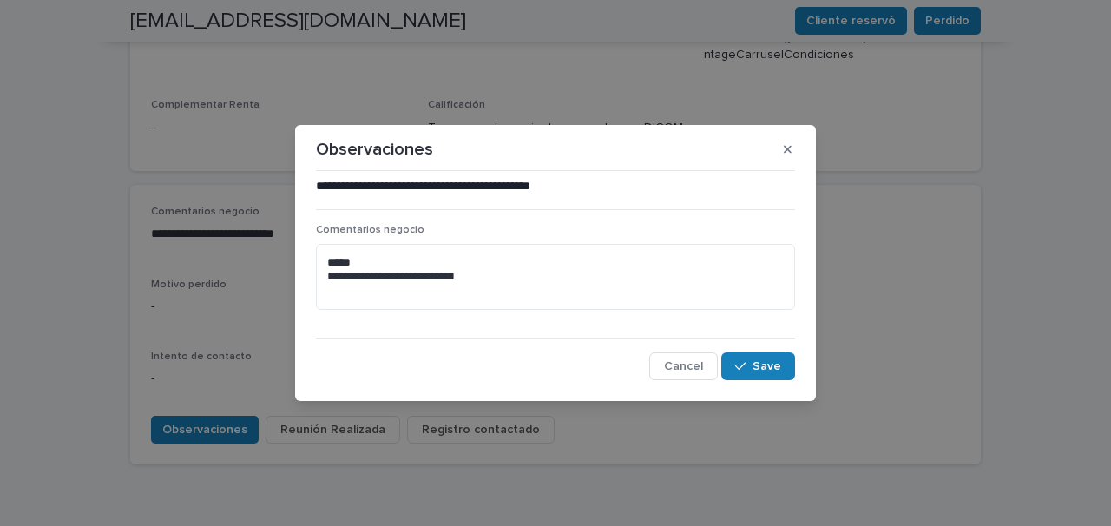
drag, startPoint x: 784, startPoint y: 144, endPoint x: 691, endPoint y: 179, distance: 99.1
click at [691, 179] on section "**********" at bounding box center [555, 262] width 521 height 275
click at [391, 257] on textarea "**********" at bounding box center [555, 277] width 479 height 66
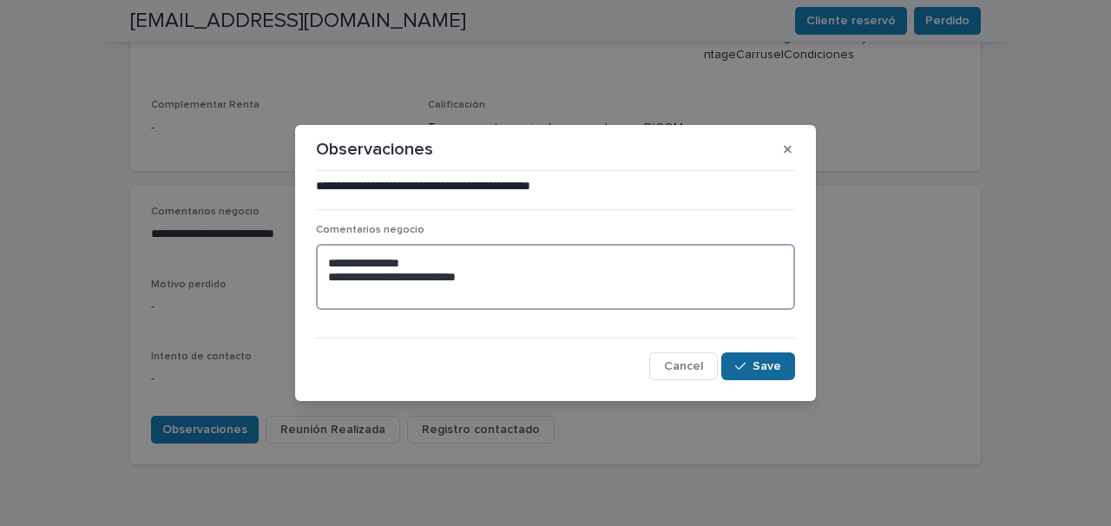
type textarea "**********"
click at [738, 360] on icon "button" at bounding box center [740, 366] width 10 height 12
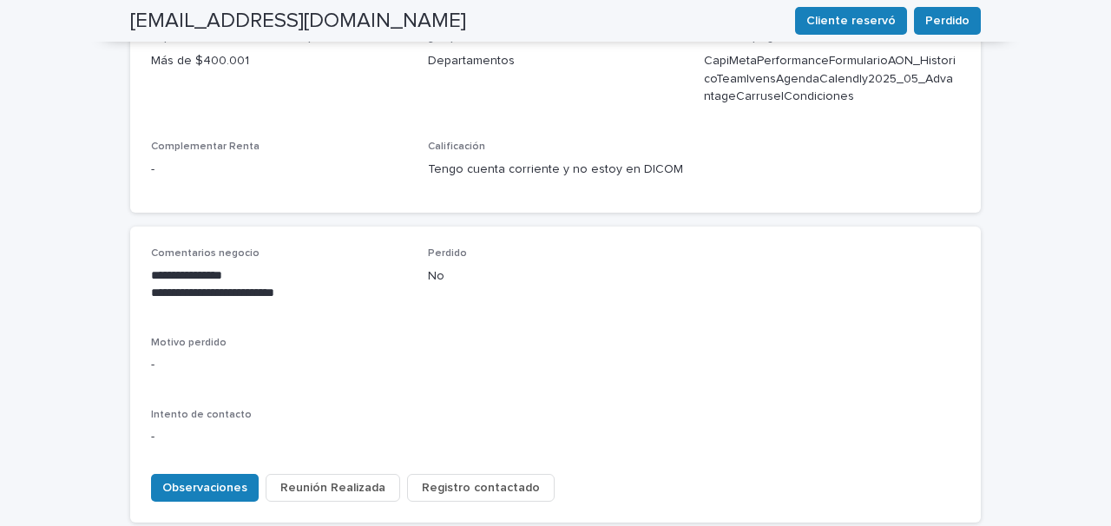
scroll to position [744, 0]
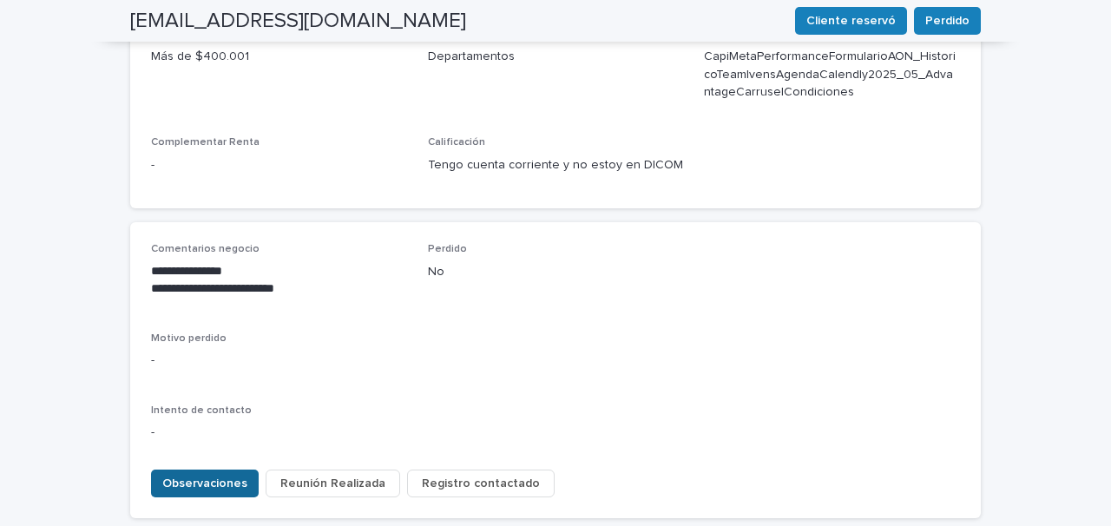
click at [187, 475] on span "Observaciones" at bounding box center [204, 483] width 85 height 17
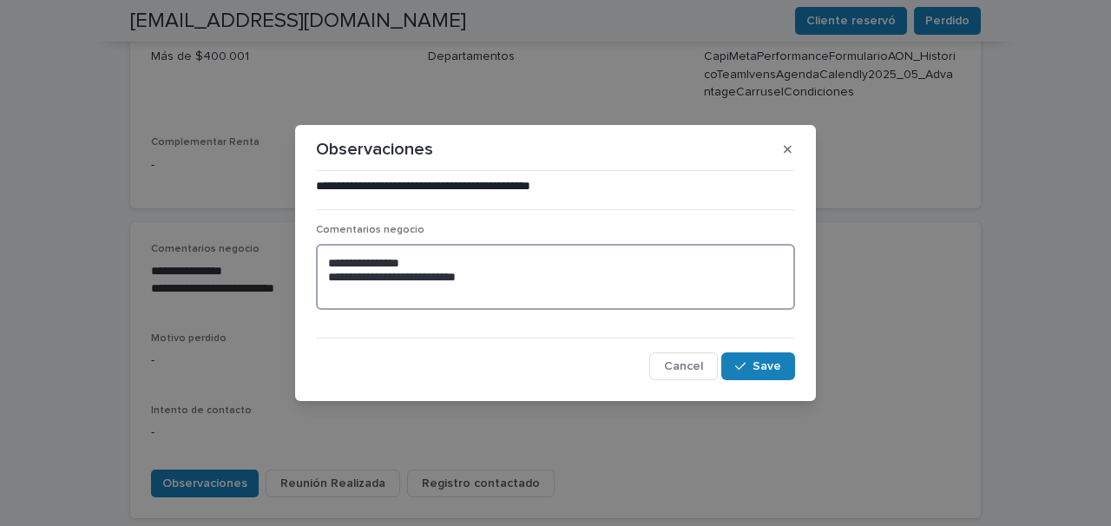
click at [423, 264] on textarea "**********" at bounding box center [555, 277] width 479 height 66
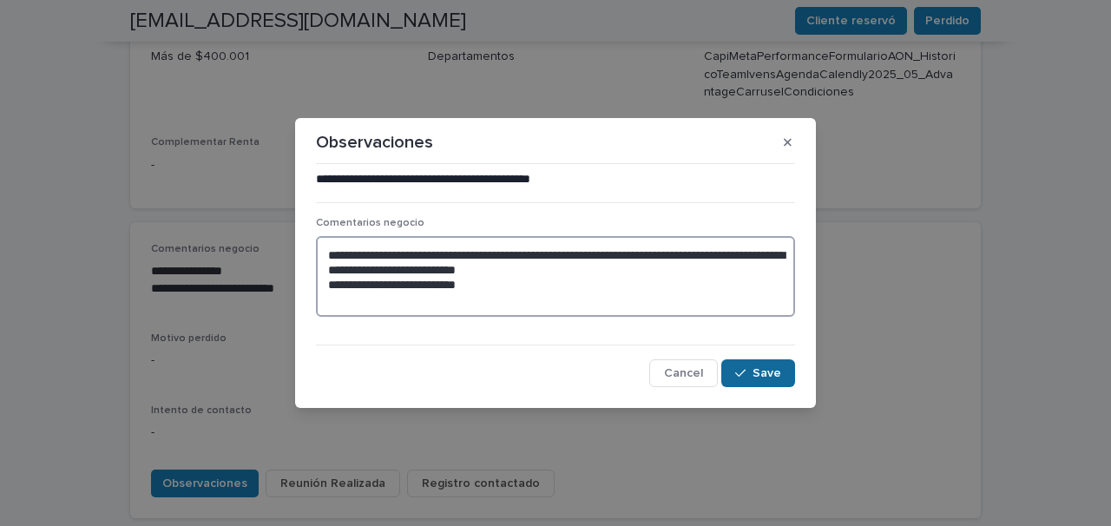
type textarea "**********"
click at [770, 372] on span "Save" at bounding box center [766, 373] width 29 height 12
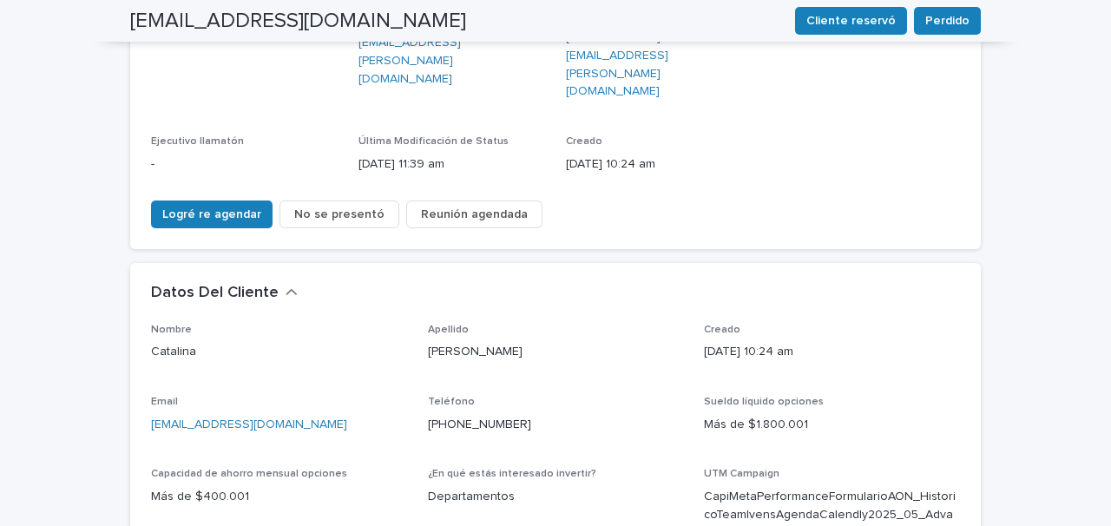
scroll to position [305, 0]
click at [25, 103] on div "**********" at bounding box center [555, 442] width 1111 height 1299
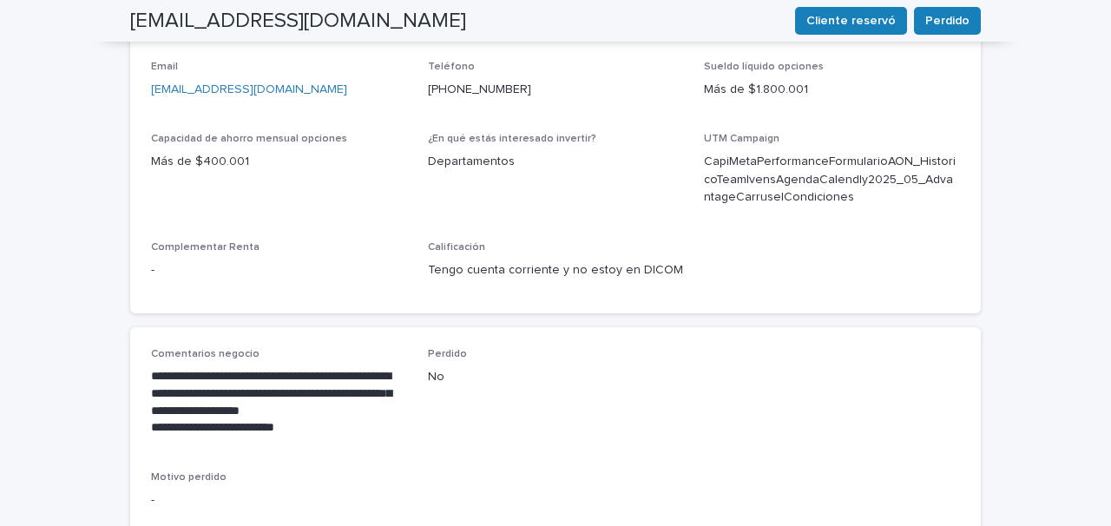
scroll to position [642, 0]
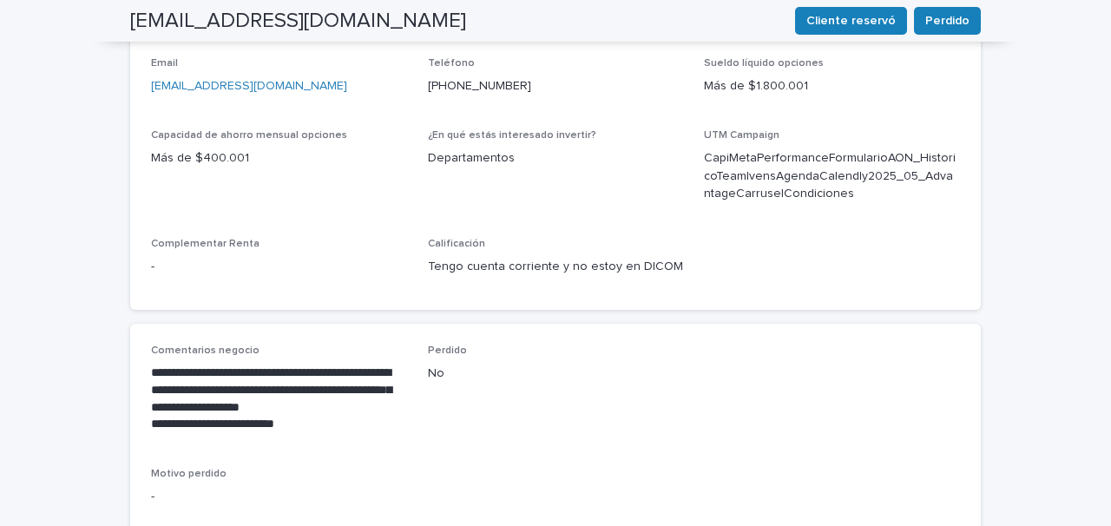
click at [295, 416] on p "**********" at bounding box center [279, 424] width 256 height 17
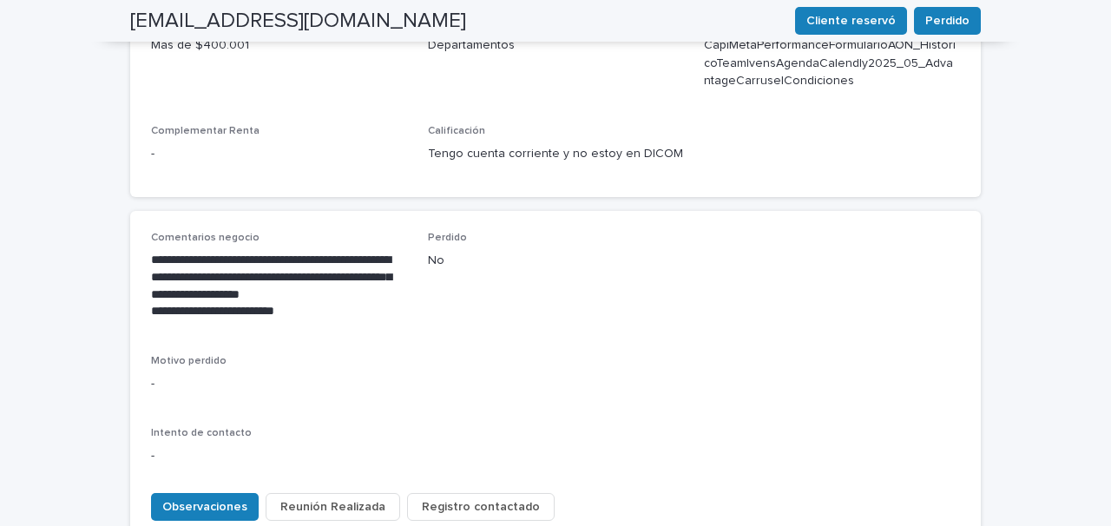
scroll to position [756, 0]
click at [204, 497] on span "Observaciones" at bounding box center [204, 505] width 85 height 17
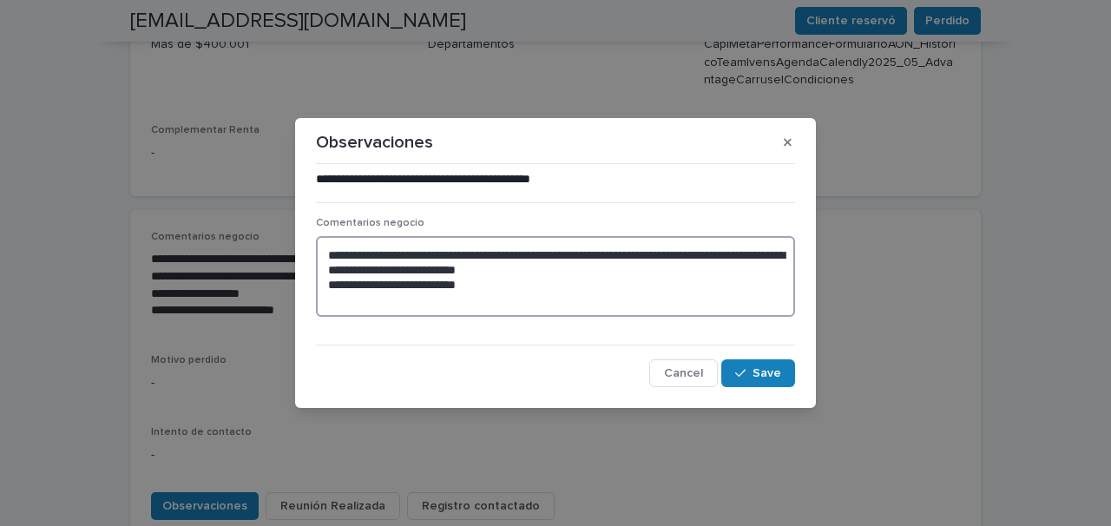
click at [480, 292] on textarea "**********" at bounding box center [555, 276] width 479 height 81
click at [470, 282] on textarea "**********" at bounding box center [555, 276] width 479 height 81
type textarea "**********"
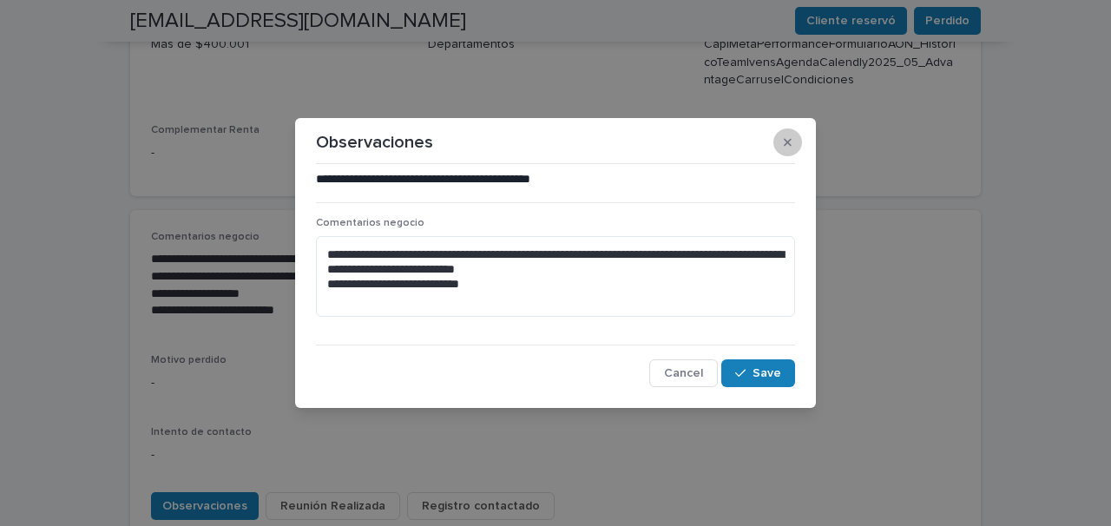
click at [785, 145] on icon "button" at bounding box center [788, 142] width 8 height 12
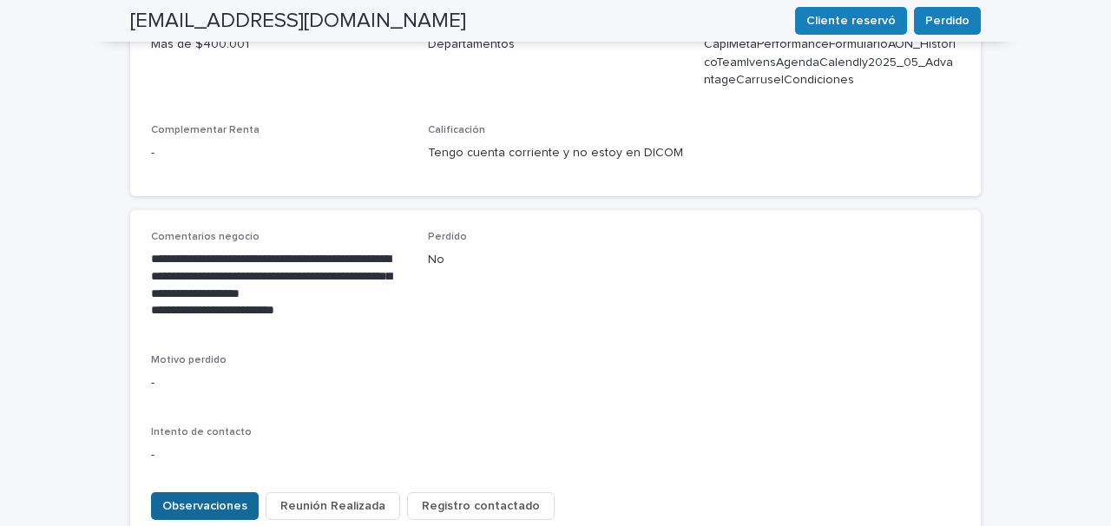
click at [197, 497] on span "Observaciones" at bounding box center [204, 505] width 85 height 17
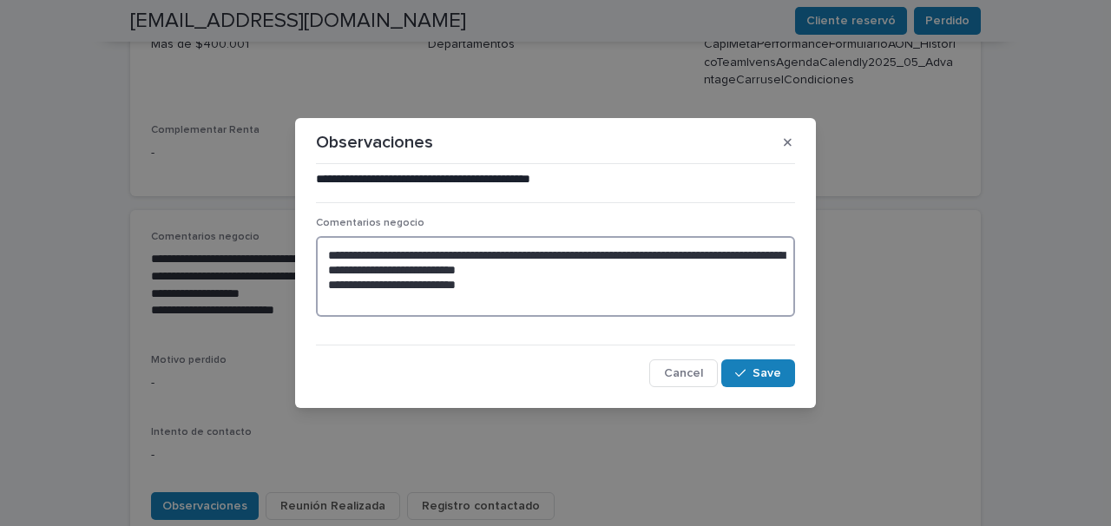
click at [478, 287] on textarea "**********" at bounding box center [555, 276] width 479 height 81
click at [608, 255] on textarea "**********" at bounding box center [555, 276] width 479 height 81
click at [481, 281] on textarea "**********" at bounding box center [555, 276] width 479 height 81
type textarea "**********"
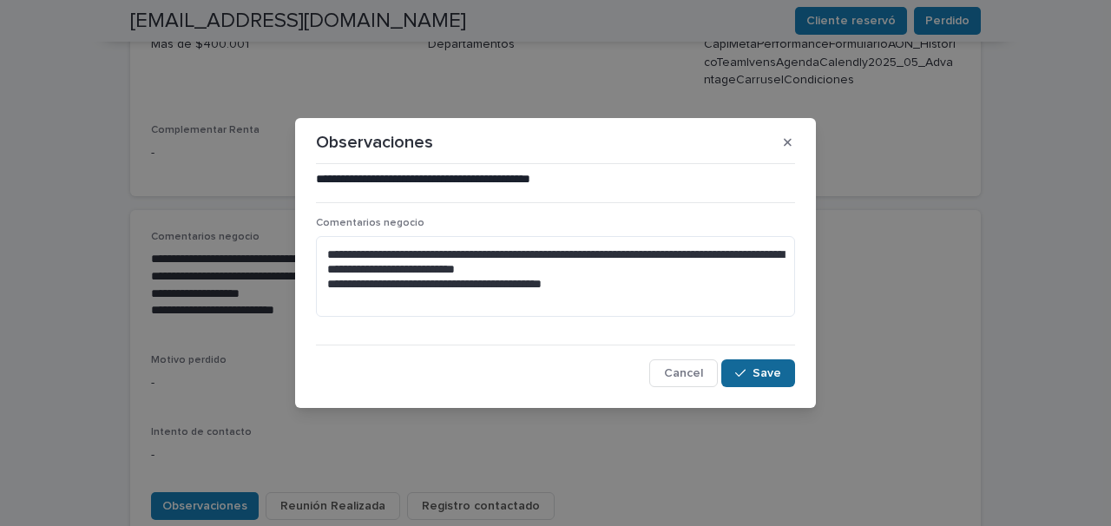
click at [750, 365] on button "Save" at bounding box center [758, 373] width 74 height 28
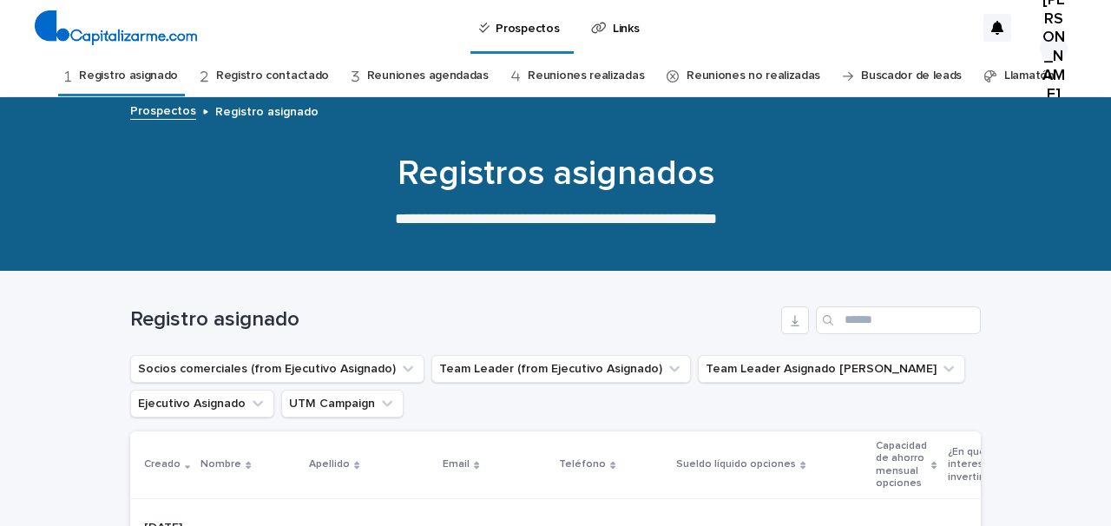
scroll to position [604, 0]
